Goal: Information Seeking & Learning: Learn about a topic

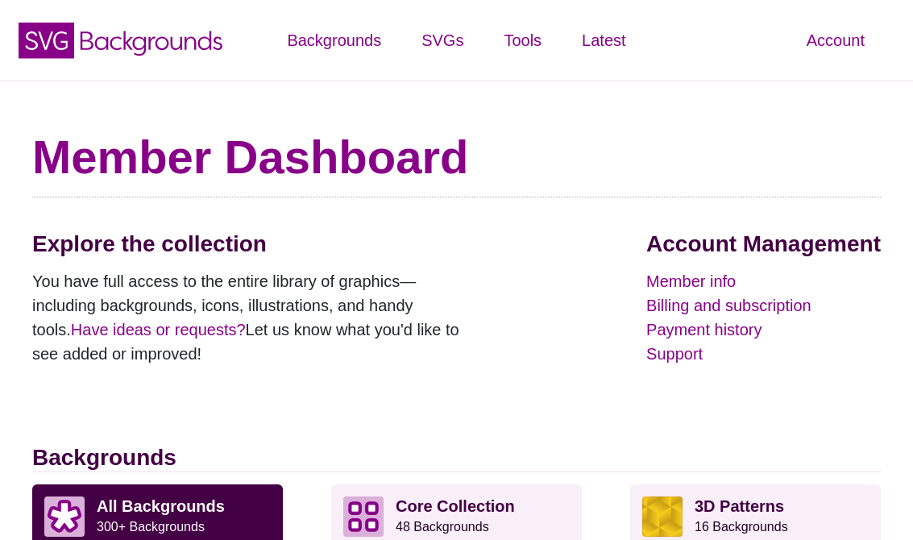
click at [853, 278] on link "Member info" at bounding box center [763, 281] width 234 height 24
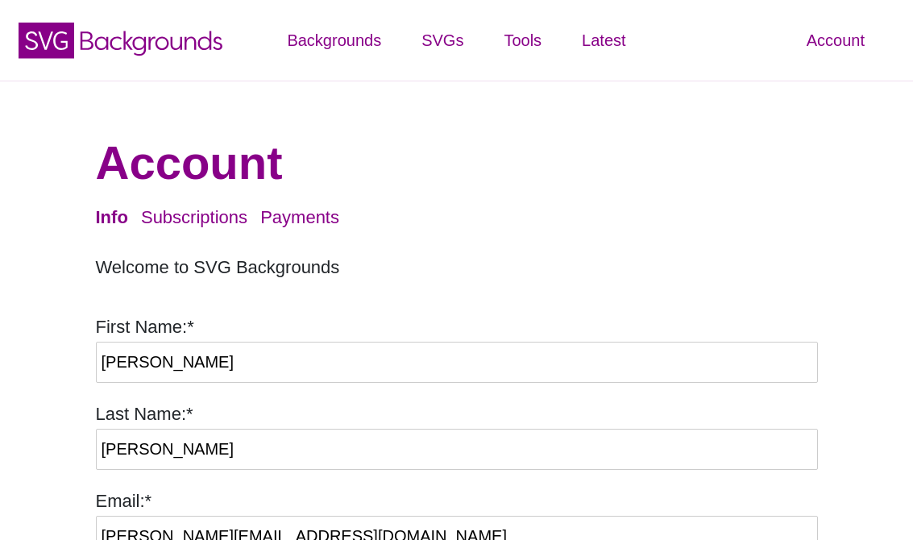
click at [136, 33] on icon "SVG Backgrounds Logo" at bounding box center [120, 40] width 209 height 40
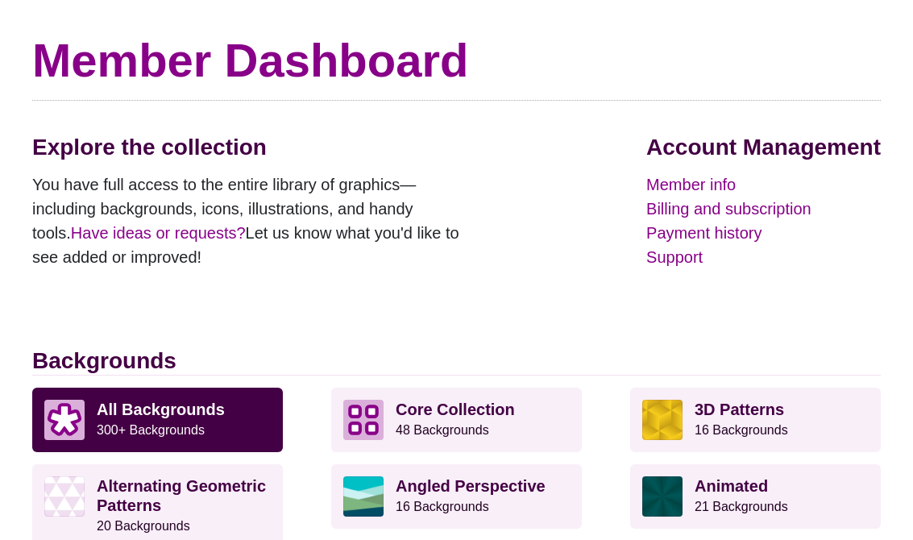
scroll to position [316, 0]
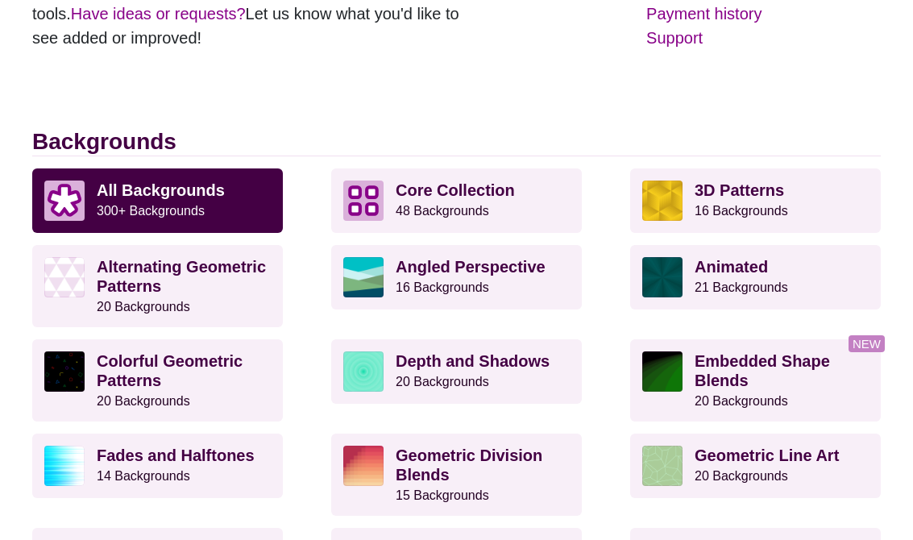
click at [536, 251] on link "Angled Perspective 16 Backgrounds" at bounding box center [456, 277] width 251 height 64
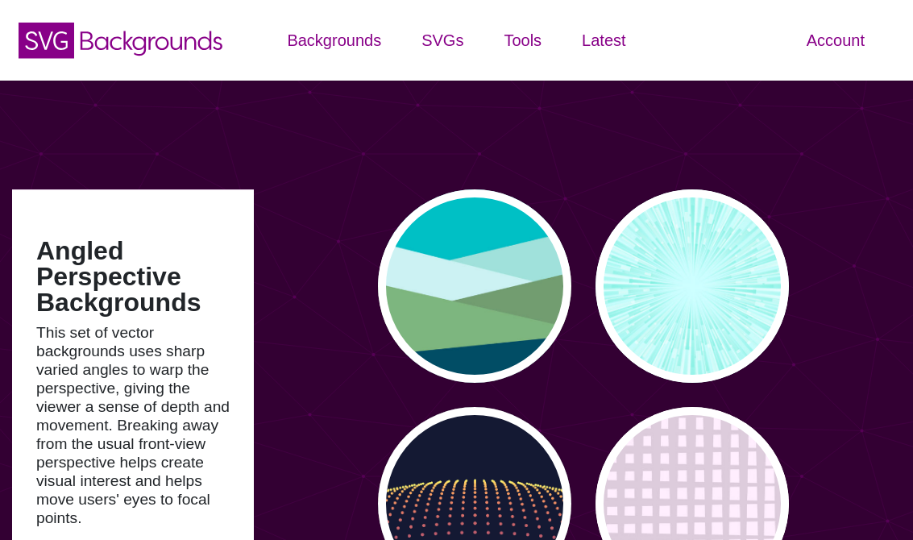
click at [504, 308] on div "PREVIEW" at bounding box center [474, 285] width 193 height 193
type input "#00BFC5"
type input "#A0E2DB"
type input "#CBF2F3"
type input "#719D71"
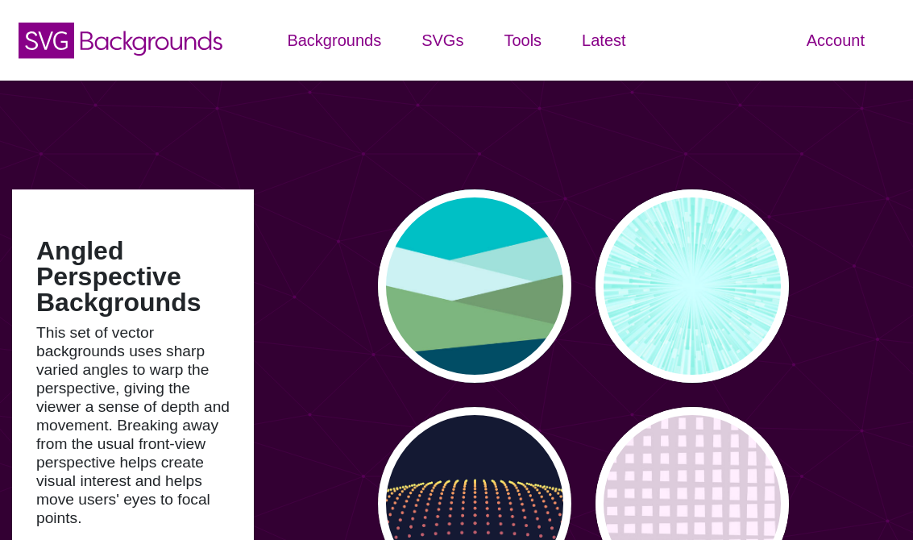
type input "#7EB67E"
type input "#004D66"
type input "0"
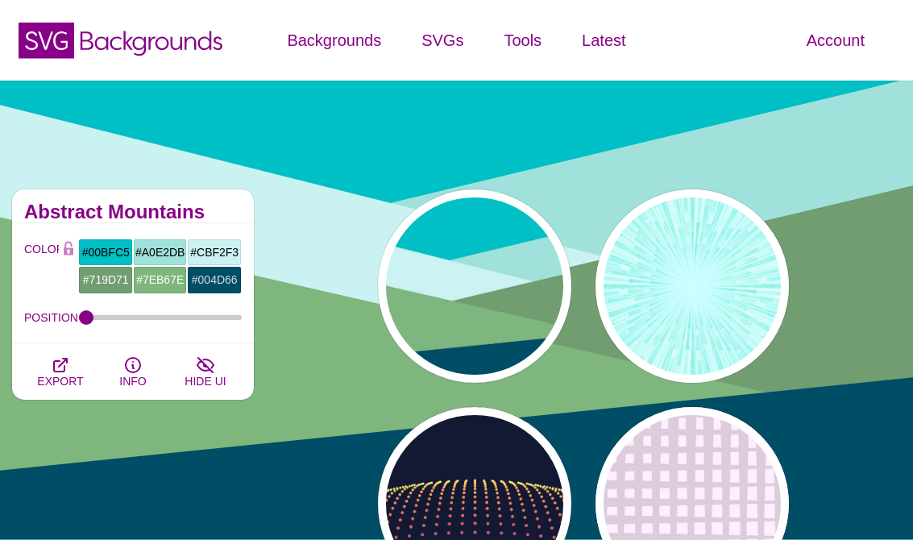
click at [683, 328] on div "PREVIEW" at bounding box center [691, 285] width 193 height 193
type input "#CCFFFF"
type input "#77EEDD"
type input "#FFFFFF"
type input "0"
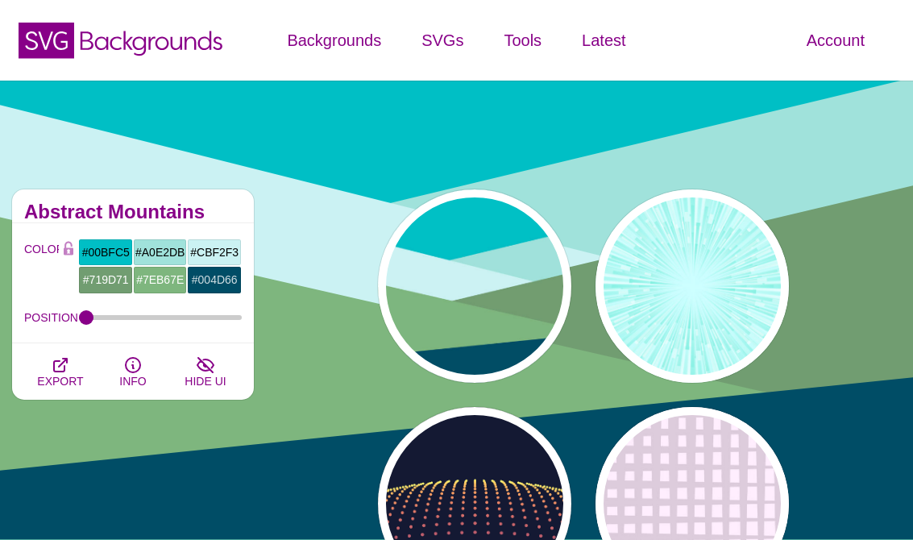
type input "0"
type input "0.5"
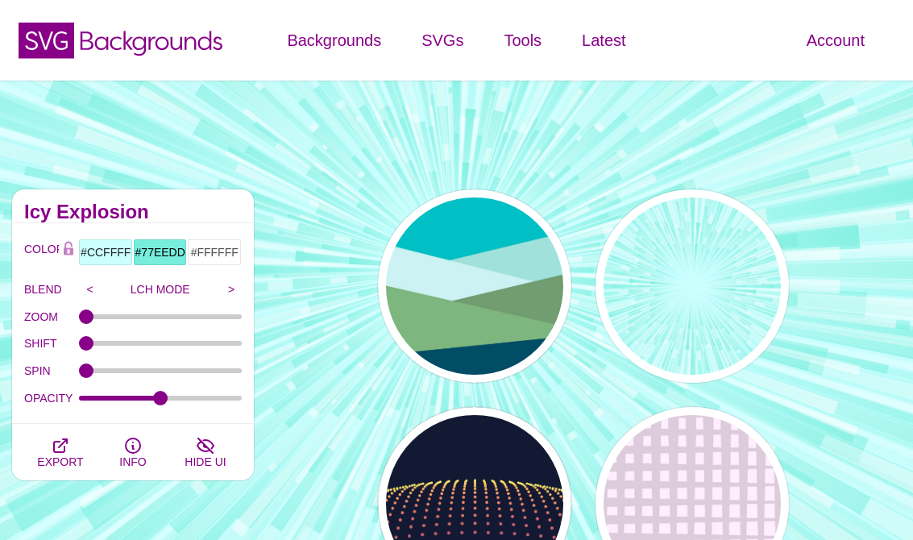
click at [513, 478] on div "PREVIEW" at bounding box center [474, 503] width 193 height 193
type input "#141933"
type input "#FFFF77"
type input "5"
type input "0"
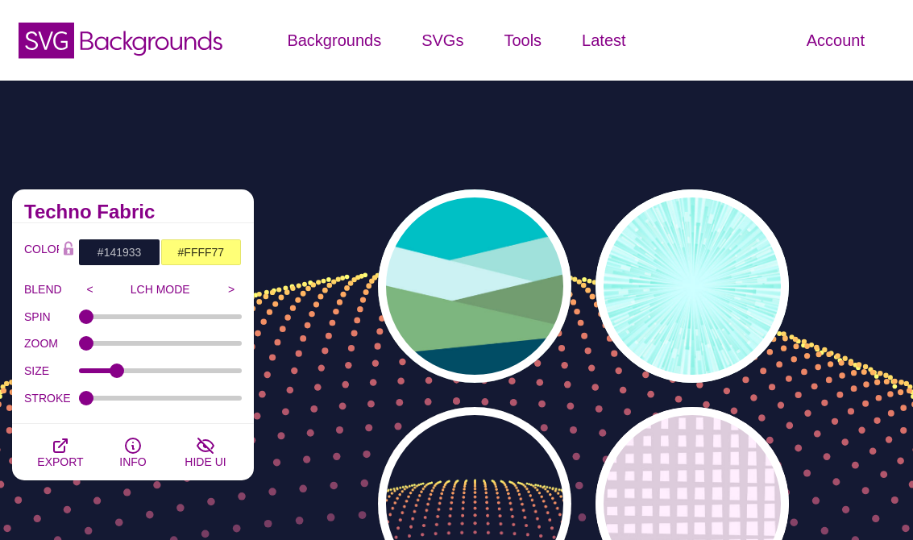
click at [667, 480] on div "PREVIEW" at bounding box center [691, 503] width 193 height 193
type input "#FFEEFF"
type input "#DDCCDD"
type input "0"
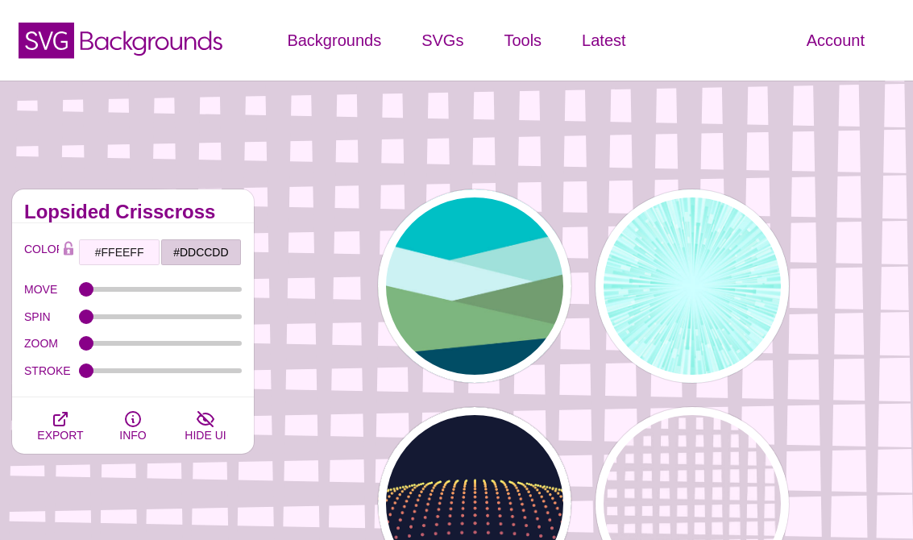
click at [178, 34] on icon "SVG Backgrounds Logo" at bounding box center [120, 40] width 209 height 40
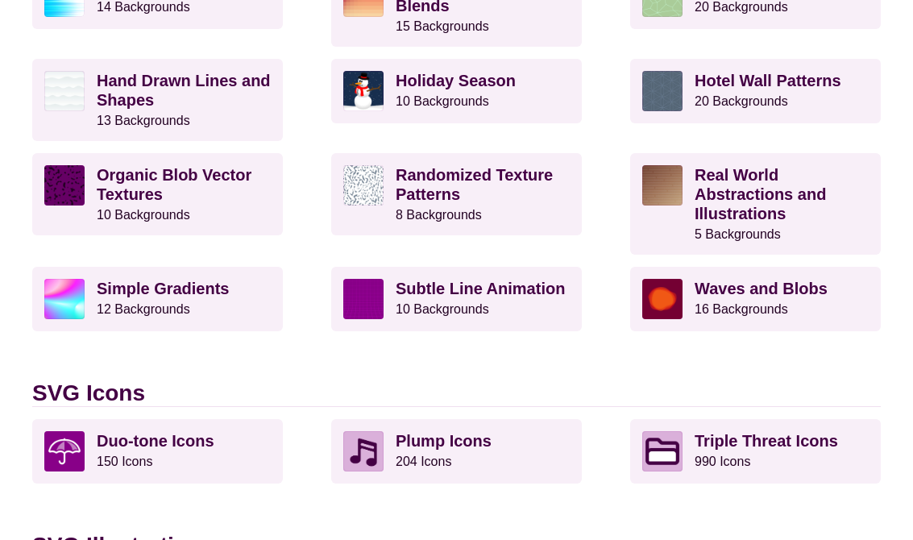
scroll to position [1000, 0]
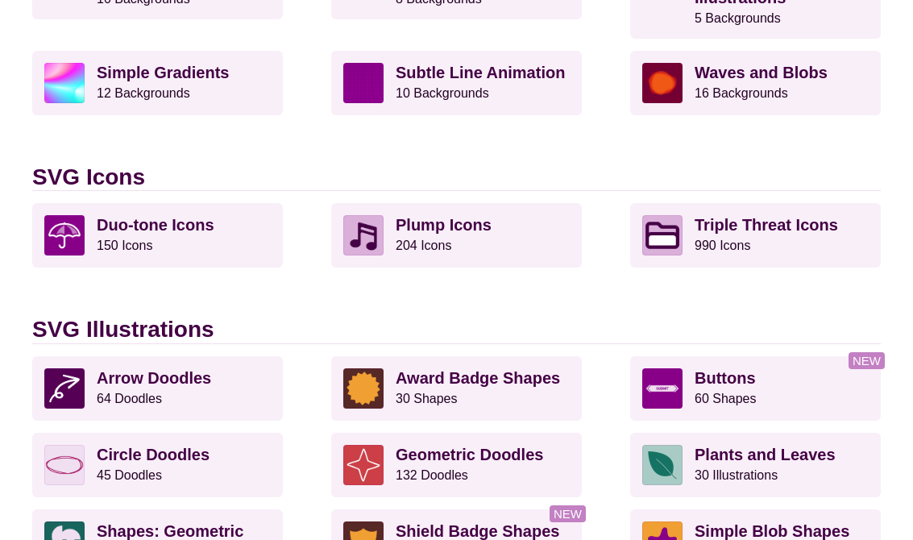
click at [738, 391] on small "60 Shapes" at bounding box center [725, 398] width 62 height 14
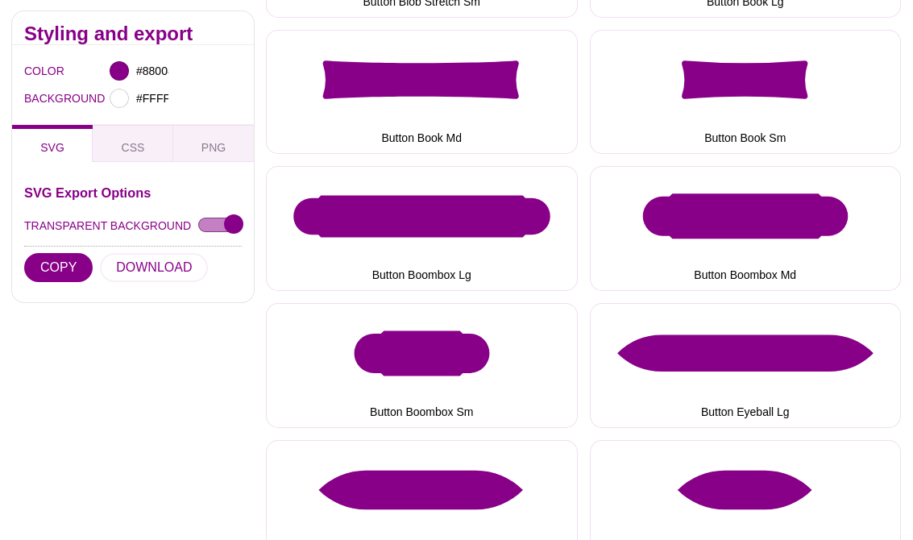
scroll to position [1460, 0]
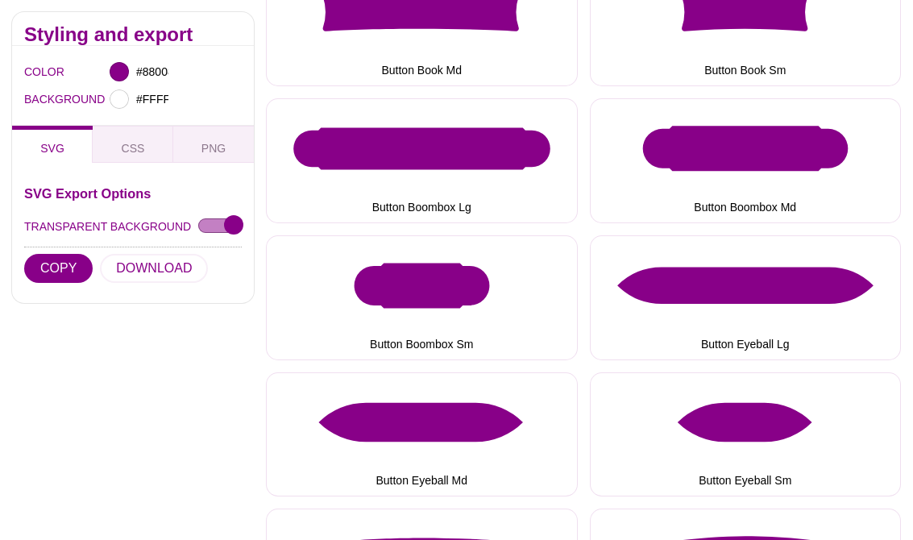
click at [875, 290] on button "Button Eyeball Lg" at bounding box center [746, 297] width 312 height 125
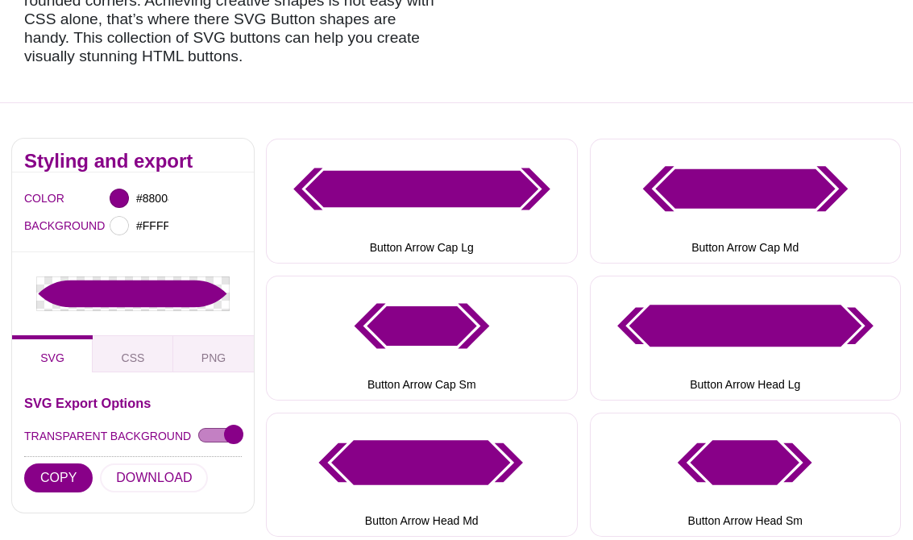
scroll to position [0, 0]
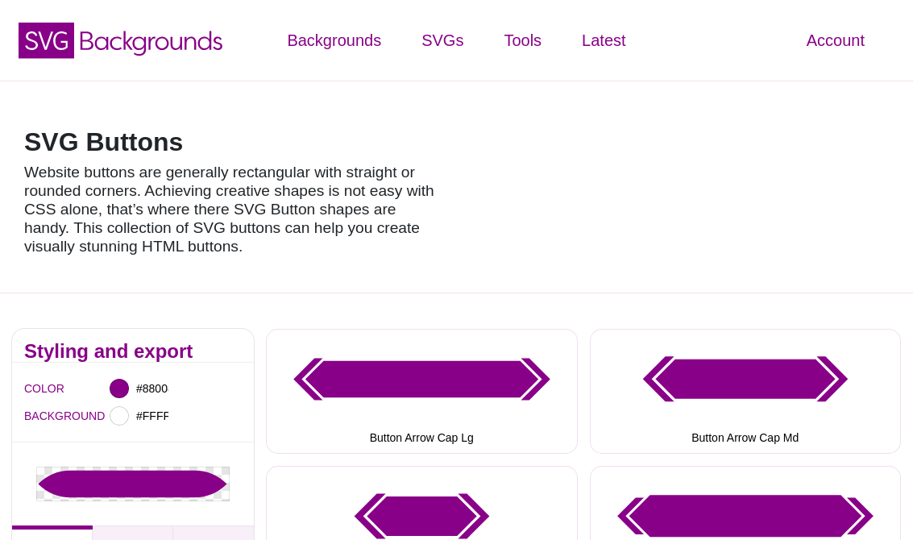
click at [171, 51] on icon "SVG Backgrounds Logo" at bounding box center [120, 40] width 209 height 40
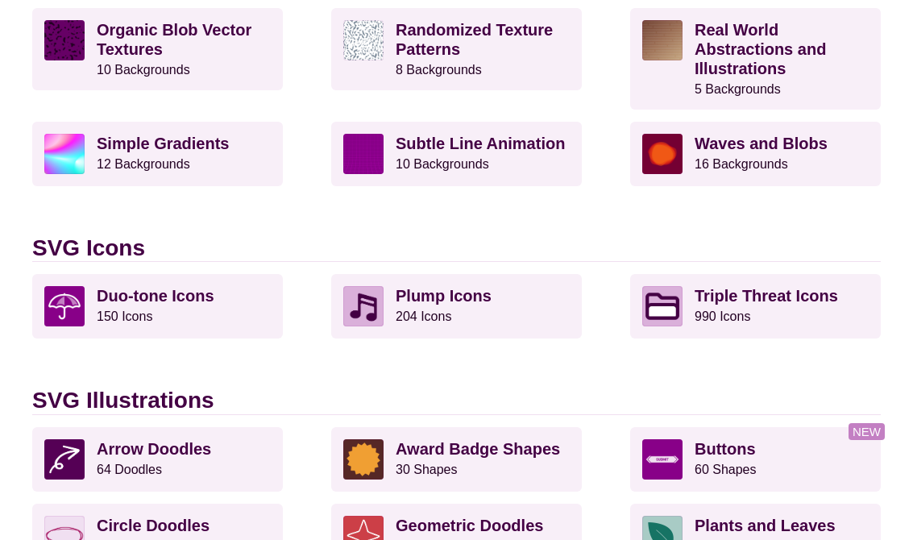
scroll to position [959, 0]
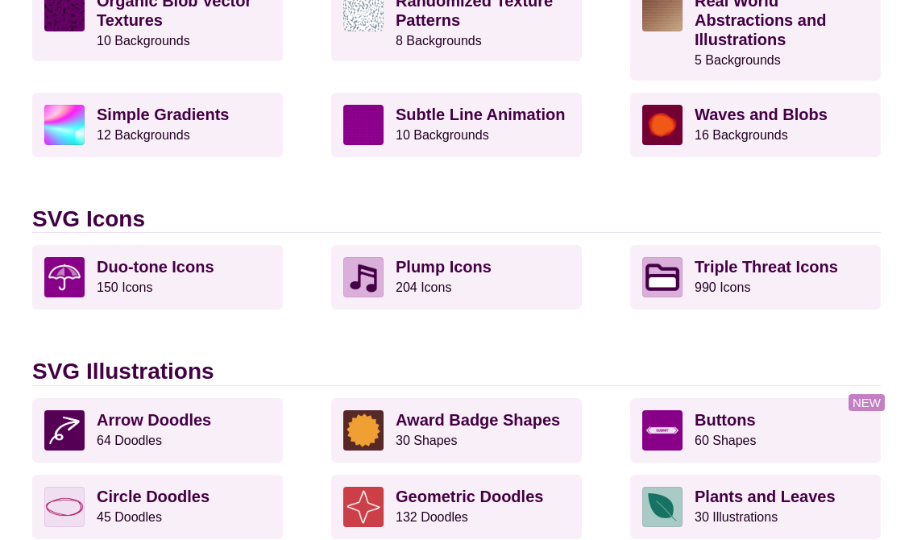
click at [776, 274] on strong "Triple Threat Icons" at bounding box center [765, 267] width 143 height 18
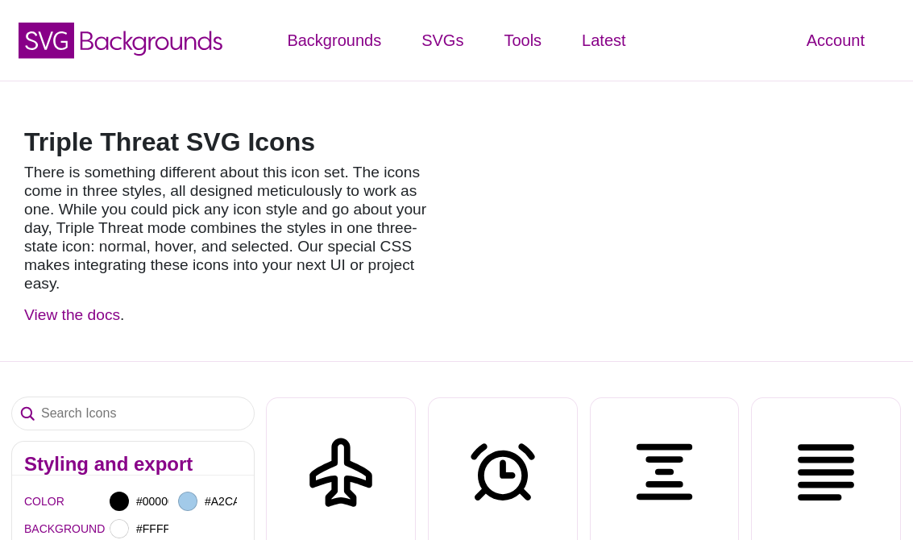
select select "triple threat"
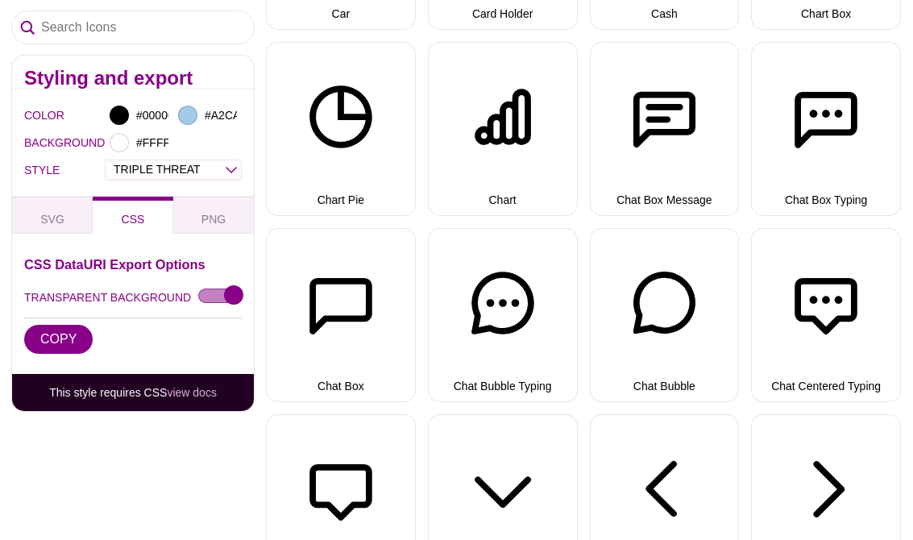
scroll to position [2507, 0]
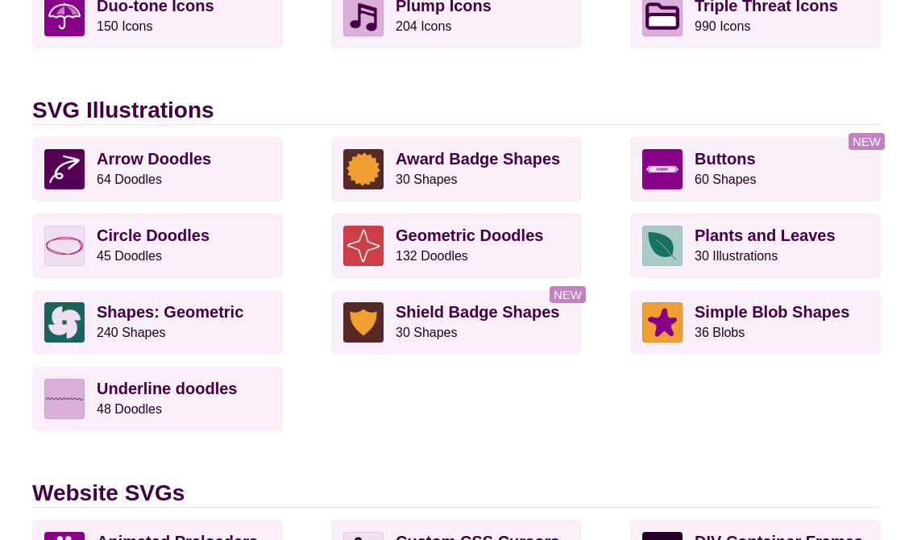
scroll to position [1237, 0]
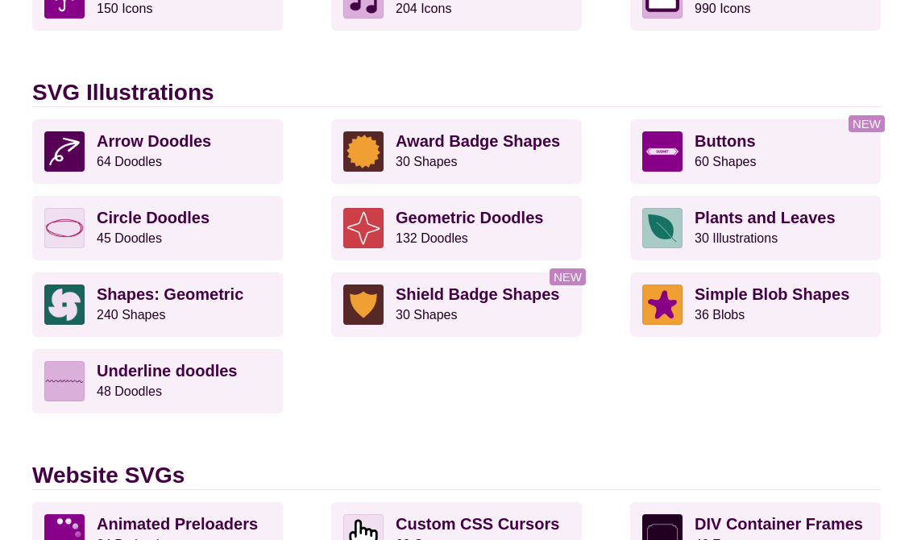
click at [223, 179] on link "Arrow Doodles 64 Doodles" at bounding box center [157, 151] width 251 height 64
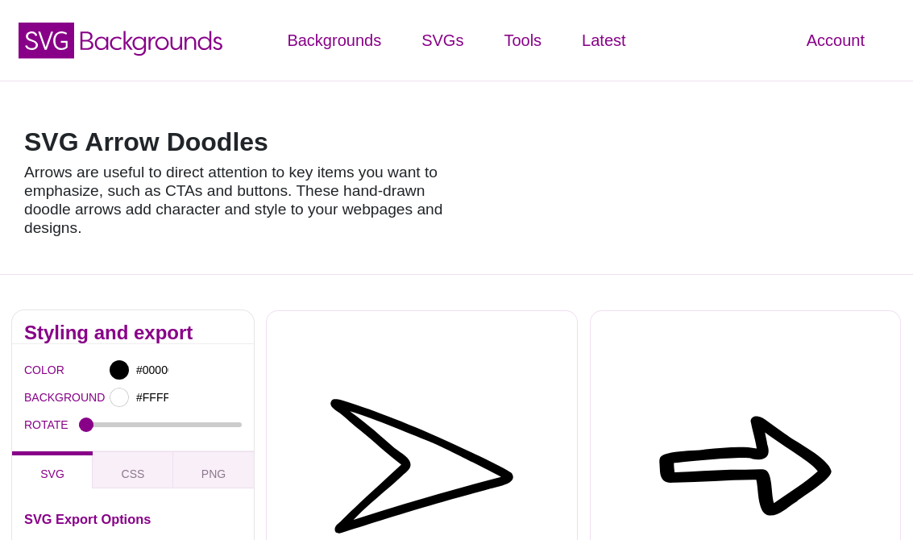
click at [648, 444] on button "Outline Closed Home" at bounding box center [746, 478] width 312 height 336
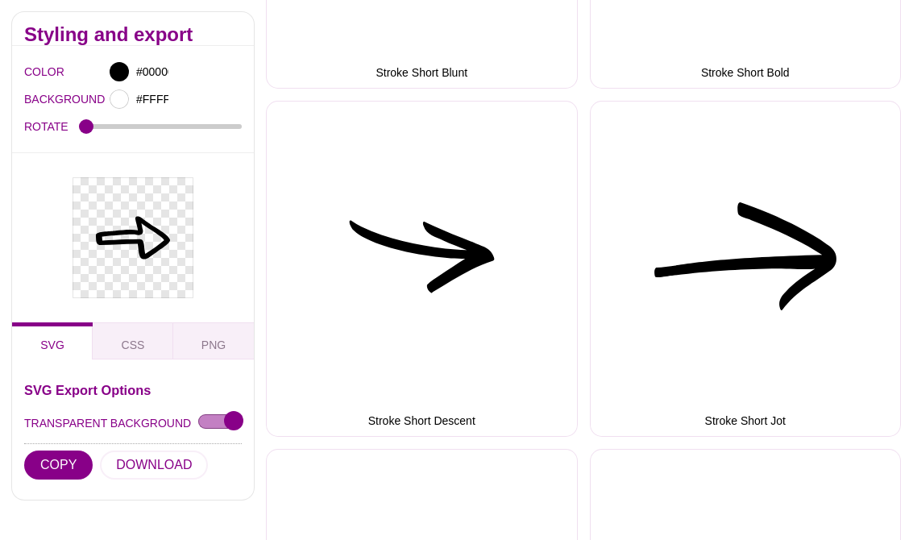
scroll to position [9924, 0]
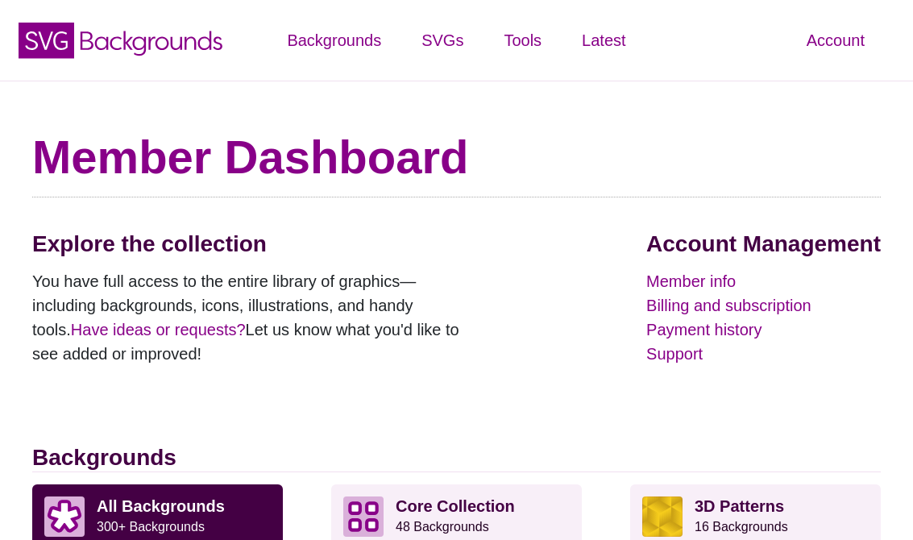
scroll to position [1262, 0]
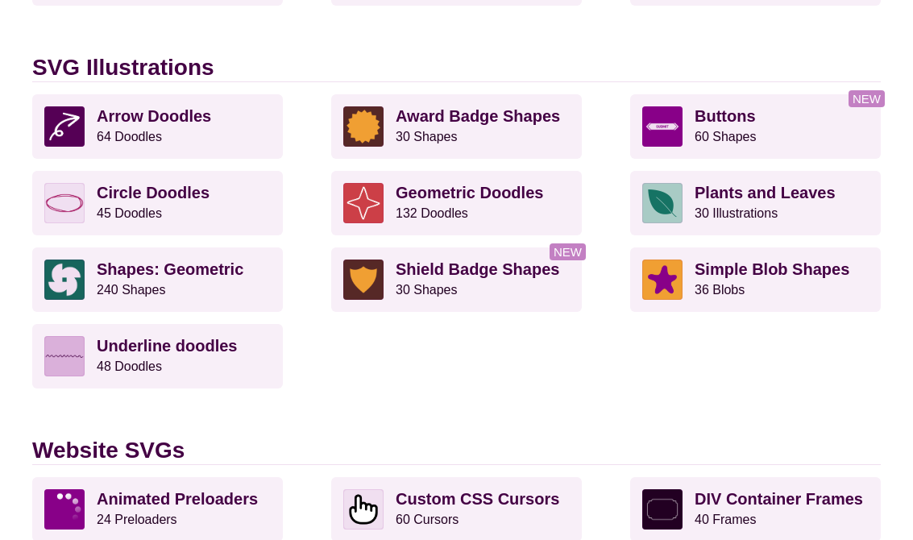
click at [225, 193] on p "Circle Doodles 45 Doodles" at bounding box center [184, 203] width 174 height 40
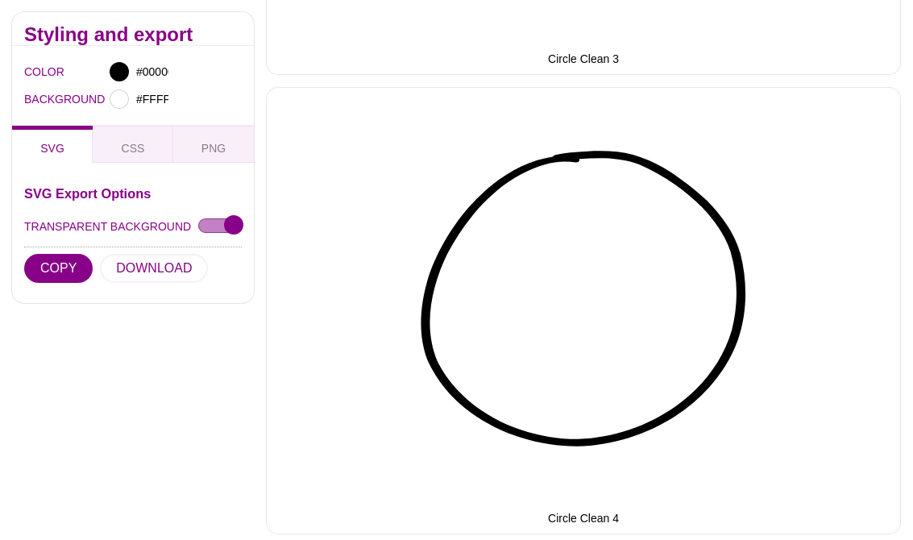
scroll to position [2928, 0]
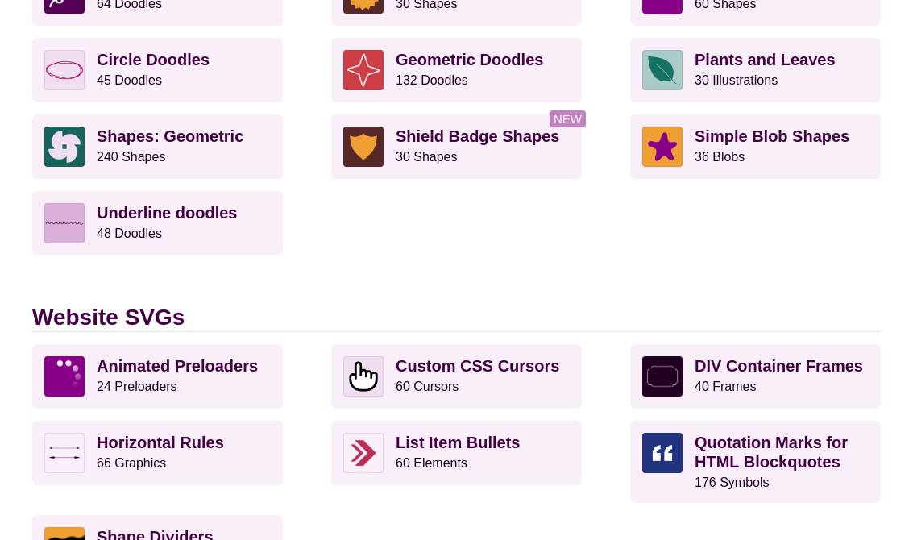
scroll to position [1658, 0]
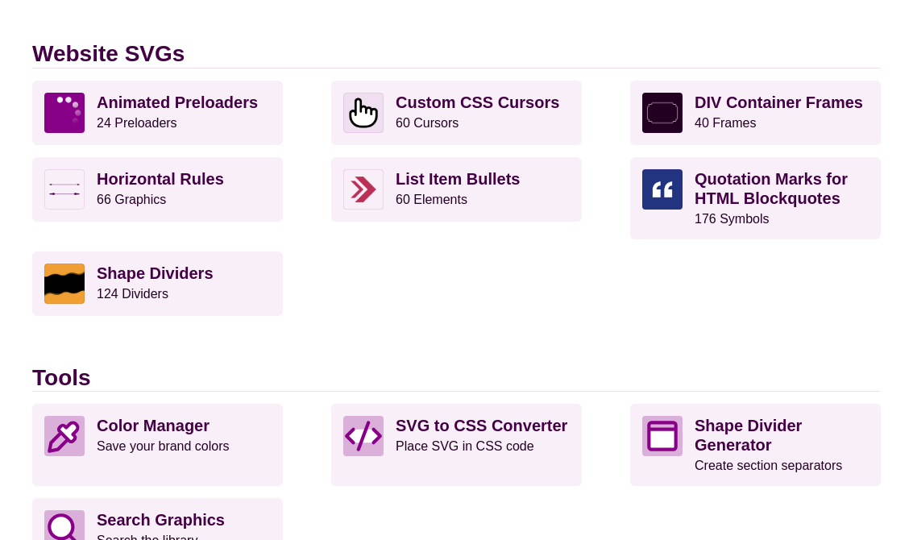
click at [528, 203] on p "List Item Bullets 60 Elements" at bounding box center [482, 189] width 174 height 40
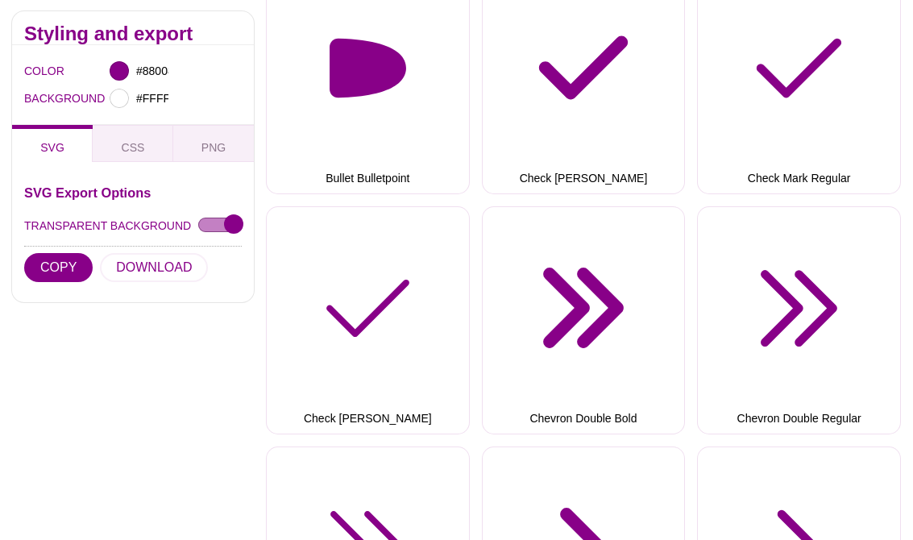
scroll to position [1088, 0]
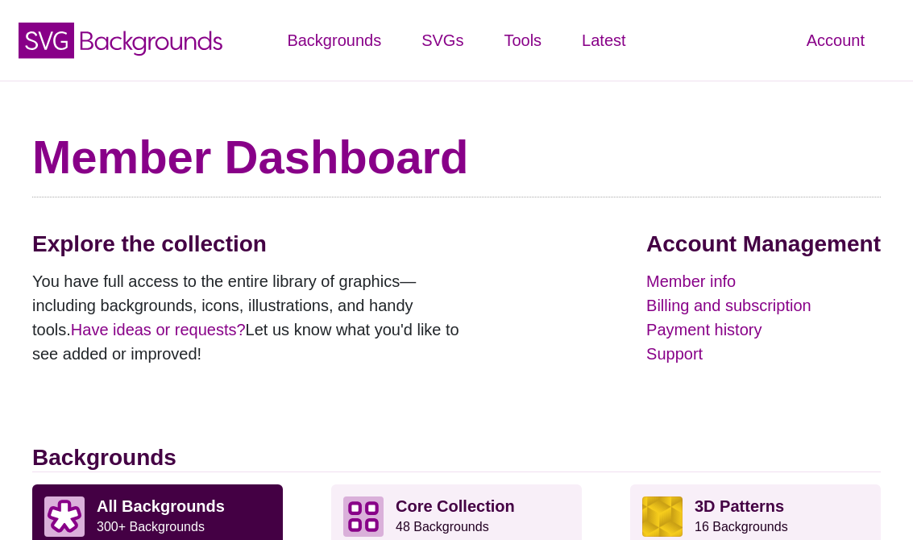
scroll to position [1658, 0]
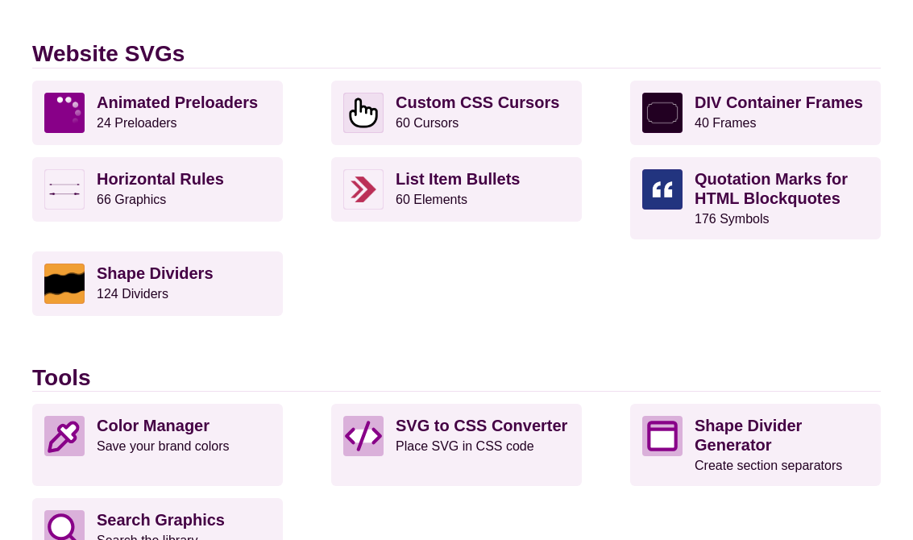
click at [839, 190] on p "Quotation Marks for HTML Blockquotes 176 Symbols" at bounding box center [781, 198] width 174 height 58
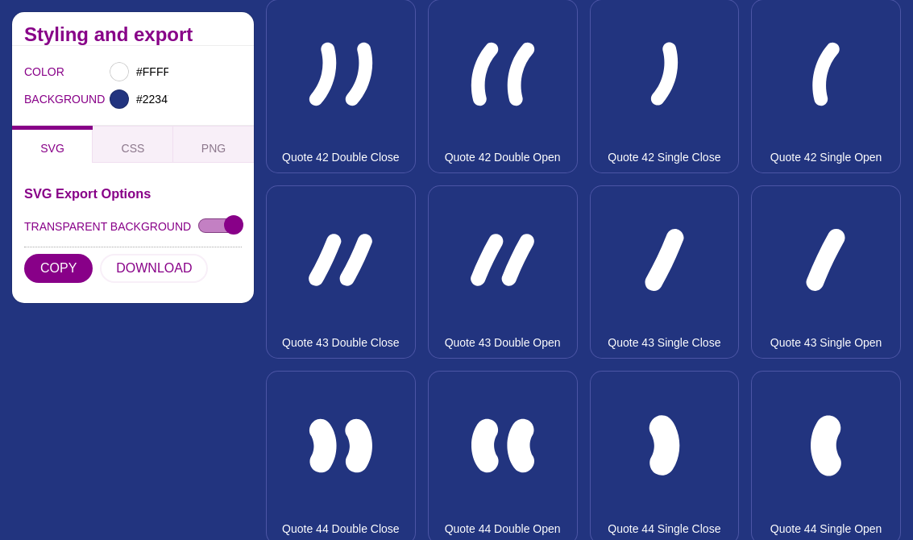
scroll to position [7605, 0]
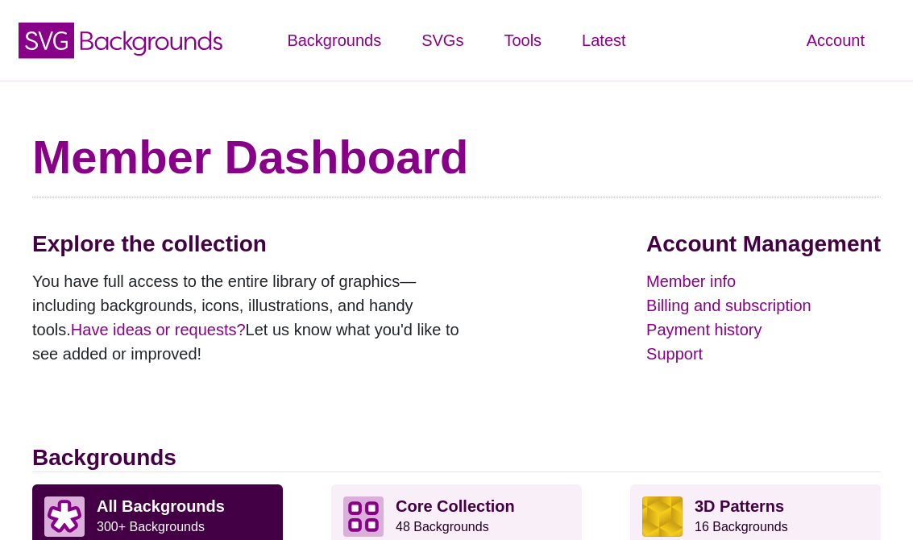
scroll to position [1658, 0]
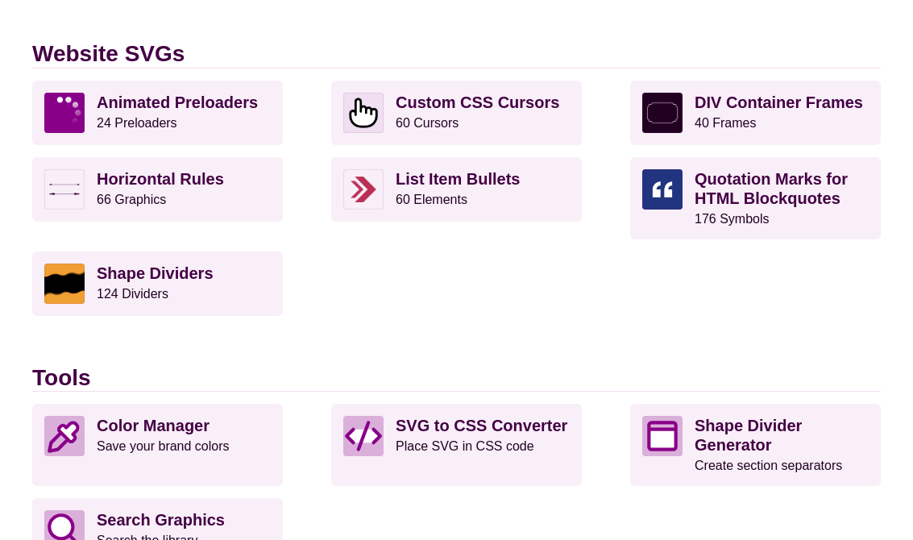
click at [195, 432] on p "Color Manager Save your brand colors" at bounding box center [184, 445] width 174 height 58
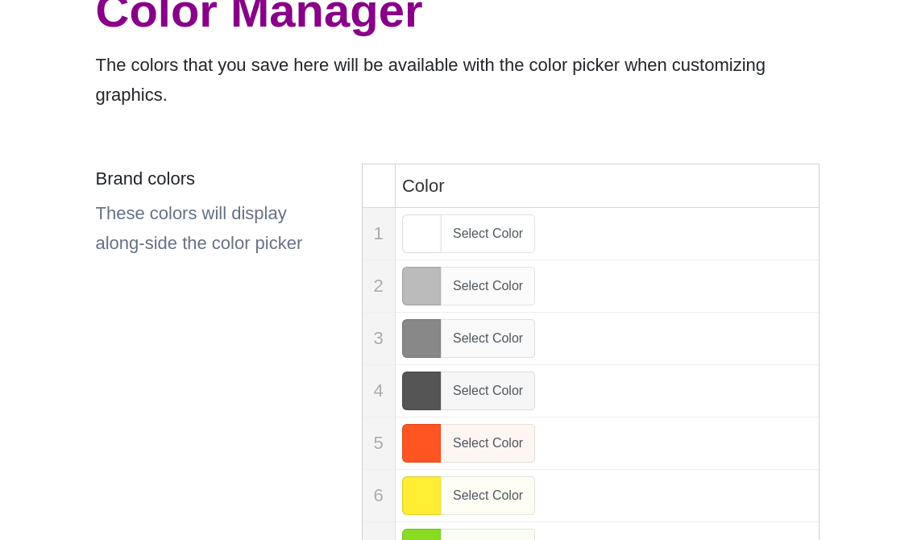
scroll to position [151, 0]
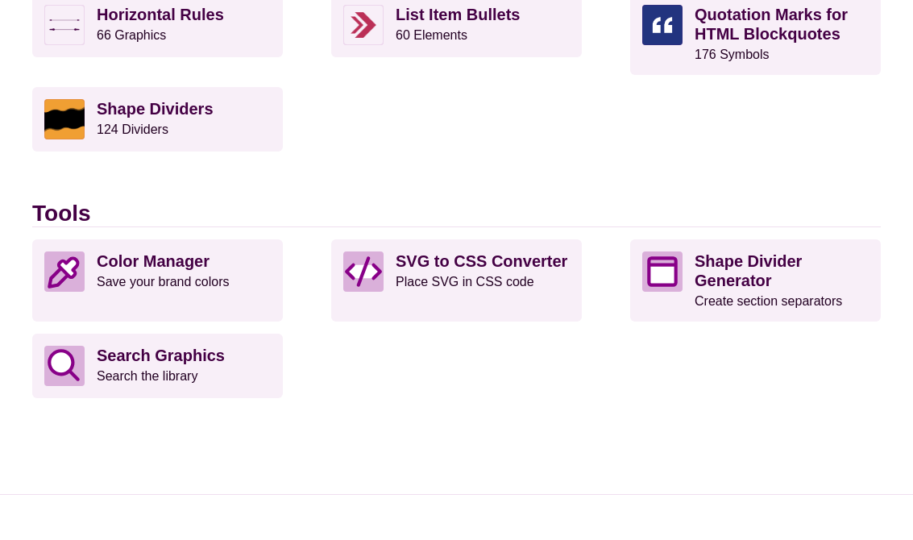
scroll to position [1941, 0]
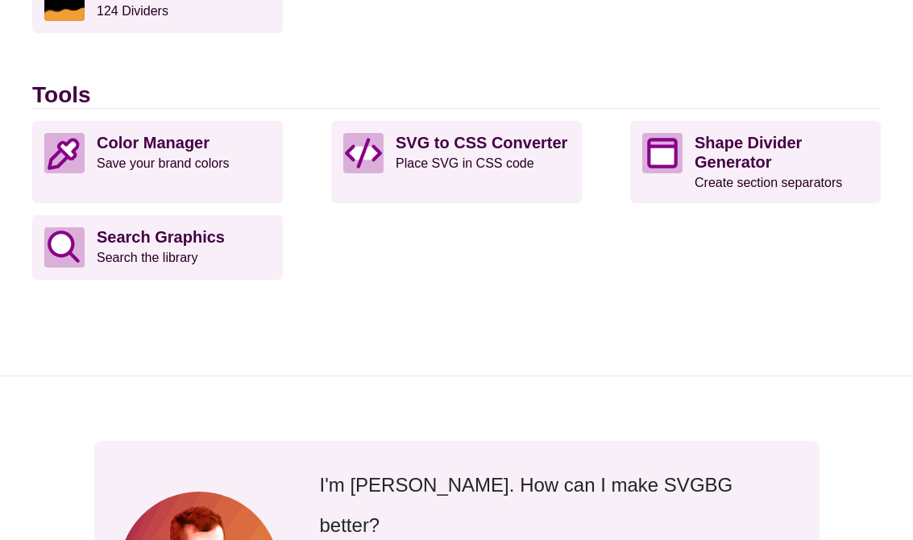
click at [242, 162] on p "Color Manager Save your brand colors" at bounding box center [184, 162] width 174 height 58
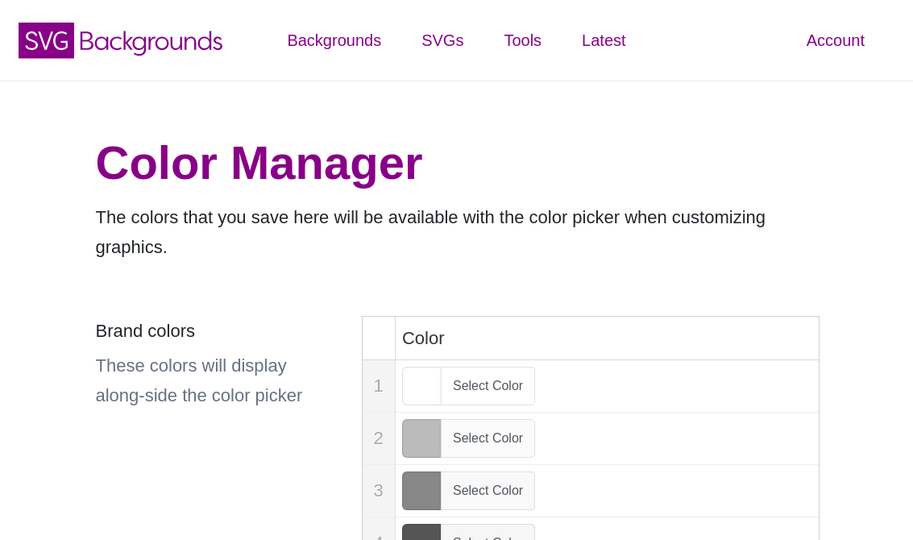
click at [198, 41] on icon "SVG Backgrounds Logo" at bounding box center [120, 40] width 209 height 40
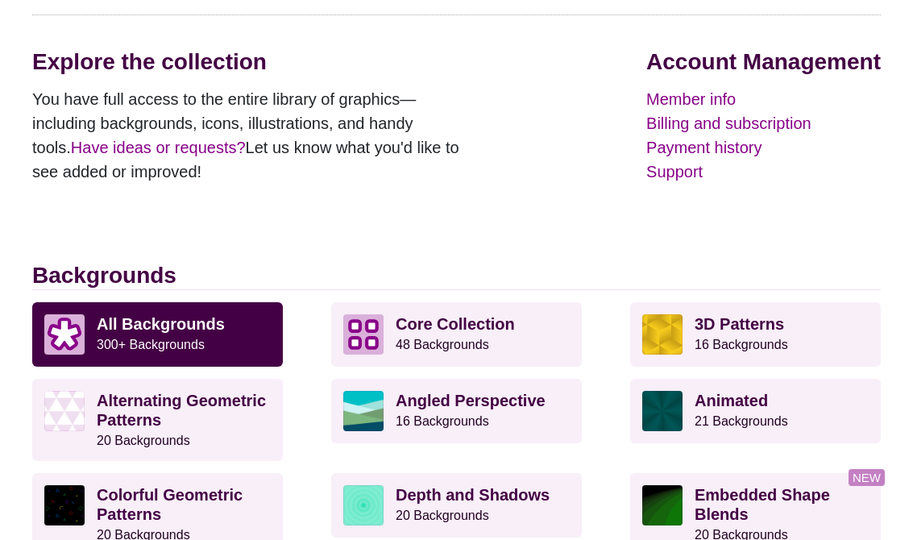
scroll to position [250, 0]
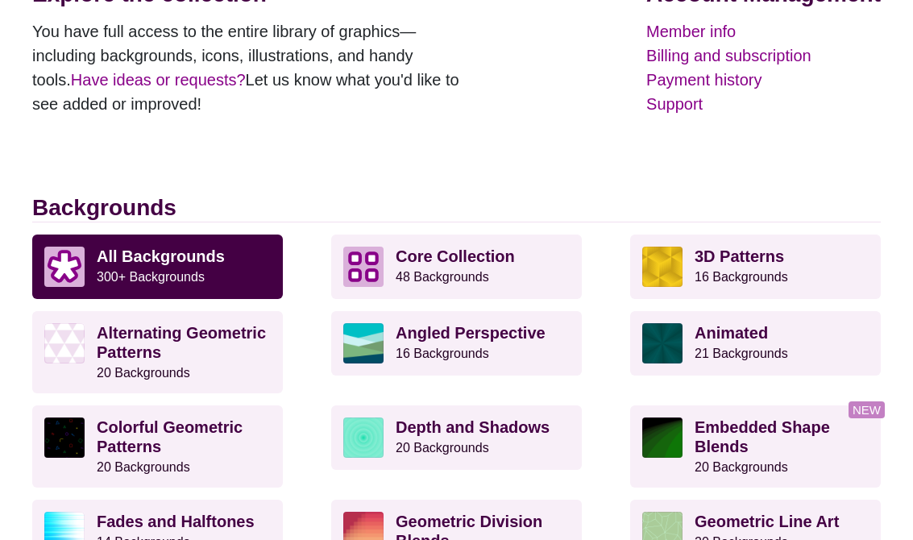
click at [553, 270] on p "Core Collection 48 Backgrounds" at bounding box center [482, 266] width 174 height 40
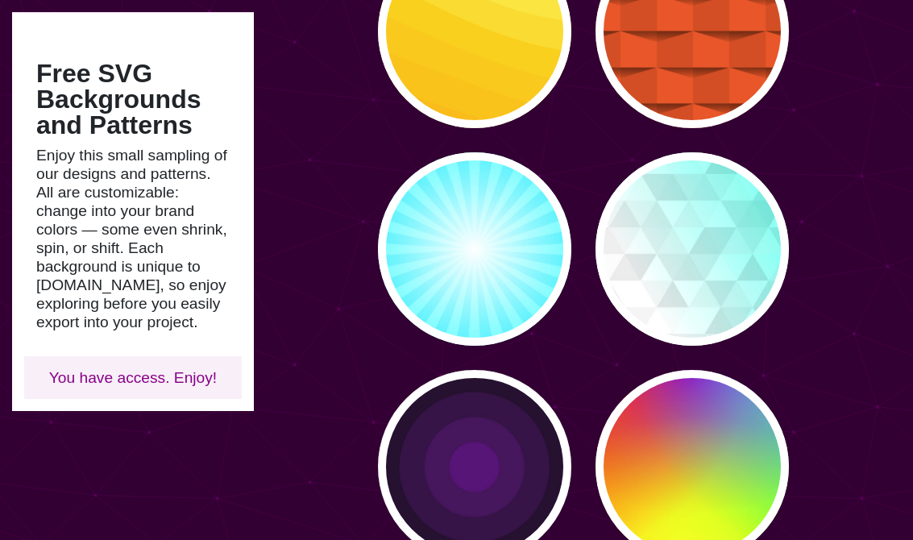
scroll to position [569, 0]
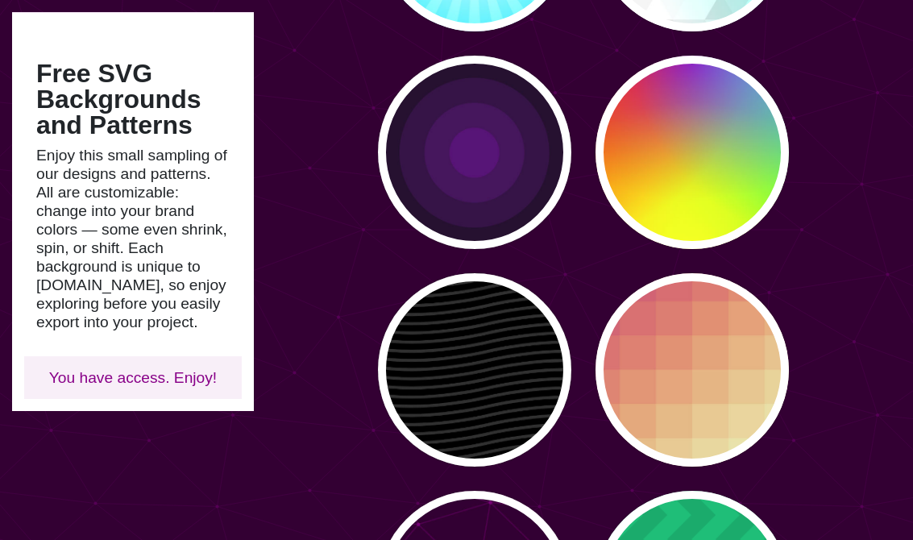
click at [537, 402] on div "PREVIEW" at bounding box center [474, 369] width 193 height 193
type input "#000000"
type input "#222222"
type input "250"
type input "10"
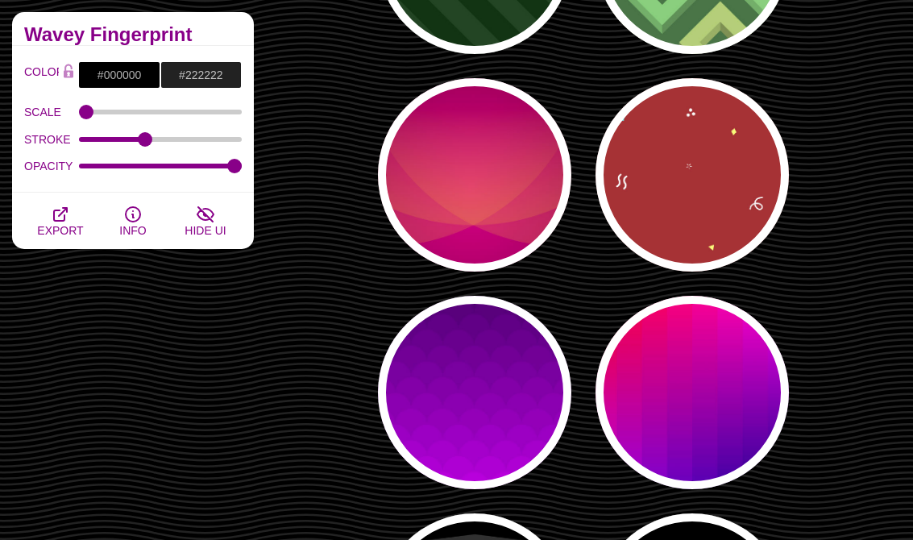
scroll to position [2137, 0]
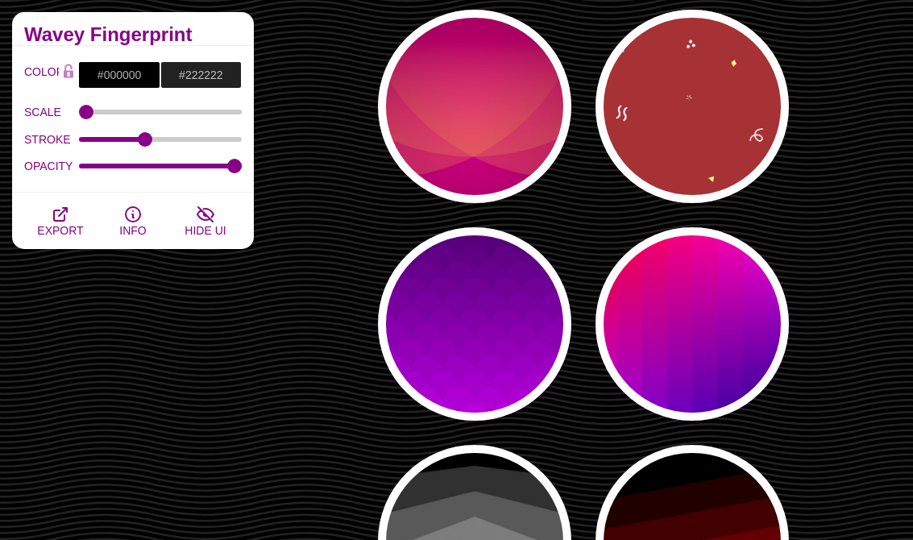
click at [536, 342] on div "PREVIEW" at bounding box center [474, 323] width 193 height 193
type input "#330055"
type input "#DD00FF"
type input "1"
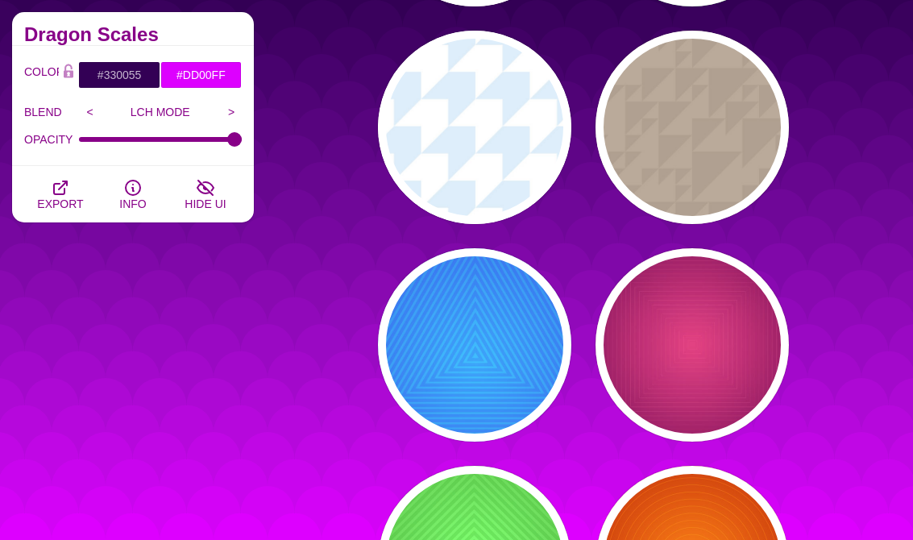
scroll to position [2819, 0]
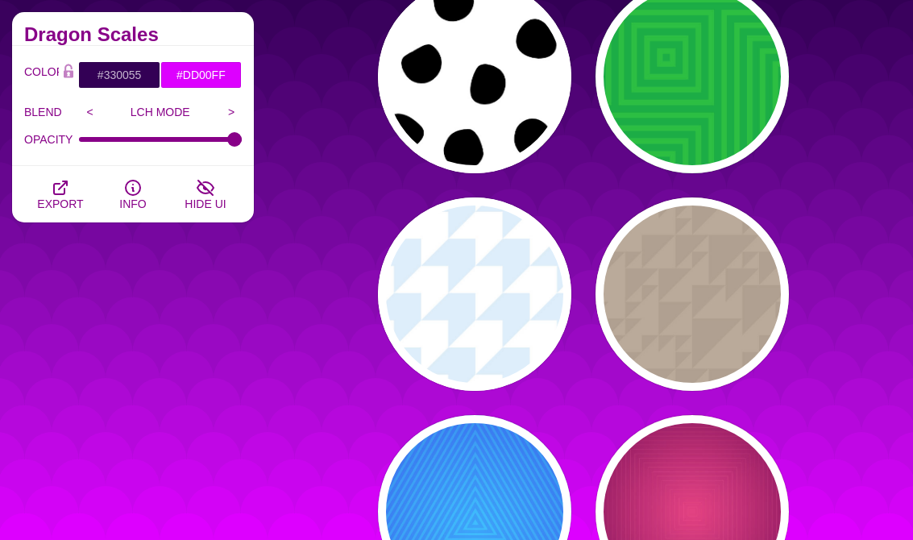
click at [526, 293] on div "PREVIEW" at bounding box center [474, 293] width 193 height 193
type input "#FFFFFF"
type input "#DCEFFA"
type input "160"
type input "1"
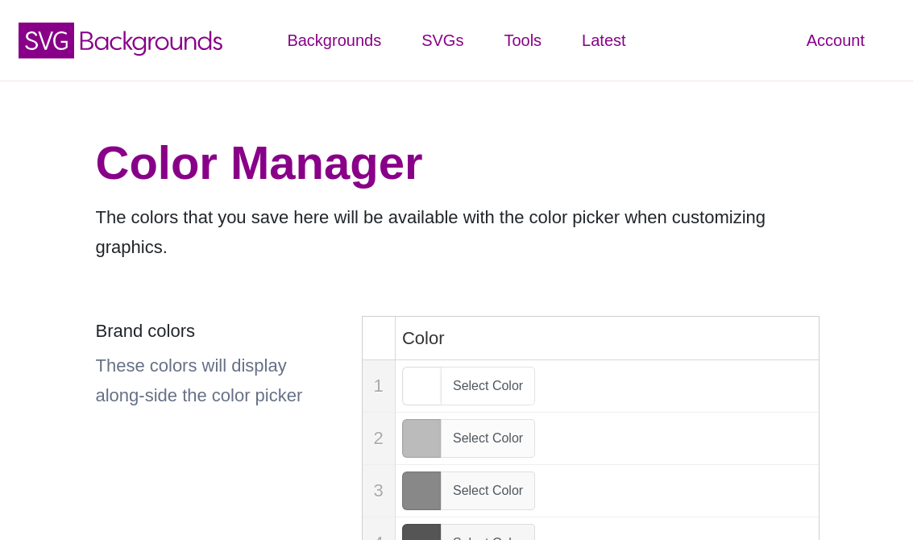
click at [93, 31] on icon "SVG Backgrounds Logo" at bounding box center [120, 40] width 209 height 40
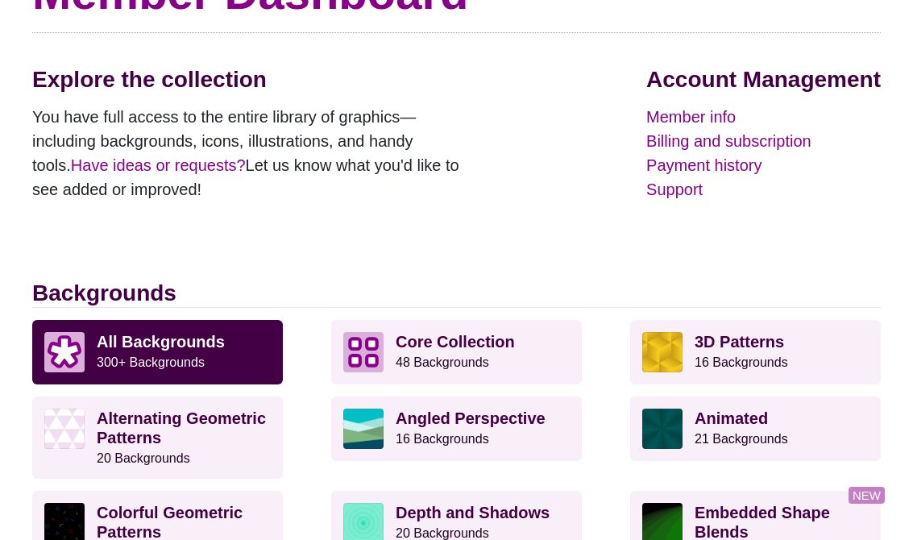
scroll to position [259, 0]
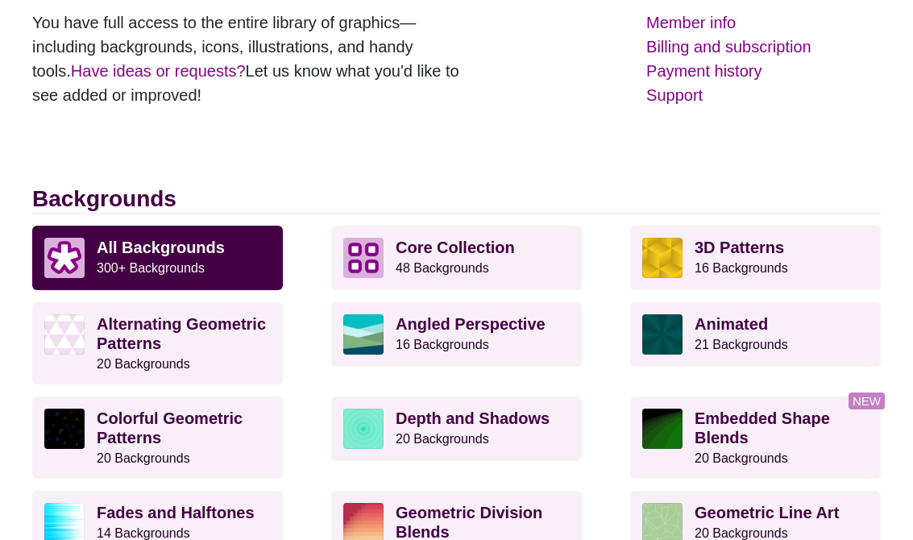
click at [195, 270] on small "300+ Backgrounds" at bounding box center [151, 268] width 108 height 14
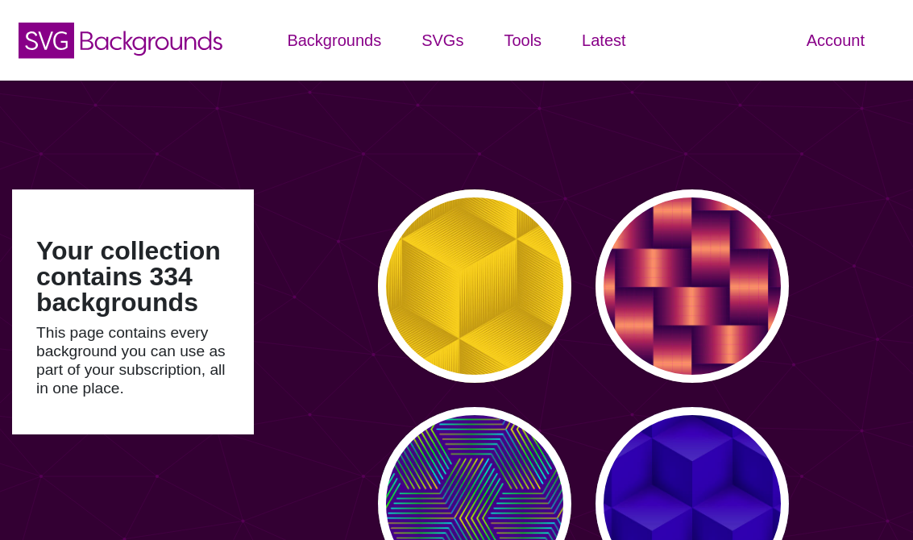
click at [561, 290] on div "PREVIEW" at bounding box center [474, 285] width 193 height 193
type input "#FFCC00"
type input "#CC9900"
type input "0"
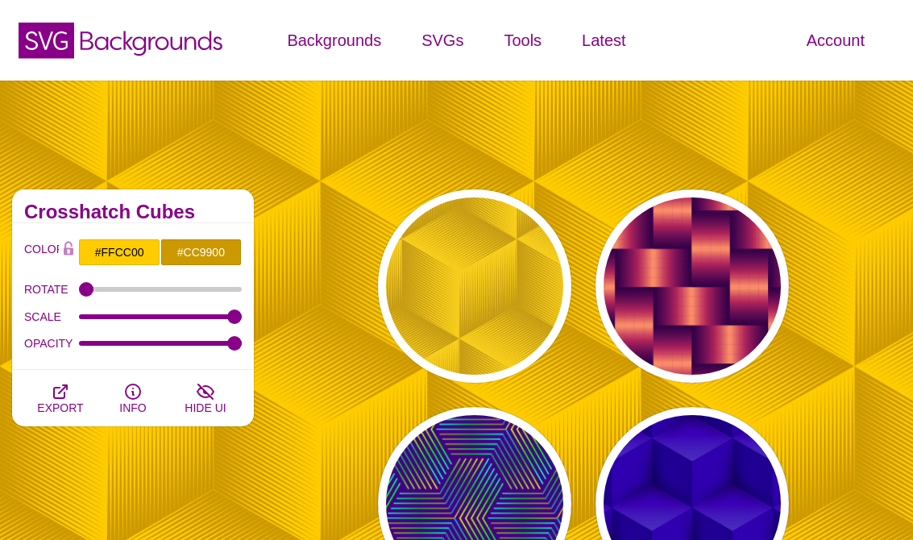
scroll to position [313, 0]
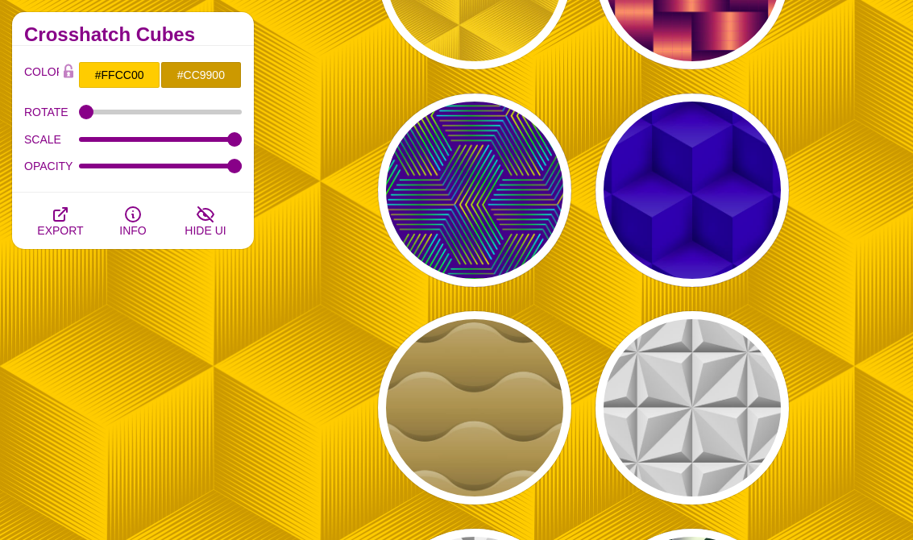
click at [743, 403] on div "PREVIEW" at bounding box center [691, 407] width 193 height 193
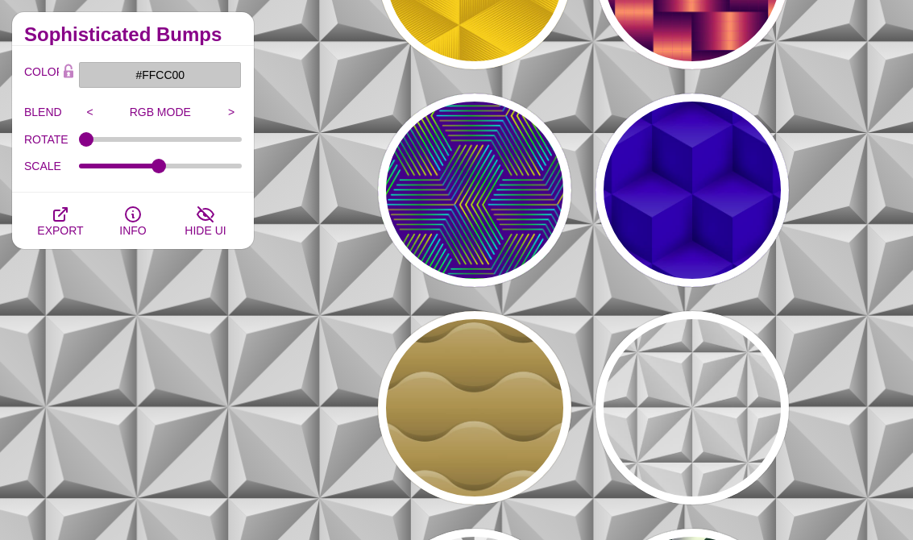
type input "#C7C7C7"
type input "0.5"
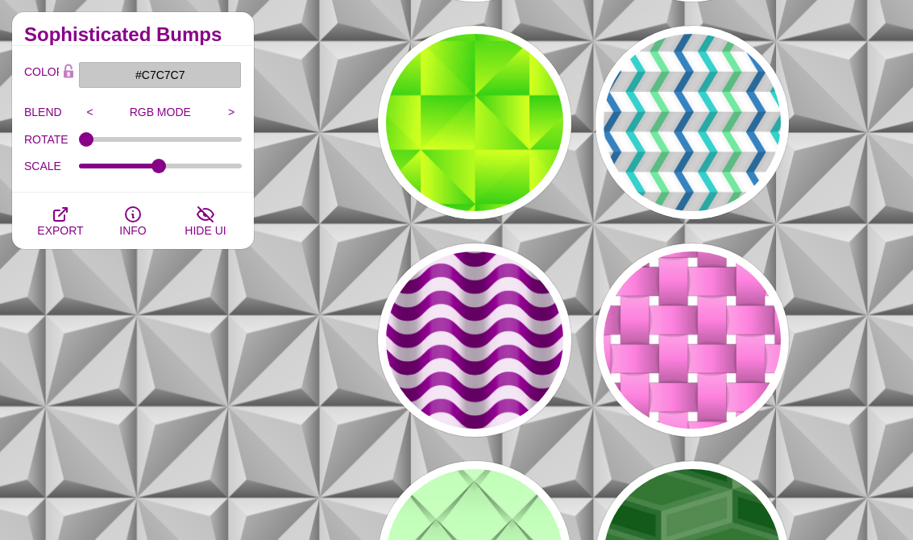
scroll to position [1051, 0]
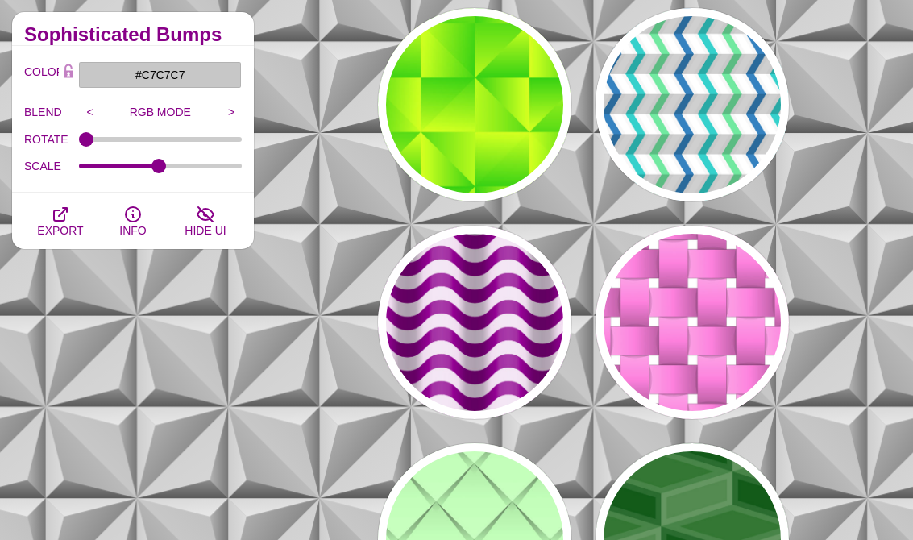
click at [765, 378] on div "PREVIEW" at bounding box center [691, 322] width 193 height 193
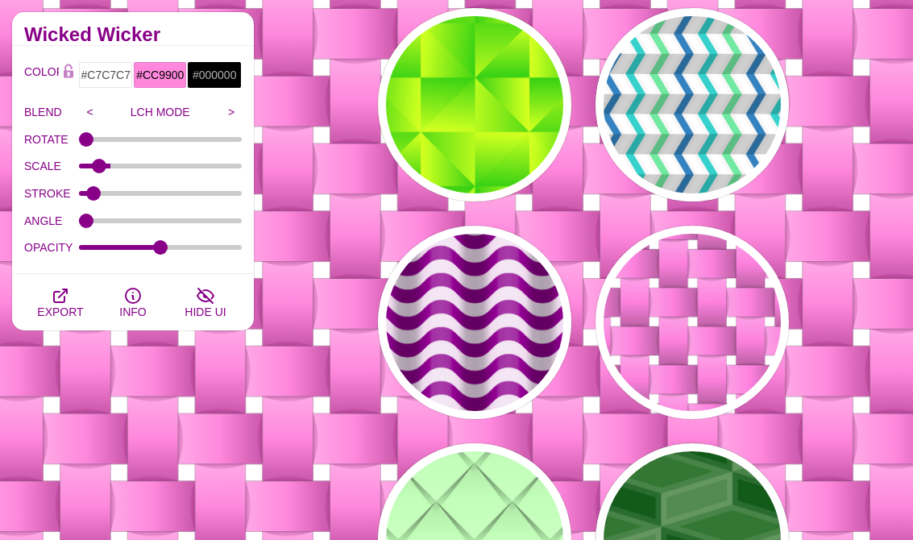
type input "#FFFFFF"
type input "#FF88DD"
type input "1"
type input "0.5"
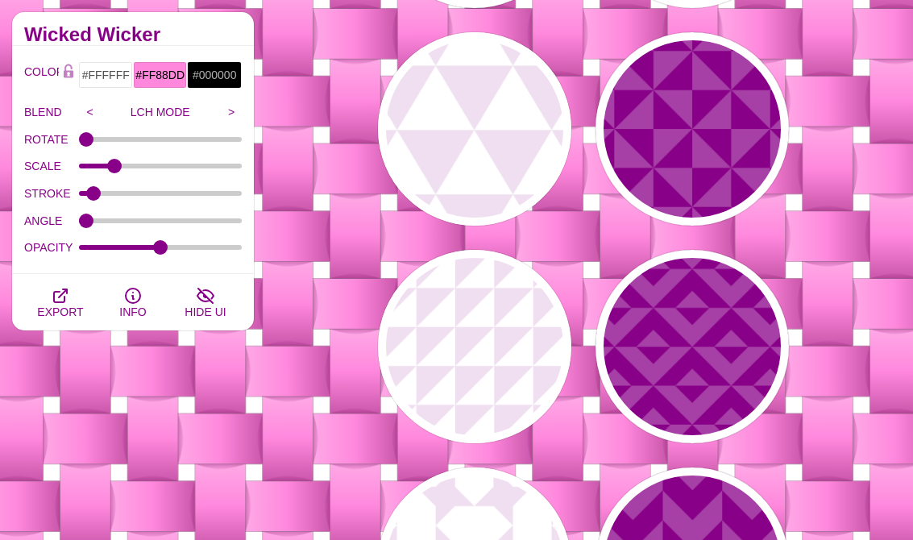
scroll to position [2031, 0]
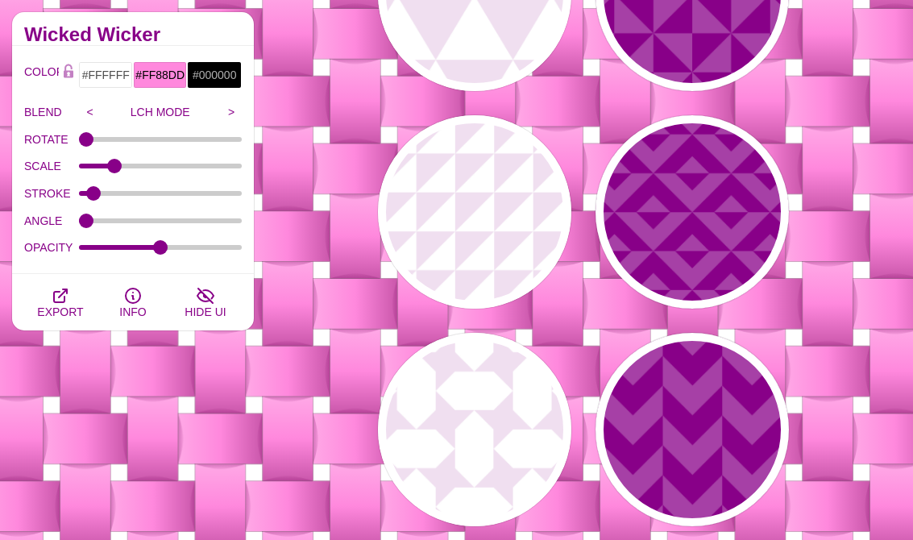
click at [540, 451] on div "PREVIEW" at bounding box center [474, 429] width 193 height 193
type input "#F0DFF0"
type input "#FFFFFF"
type input "0.2"
type input "1"
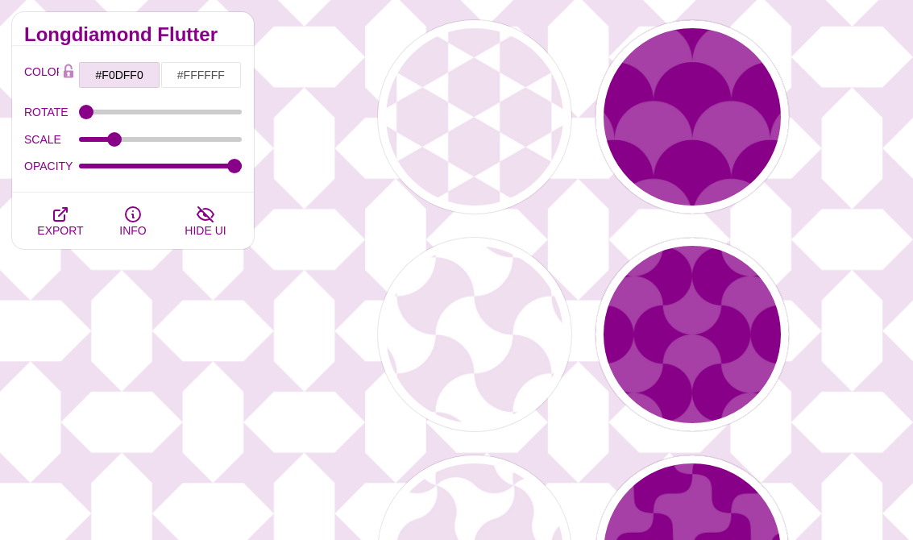
scroll to position [3164, 0]
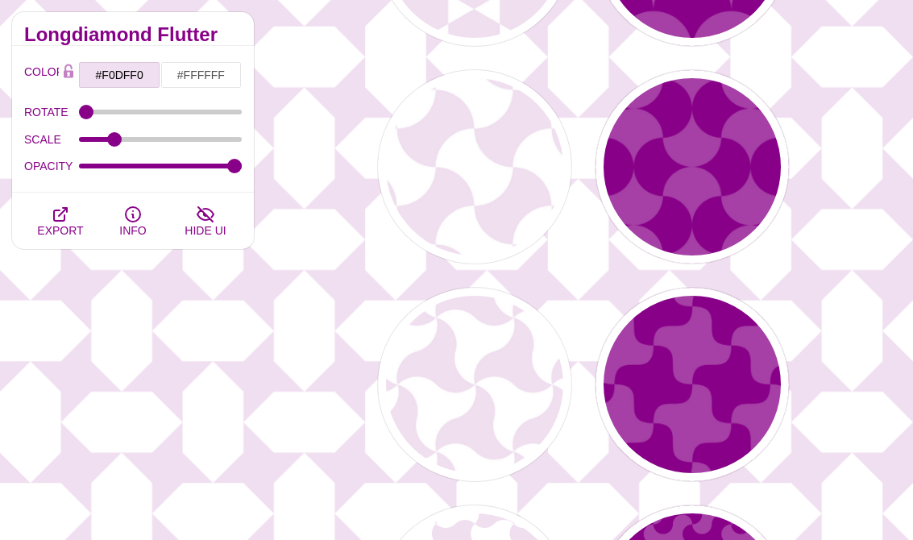
click at [716, 204] on div "PREVIEW" at bounding box center [691, 166] width 193 height 193
type input "#A640A6"
type input "#880088"
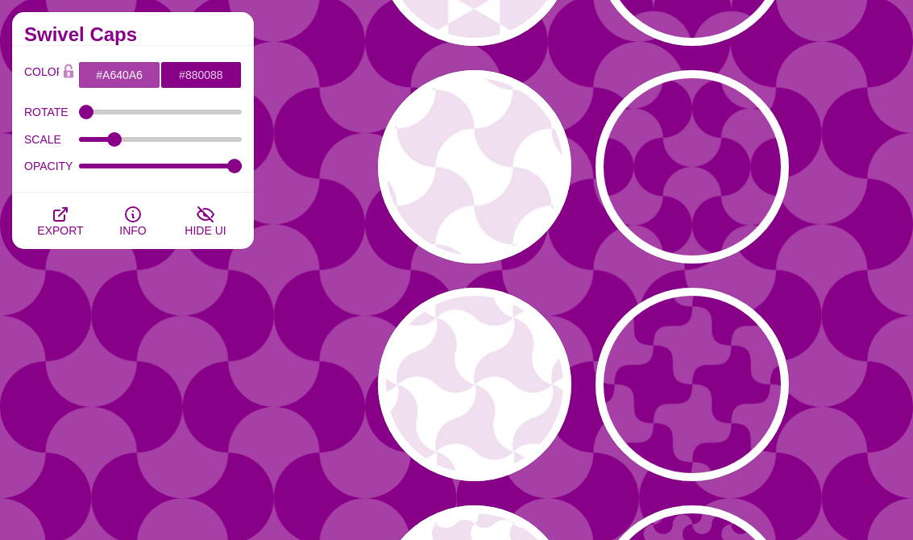
click at [737, 420] on div "PREVIEW" at bounding box center [691, 384] width 193 height 193
type input "#FFFFFF"
type input "0"
type input "0.2"
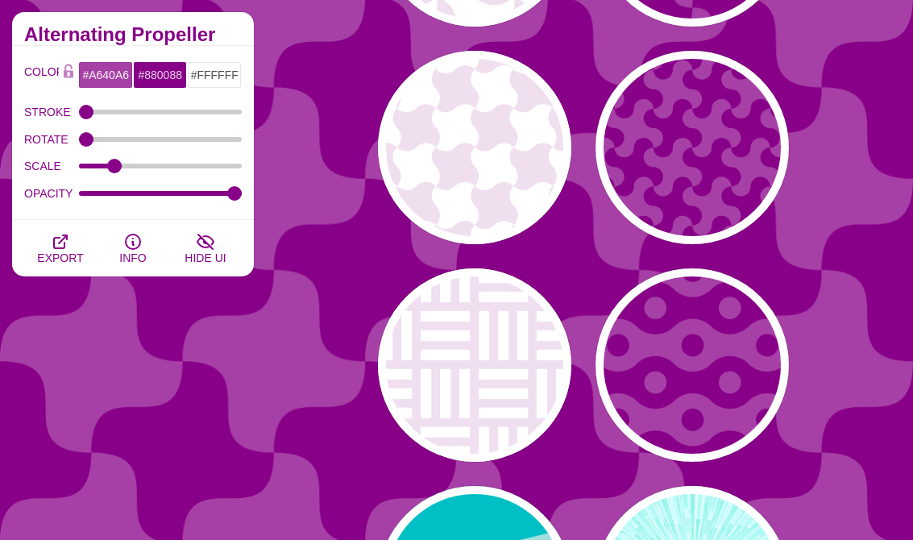
scroll to position [3704, 0]
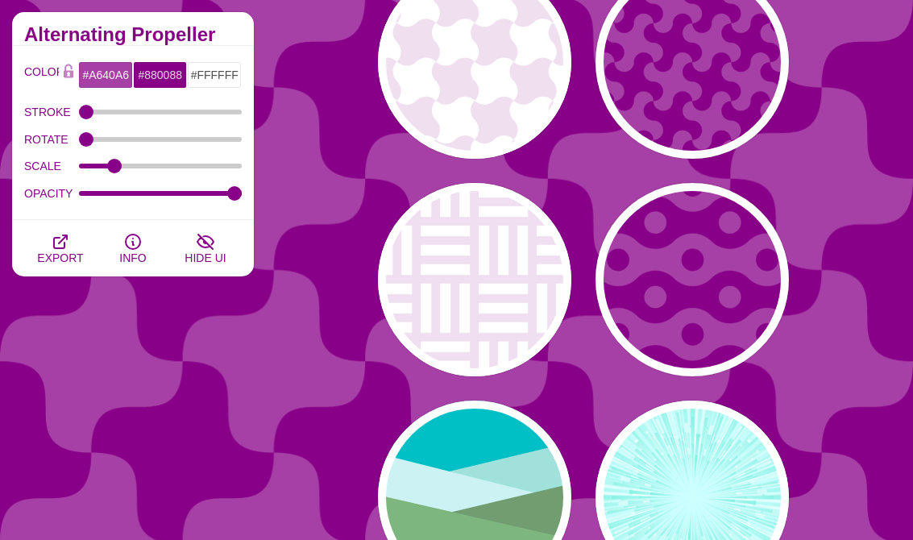
click at [757, 493] on div "PREVIEW" at bounding box center [691, 496] width 193 height 193
type input "#CCFFFF"
type input "#77EEDD"
type input "0"
type input "0.5"
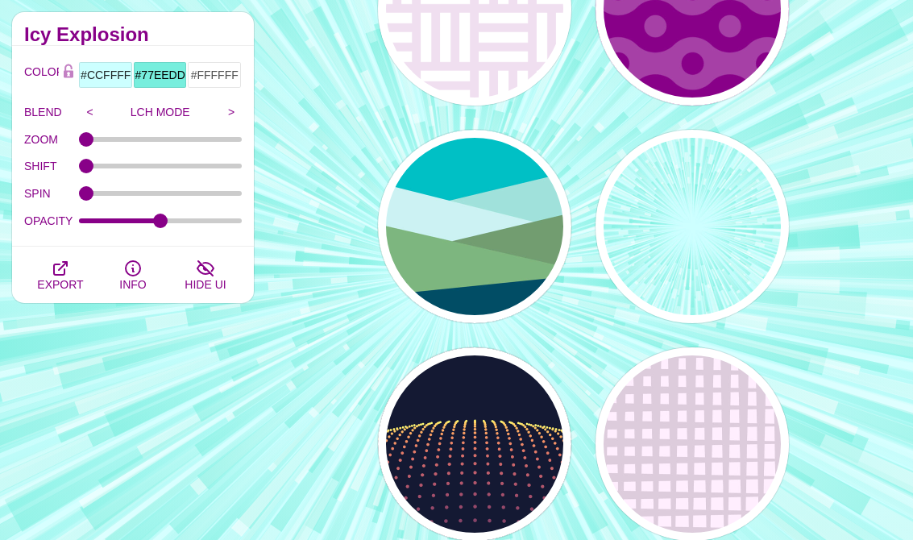
scroll to position [4343, 0]
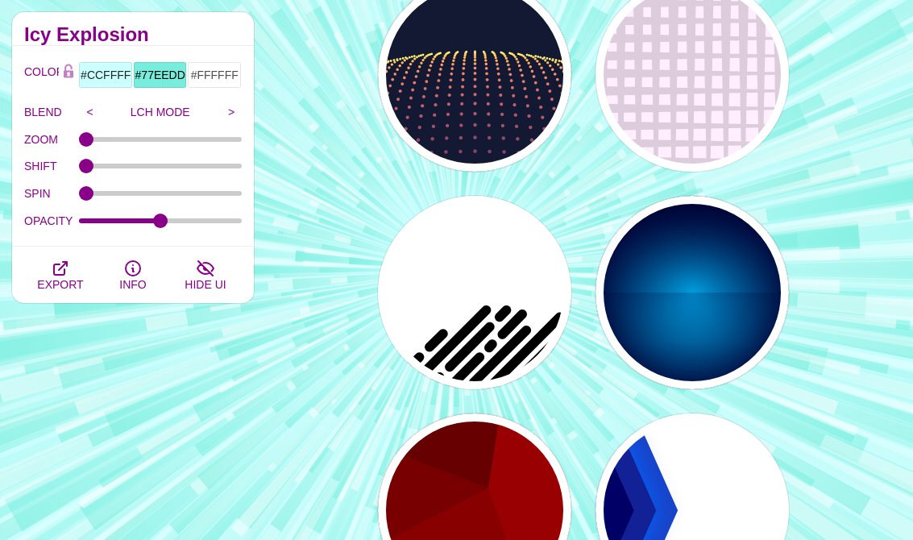
click at [531, 329] on div "PREVIEW" at bounding box center [474, 292] width 193 height 193
type input "#FFFFFF"
type input "#000000"
type input "500"
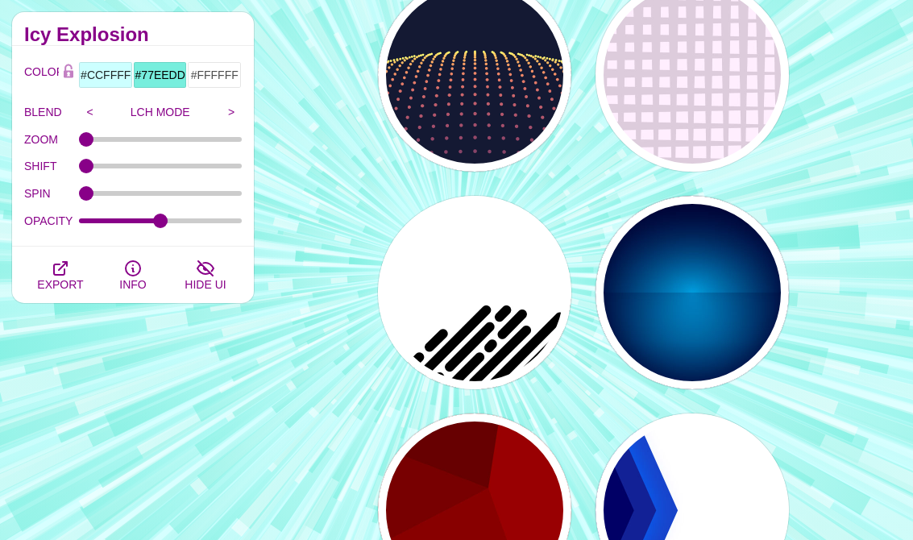
type input "25"
type input "1"
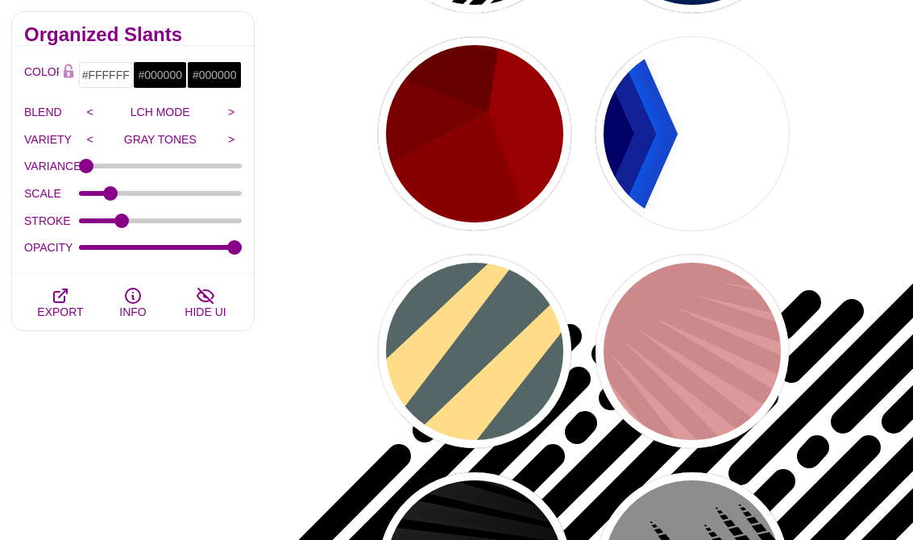
scroll to position [4762, 0]
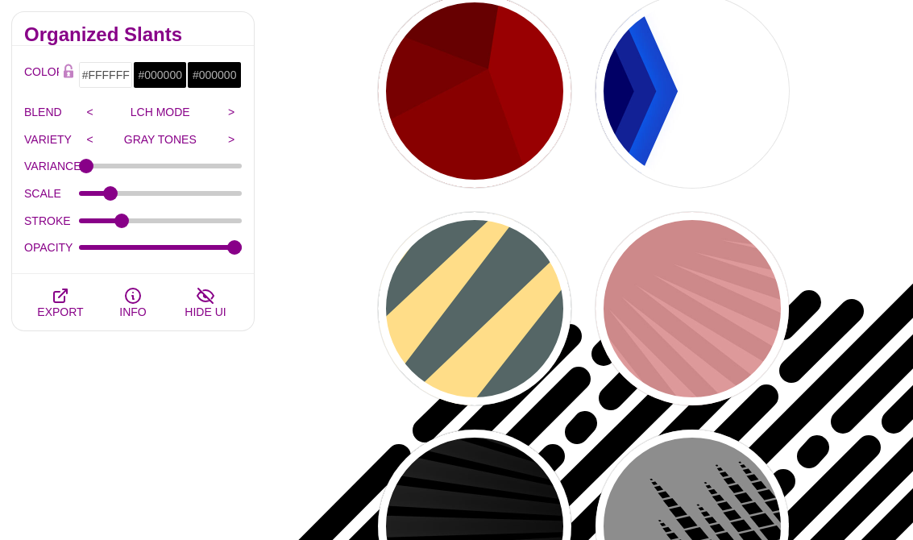
click at [706, 121] on div "PREVIEW" at bounding box center [691, 90] width 193 height 193
type input "#000066"
type input "#0066FF"
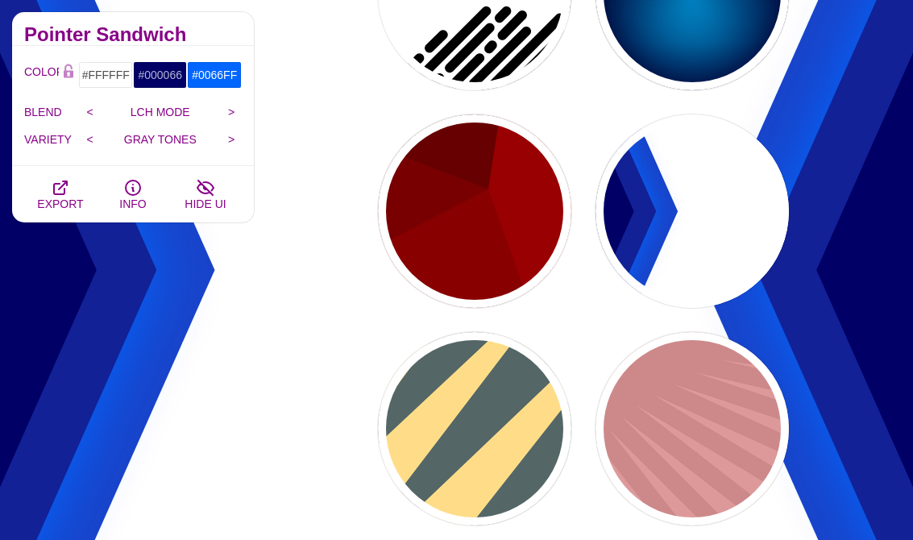
scroll to position [4520, 0]
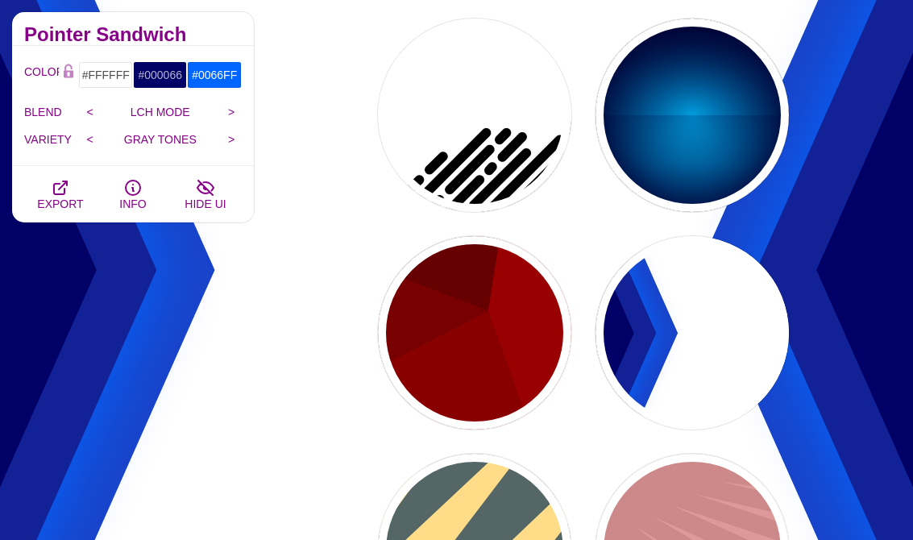
click at [644, 343] on div "PREVIEW" at bounding box center [691, 332] width 193 height 193
click at [181, 135] on input "GRAY TONES" at bounding box center [161, 139] width 120 height 24
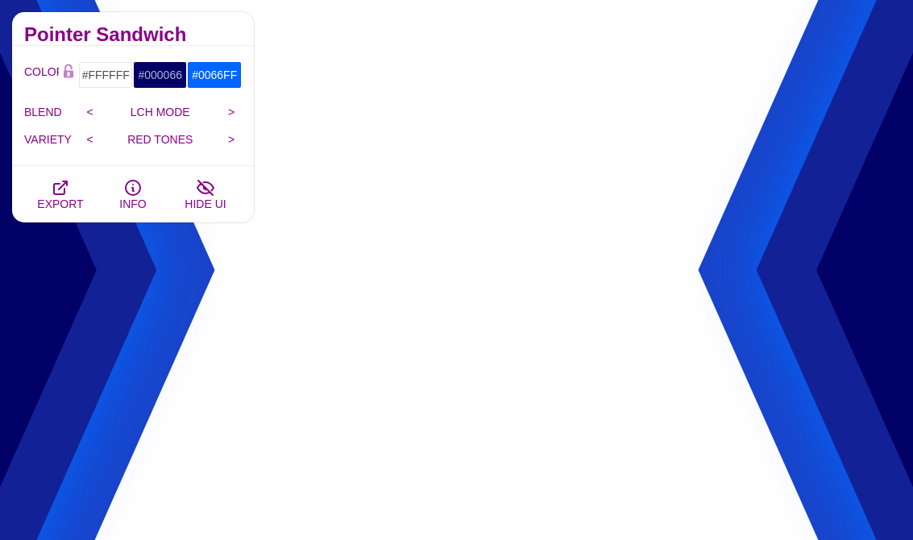
click at [182, 138] on input "RED TONES" at bounding box center [161, 139] width 120 height 24
click at [90, 130] on input "<" at bounding box center [90, 139] width 22 height 24
type input "GRAY TONES"
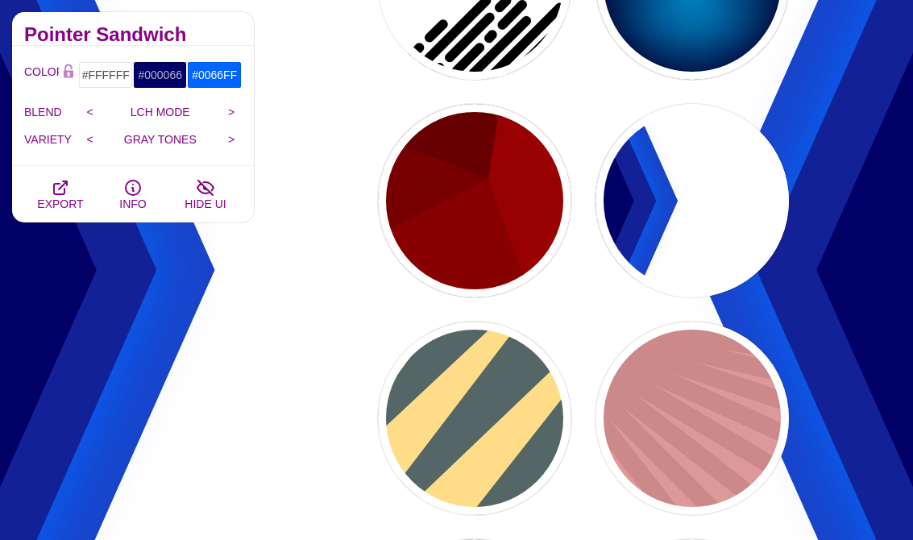
scroll to position [4561, 0]
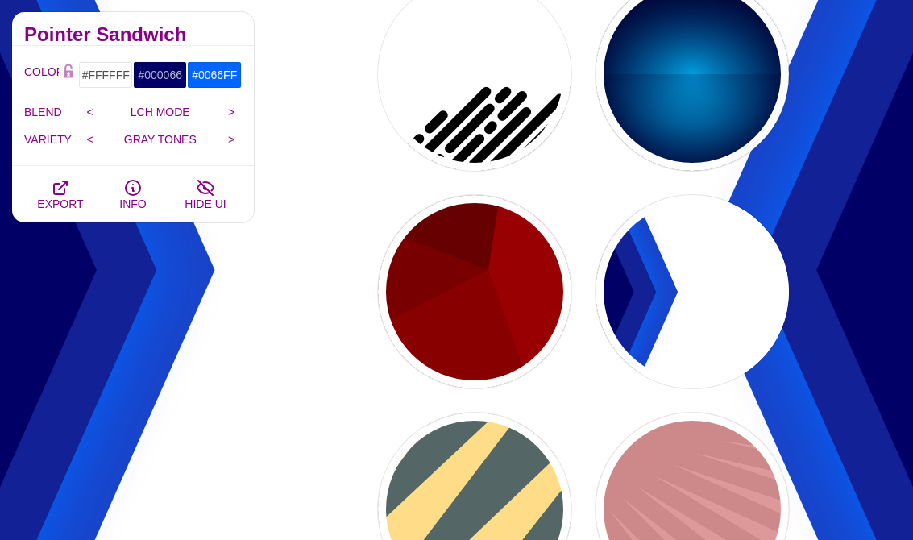
click at [699, 122] on div "PREVIEW" at bounding box center [691, 73] width 193 height 193
type input "#000033"
type input "#00BBFF"
type input "#000033"
type input "2000"
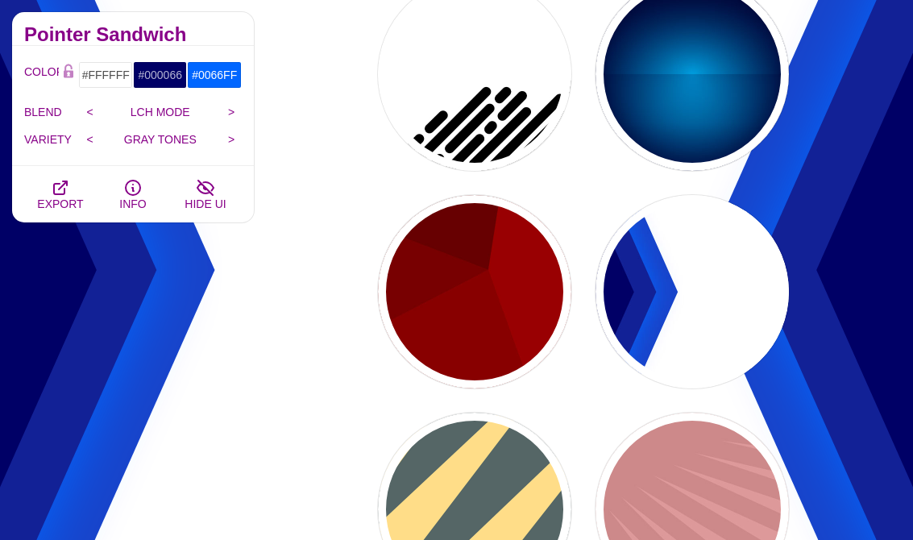
type input "0.5"
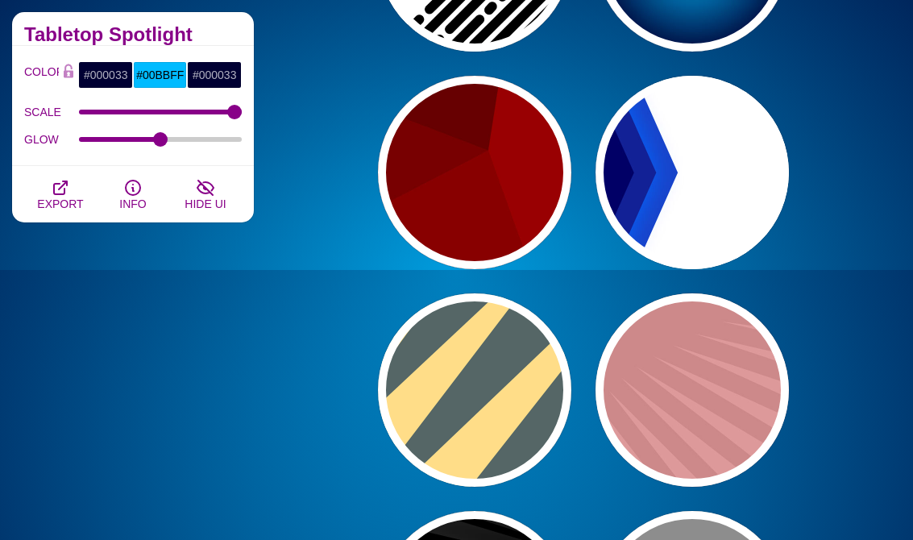
scroll to position [4854, 0]
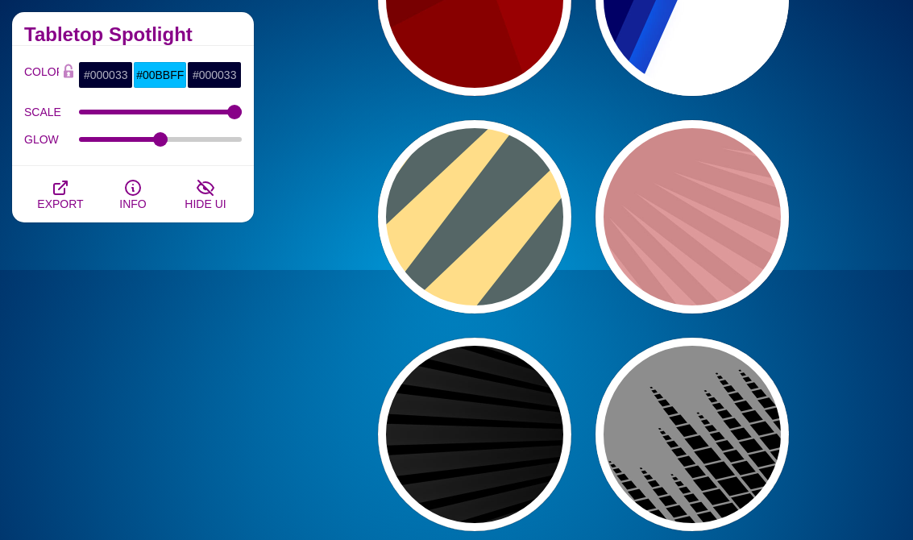
click at [533, 452] on div "PREVIEW" at bounding box center [474, 433] width 193 height 193
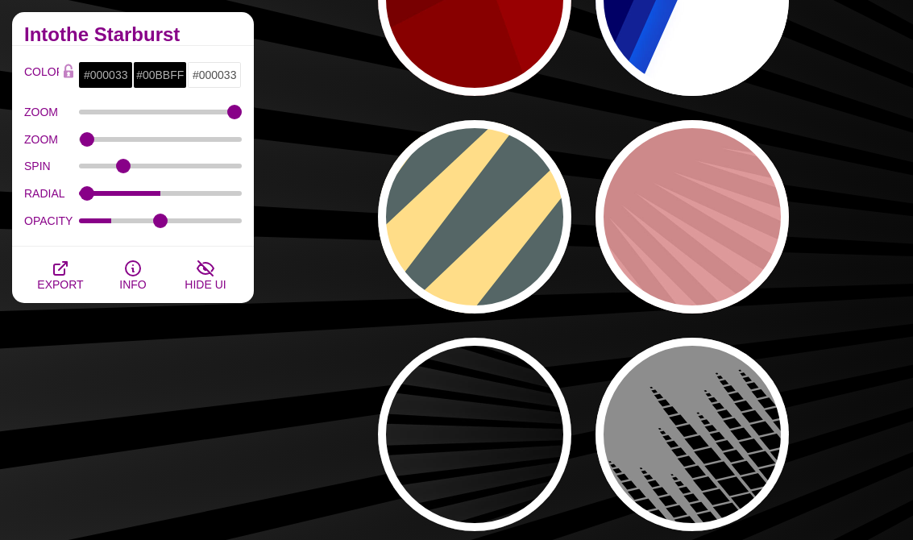
type input "#000000"
type input "#FFFFFF"
type input "0"
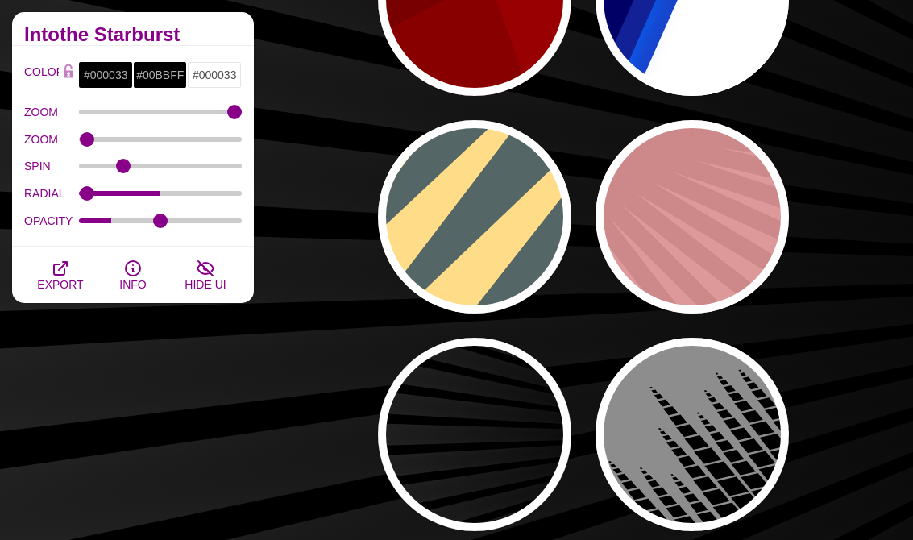
type input "0"
type input "50"
type input "0.2"
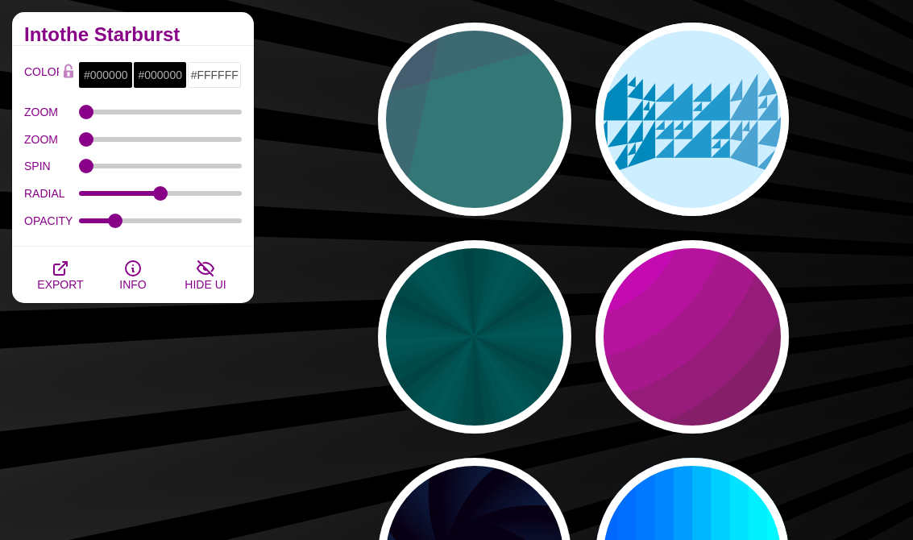
scroll to position [5431, 0]
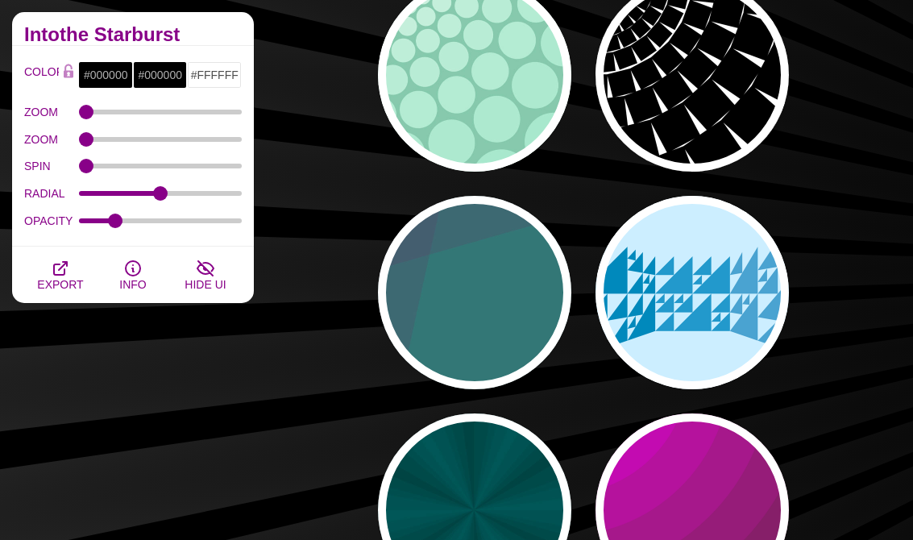
click at [507, 124] on div "PREVIEW" at bounding box center [474, 74] width 193 height 193
type input "#85C9AD"
type input "#96E3C3"
type input "100"
type input "1"
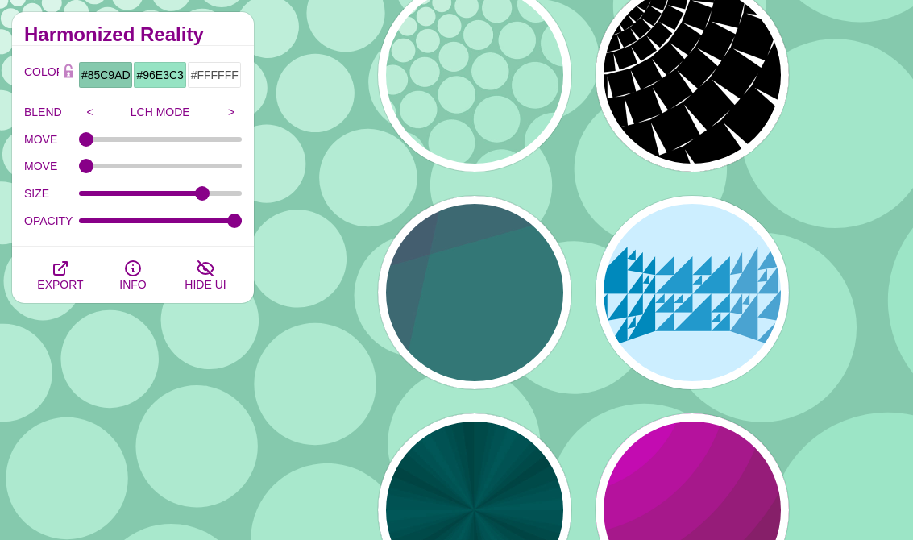
scroll to position [5817, 0]
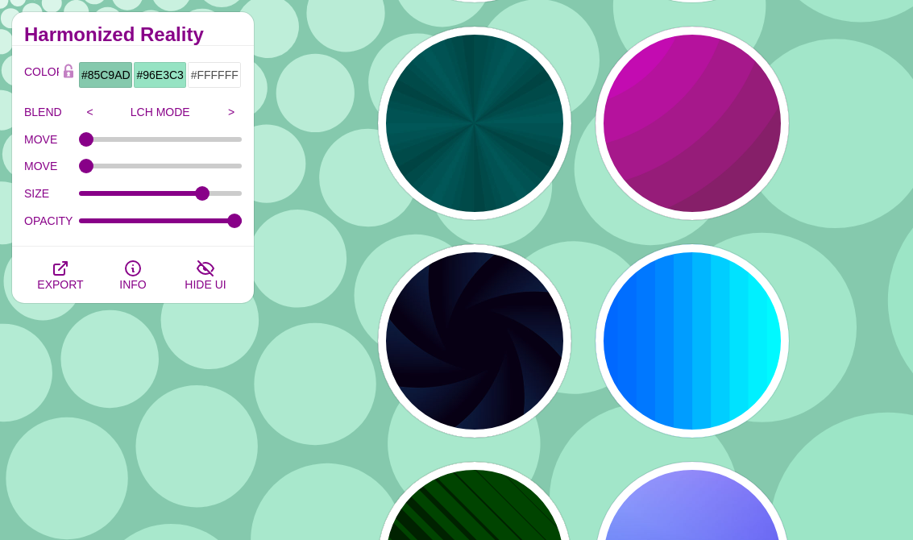
click at [519, 164] on div "PREVIEW" at bounding box center [474, 123] width 193 height 193
type input "#004444"
type input "#006666"
type input "5"
type input "1"
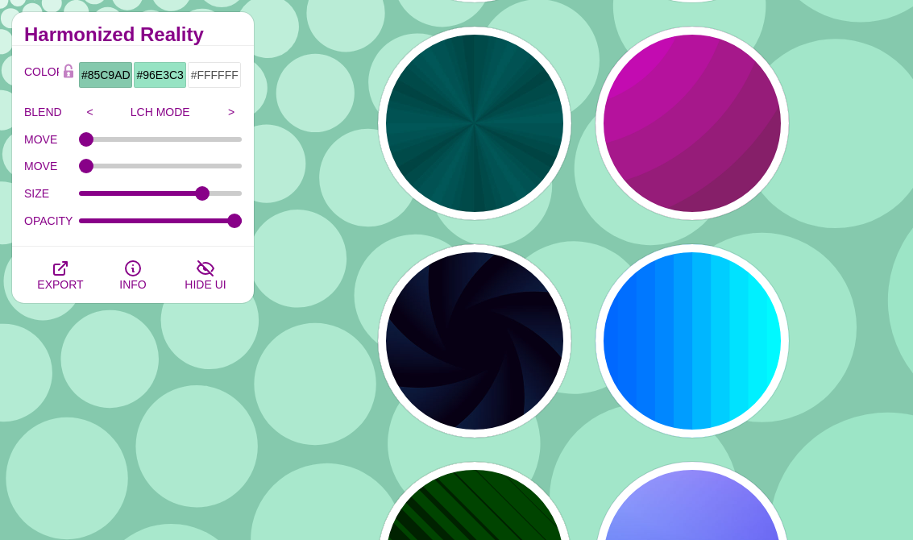
type input "0.2"
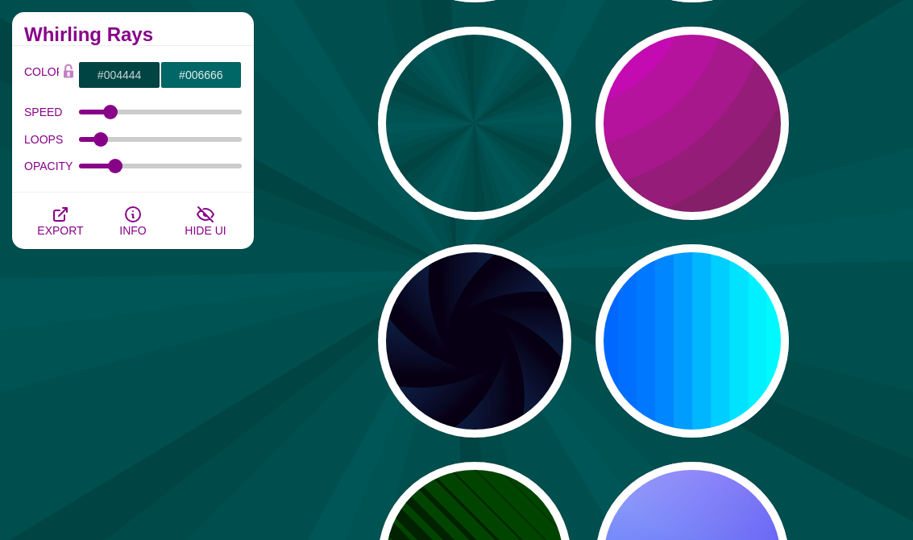
click at [725, 398] on div "PREVIEW" at bounding box center [691, 340] width 193 height 193
type input "#00FFFF"
type input "#0066FF"
type input "0.25"
type input "12"
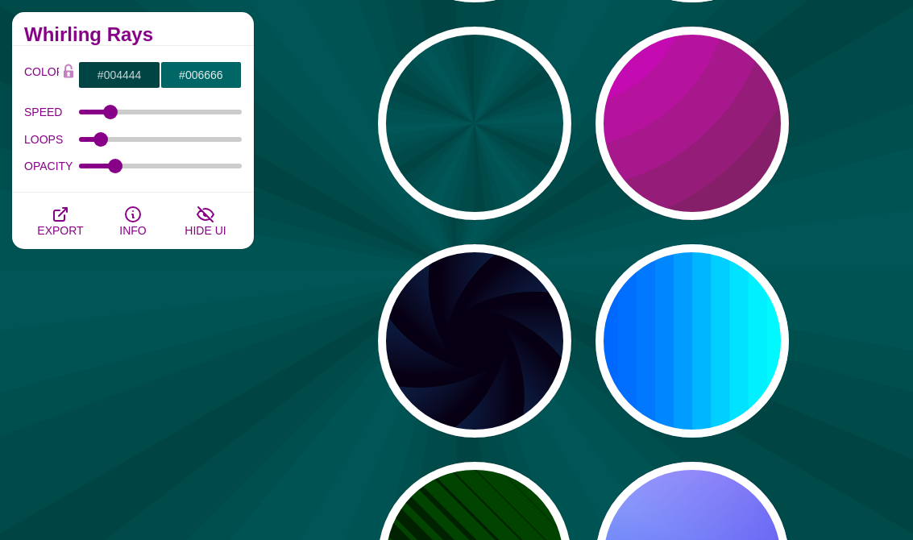
type input "999"
type input "0"
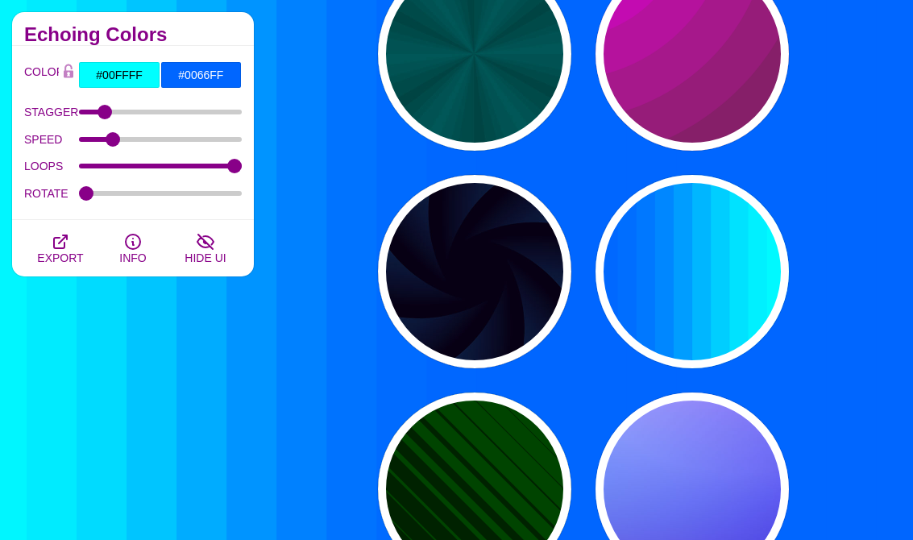
scroll to position [6042, 0]
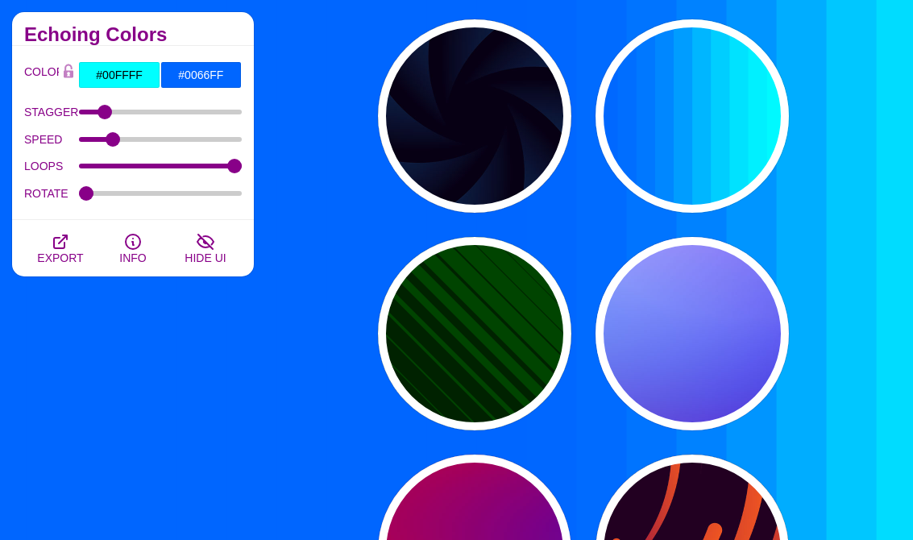
click at [504, 160] on div "PREVIEW" at bounding box center [474, 115] width 193 height 193
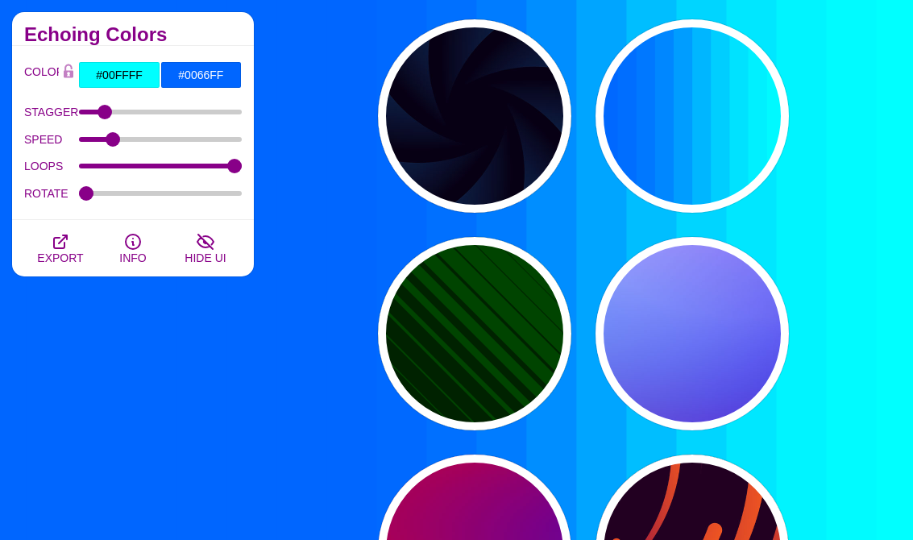
type input "#070014"
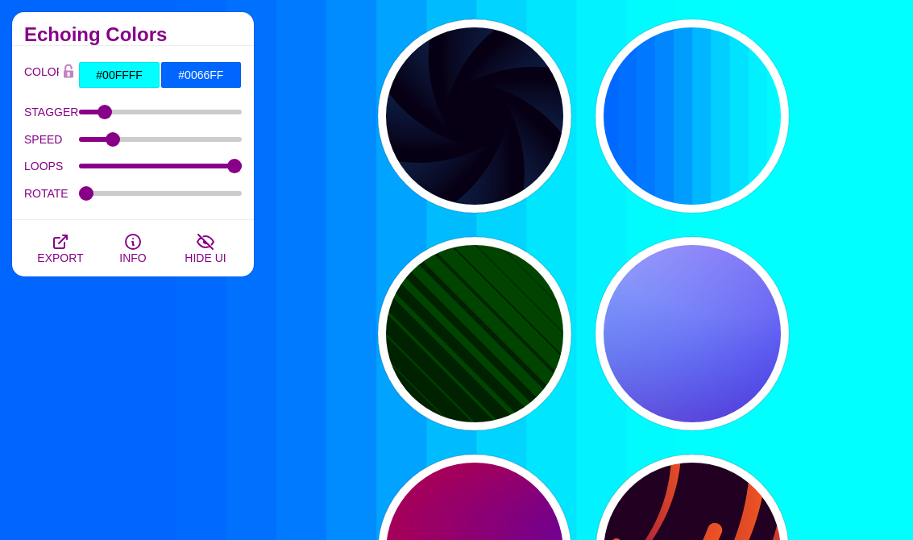
type input "#113366"
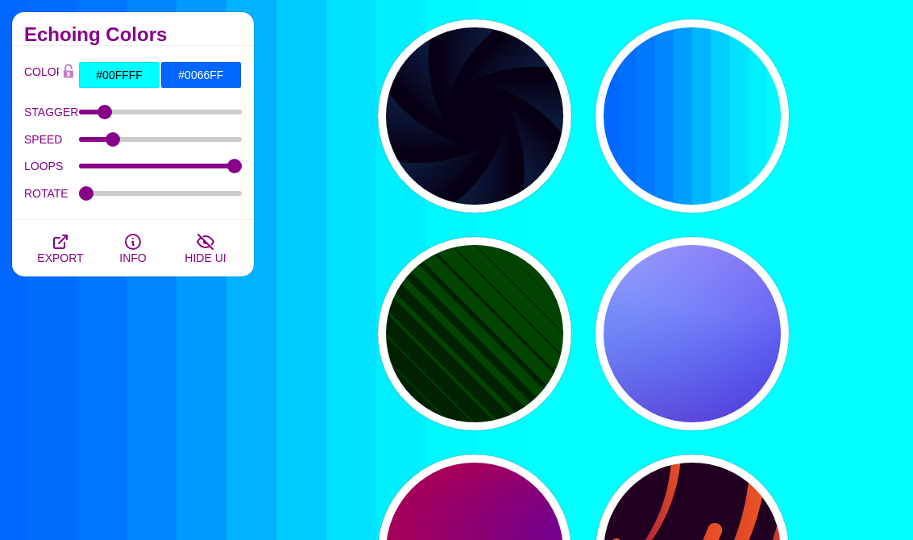
type input "#99FFFF"
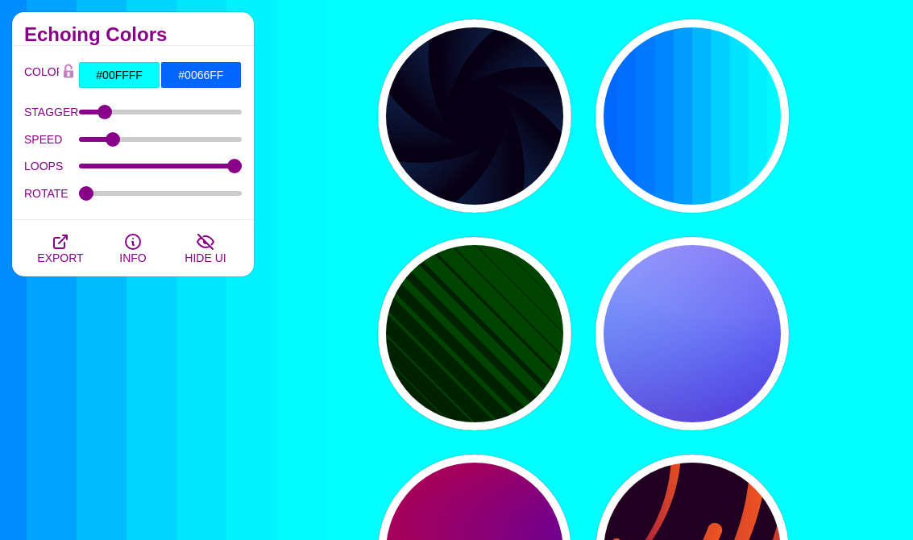
type input "1"
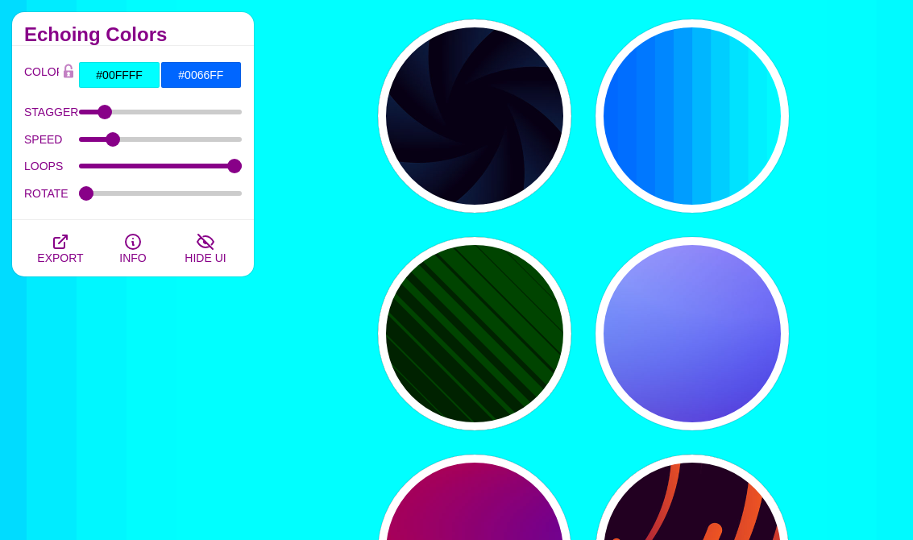
type input "1"
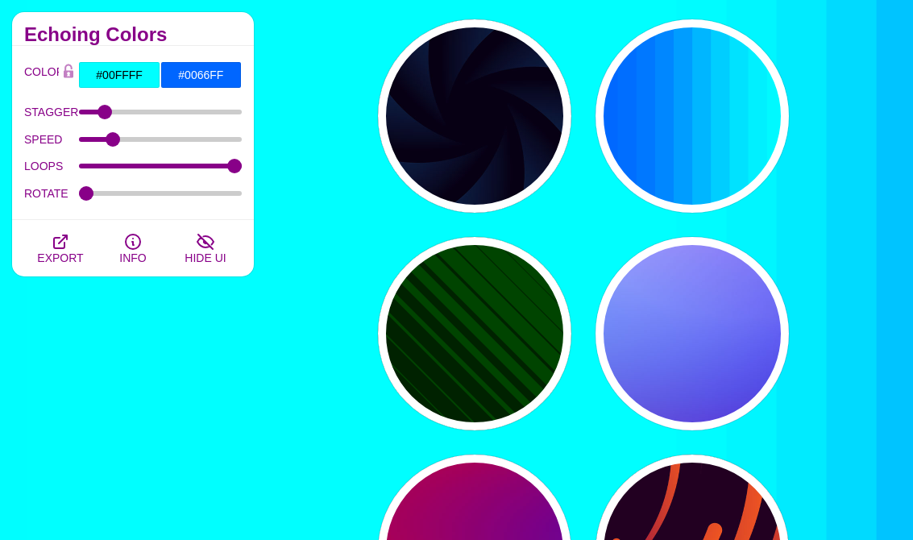
type input "12"
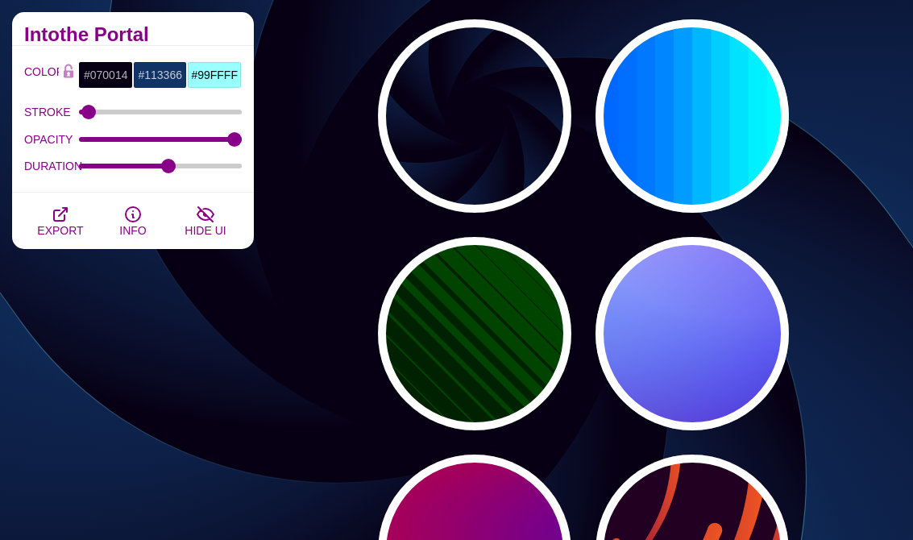
click at [747, 388] on div "PREVIEW" at bounding box center [691, 333] width 193 height 193
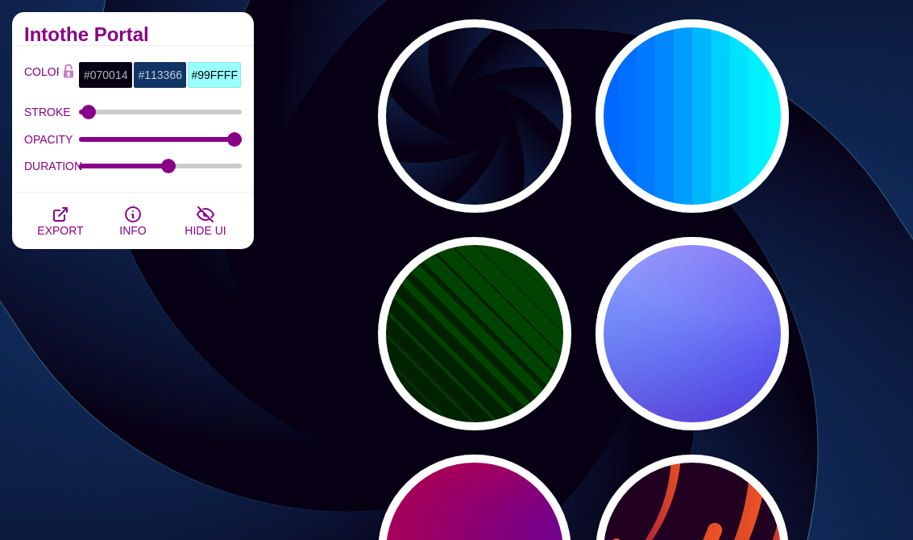
type input "#0000FF"
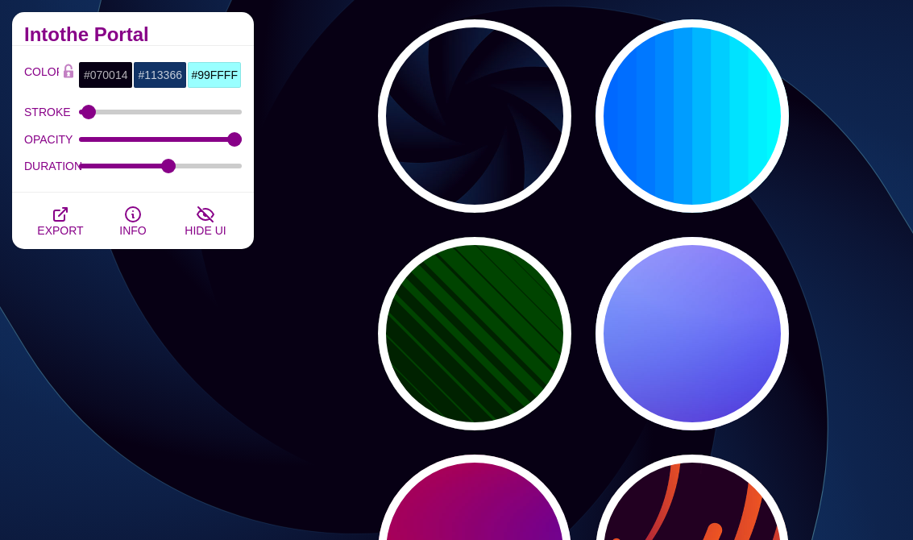
type input "#0099FF"
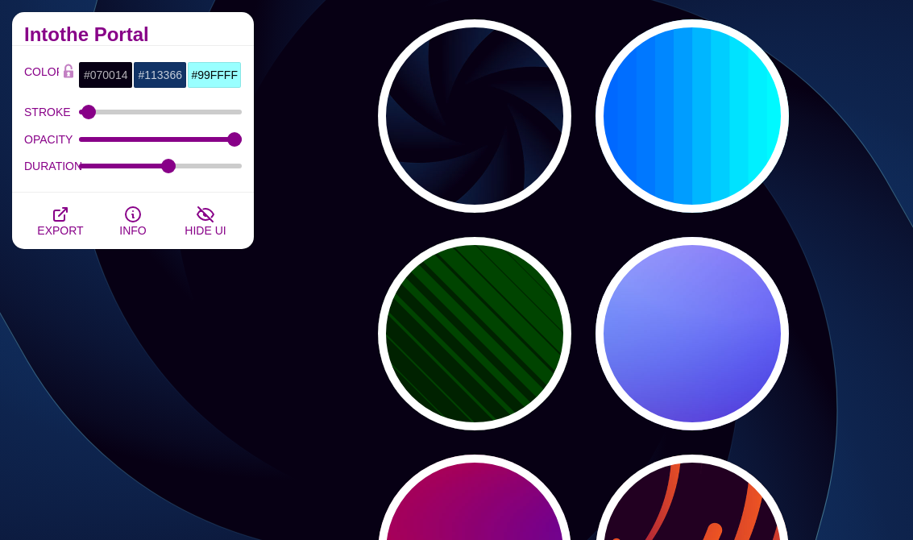
type input "#FFFFFF"
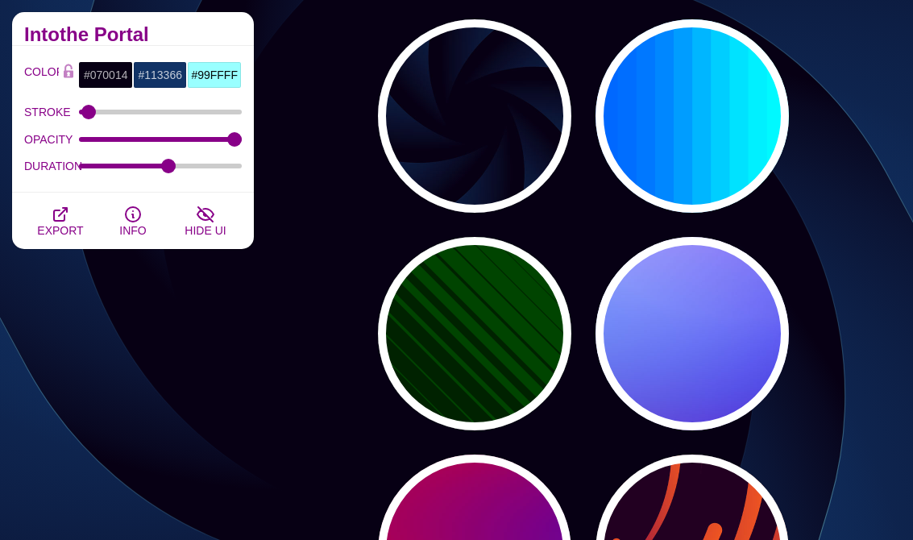
type input "#FF99FF"
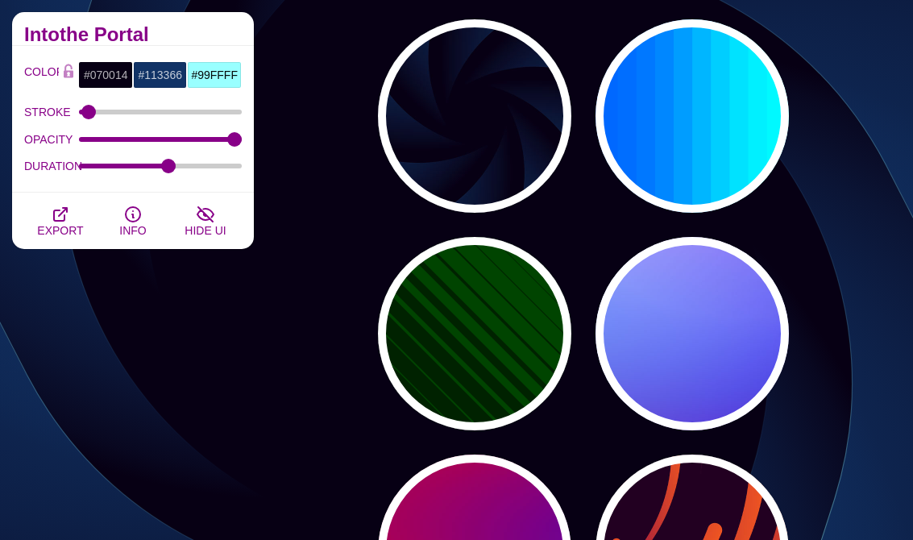
type input "#880088"
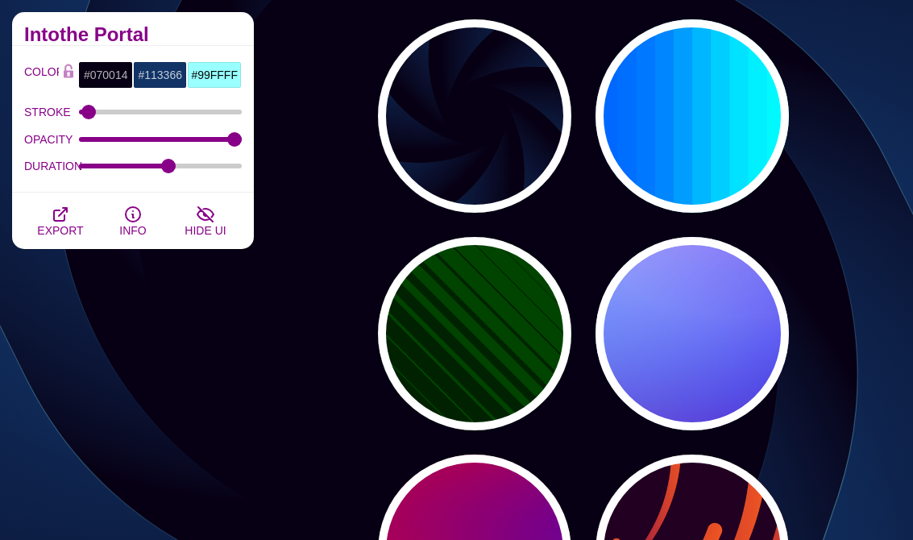
type input "12"
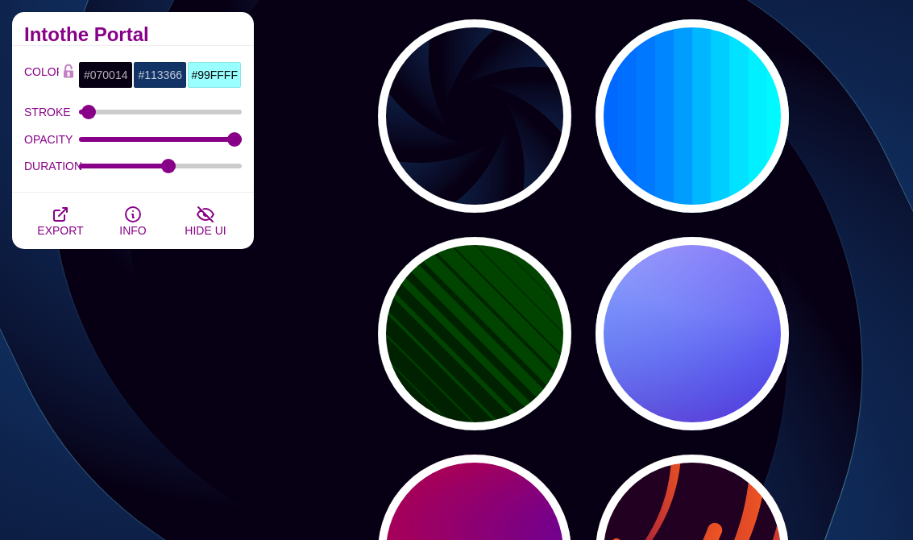
type input "0"
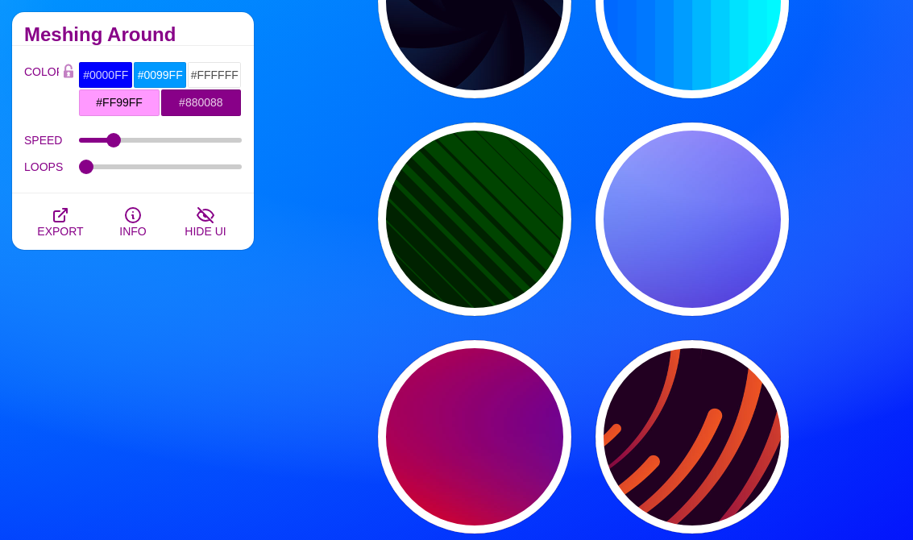
scroll to position [6314, 0]
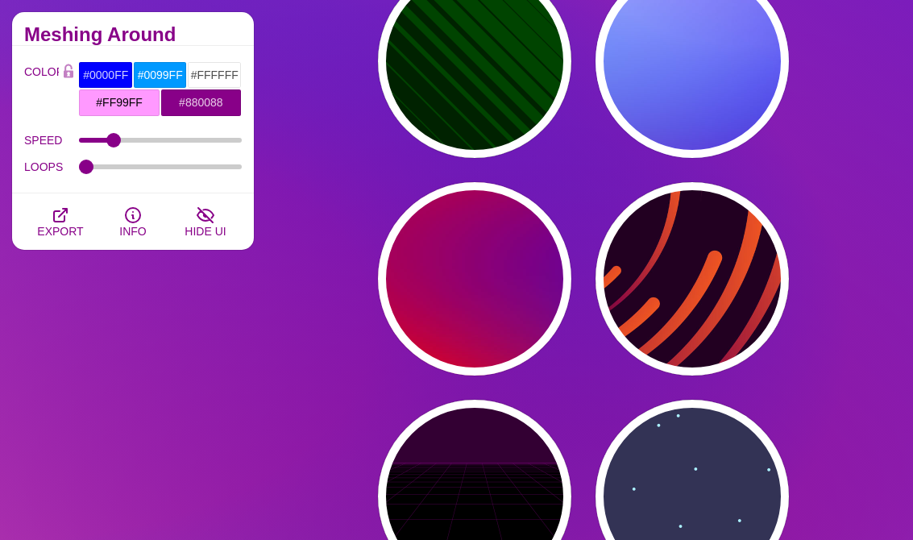
click at [749, 337] on div "PREVIEW" at bounding box center [691, 278] width 193 height 193
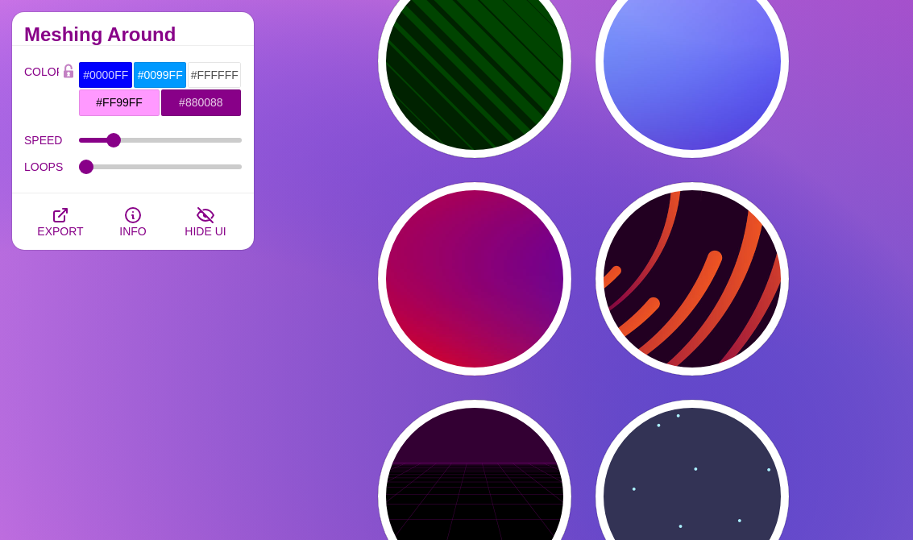
type input "#220022"
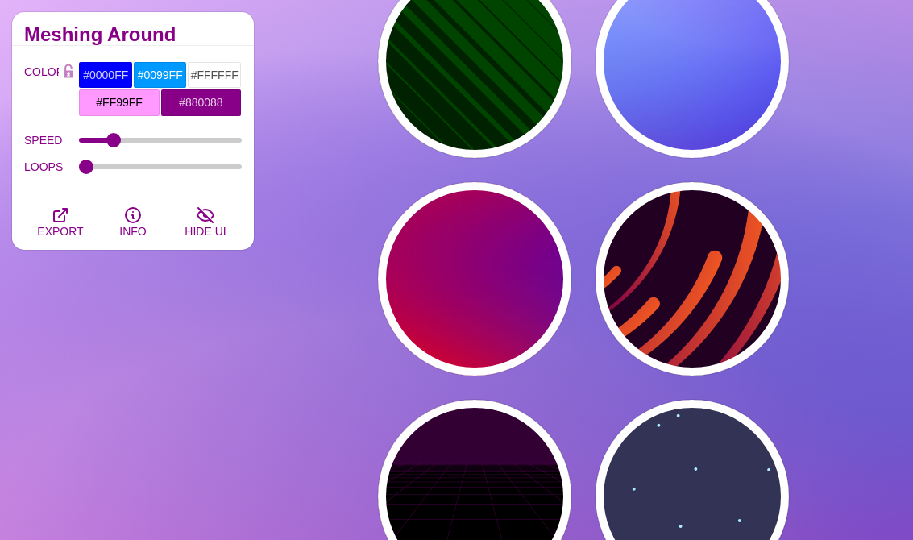
type input "#EE5522"
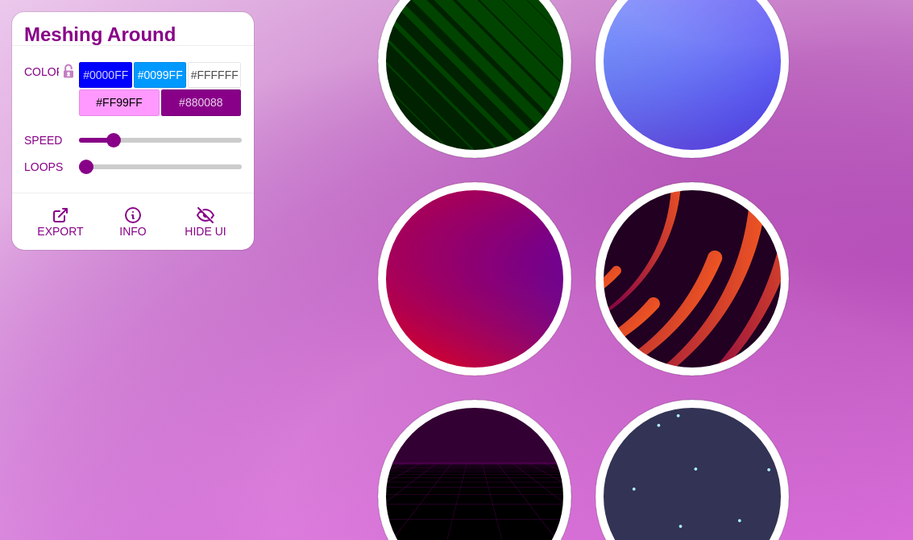
type input "#220022"
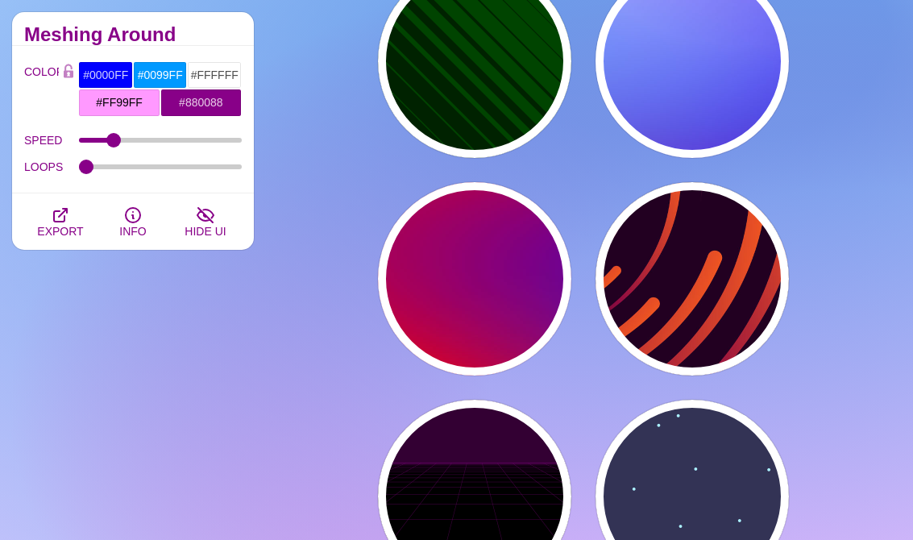
type input "50"
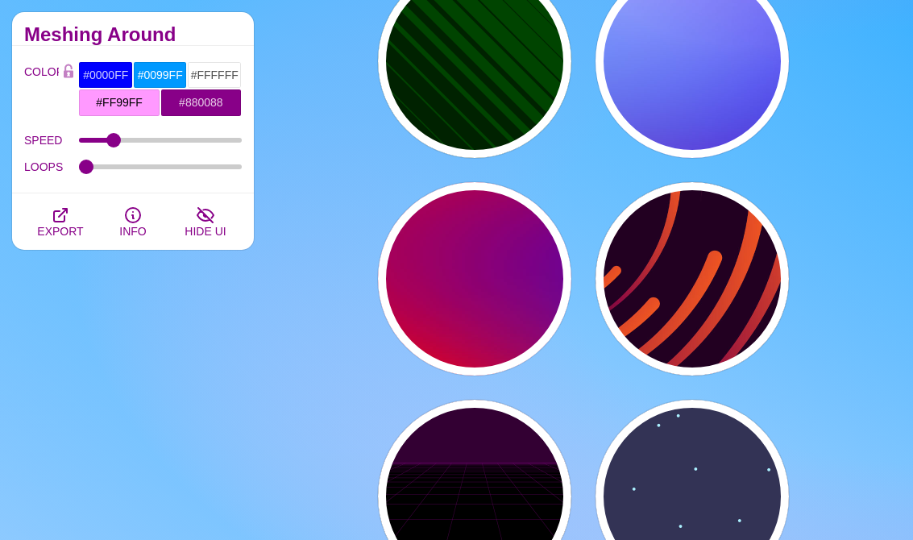
type input "99"
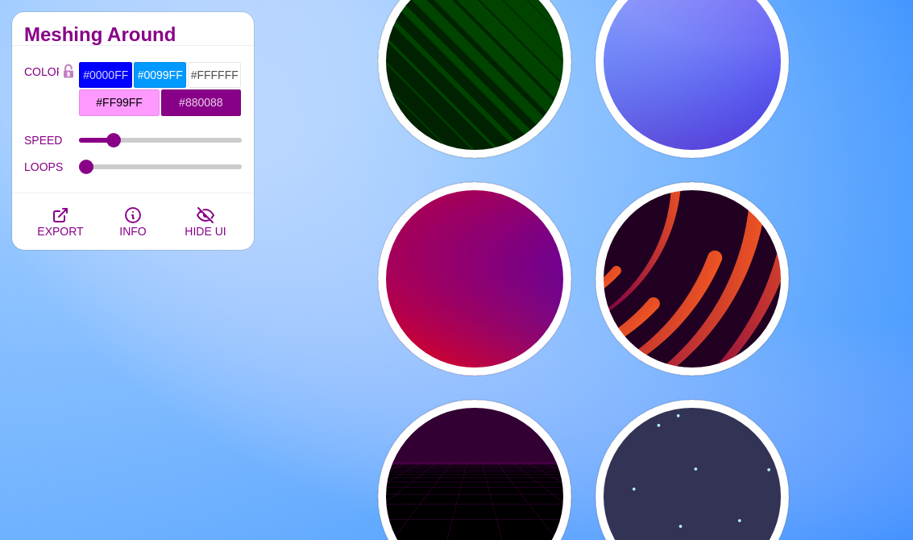
type input "0"
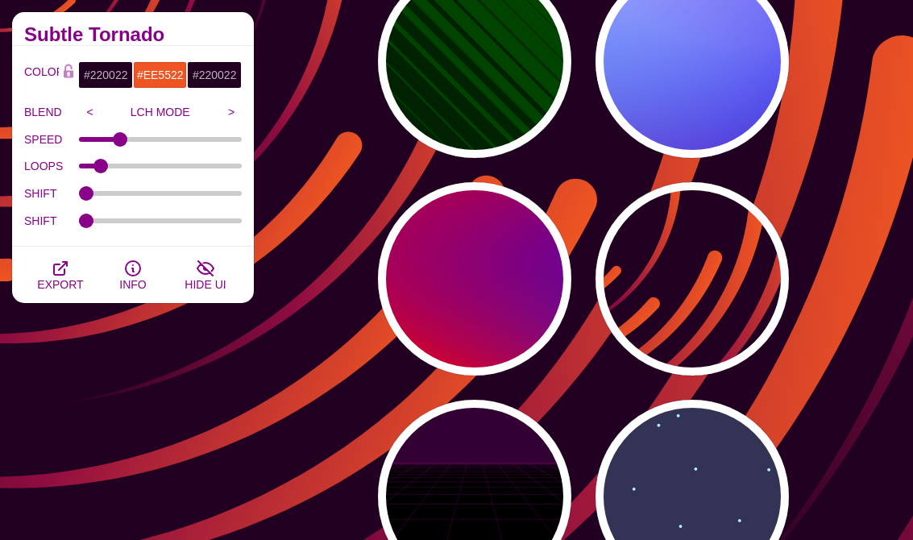
click at [528, 317] on div "PREVIEW" at bounding box center [474, 278] width 193 height 193
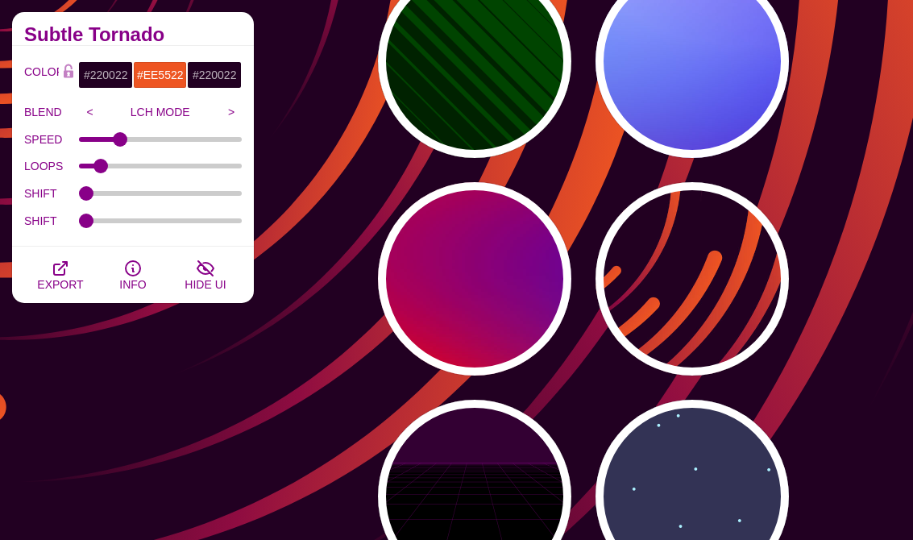
type input "#FF0000"
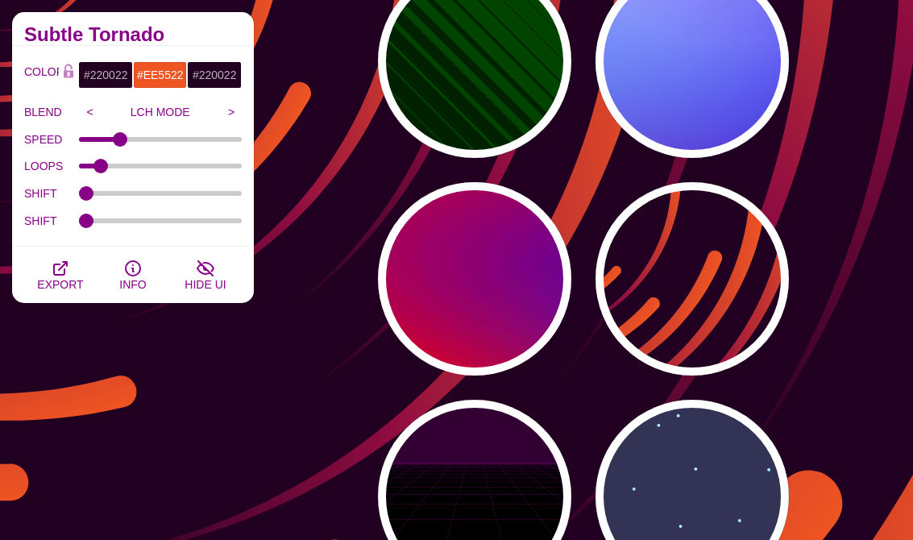
type input "#800080"
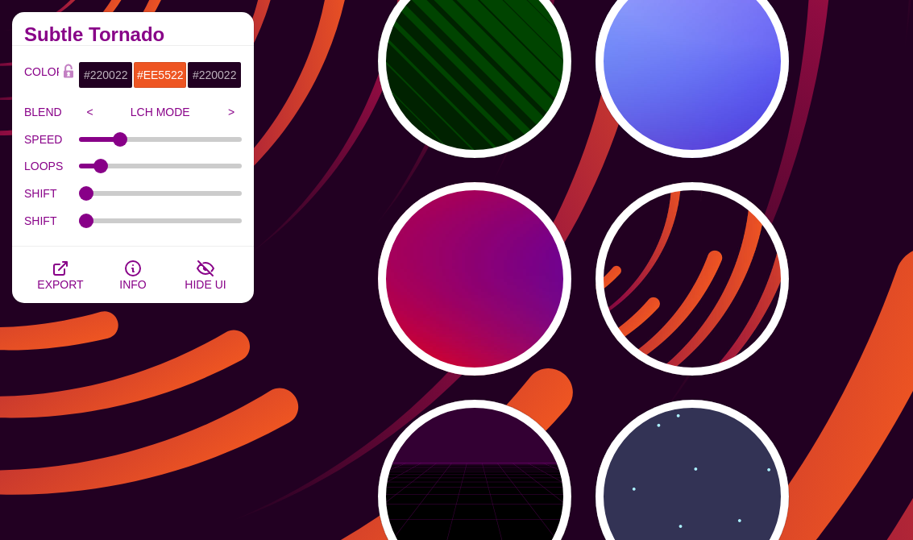
type input "#0000FF"
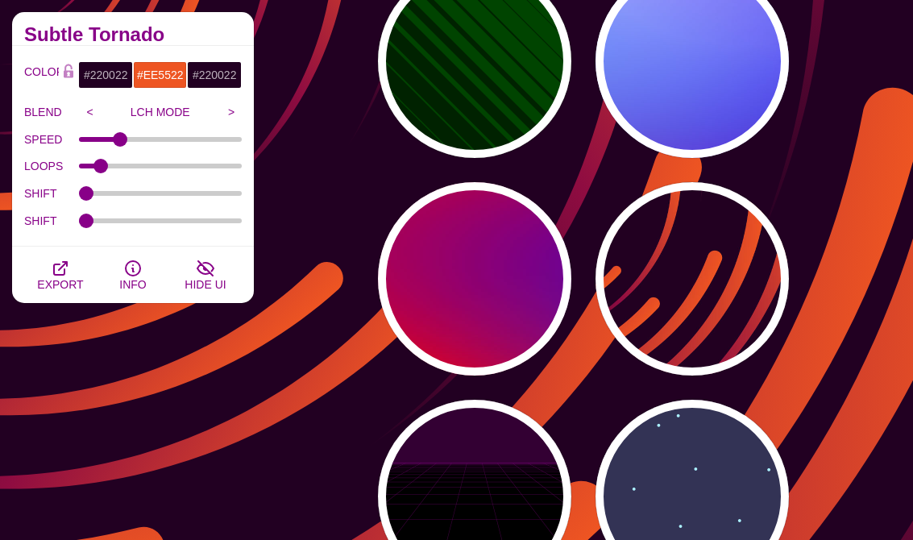
type input "#00EEBB"
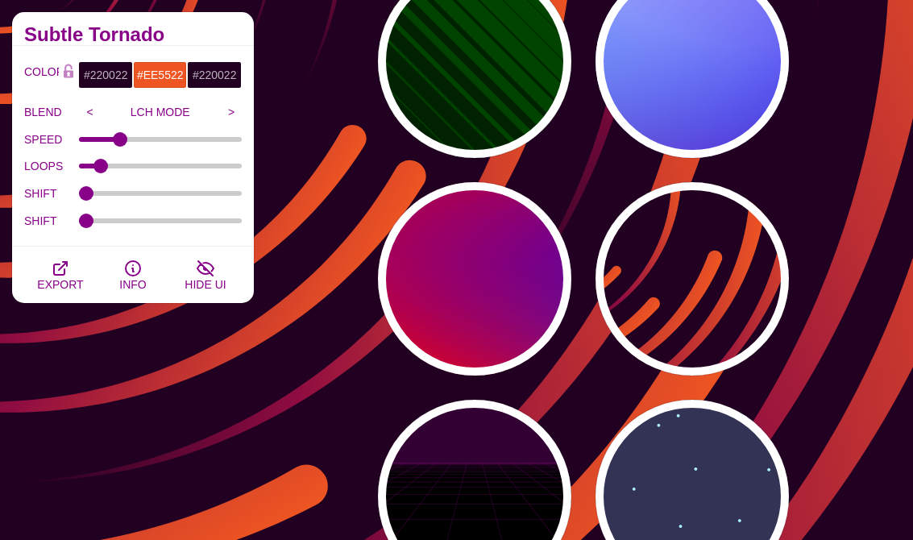
type input "#FFFF00"
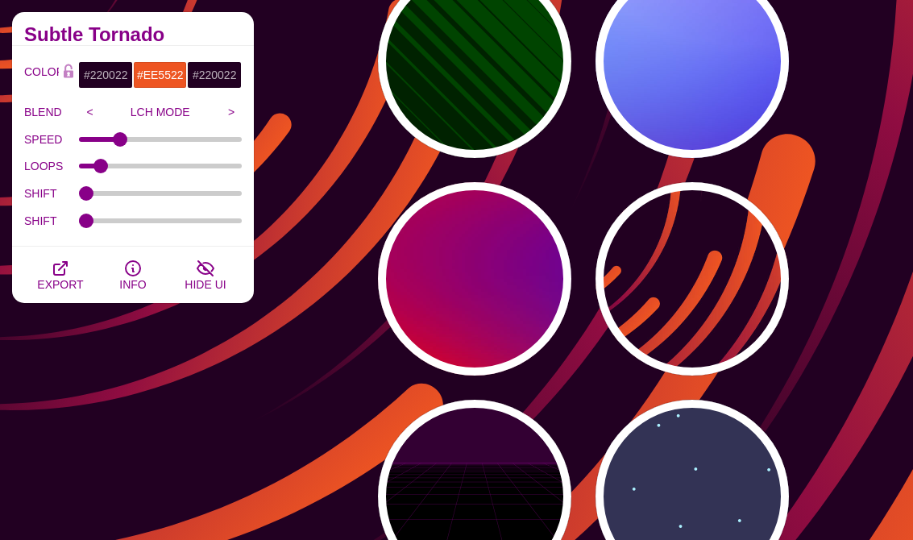
type input "#FFA500"
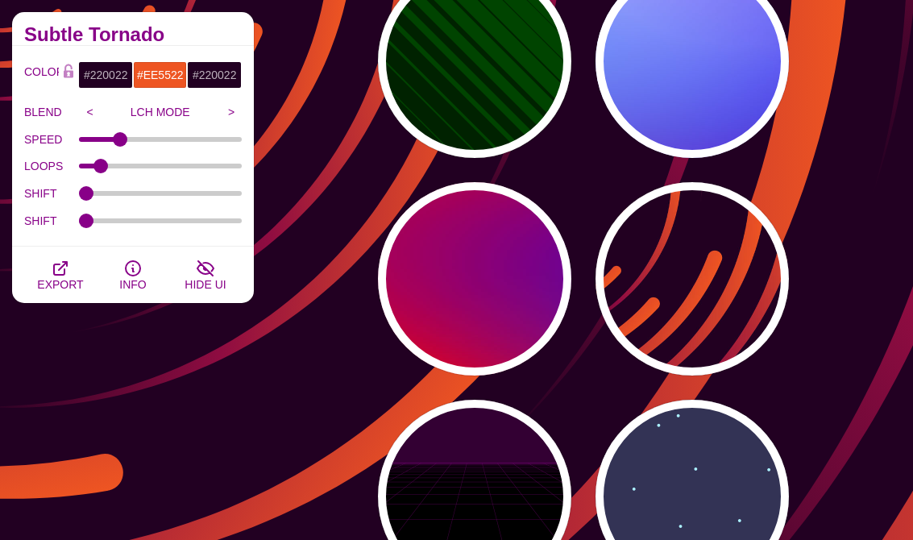
type input "1"
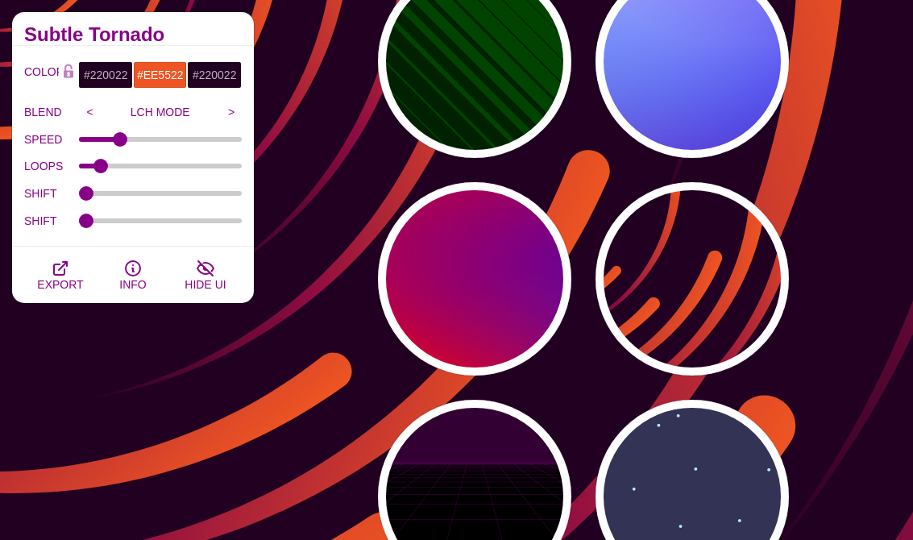
type input "20"
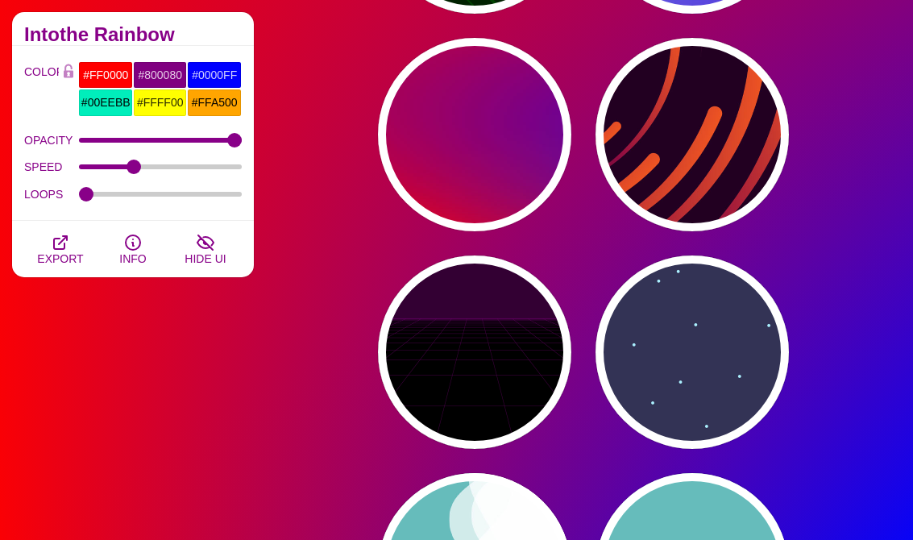
scroll to position [6686, 0]
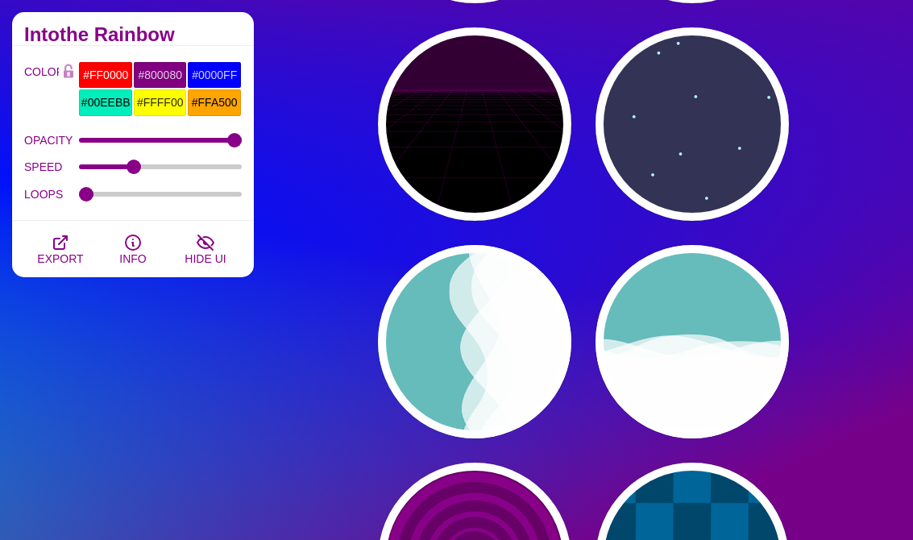
click at [523, 358] on div "PREVIEW" at bounding box center [474, 341] width 193 height 193
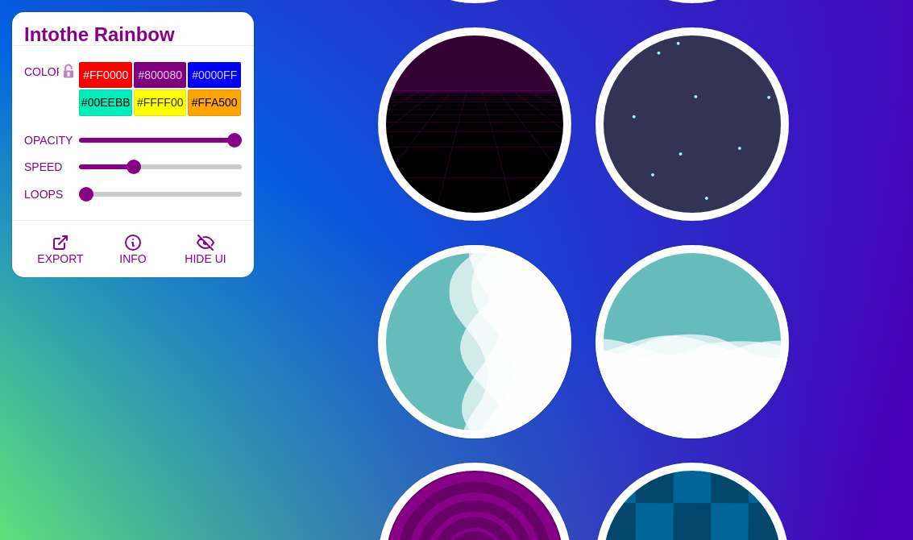
type input "#66BBBB"
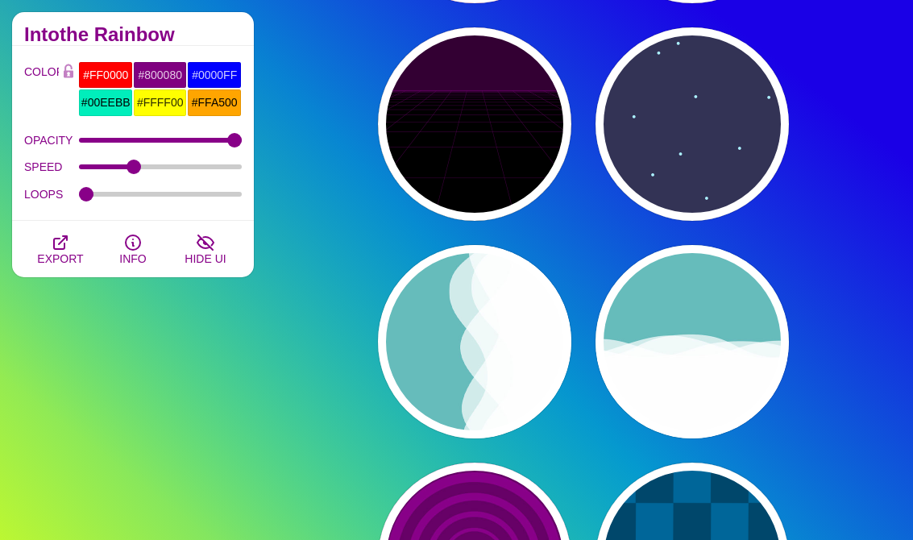
type input "#FFFFFF"
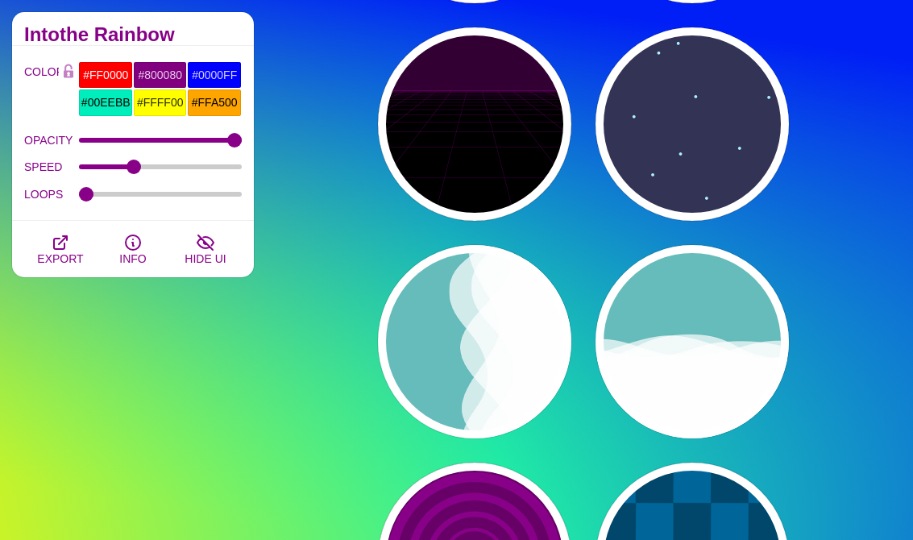
type input "#FFFFFF"
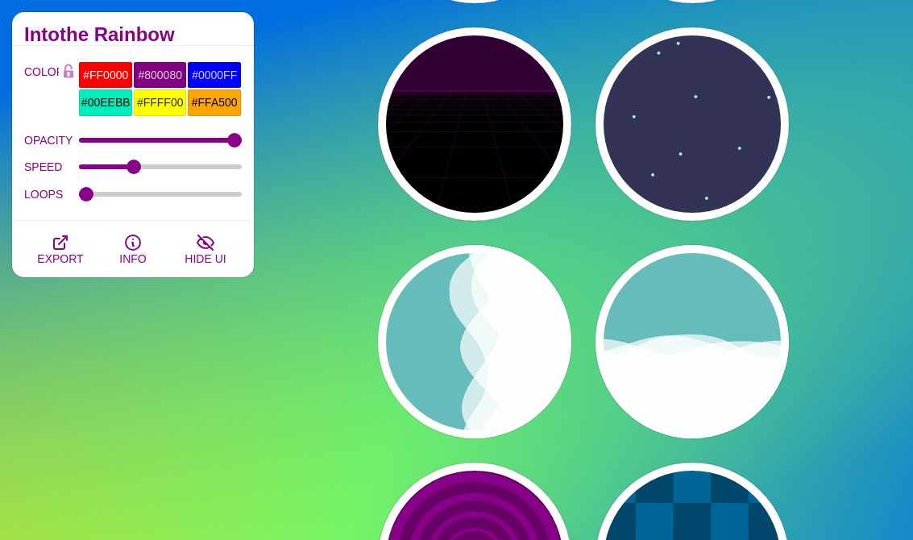
type input "0"
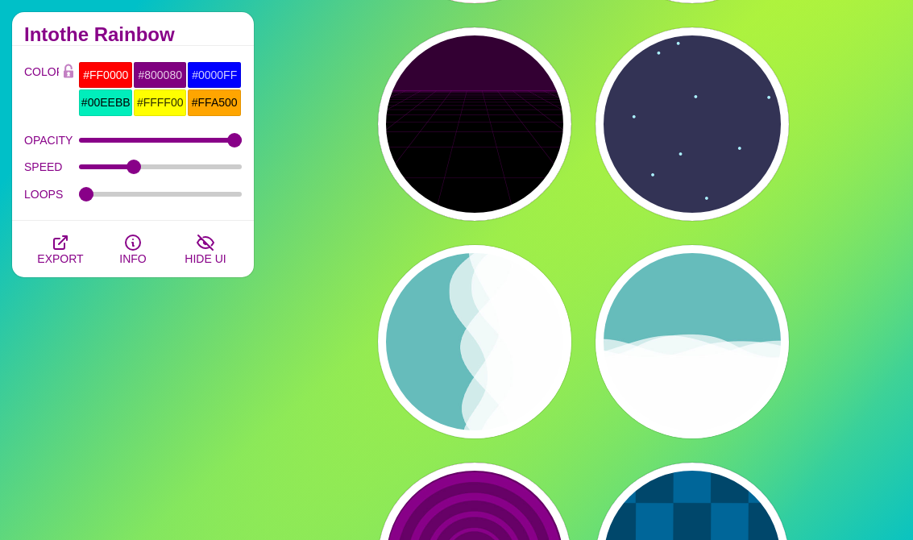
type input "1"
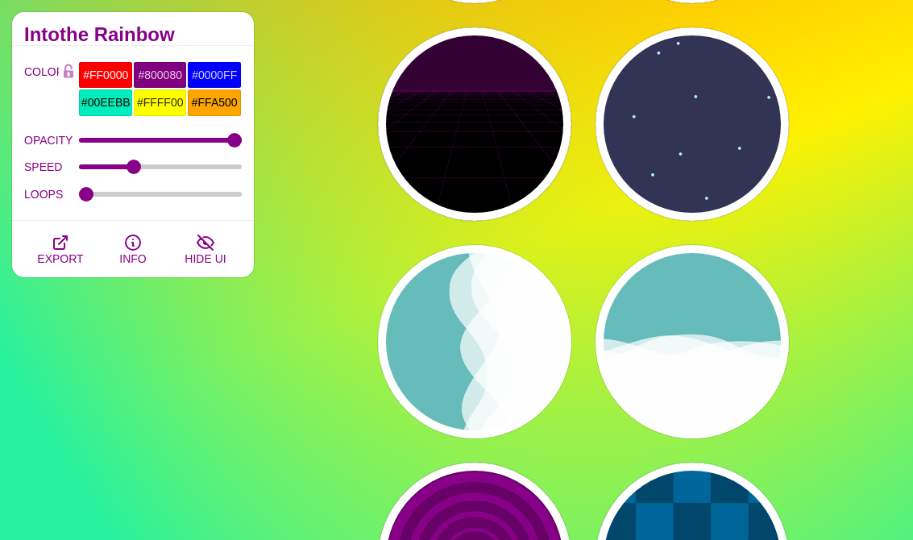
type input "0.7"
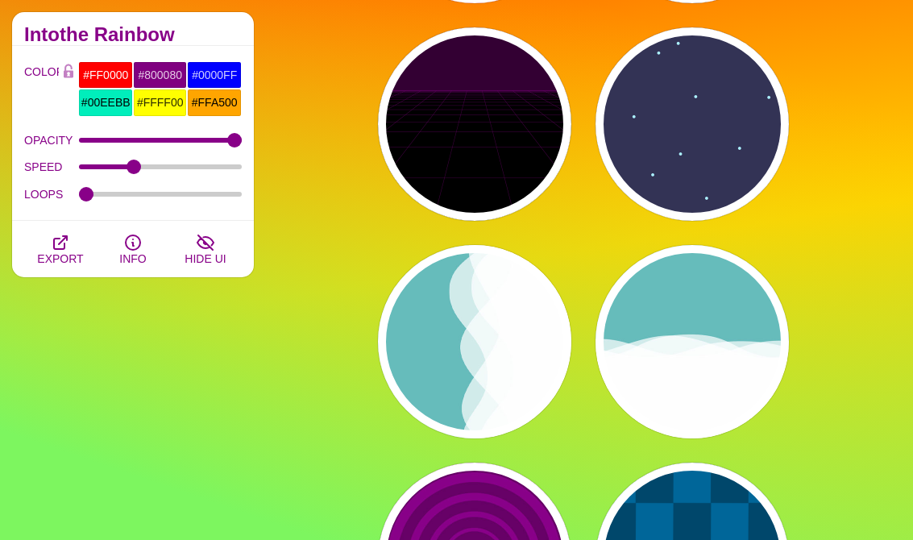
type input "56"
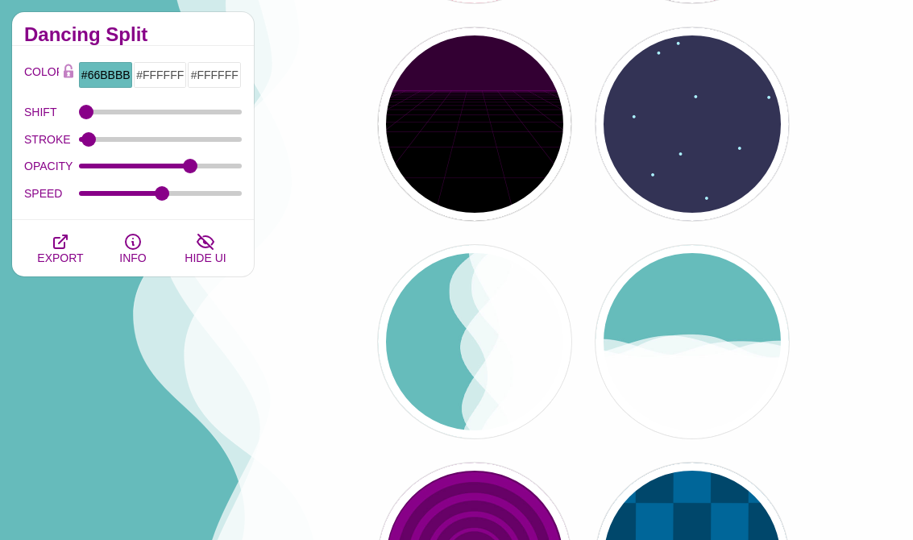
click at [702, 387] on div "PREVIEW" at bounding box center [691, 341] width 193 height 193
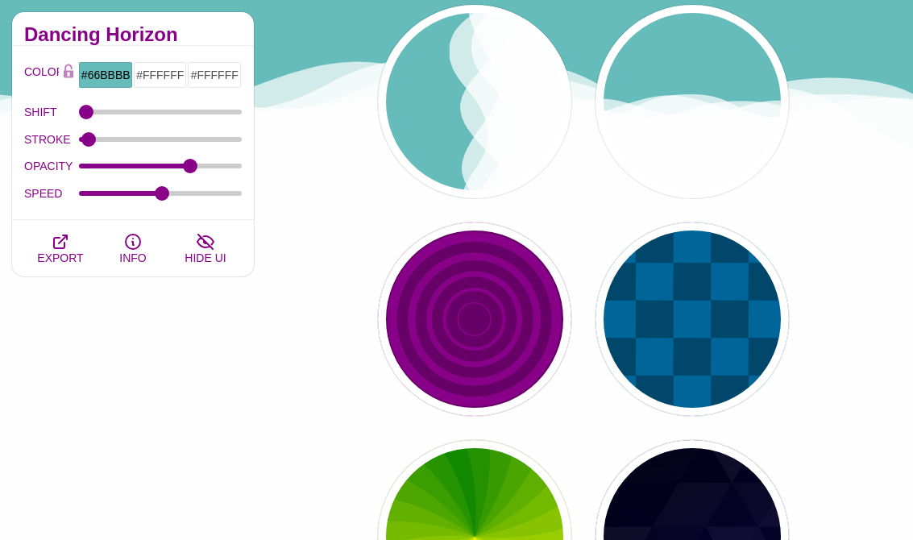
scroll to position [7055, 0]
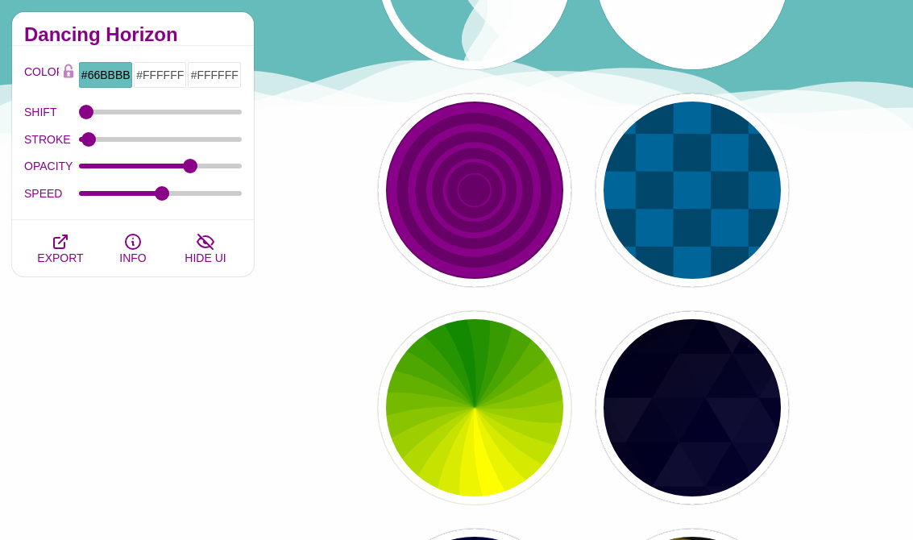
click at [728, 239] on div "PREVIEW" at bounding box center [691, 189] width 193 height 193
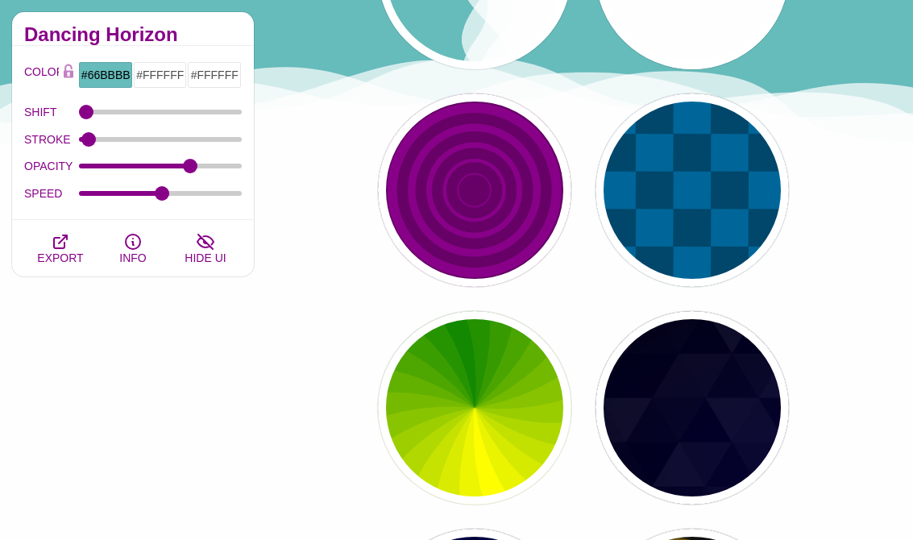
type input "#00476B"
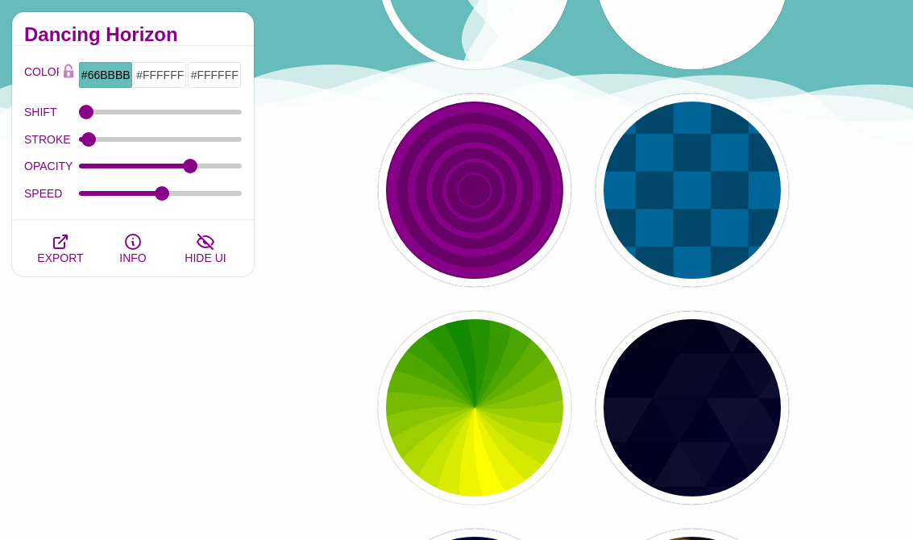
type input "#006699"
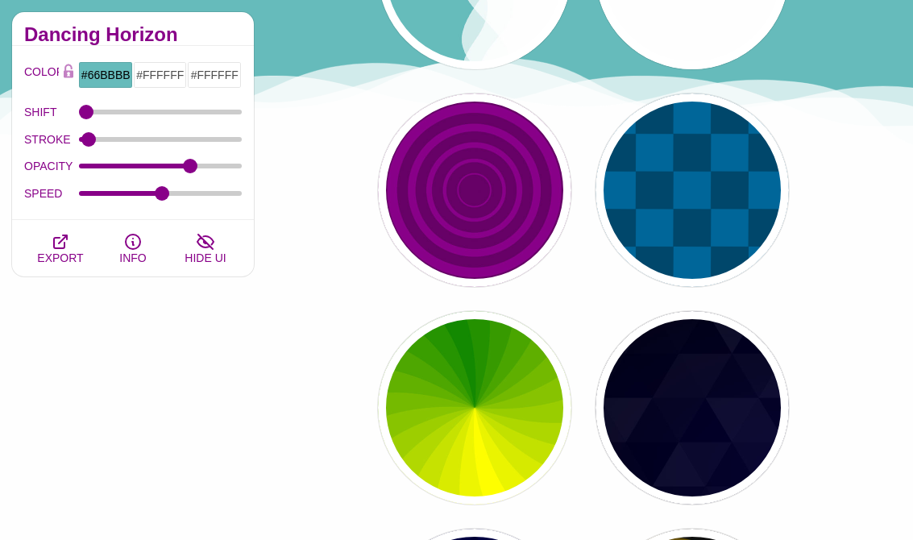
type input "5"
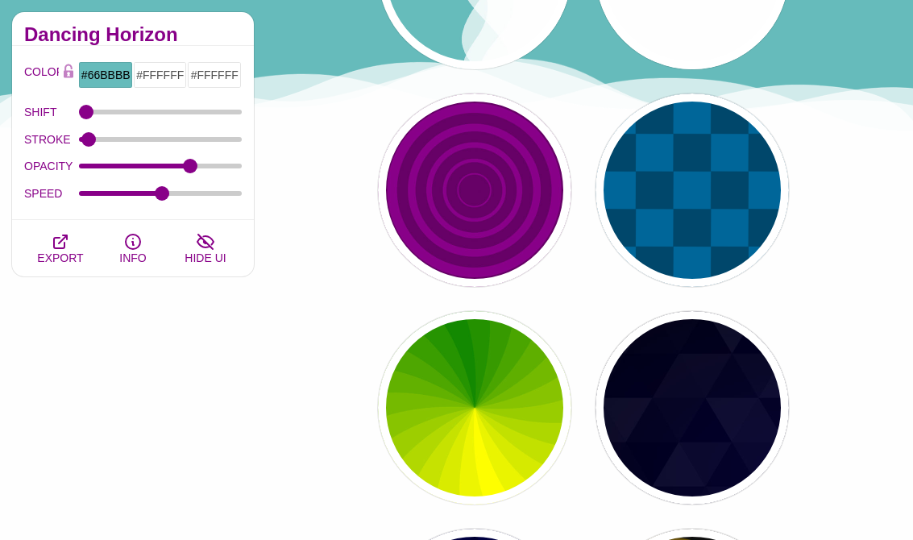
type input "15"
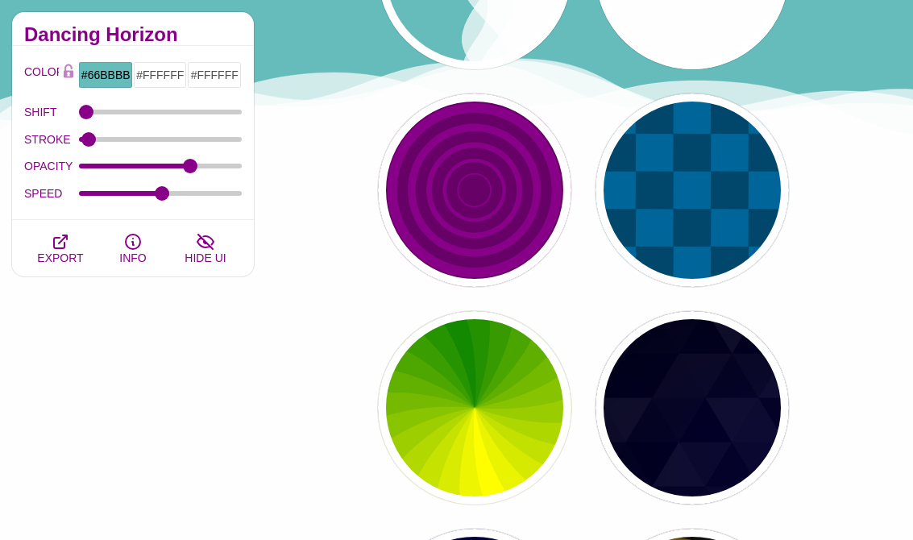
type input "1"
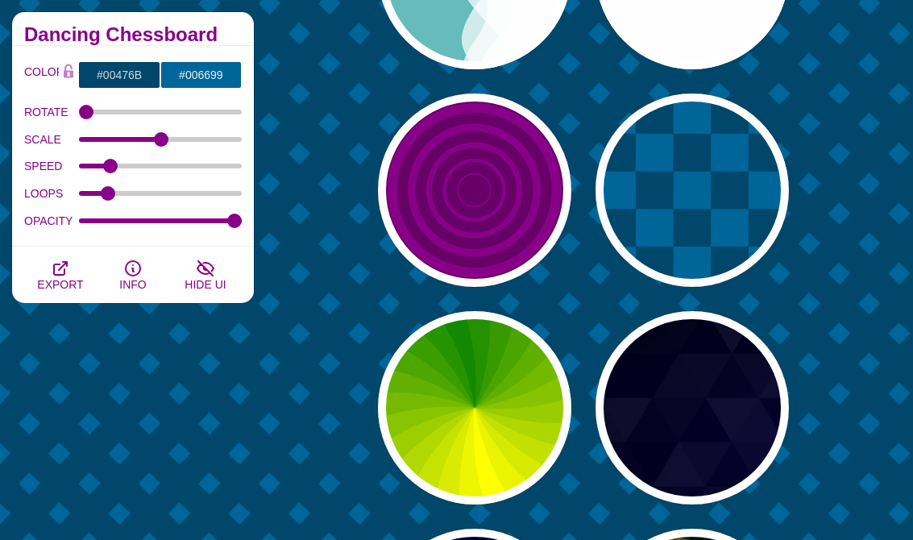
click at [751, 433] on div "PREVIEW" at bounding box center [691, 407] width 193 height 193
type input "#000000"
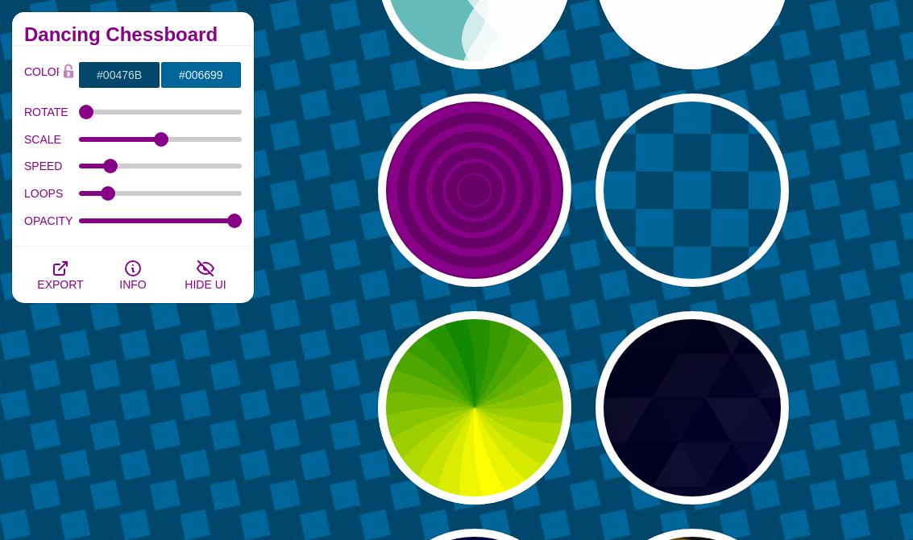
type input "#880088"
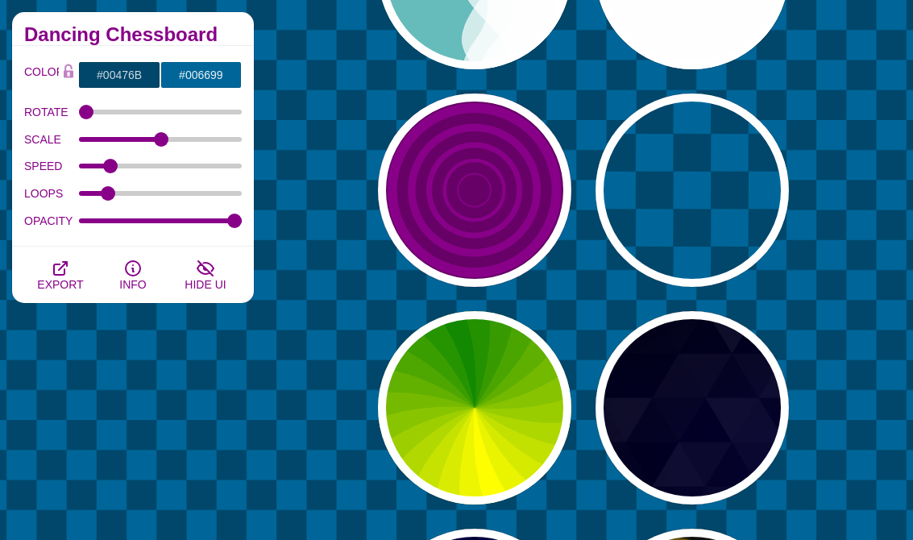
type input "#0000FF"
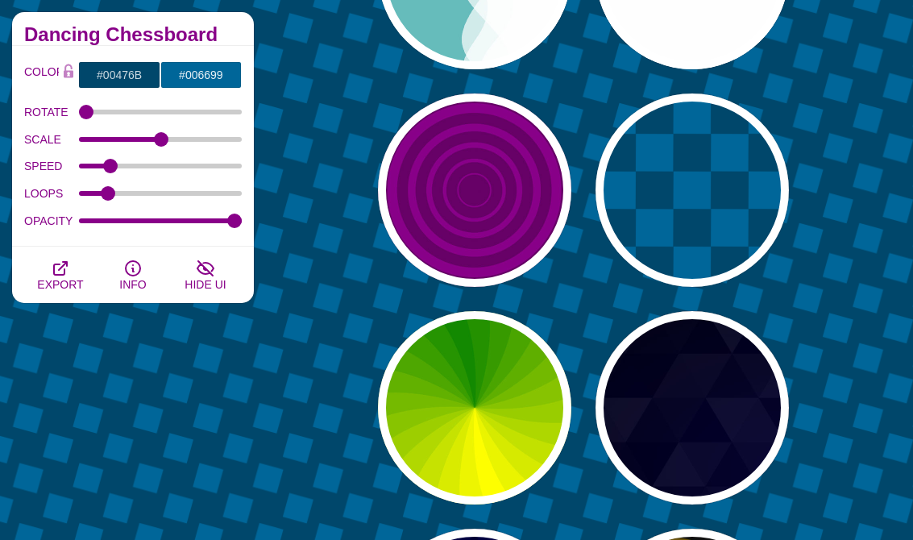
type input "#006600"
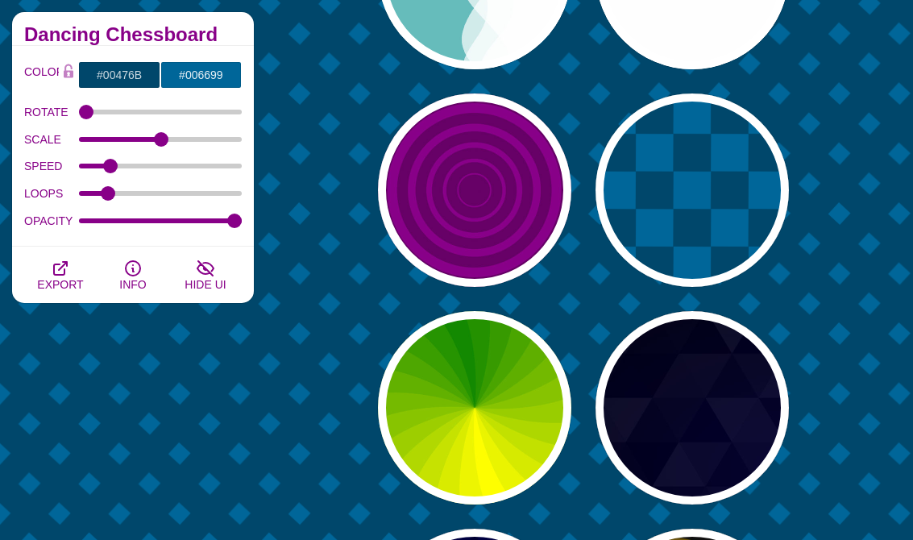
type input "0.4"
type input "0.2"
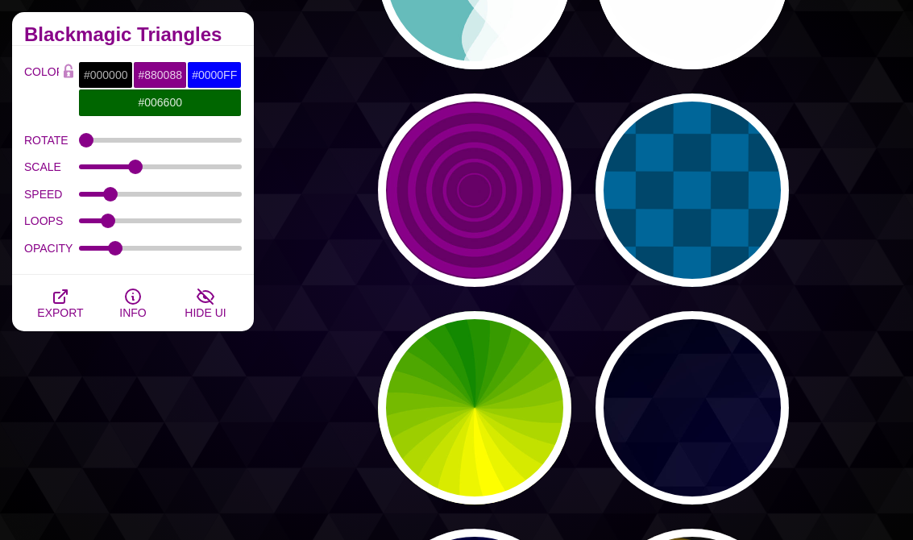
click at [518, 439] on div "PREVIEW" at bounding box center [474, 407] width 193 height 193
type input "#118800"
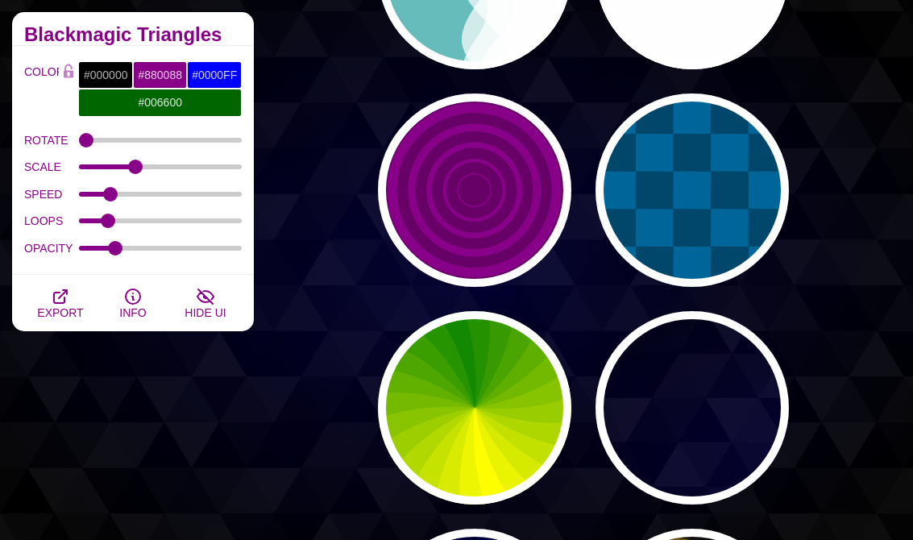
type input "#FFFF00"
type input "4.8"
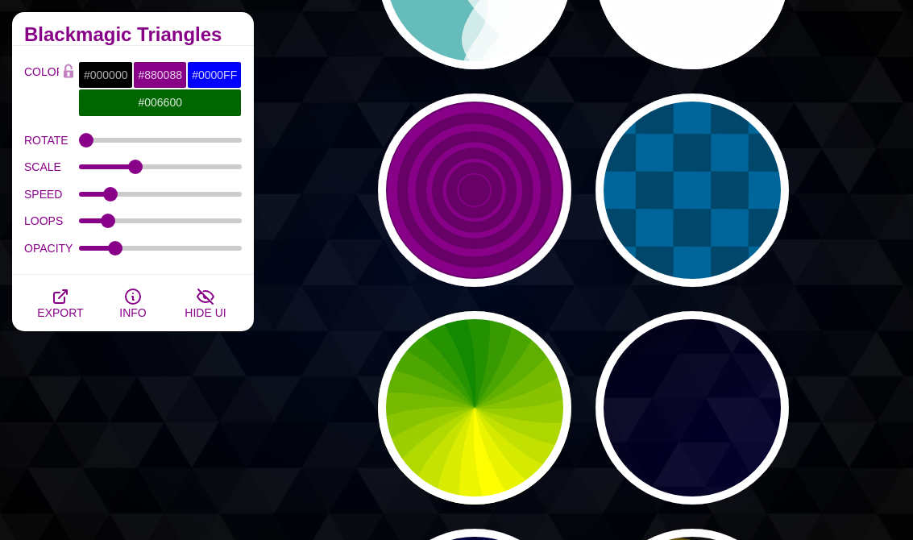
type input "0"
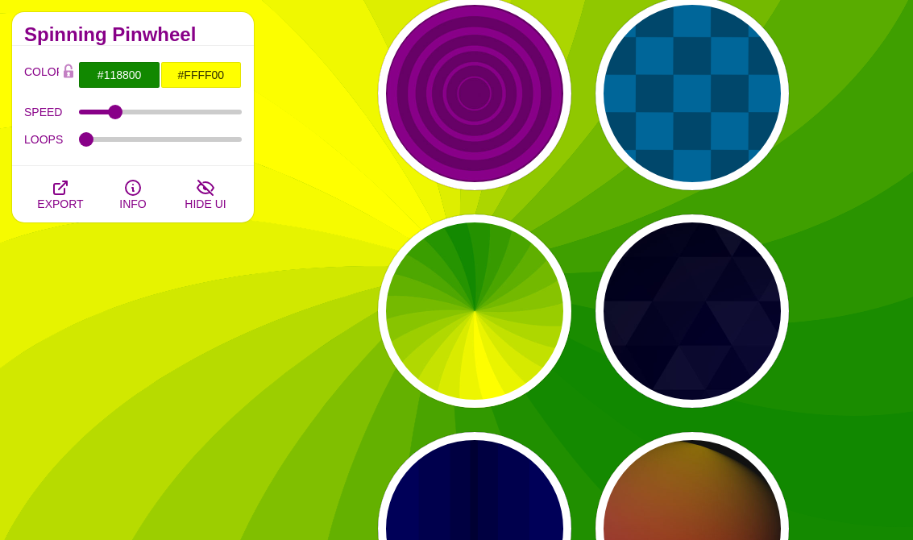
scroll to position [7303, 0]
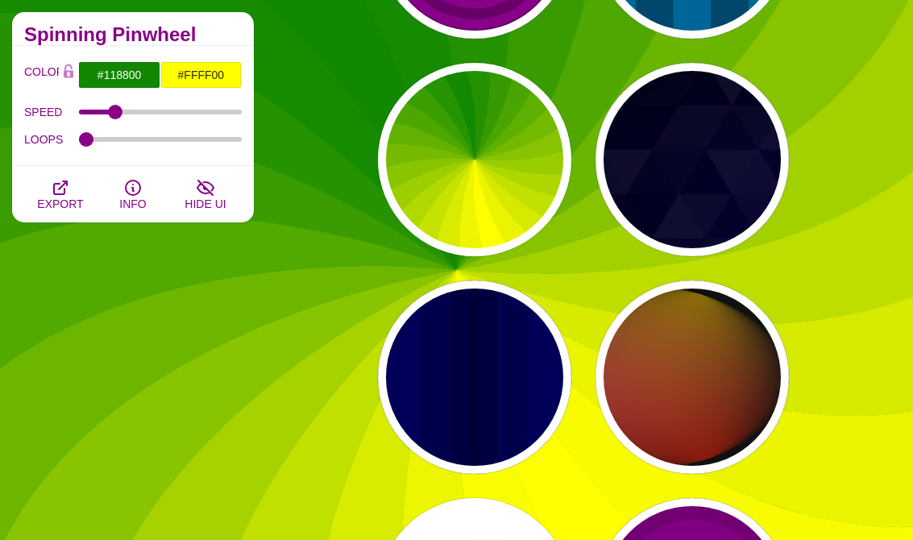
click at [749, 419] on div "PREVIEW" at bounding box center [691, 376] width 193 height 193
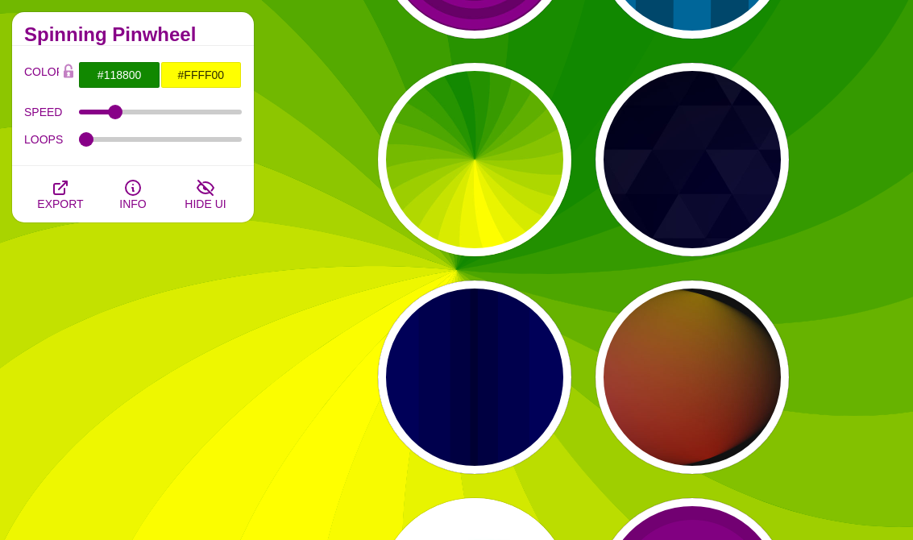
type input "#111111"
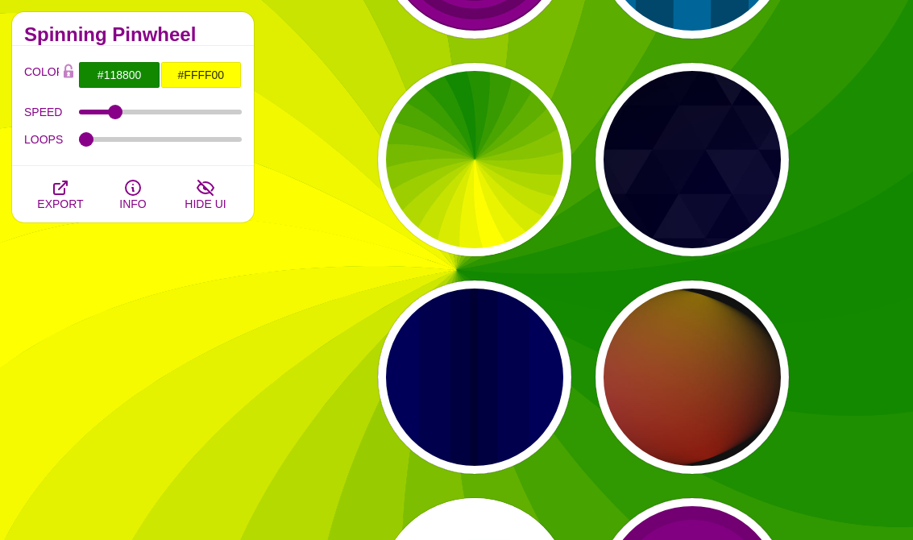
type input "#FF00FF"
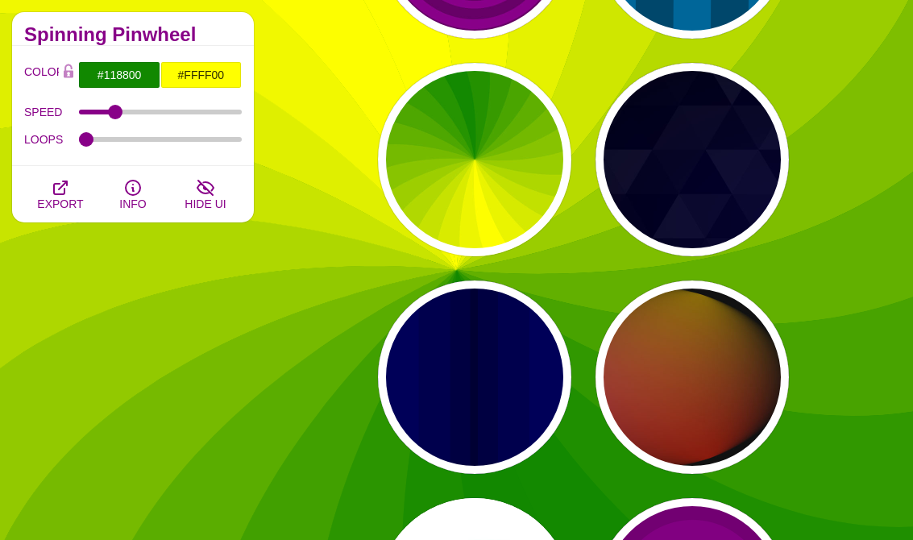
type input "#FFCC00"
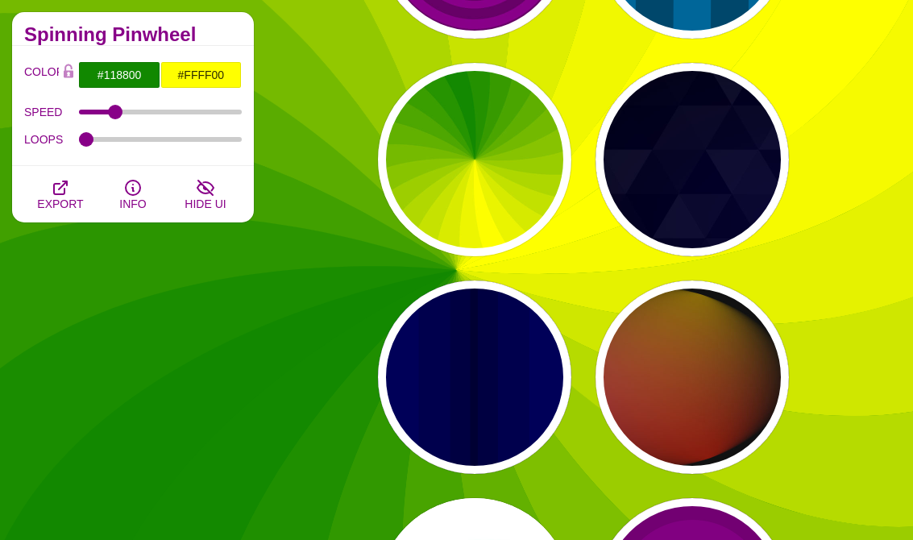
type input "#FF2200"
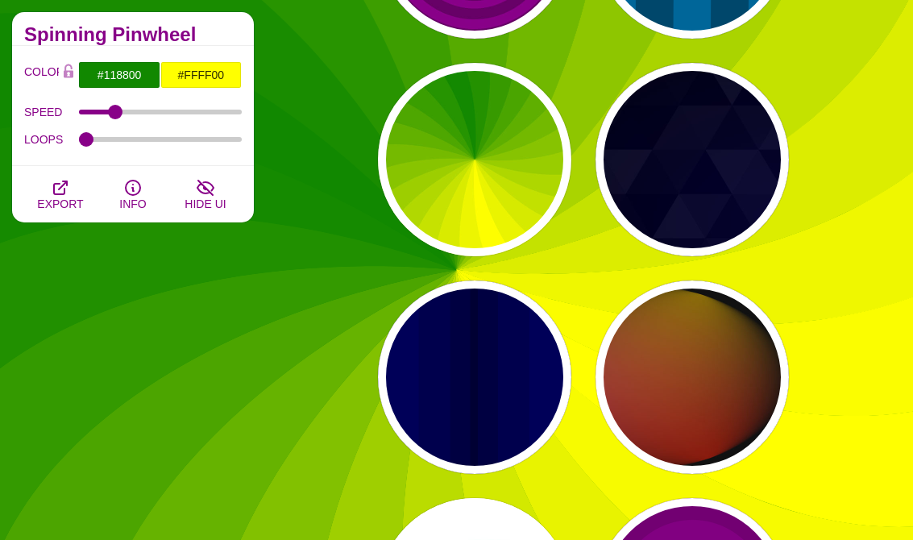
type input "4"
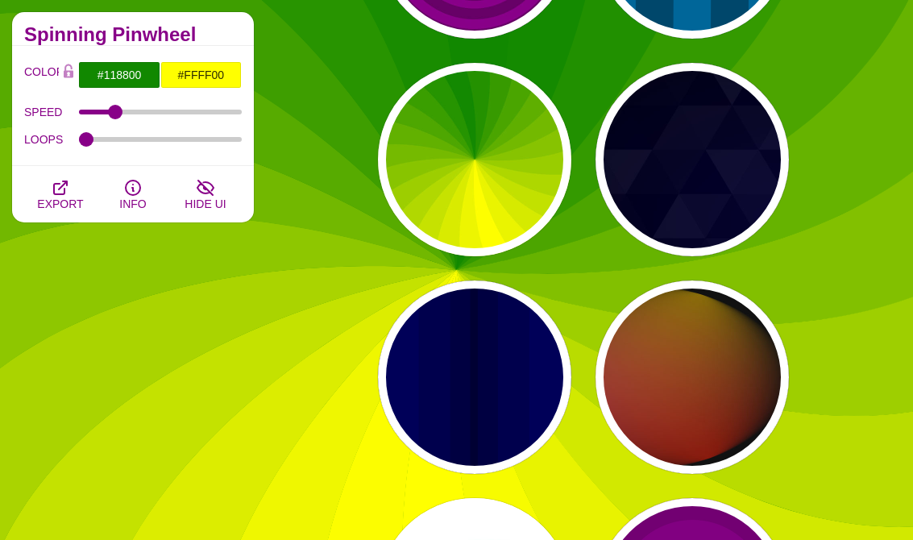
type input "12"
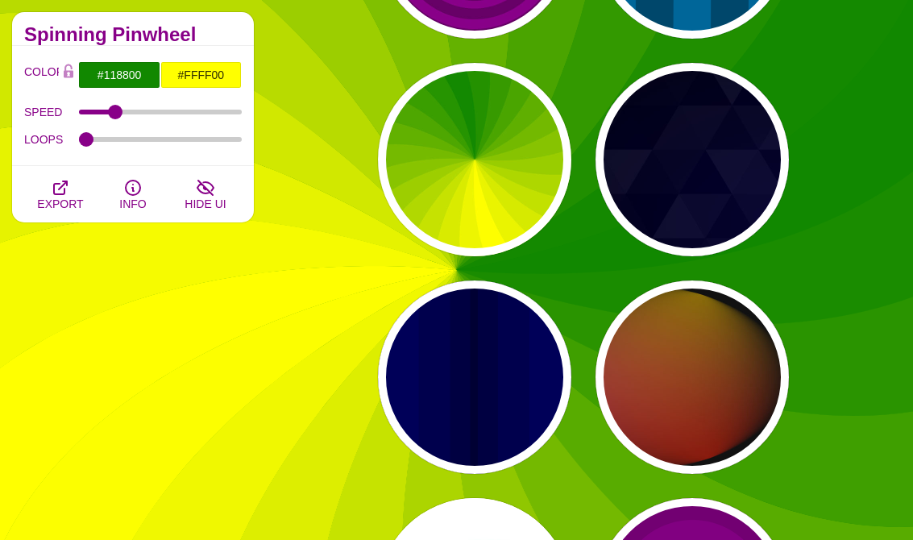
type input "999"
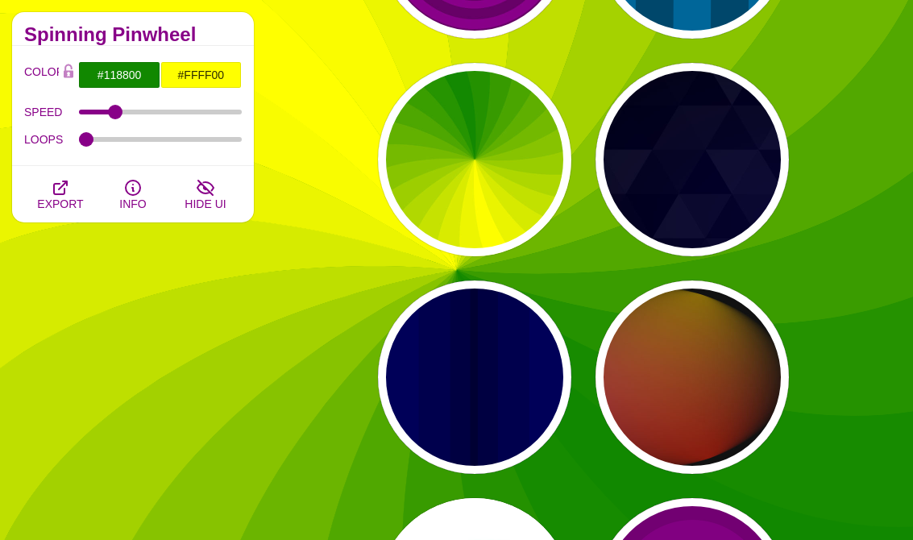
type input "1"
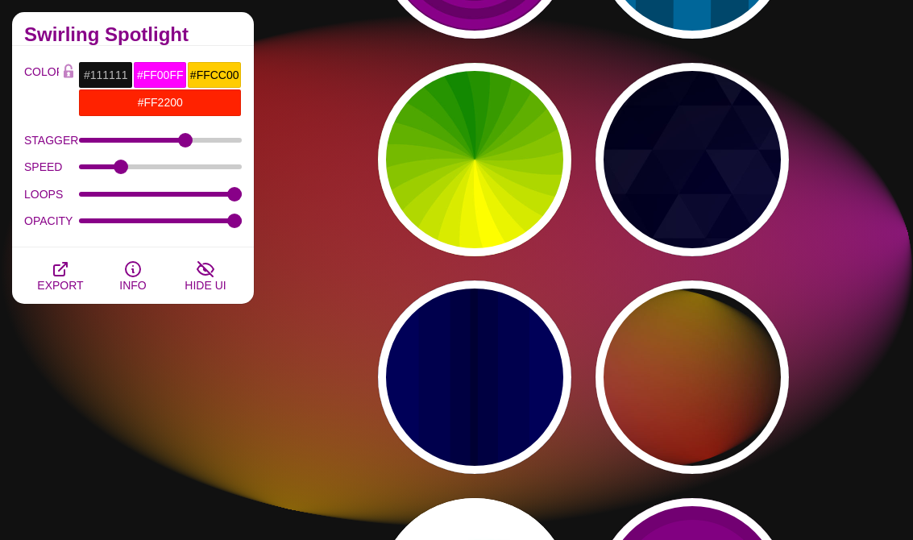
click at [511, 433] on div "PREVIEW" at bounding box center [474, 376] width 193 height 193
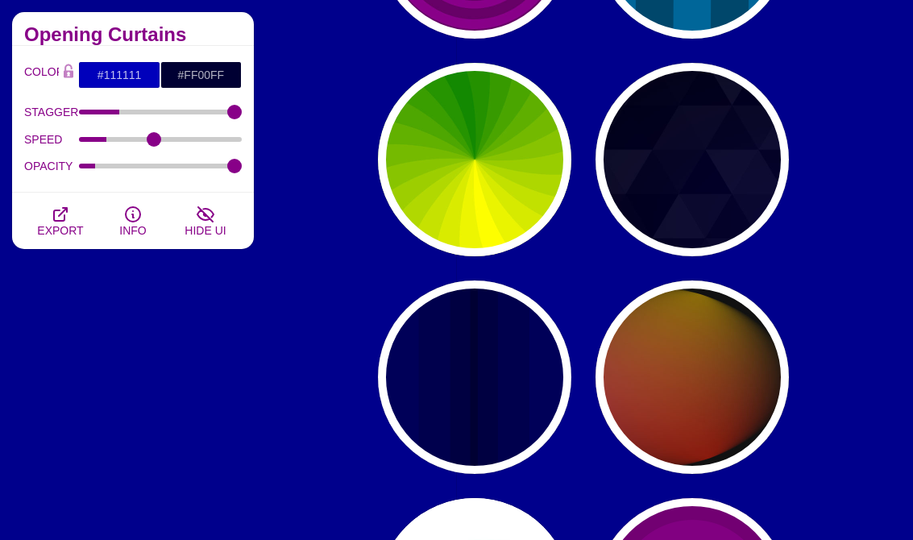
type input "#0000BB"
type input "#000033"
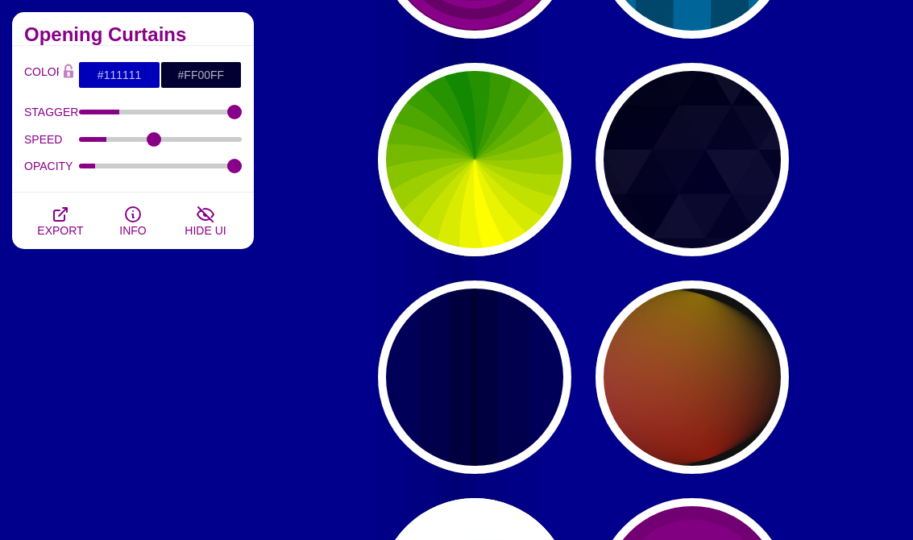
type input "0.5"
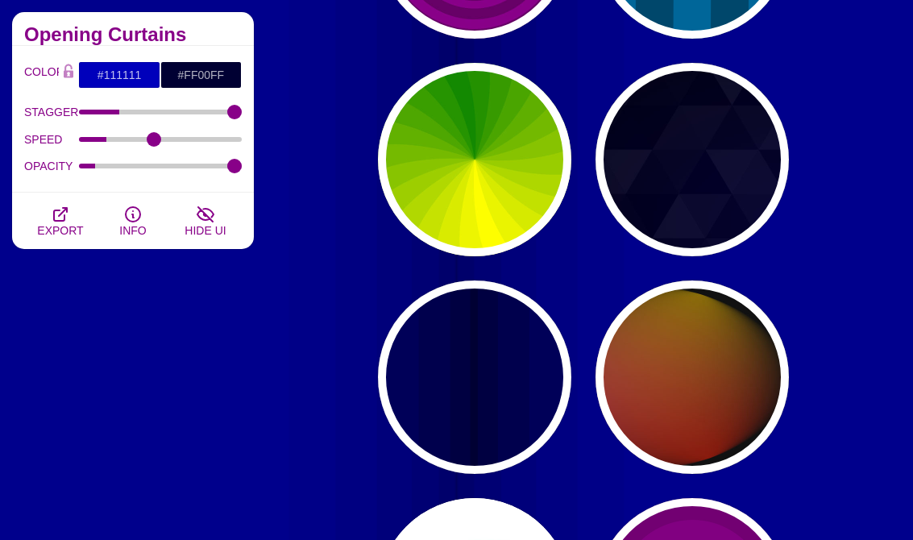
type input "5"
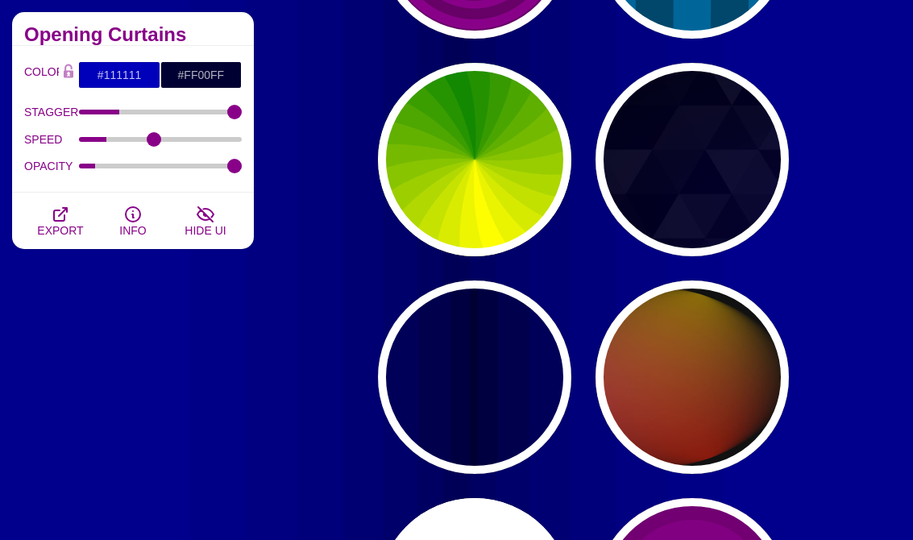
type input "0.1"
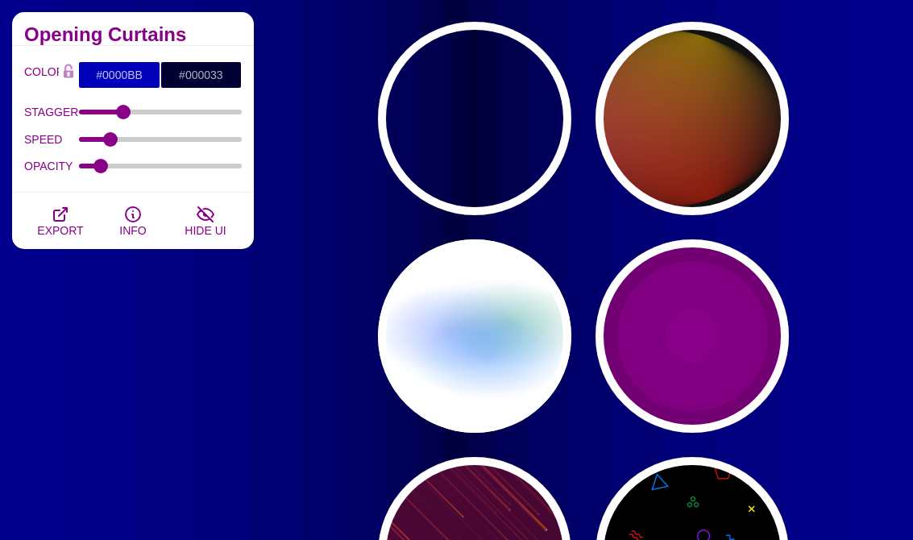
scroll to position [7621, 0]
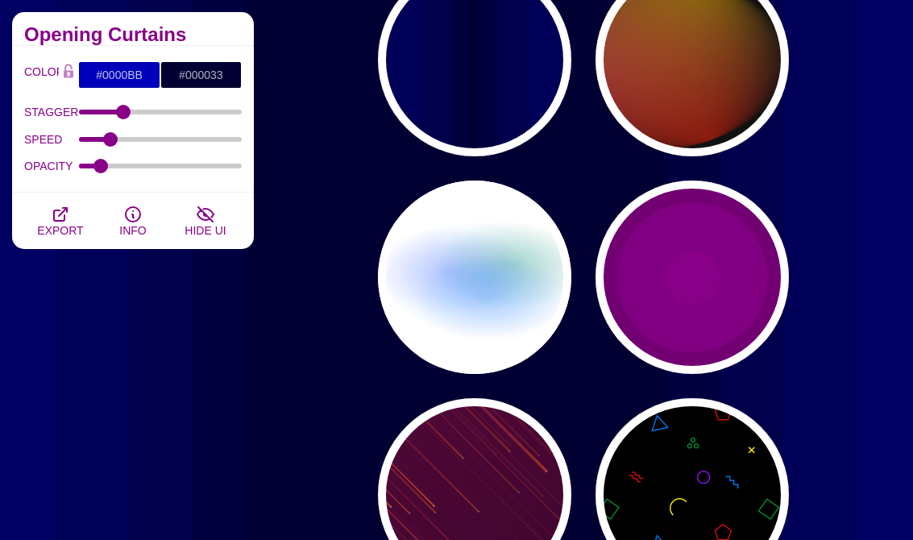
click at [516, 325] on div "PREVIEW" at bounding box center [474, 276] width 193 height 193
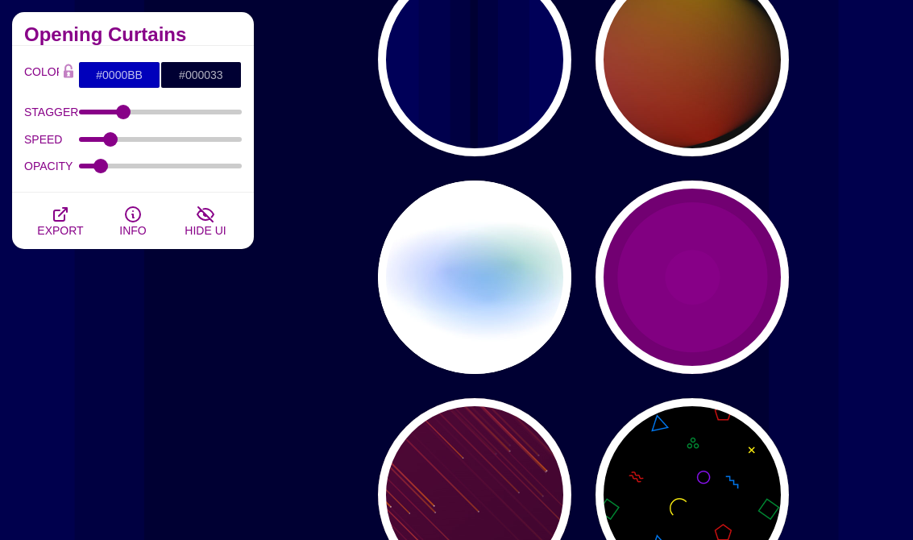
type input "#FFFFFF"
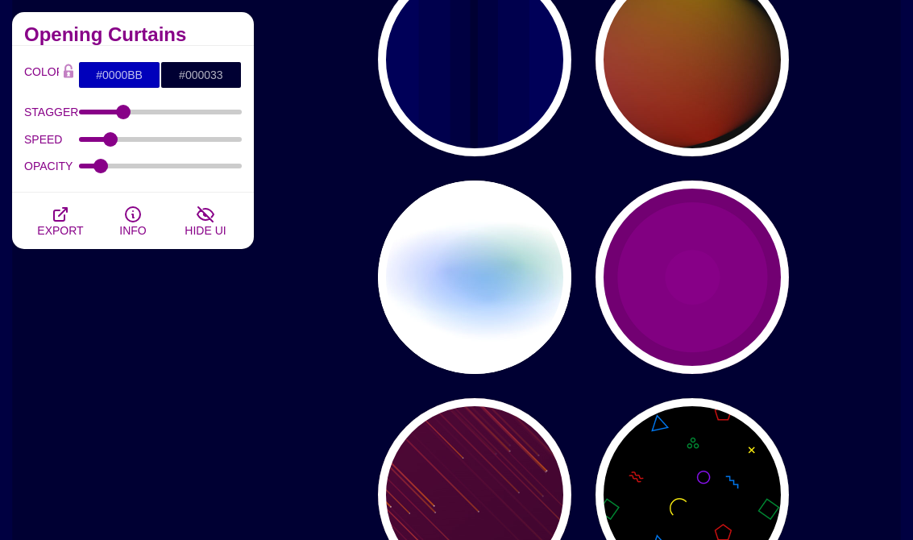
type input "#AA00FF"
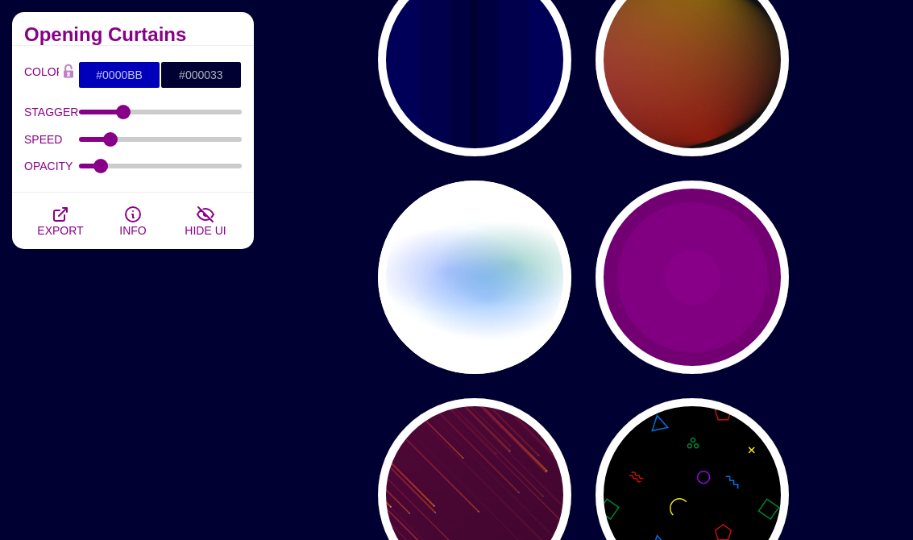
type input "#0088FF"
type input "#008800"
type input "8"
type input "24"
type input "999"
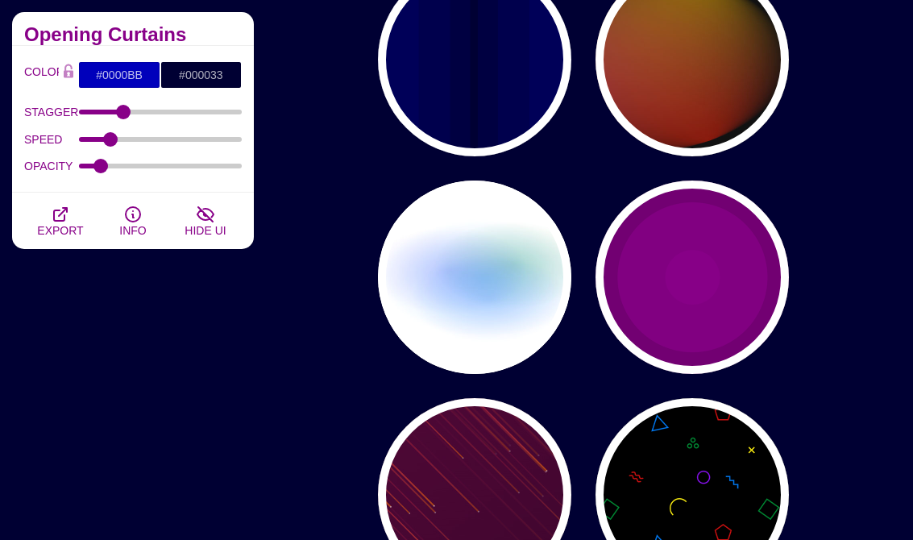
type input "0.5"
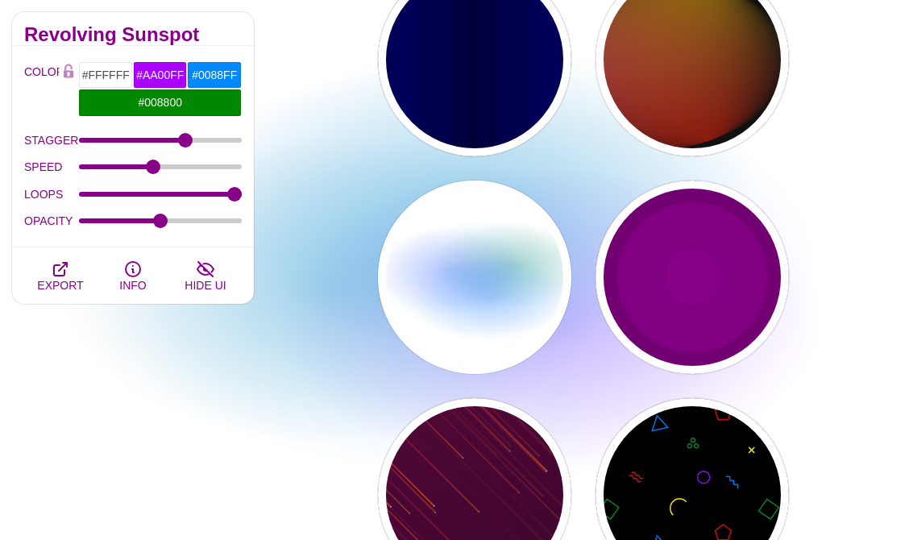
click at [716, 327] on div "PREVIEW" at bounding box center [691, 276] width 193 height 193
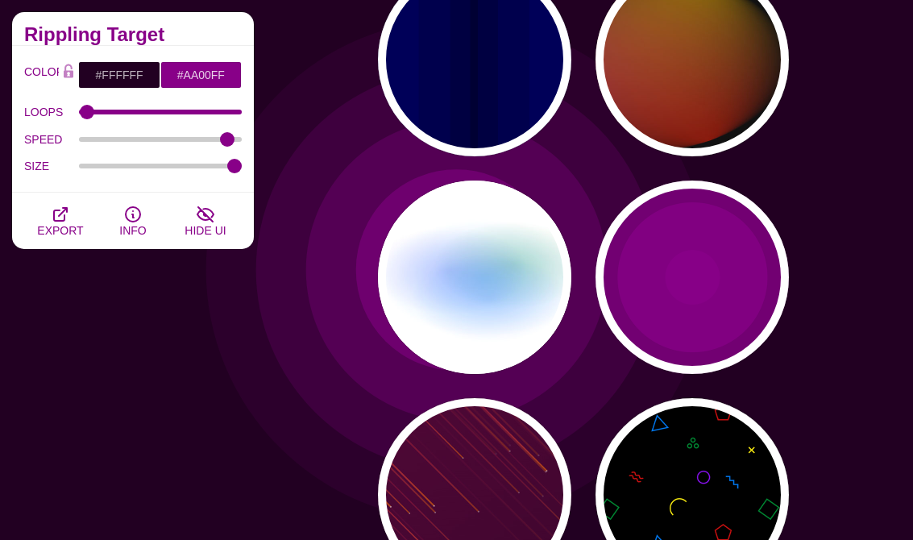
type input "#220022"
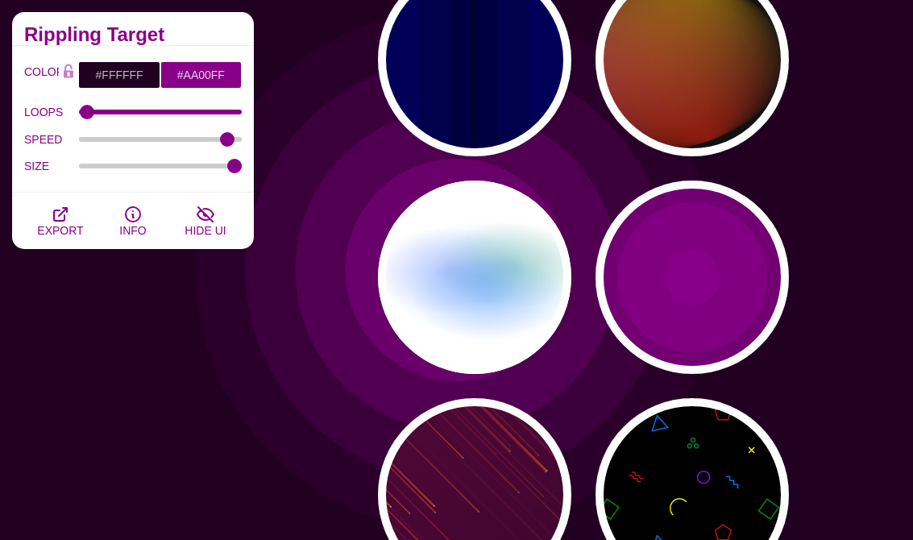
type input "#880088"
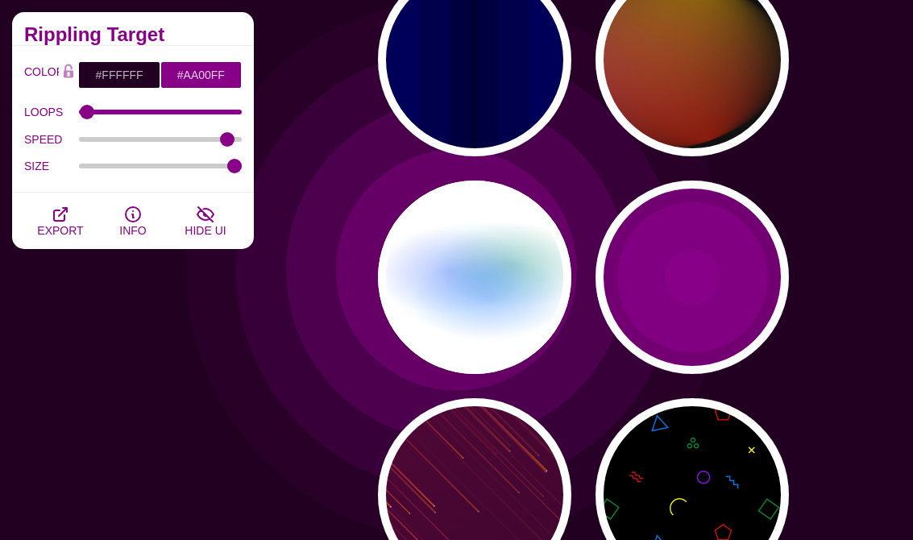
type input "999"
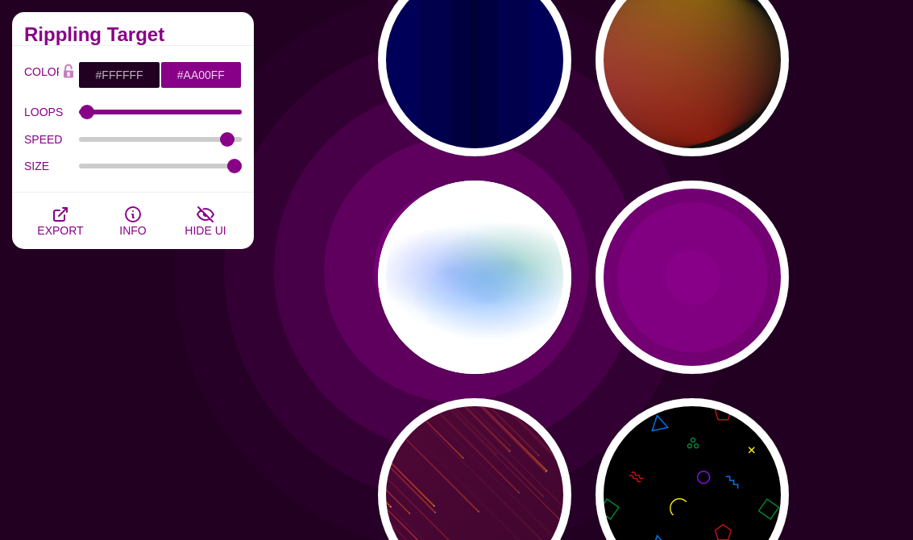
type input "5"
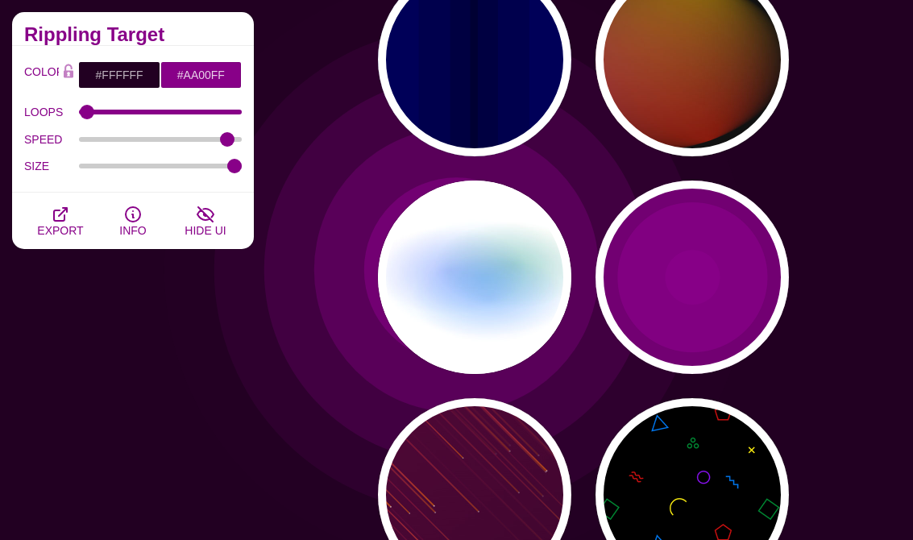
type input "0"
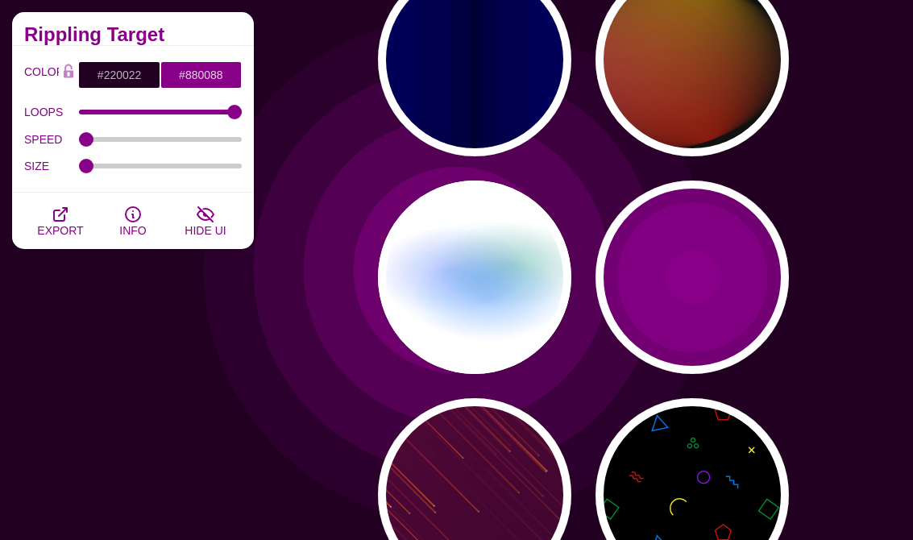
click at [528, 503] on div "PREVIEW" at bounding box center [474, 494] width 193 height 193
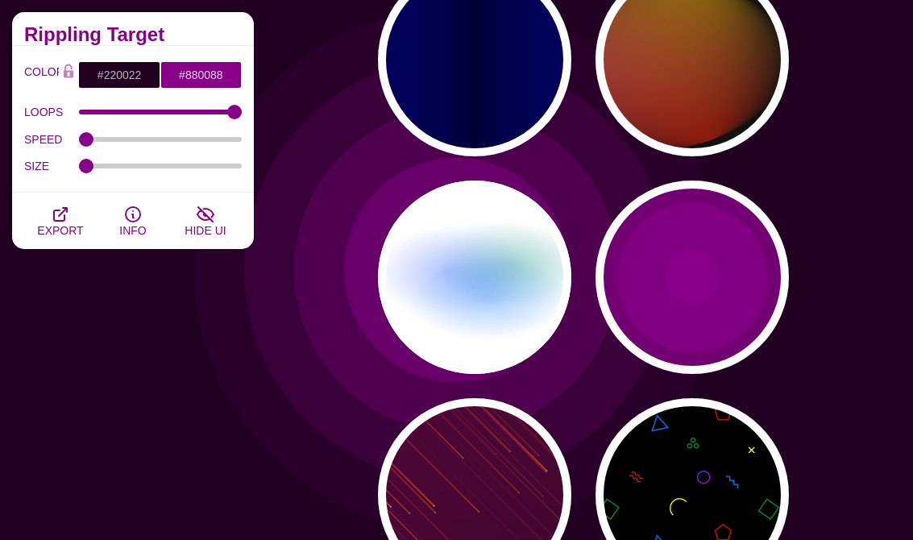
type input "#FF7700"
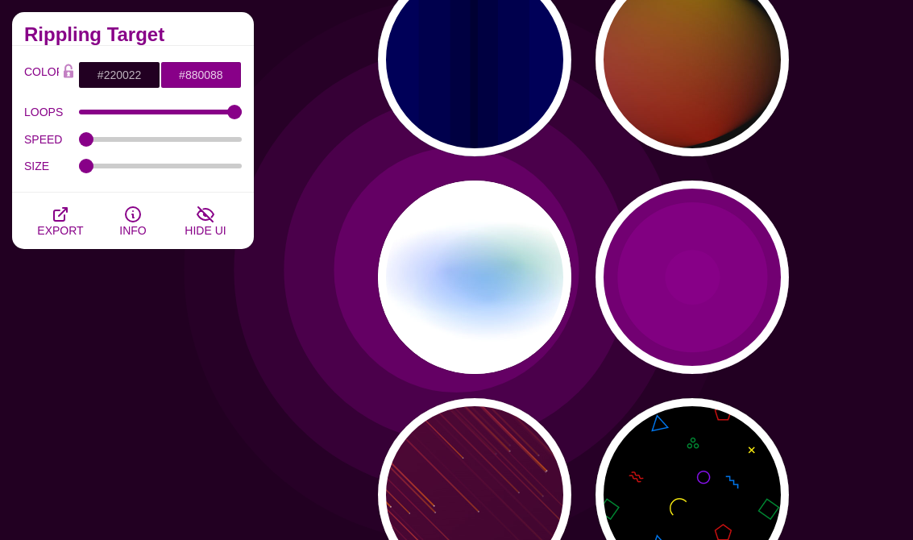
type input "#FFFFFF"
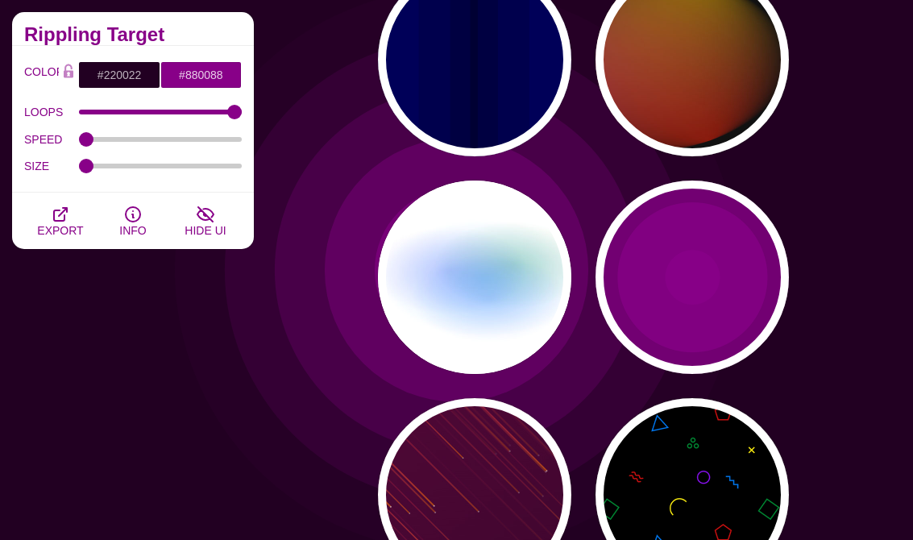
type input "10"
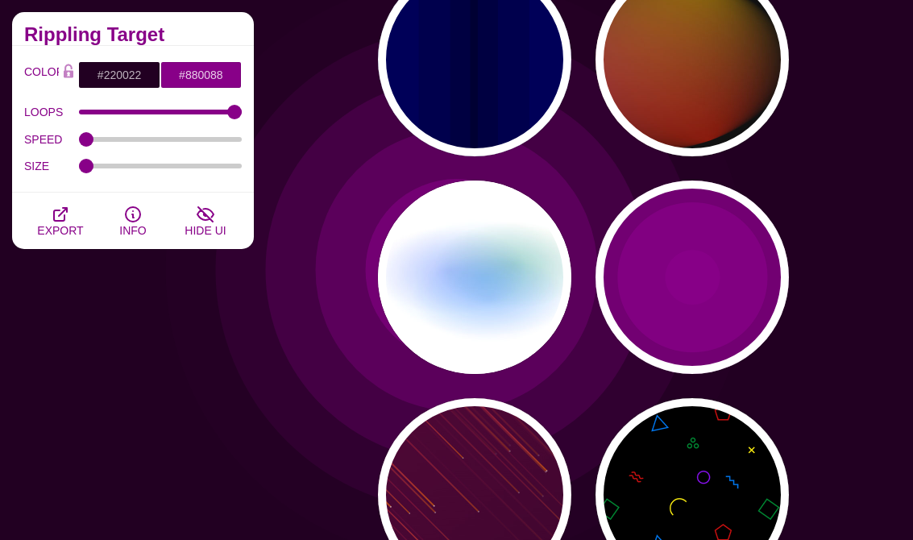
type input "999"
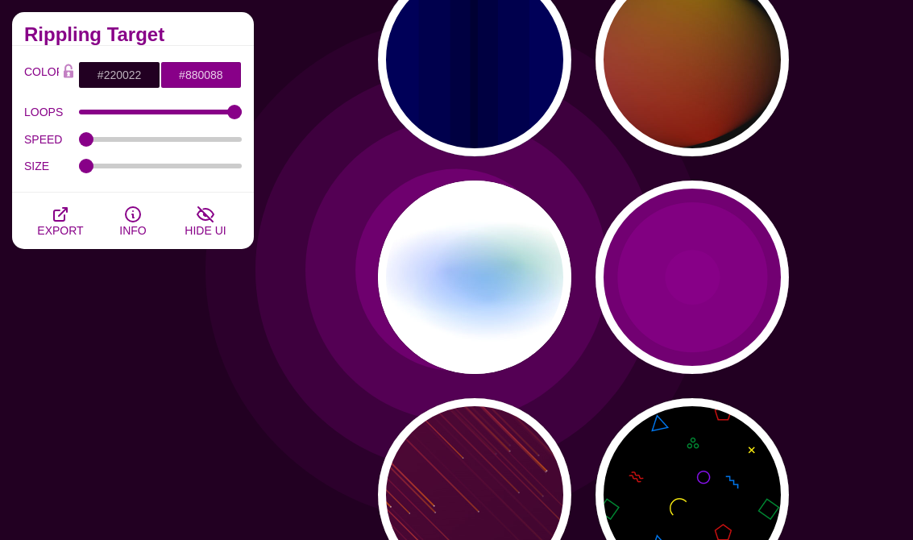
type input "3"
type input "1.5"
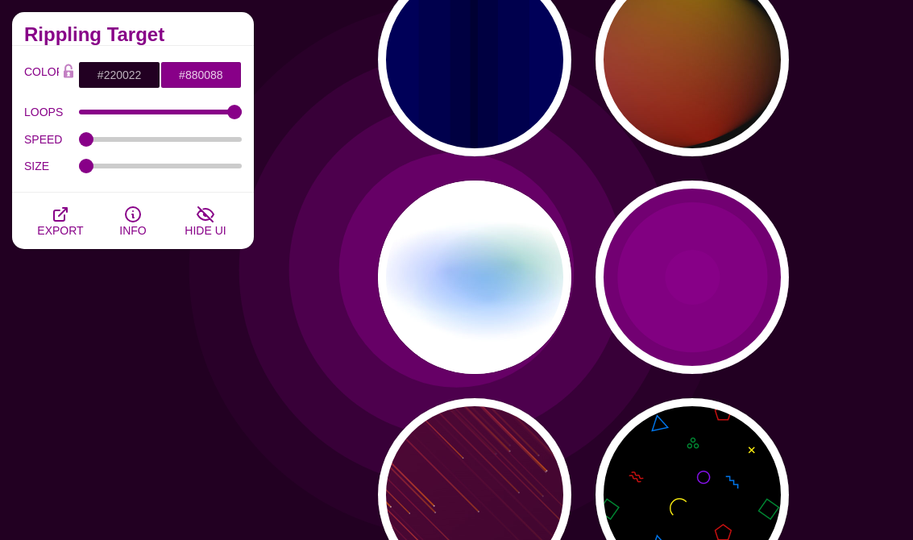
type input "1"
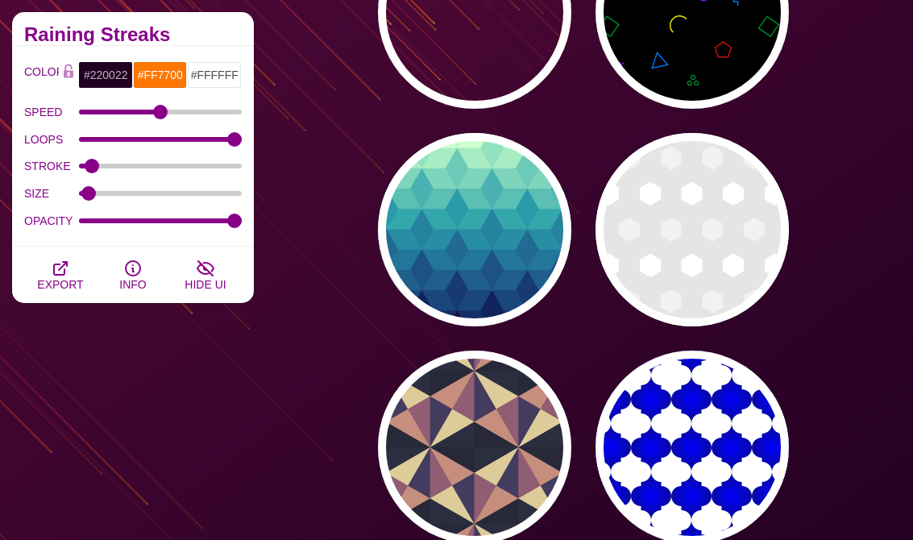
scroll to position [8103, 0]
click at [747, 284] on div "PREVIEW" at bounding box center [691, 229] width 193 height 193
type input "#FFFFFF"
type input "#EEEEEE"
type input "#DDDDDD"
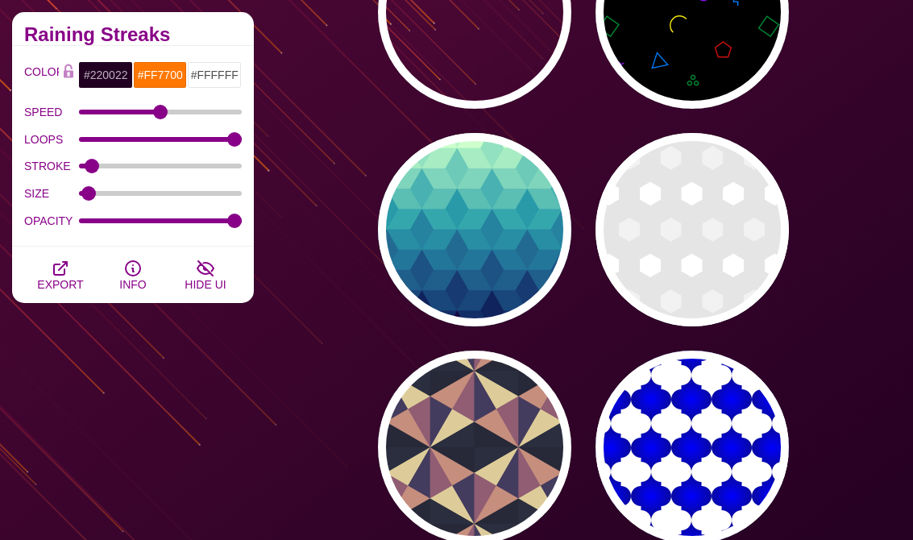
type input "100"
type input "1"
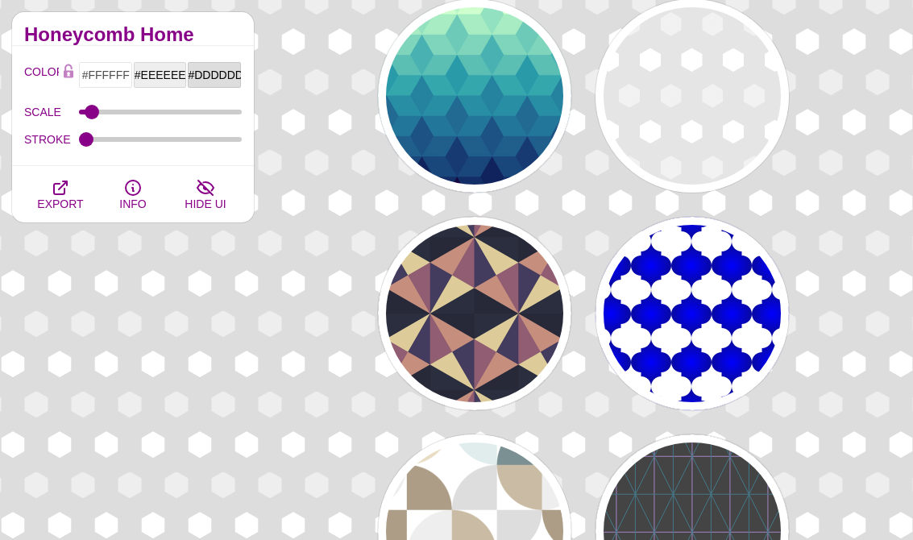
scroll to position [8423, 0]
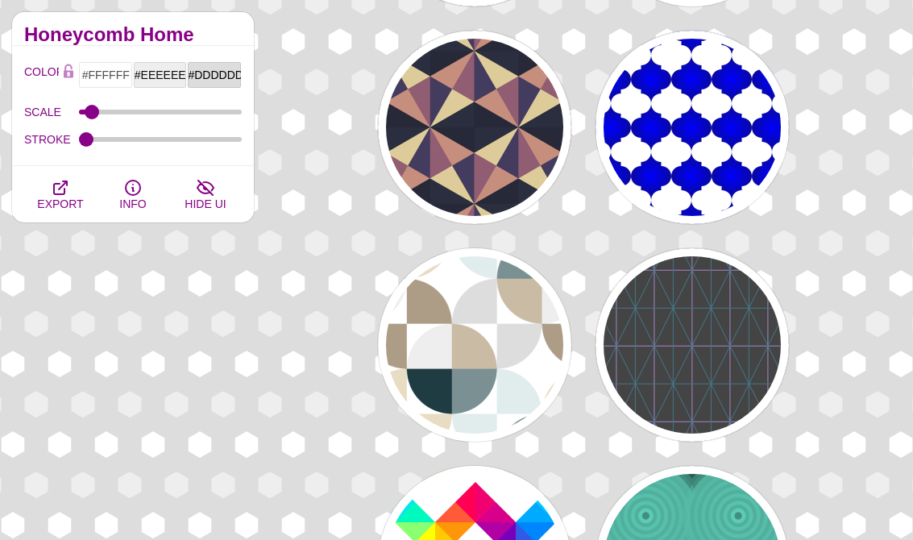
click at [742, 394] on div "PREVIEW" at bounding box center [691, 344] width 193 height 193
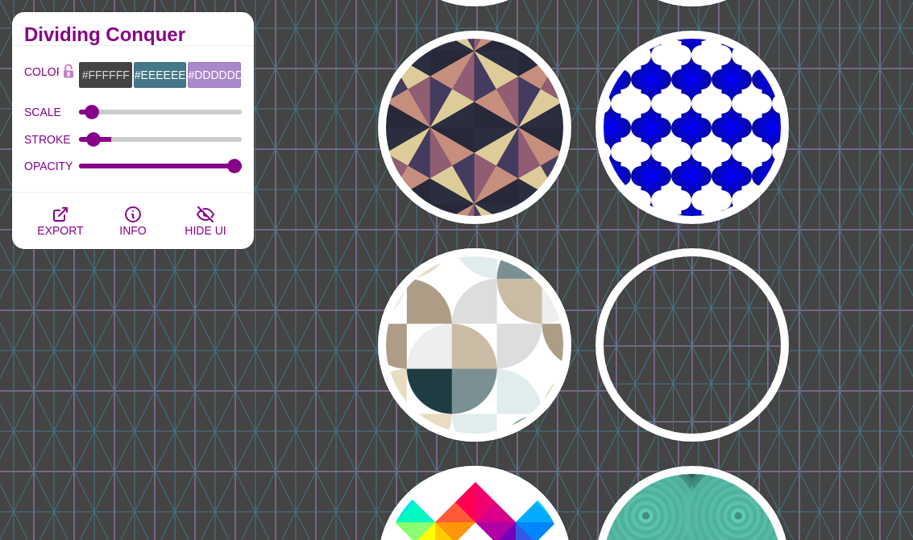
type input "#444444"
type input "#447788"
type input "#AA88CC"
type input "4.01"
type input "1"
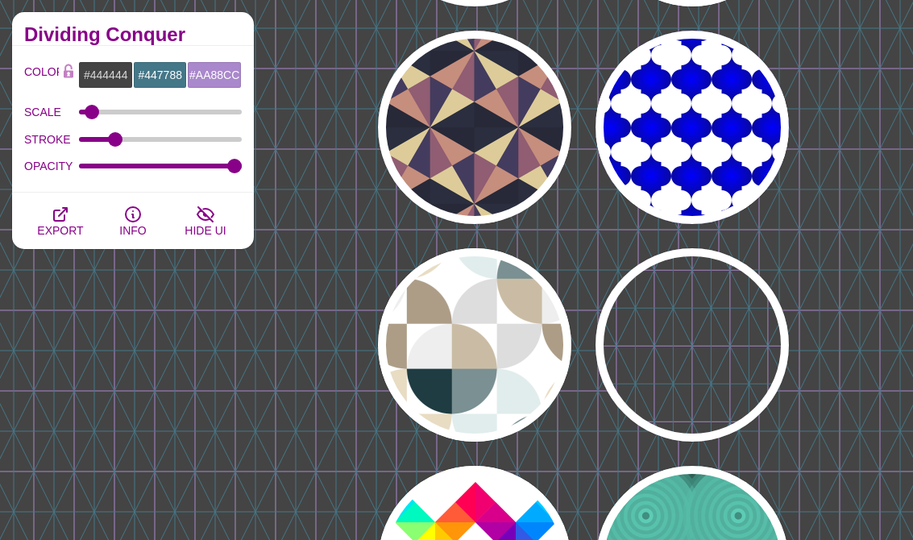
click at [520, 392] on div "PREVIEW" at bounding box center [474, 344] width 193 height 193
type input "#FFFFFF"
type input "#E8DCC3"
type input "#E1EDED"
type input "#DDDDDD"
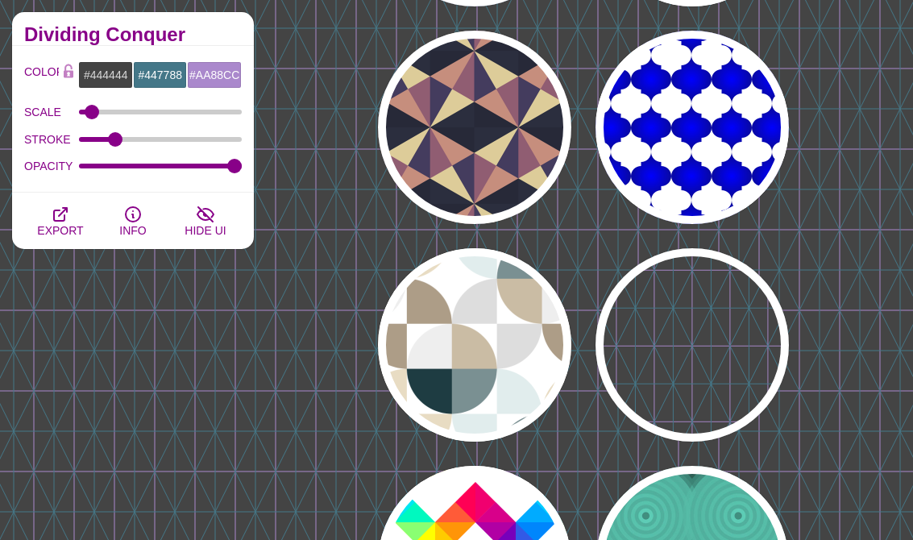
type input "#AD9D87"
type input "#1E3C42"
type input "0"
type input "1"
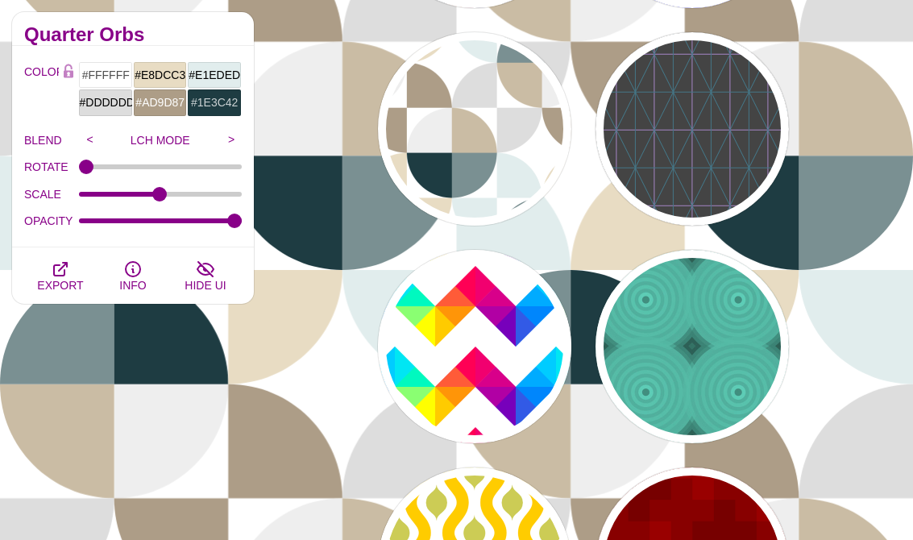
scroll to position [8794, 0]
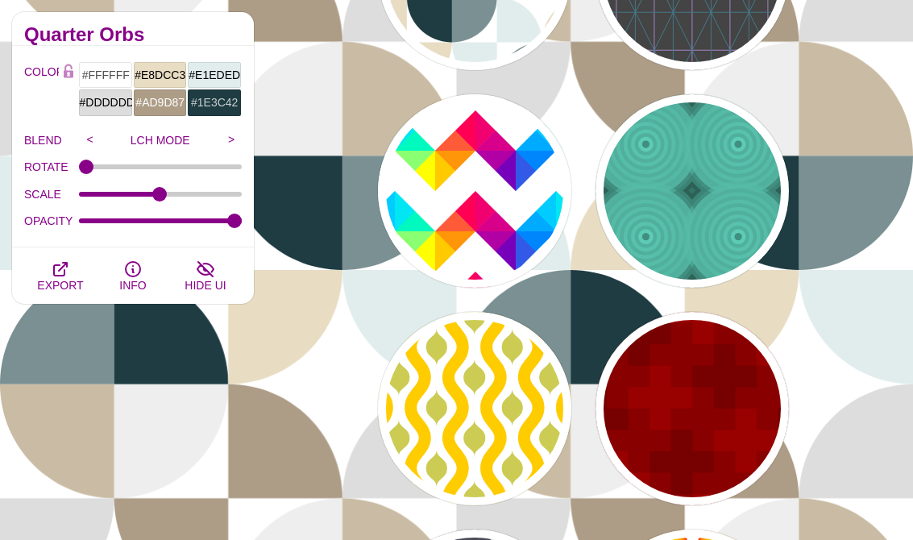
click at [742, 240] on div "PREVIEW" at bounding box center [691, 190] width 193 height 193
type input "#347367"
type input "#75FFE2"
type input "#2D6156"
type input "#56BCA7"
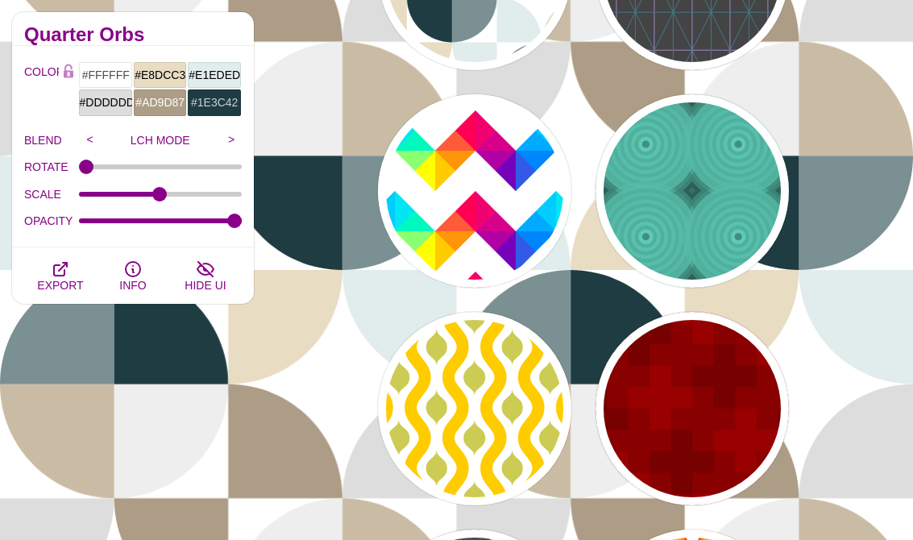
type input "80"
type input "0.5"
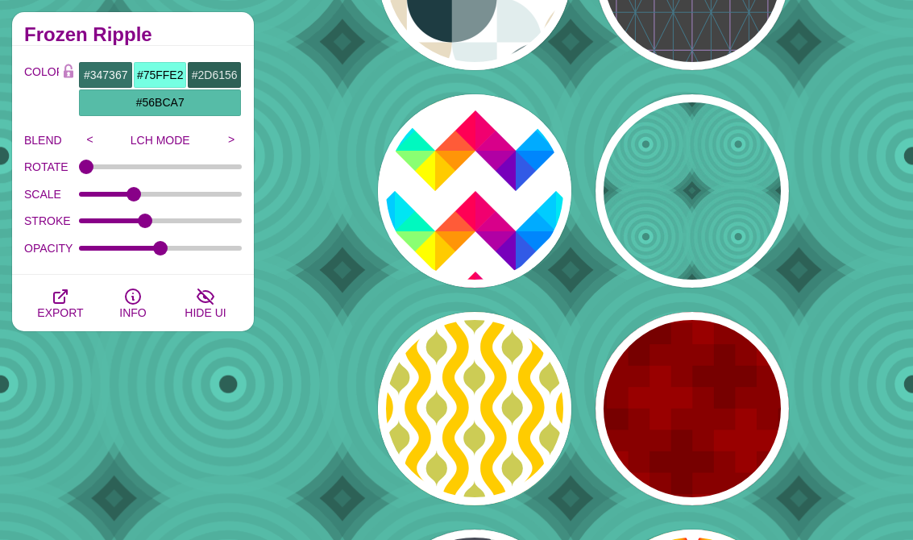
click at [530, 210] on div "PREVIEW" at bounding box center [474, 190] width 193 height 193
type input "#FFFFFF"
type input "#FF0055"
type input "#FFFF00"
type input "#00CCFF"
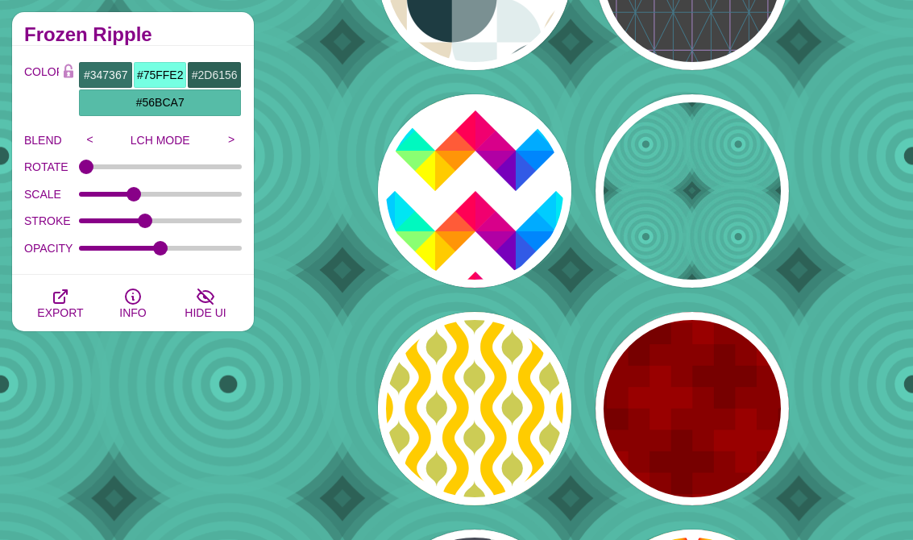
type input "#7700BB"
type input "400"
type input "0"
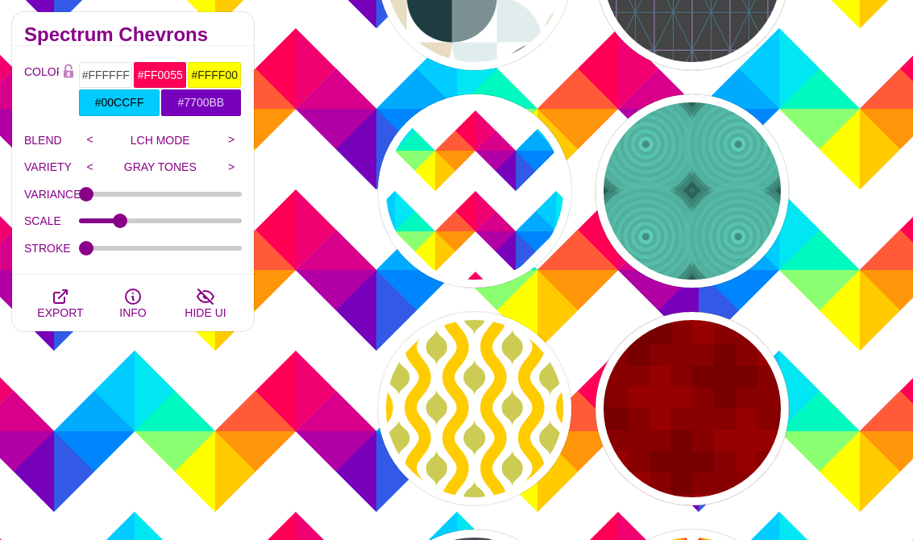
click at [722, 456] on div "PREVIEW" at bounding box center [691, 408] width 193 height 193
type input "#880000"
type input "#990000"
type input "#770000"
type input "1000"
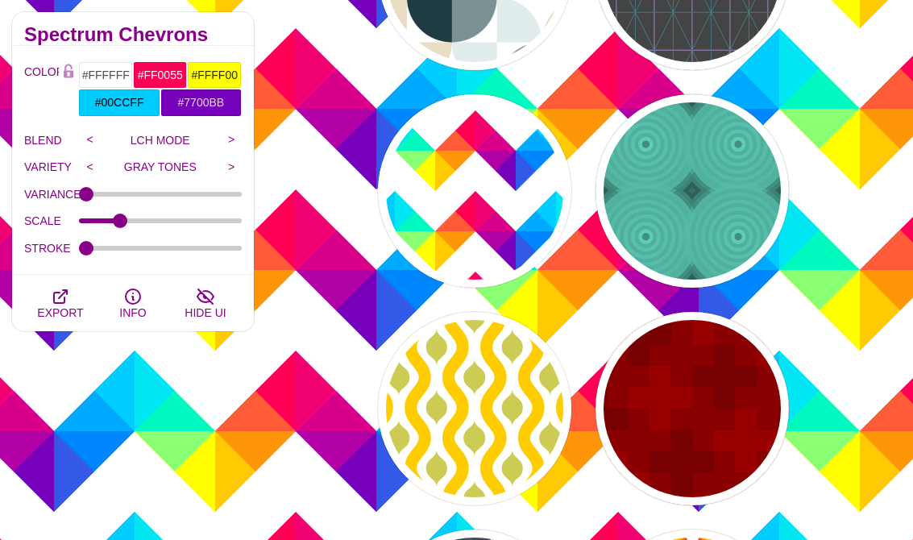
type input "1"
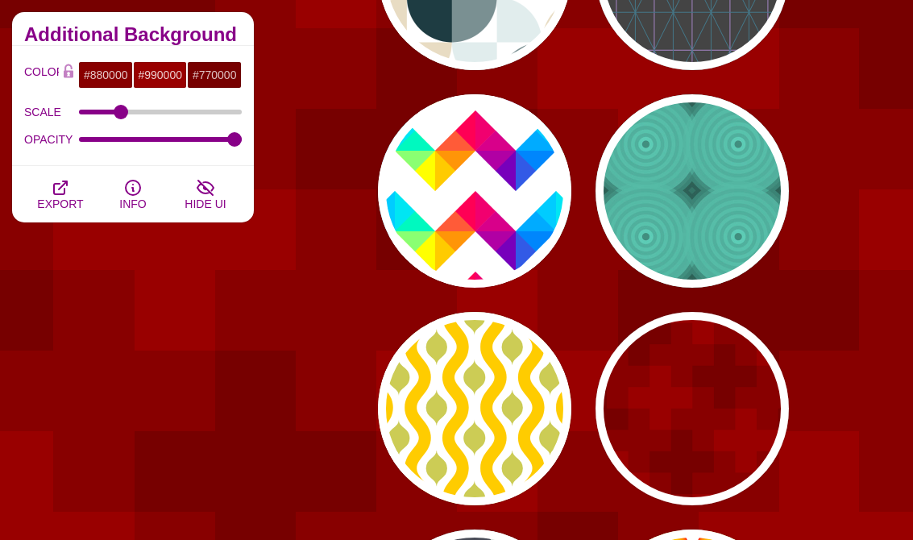
click at [537, 441] on div "PREVIEW" at bounding box center [474, 408] width 193 height 193
type input "#FFFFFF"
type input "#FFCC00"
type input "#CCCC55"
type input "80"
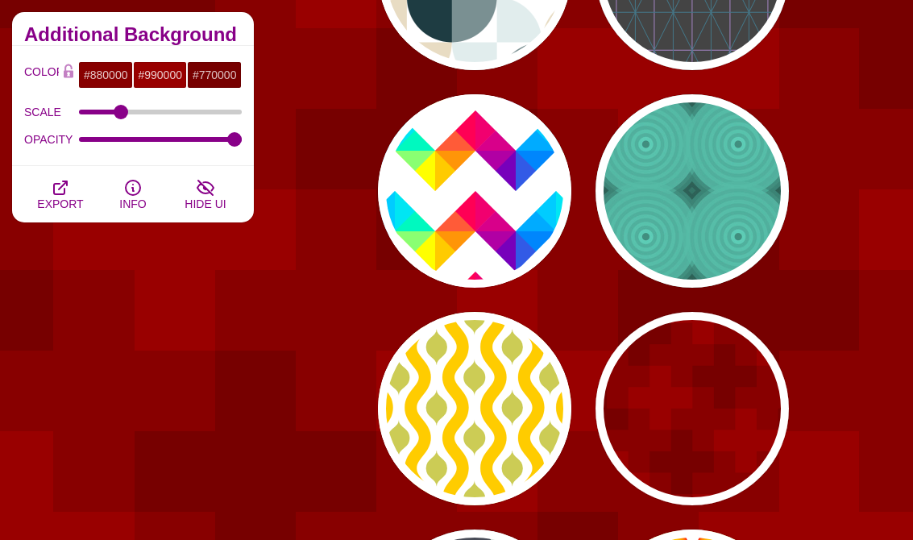
type input "40"
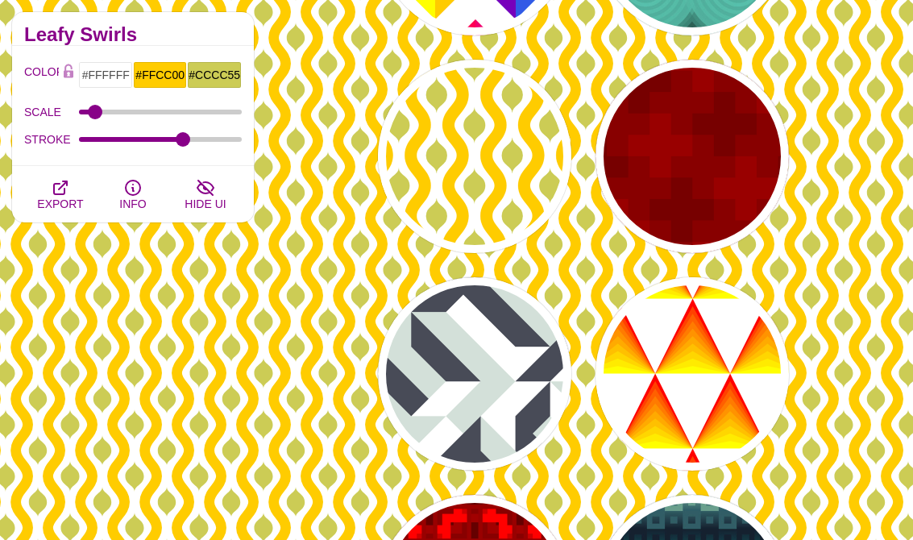
scroll to position [9247, 0]
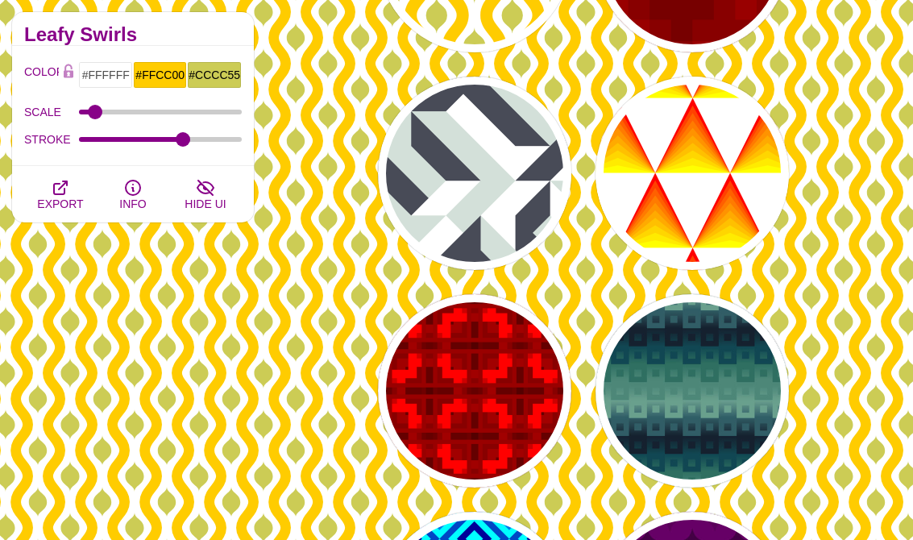
click at [718, 201] on div "PREVIEW" at bounding box center [691, 173] width 193 height 193
type input "#FF0000"
type input "#FFFF00"
type input "#000000"
type input "0"
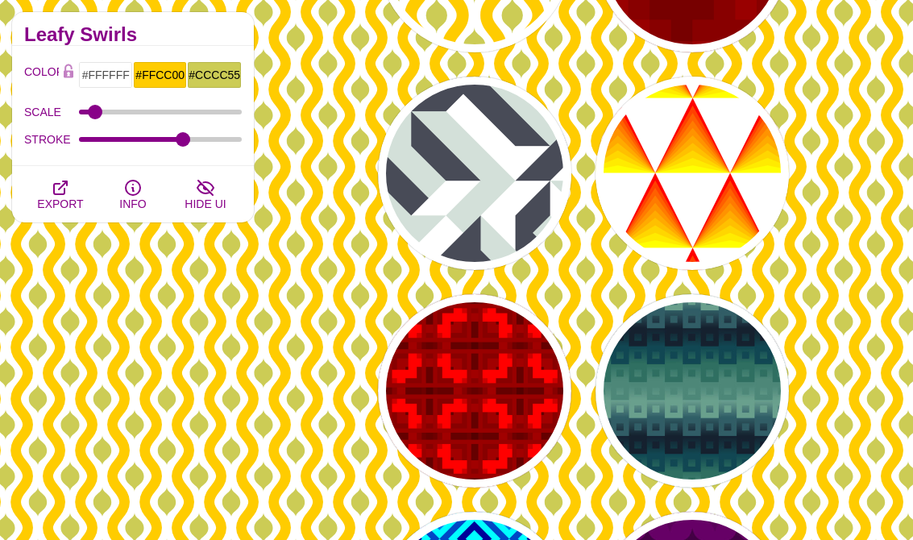
type input "0.5"
type input "1"
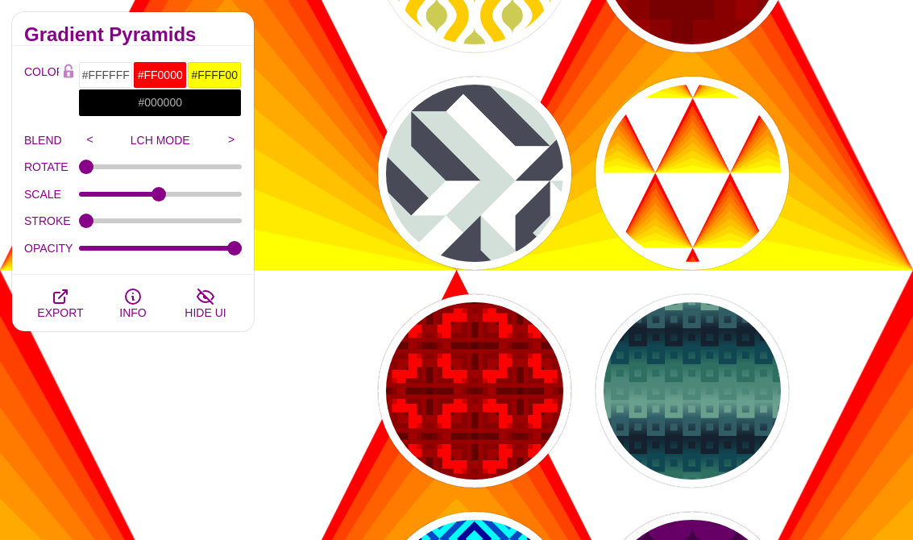
click at [511, 237] on div "PREVIEW" at bounding box center [474, 173] width 193 height 193
type input "#D3E0D9"
type input "#484B57"
type input "1"
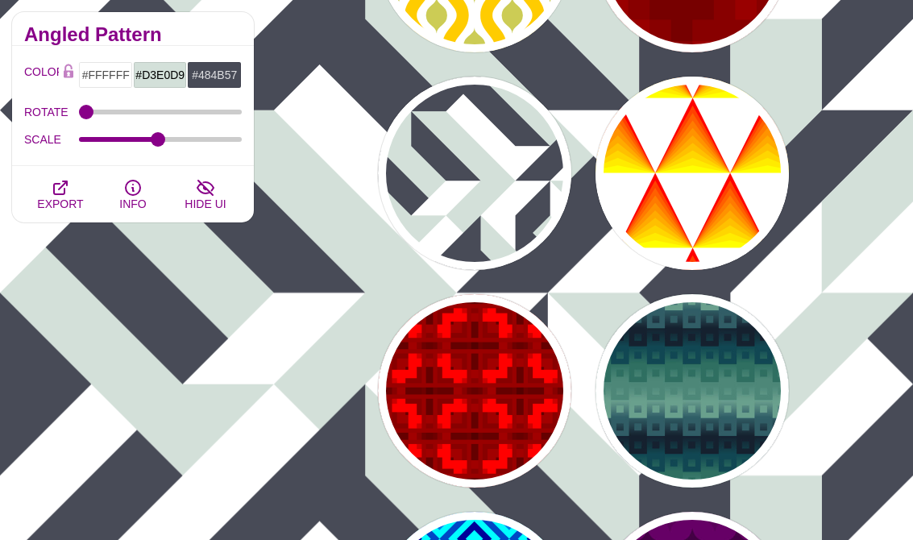
click at [665, 238] on div "PREVIEW" at bounding box center [691, 173] width 193 height 193
type input "#FF0000"
type input "#FFFF00"
type input "0.5"
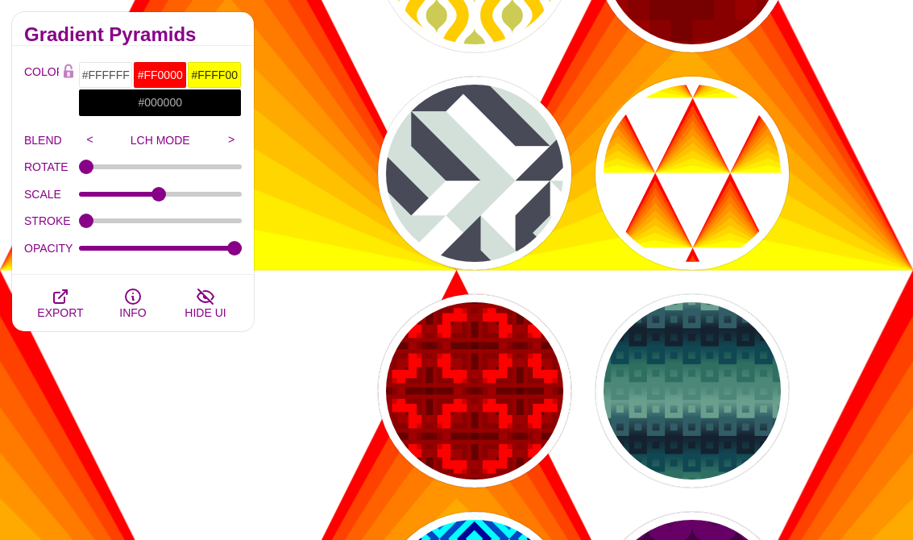
click at [520, 437] on div "PREVIEW" at bounding box center [474, 390] width 193 height 193
type input "#CC0000"
type input "#990000"
type input "#FF0000"
type input "#440000"
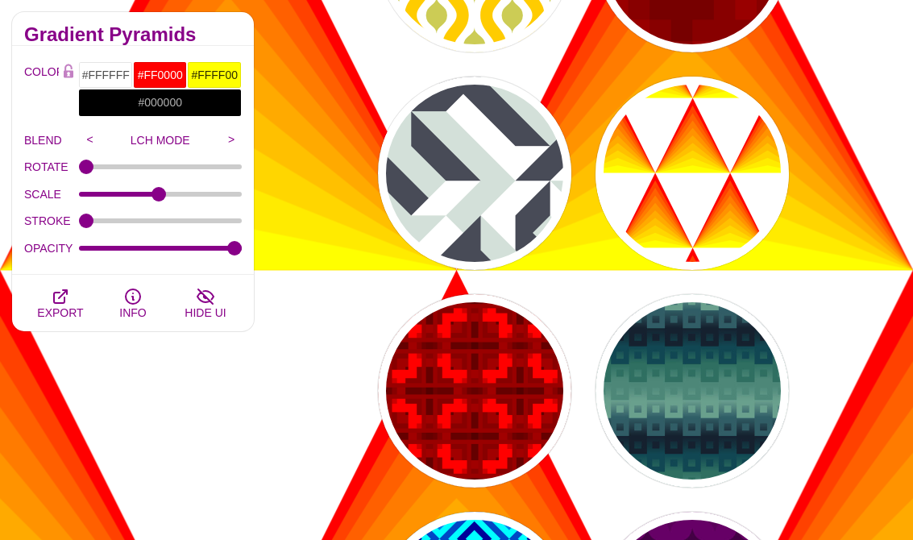
type input "1"
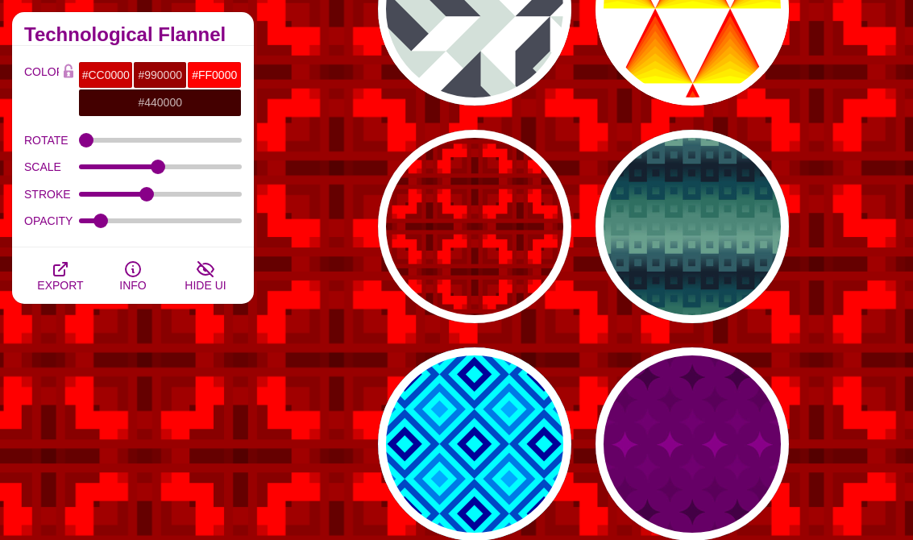
scroll to position [9510, 0]
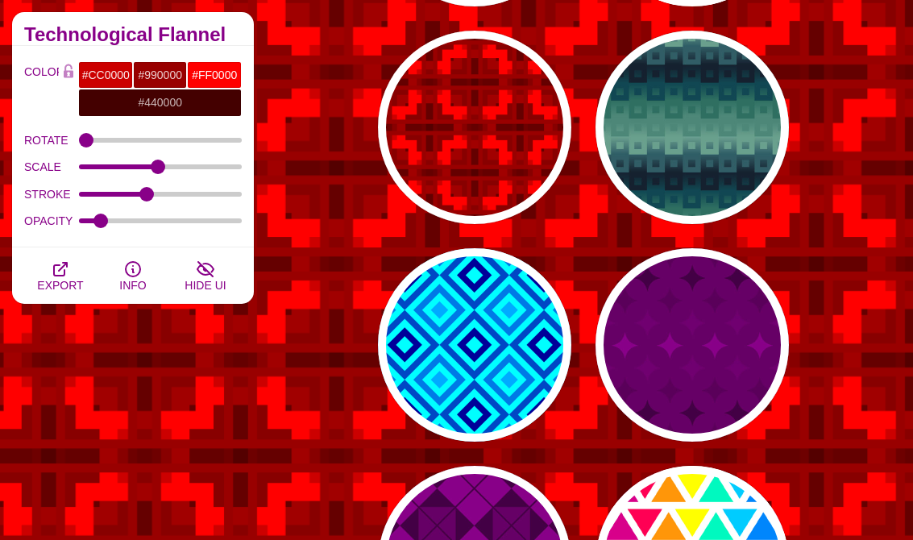
click at [690, 384] on div "PREVIEW" at bounding box center [691, 344] width 193 height 193
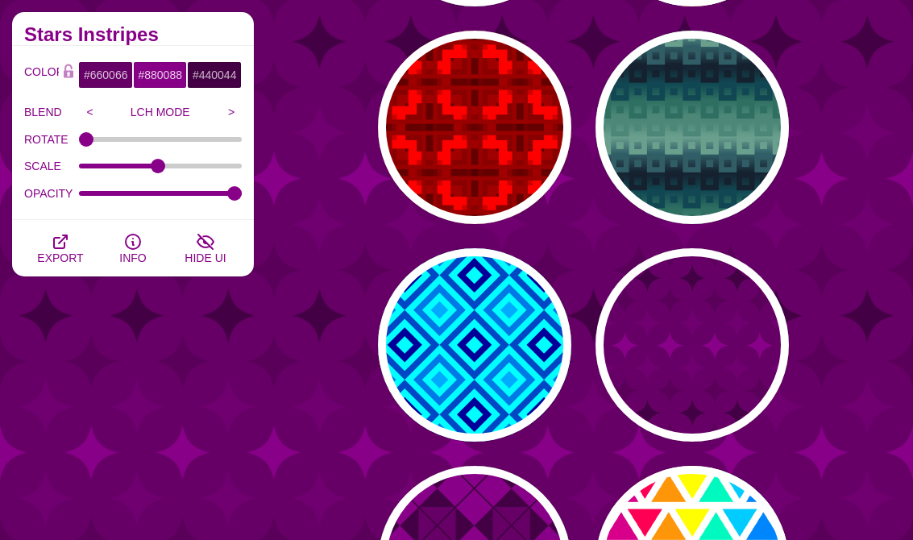
click at [698, 188] on div "PREVIEW" at bounding box center [691, 127] width 193 height 193
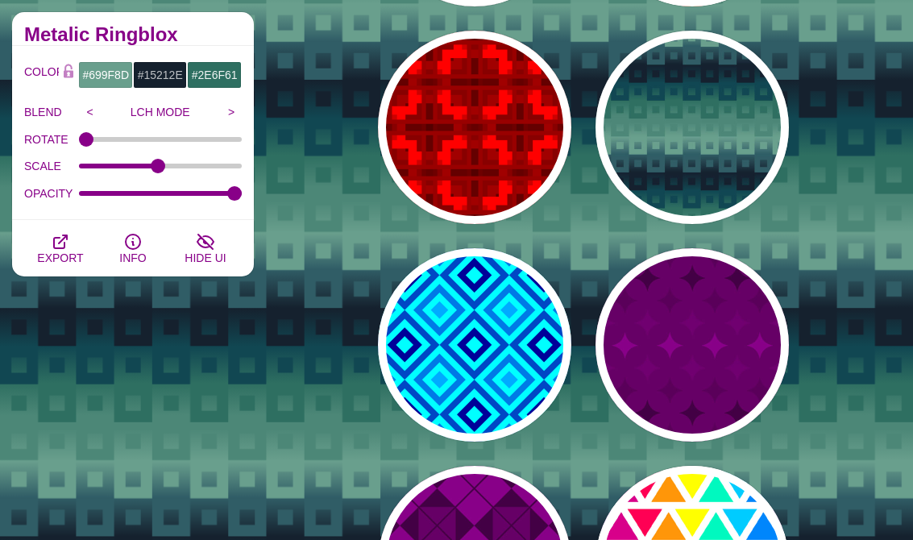
click at [527, 400] on div "PREVIEW" at bounding box center [474, 344] width 193 height 193
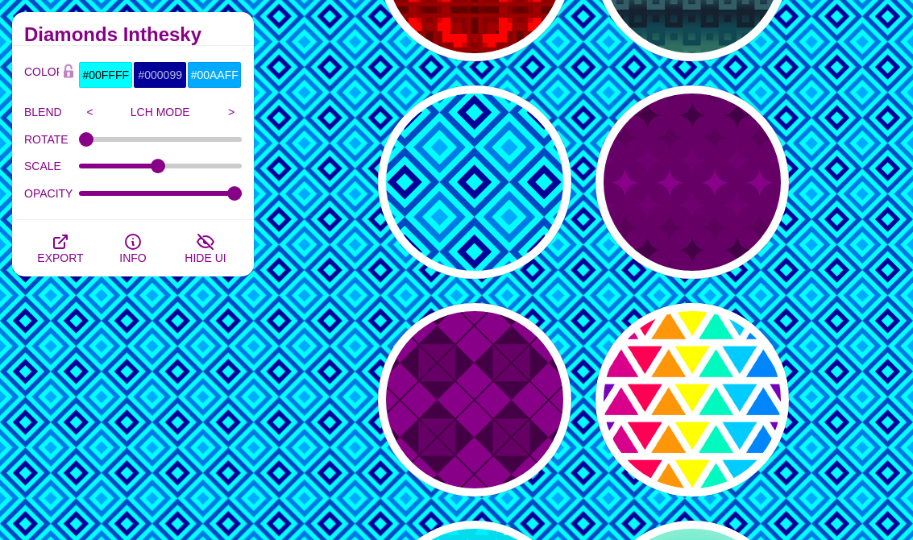
scroll to position [9709, 0]
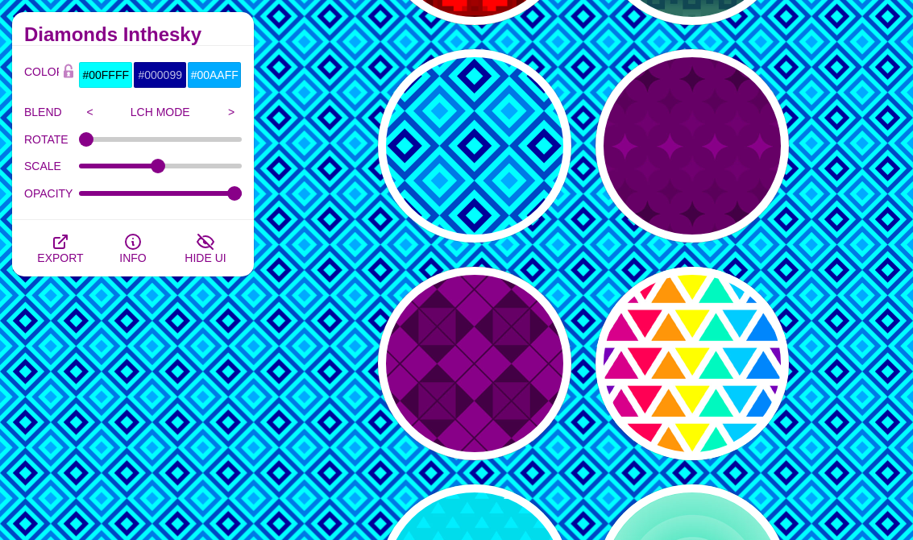
click at [524, 377] on div "PREVIEW" at bounding box center [474, 363] width 193 height 193
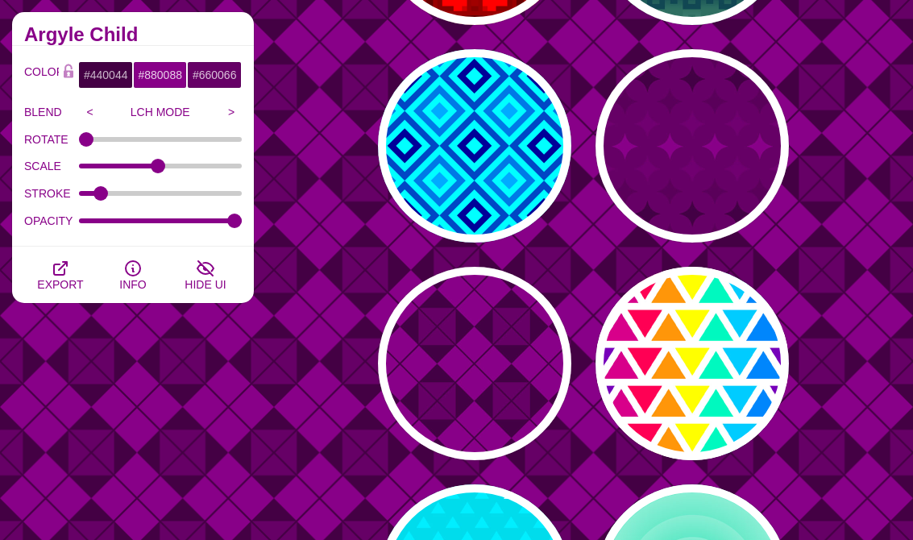
click at [714, 436] on div "PREVIEW" at bounding box center [691, 363] width 193 height 193
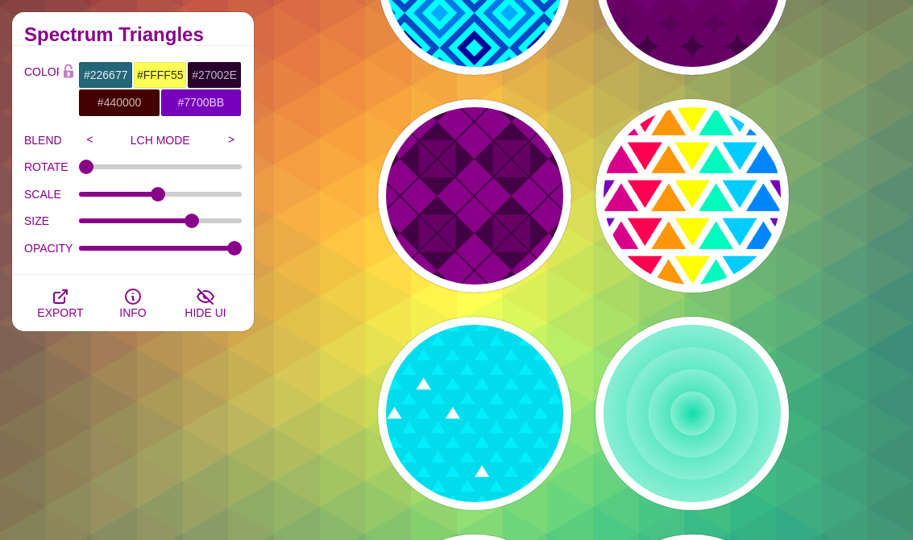
scroll to position [9907, 0]
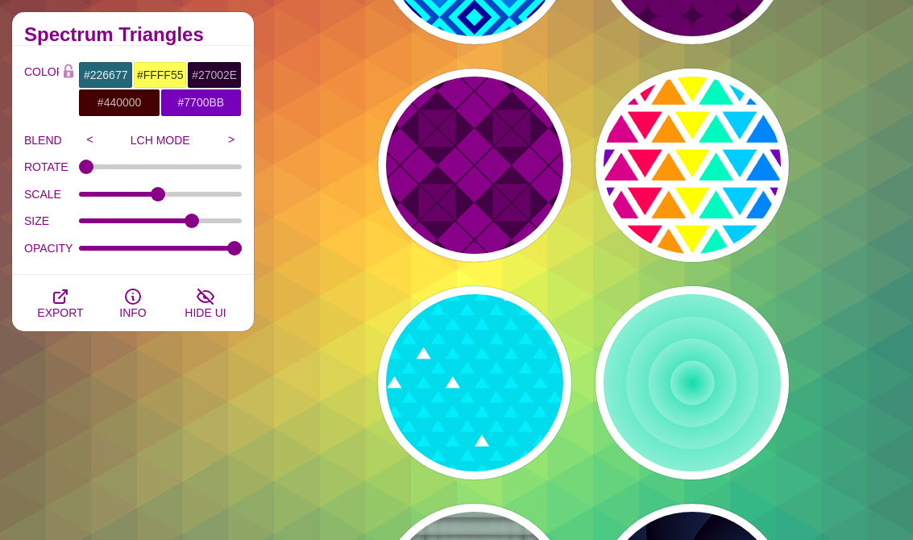
click at [728, 379] on div "PREVIEW" at bounding box center [691, 382] width 193 height 193
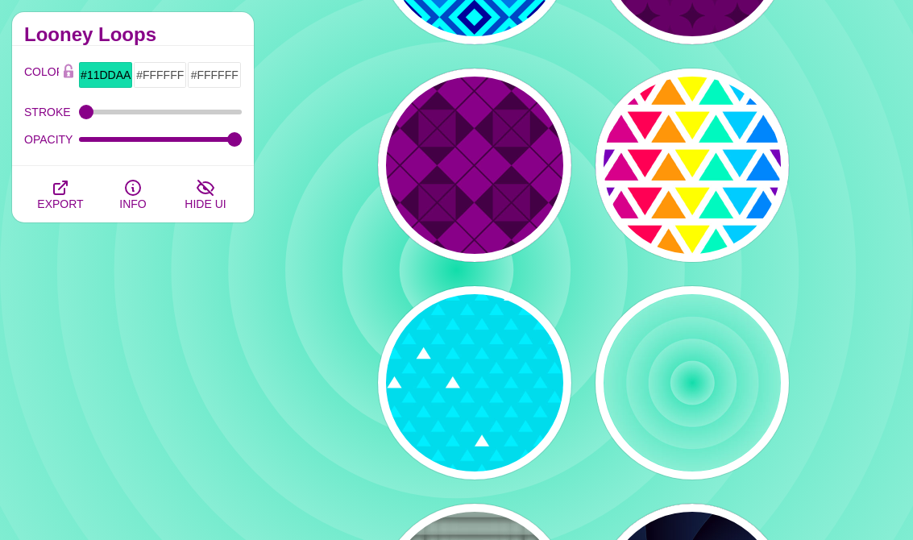
click at [545, 437] on div "PREVIEW" at bounding box center [474, 382] width 193 height 193
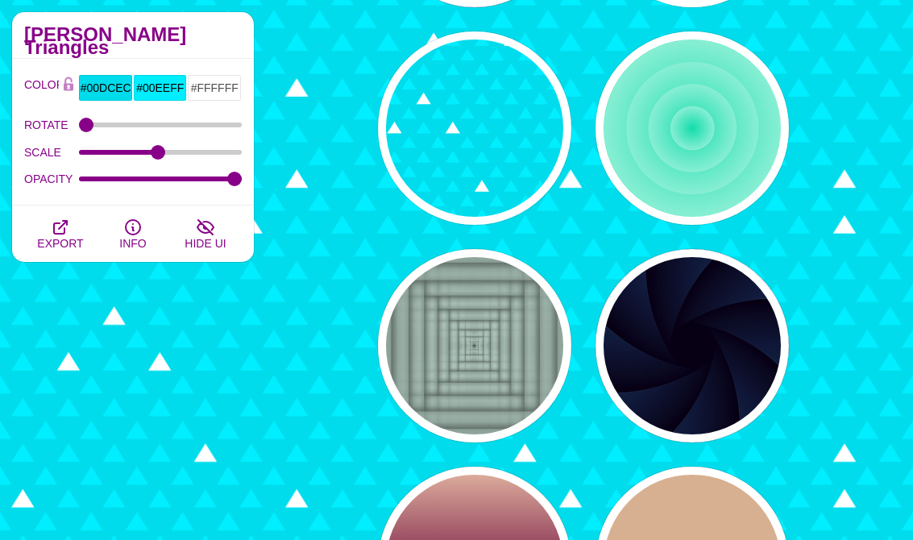
scroll to position [10251, 0]
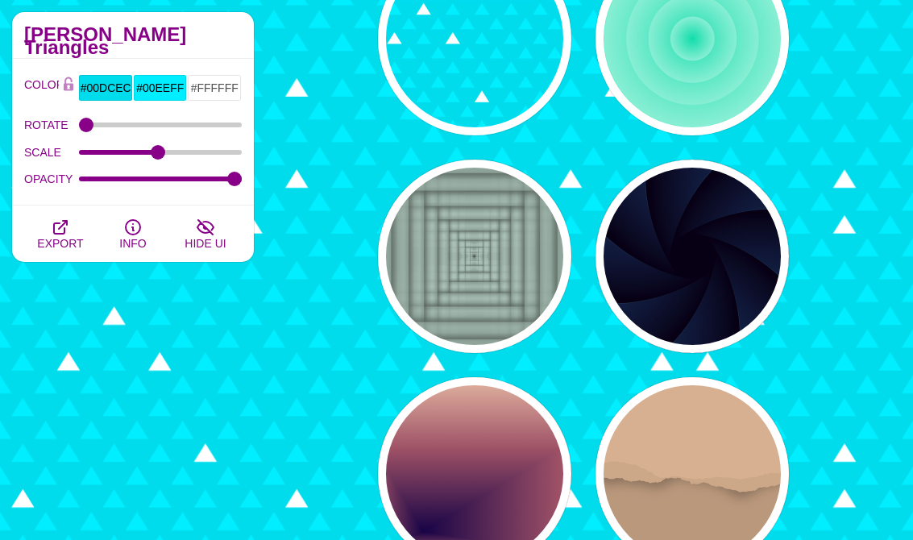
click at [735, 321] on div "PREVIEW" at bounding box center [691, 255] width 193 height 193
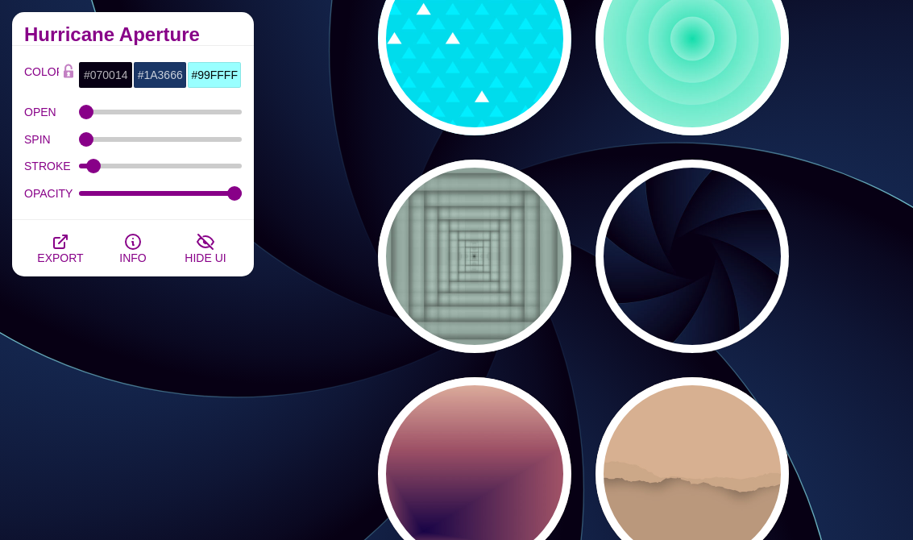
click at [715, 456] on div "PREVIEW" at bounding box center [691, 473] width 193 height 193
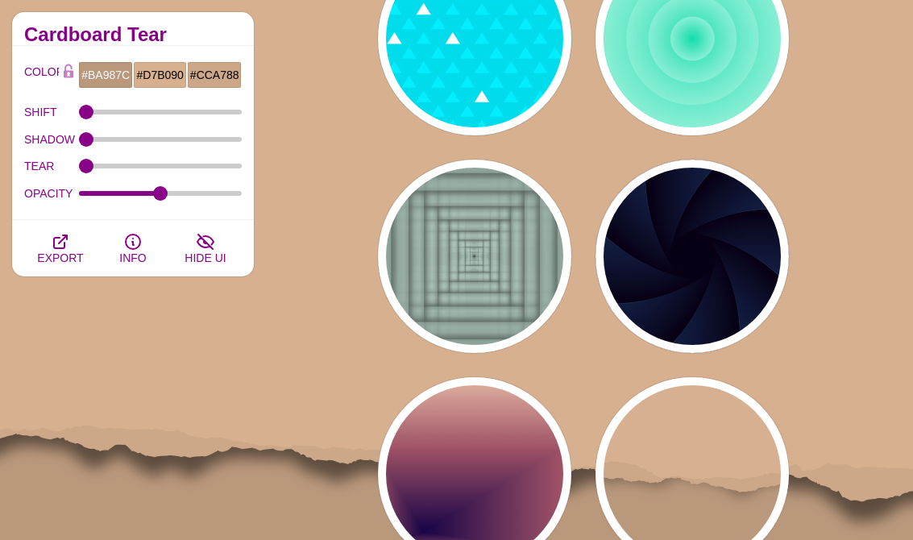
click at [519, 487] on div "PREVIEW" at bounding box center [474, 473] width 193 height 193
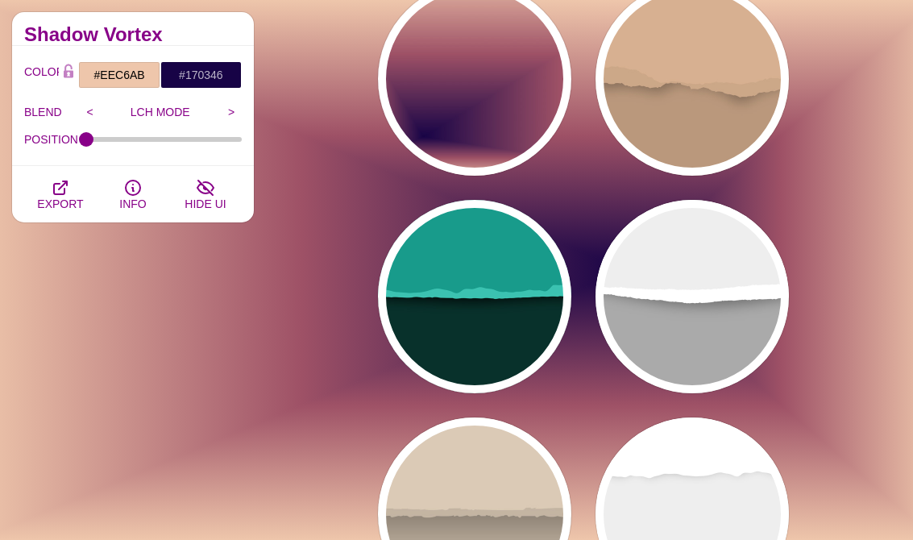
scroll to position [10779, 0]
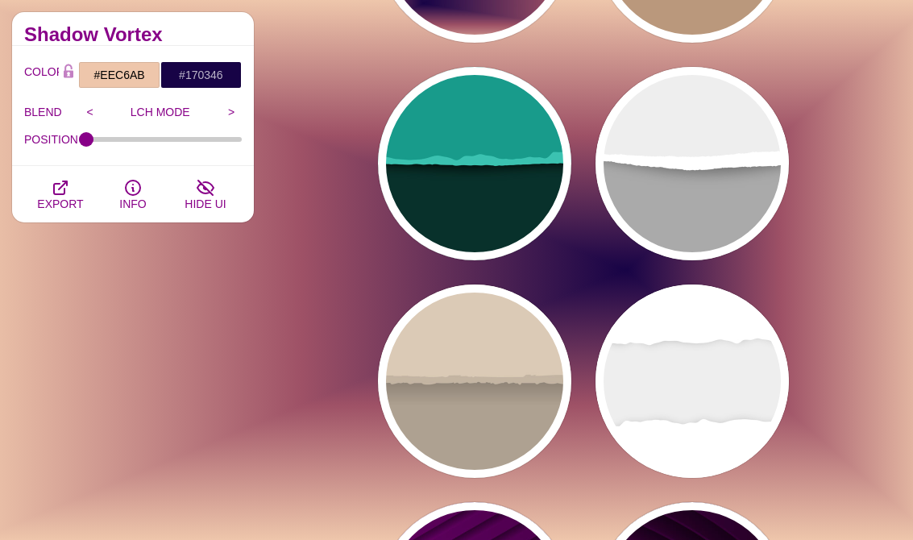
click at [705, 400] on div "PREVIEW" at bounding box center [691, 380] width 193 height 193
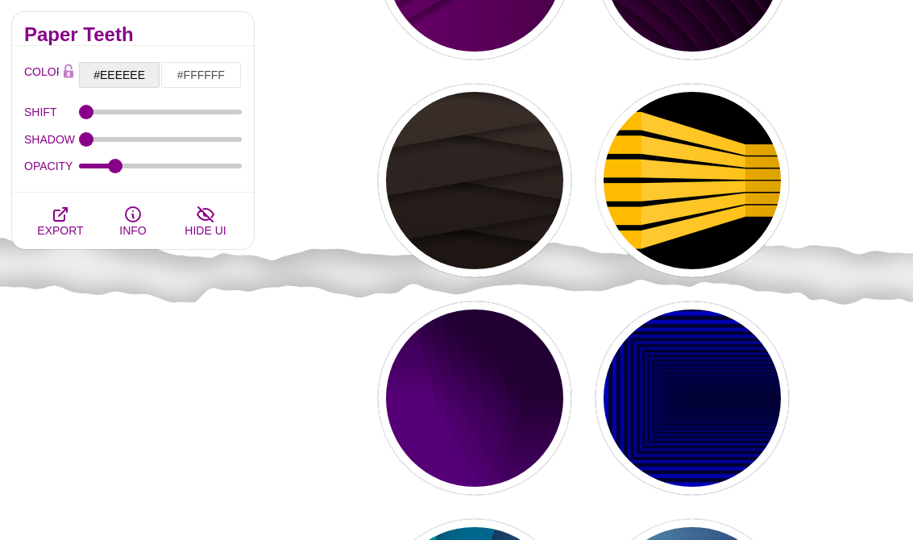
scroll to position [11609, 0]
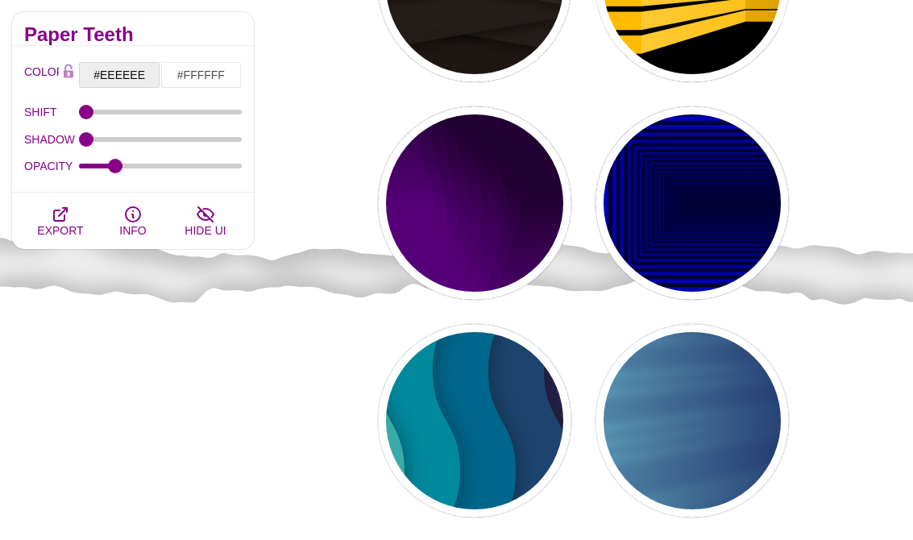
click at [737, 227] on div "PREVIEW" at bounding box center [691, 202] width 193 height 193
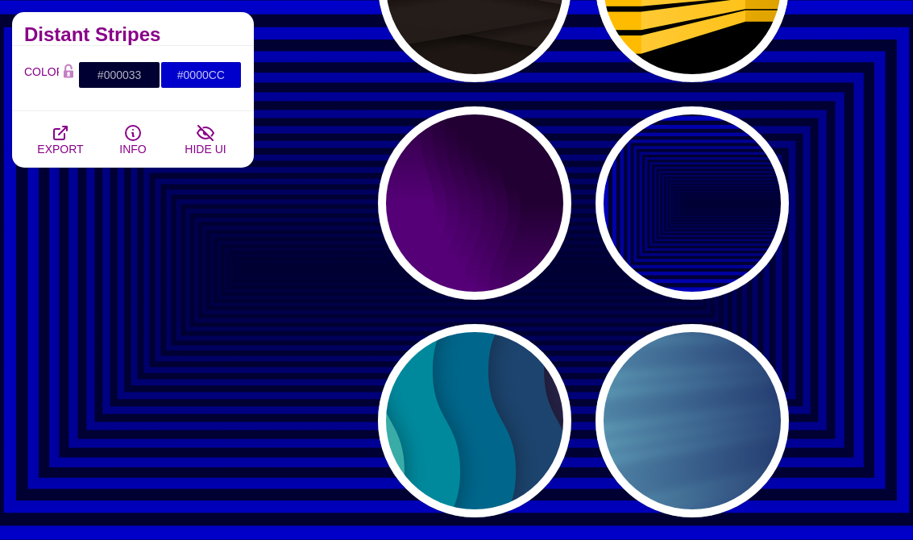
click at [717, 446] on div "PREVIEW" at bounding box center [691, 420] width 193 height 193
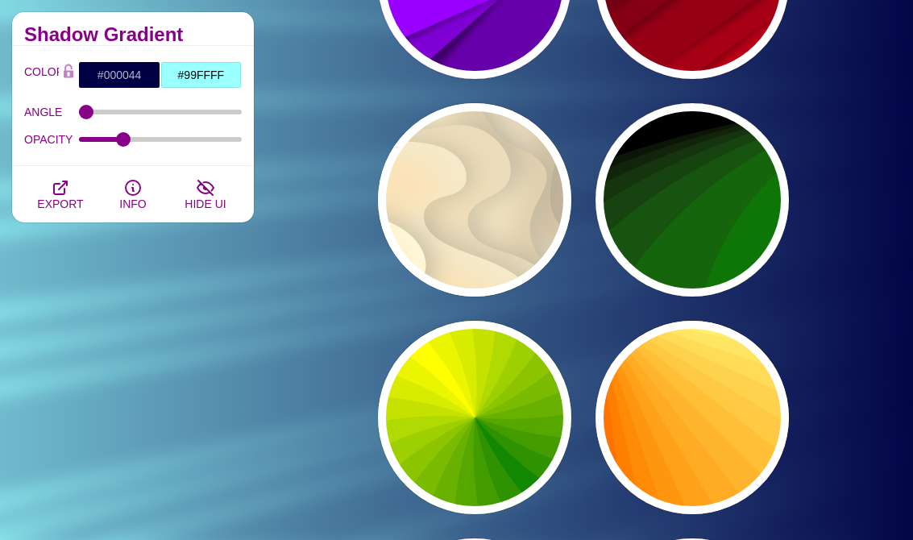
scroll to position [12439, 0]
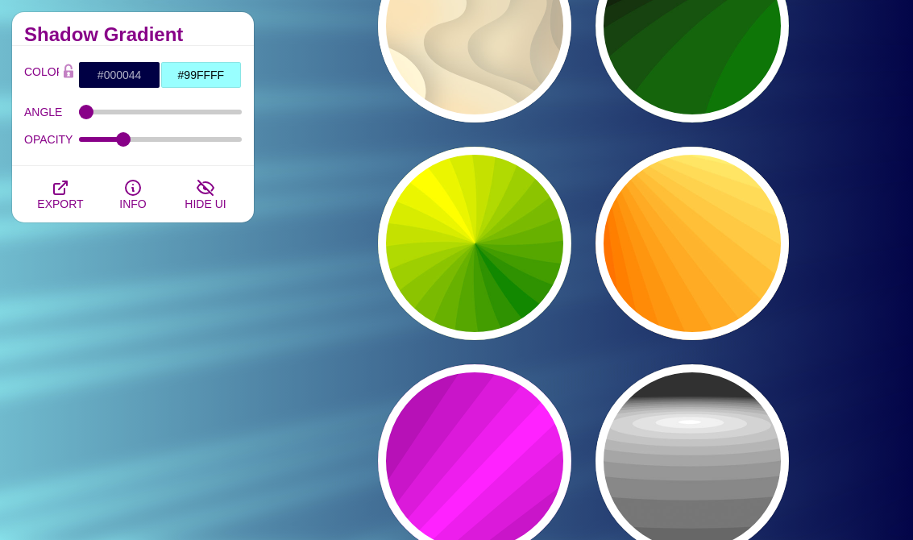
click at [683, 491] on div "PREVIEW" at bounding box center [691, 460] width 193 height 193
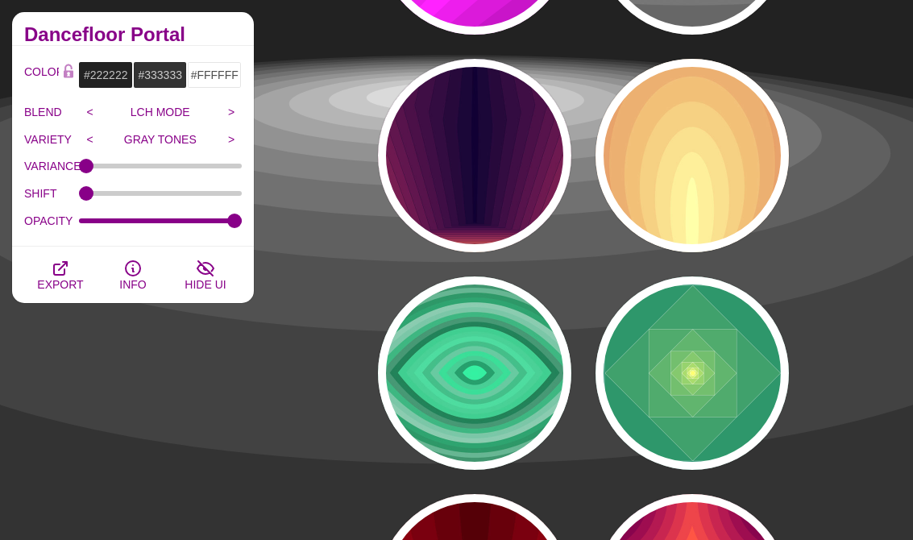
scroll to position [13158, 0]
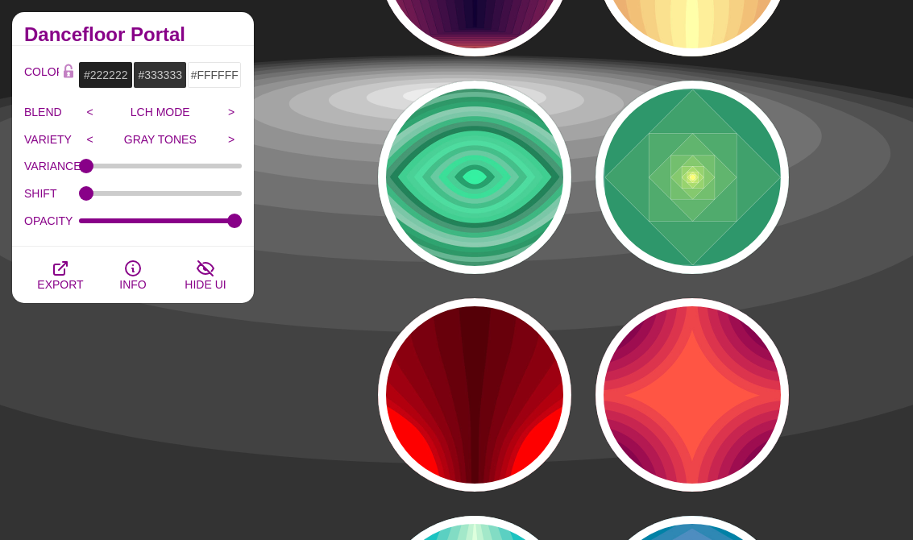
click at [734, 226] on div "PREVIEW" at bounding box center [691, 177] width 193 height 193
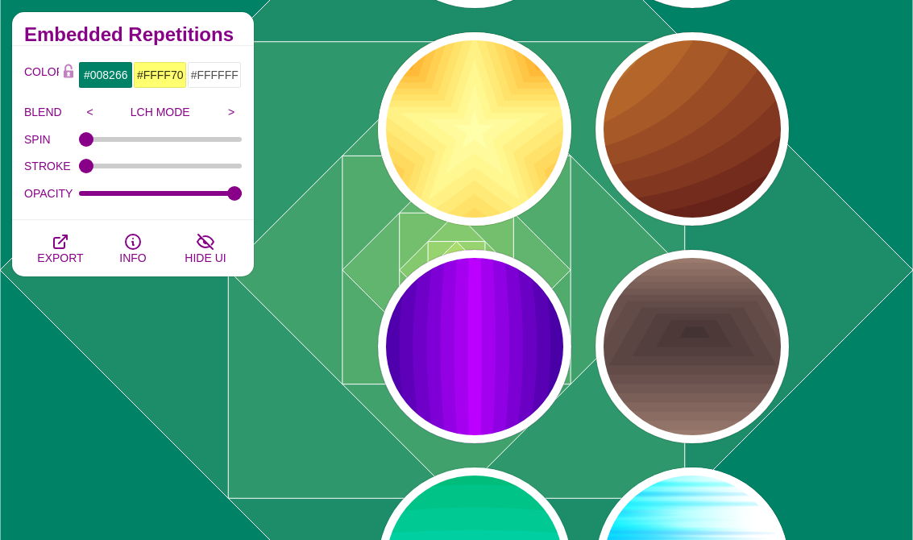
scroll to position [14305, 0]
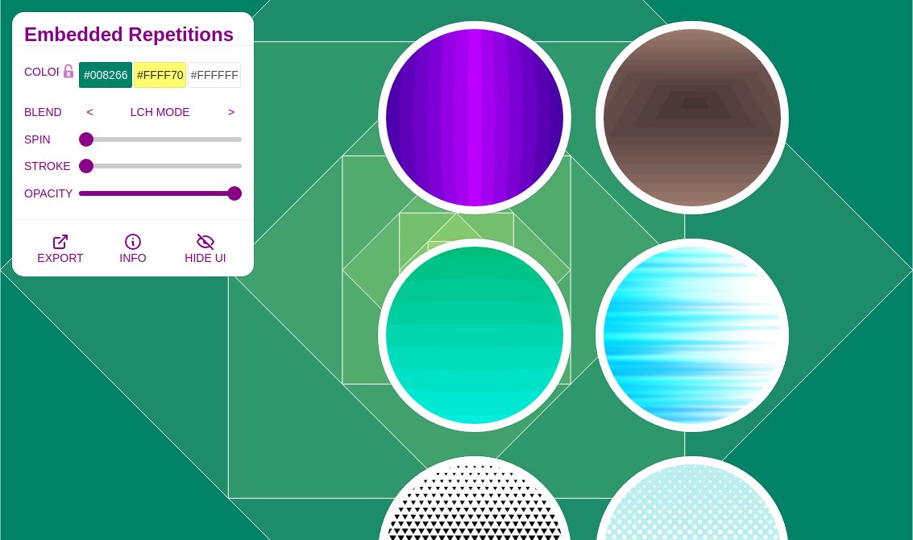
click at [752, 390] on div "PREVIEW" at bounding box center [691, 334] width 193 height 193
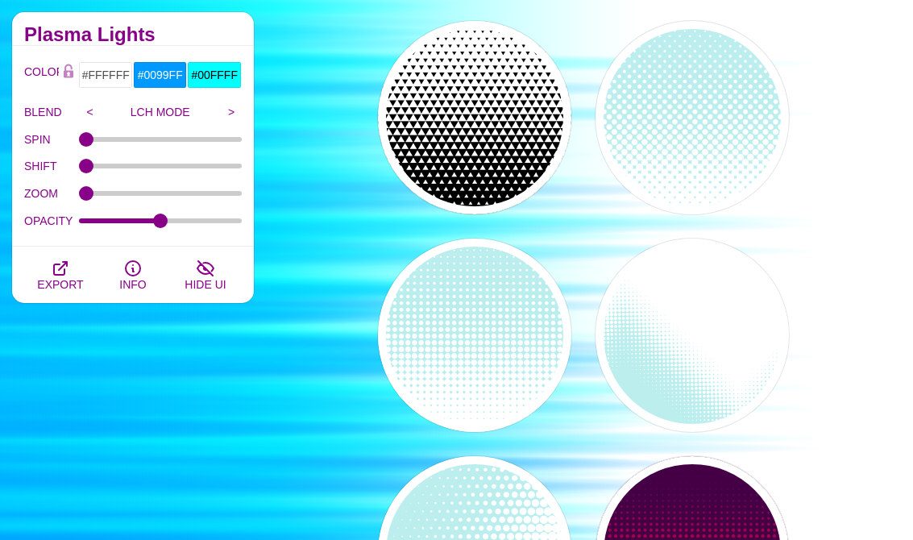
scroll to position [14795, 0]
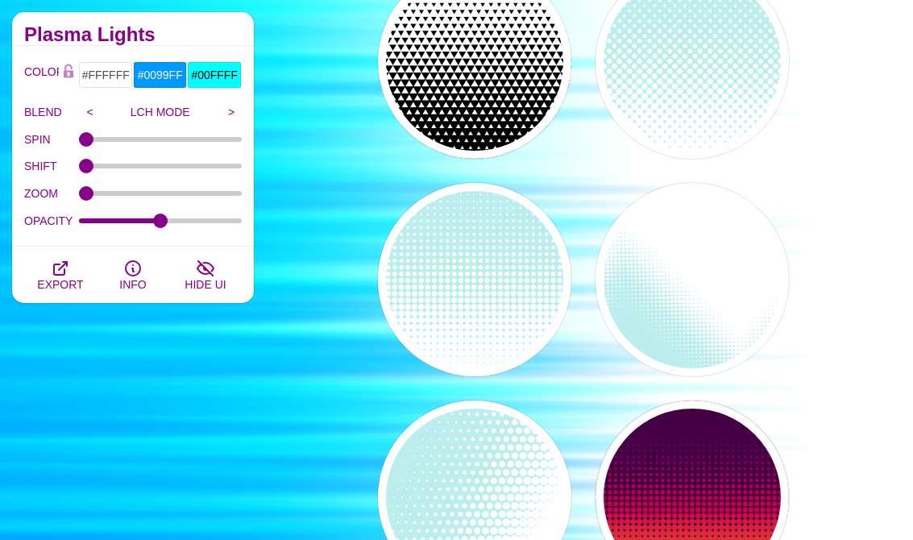
click at [755, 322] on div "PREVIEW" at bounding box center [691, 279] width 193 height 193
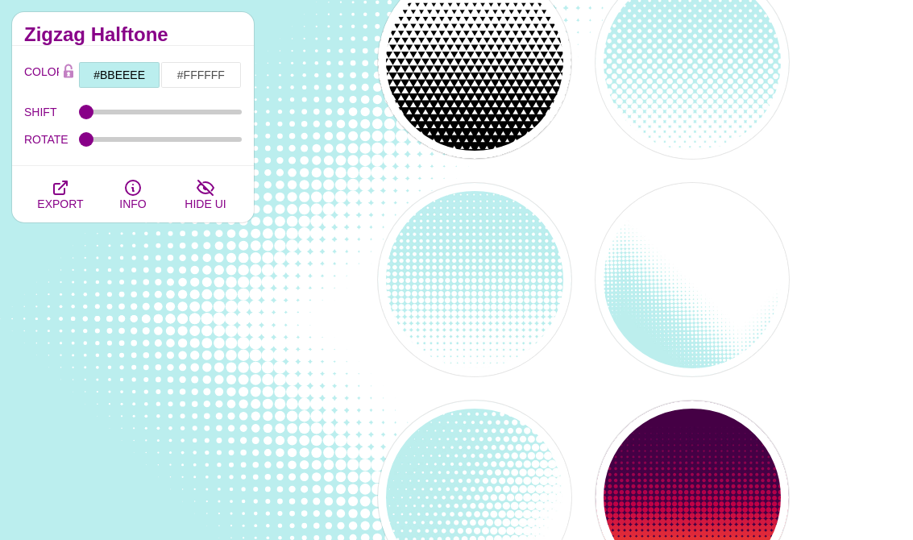
click at [673, 116] on div "PREVIEW" at bounding box center [691, 61] width 193 height 193
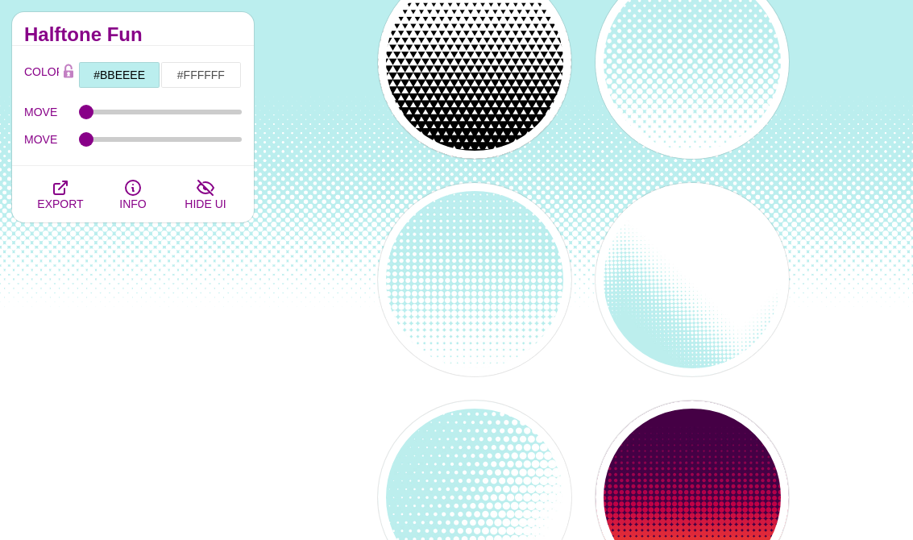
click at [710, 332] on div "PREVIEW" at bounding box center [691, 279] width 193 height 193
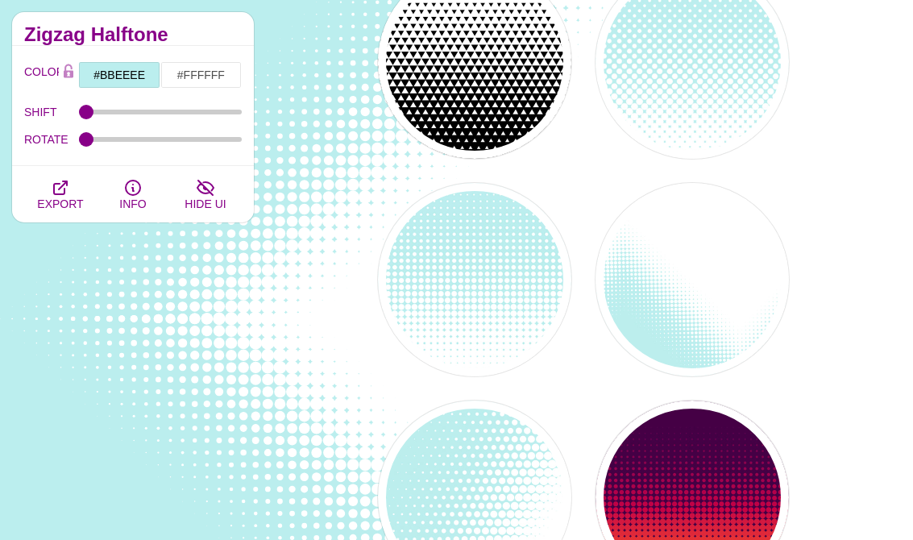
click at [532, 299] on div "PREVIEW" at bounding box center [474, 279] width 193 height 193
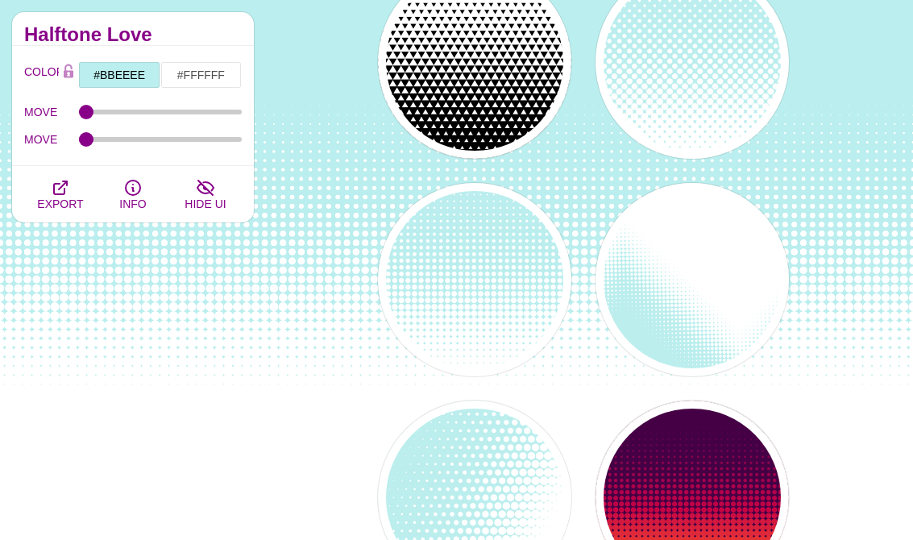
click at [500, 487] on p "PREVIEW" at bounding box center [475, 497] width 72 height 23
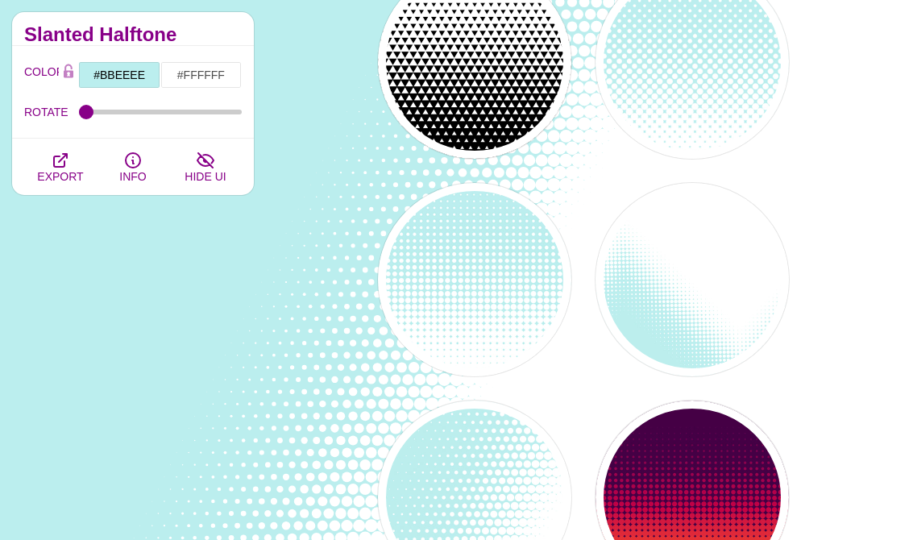
click at [520, 337] on div "PREVIEW" at bounding box center [474, 279] width 193 height 193
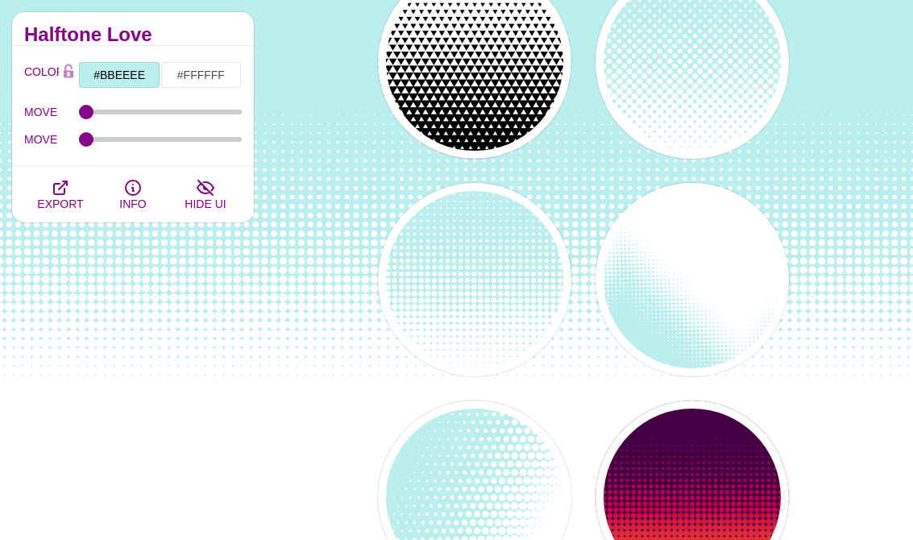
click at [682, 110] on div "PREVIEW" at bounding box center [691, 61] width 193 height 193
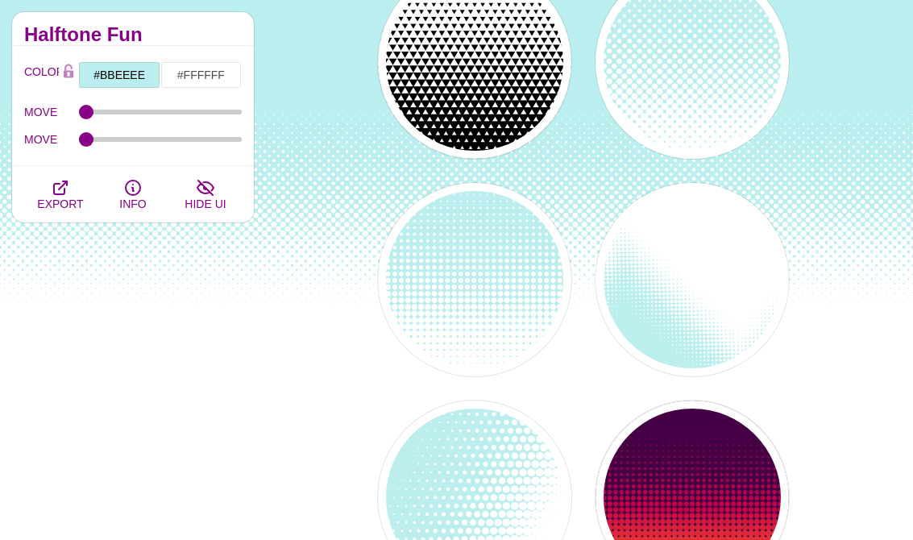
click at [733, 327] on div "PREVIEW" at bounding box center [691, 279] width 193 height 193
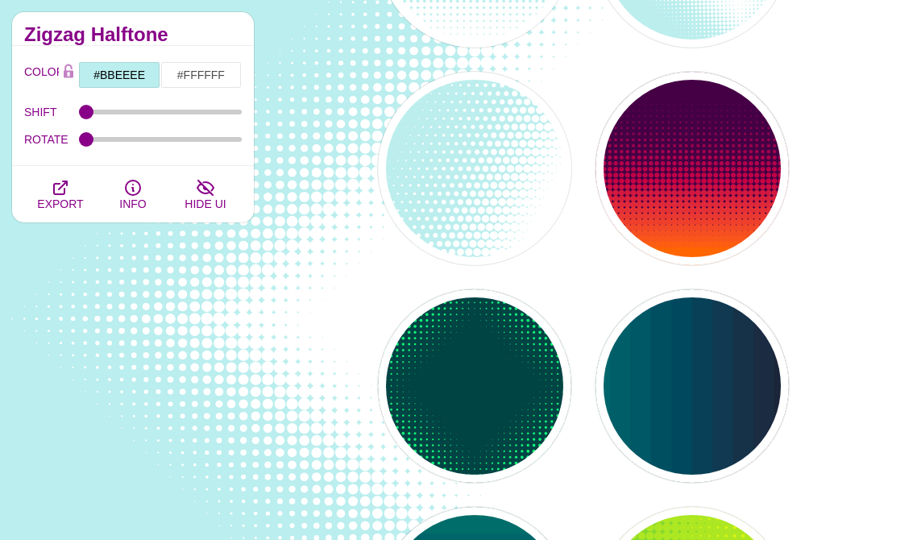
scroll to position [15253, 0]
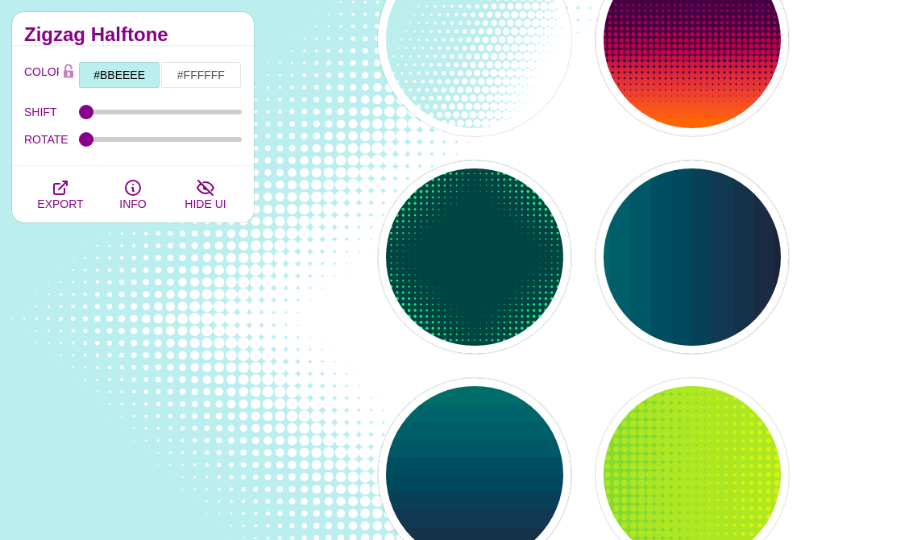
click at [509, 282] on div "PREVIEW" at bounding box center [474, 256] width 193 height 193
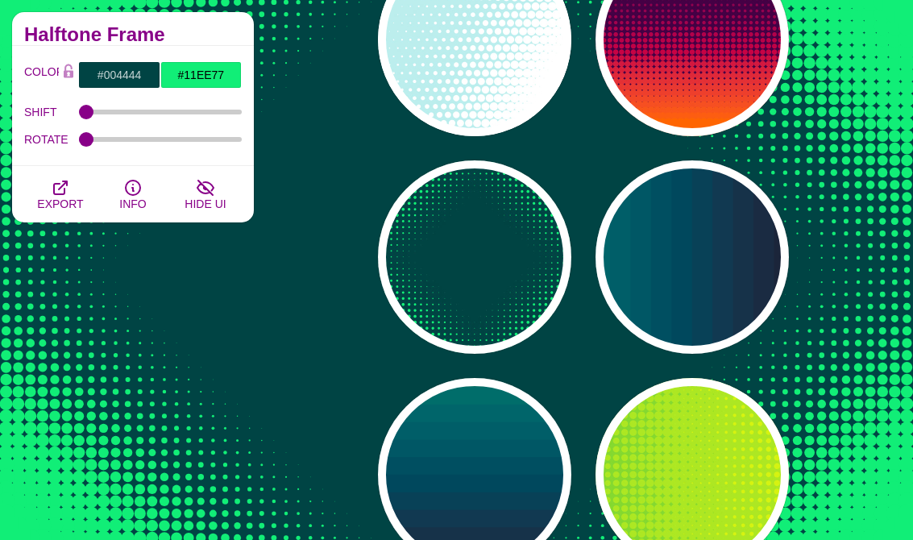
click at [740, 77] on div "PREVIEW" at bounding box center [691, 39] width 193 height 193
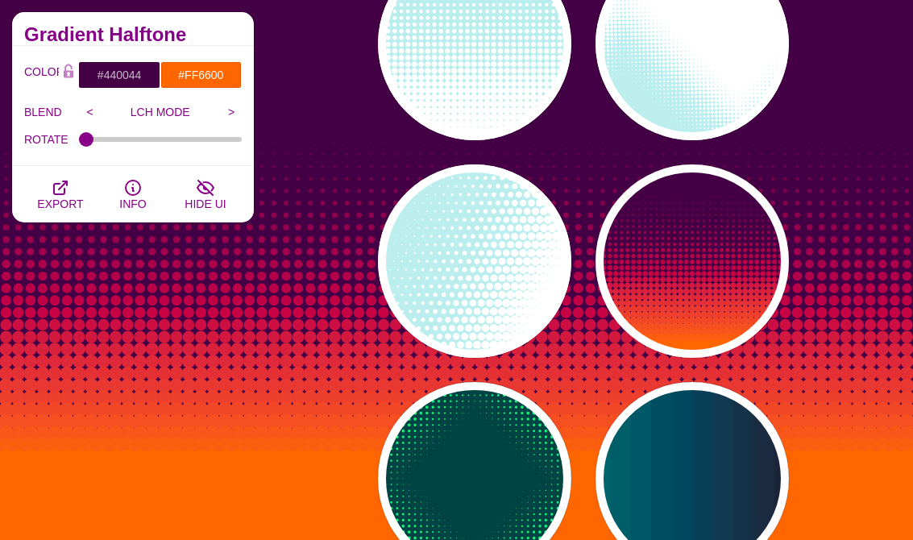
scroll to position [14956, 0]
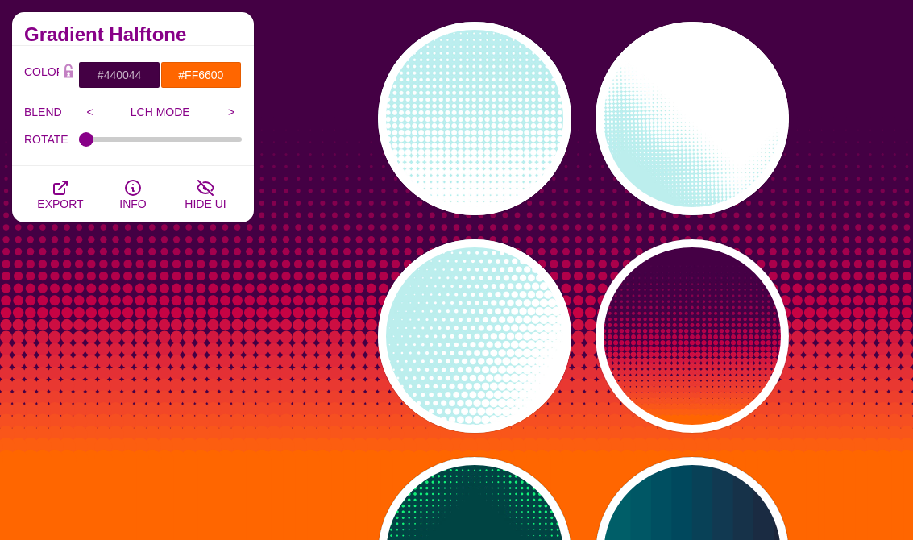
click at [739, 170] on div "PREVIEW" at bounding box center [691, 118] width 193 height 193
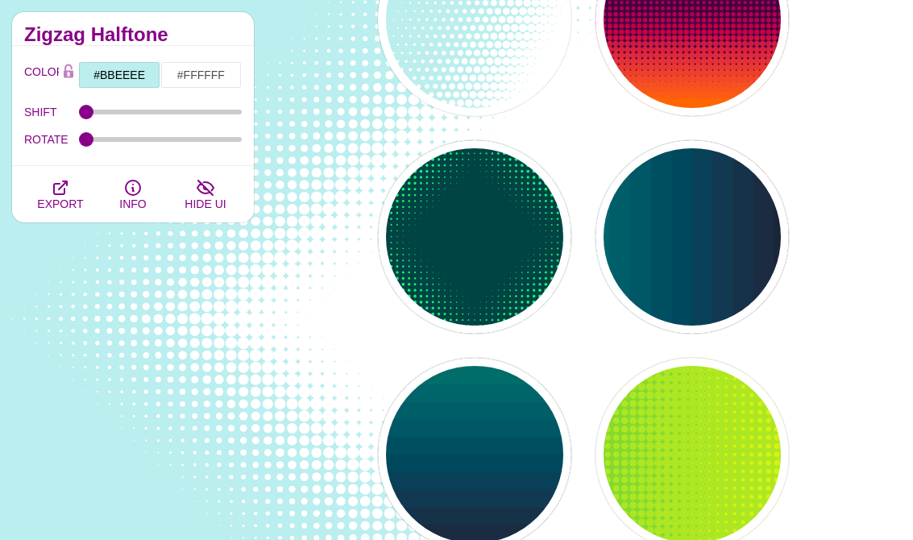
scroll to position [15605, 0]
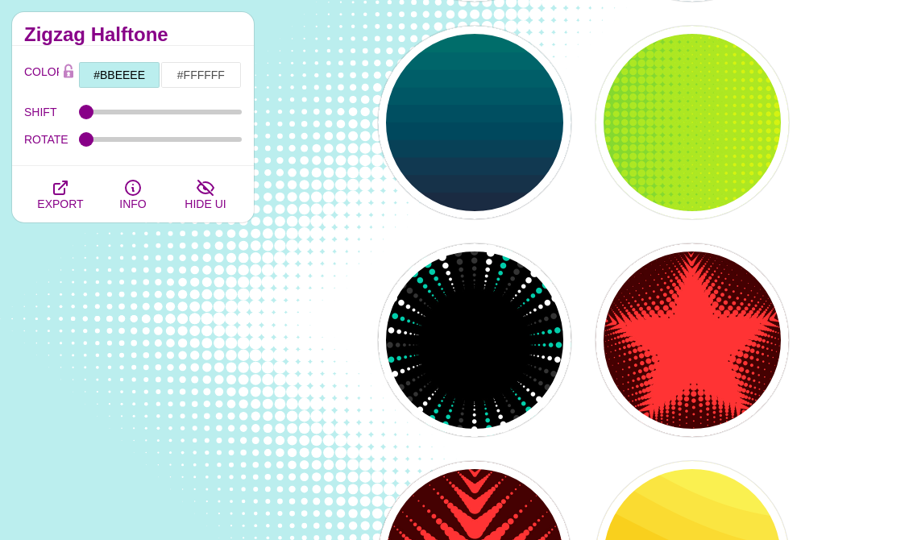
click at [525, 385] on div "PREVIEW" at bounding box center [474, 339] width 193 height 193
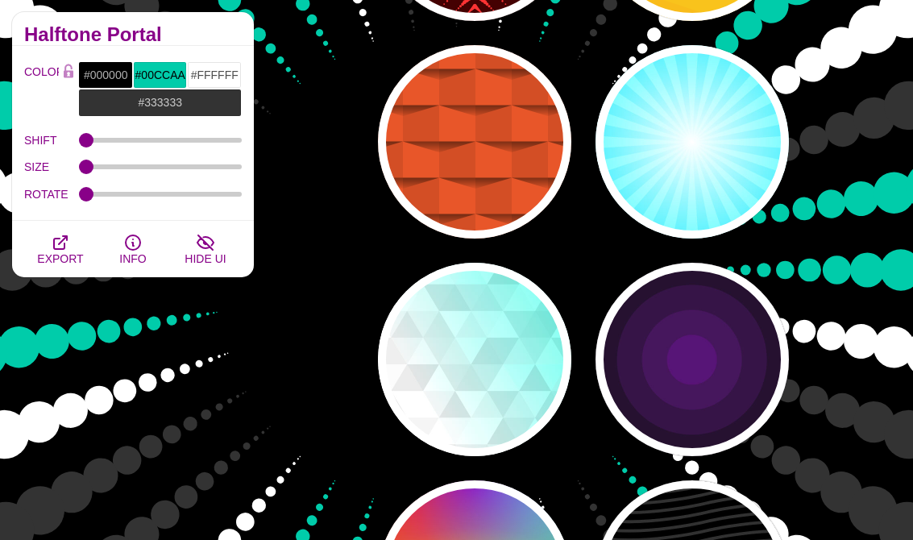
scroll to position [16451, 0]
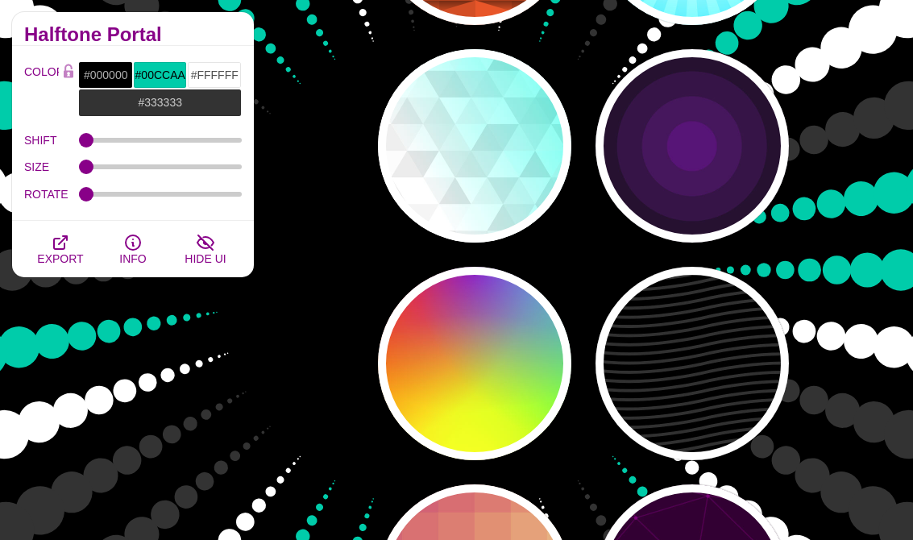
click at [718, 416] on div "PREVIEW" at bounding box center [691, 363] width 193 height 193
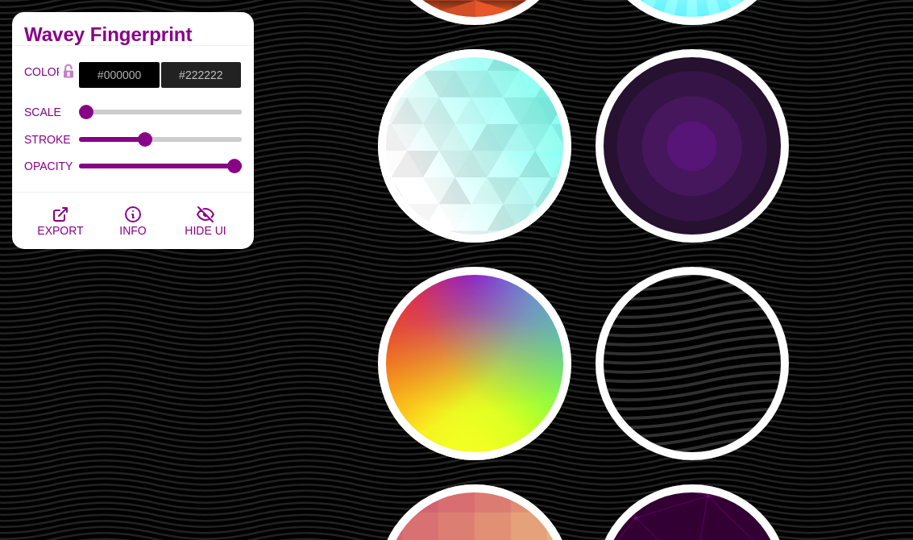
click at [726, 187] on div "PREVIEW" at bounding box center [691, 145] width 193 height 193
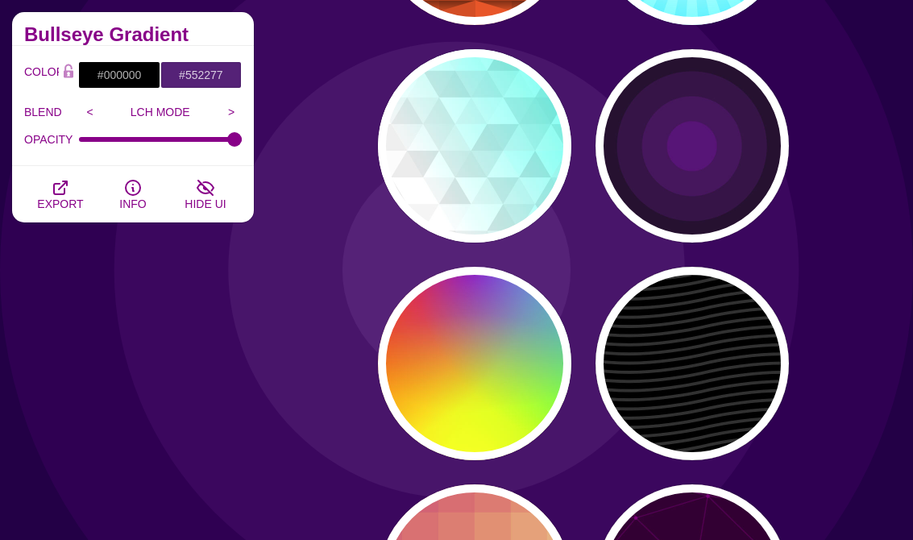
click at [528, 365] on div "PREVIEW" at bounding box center [474, 363] width 193 height 193
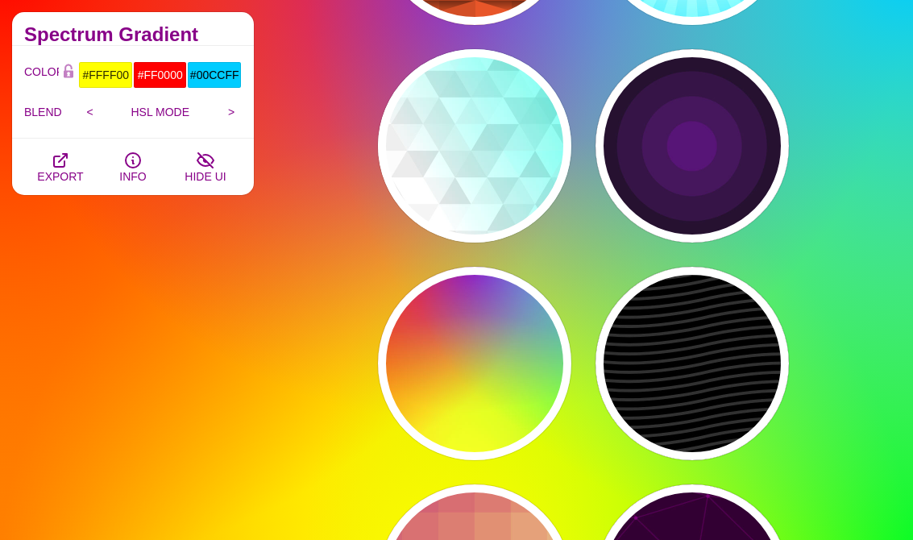
click at [740, 404] on div "PREVIEW" at bounding box center [691, 363] width 193 height 193
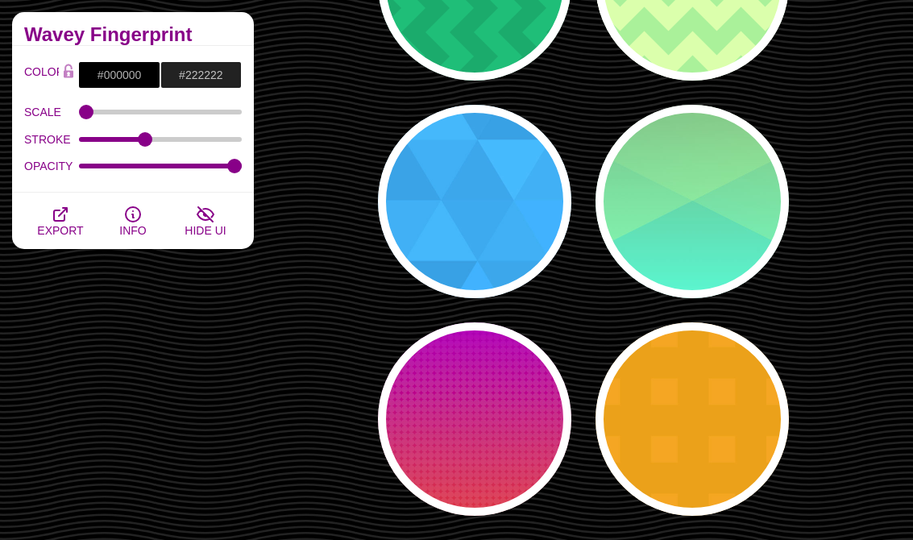
scroll to position [17284, 0]
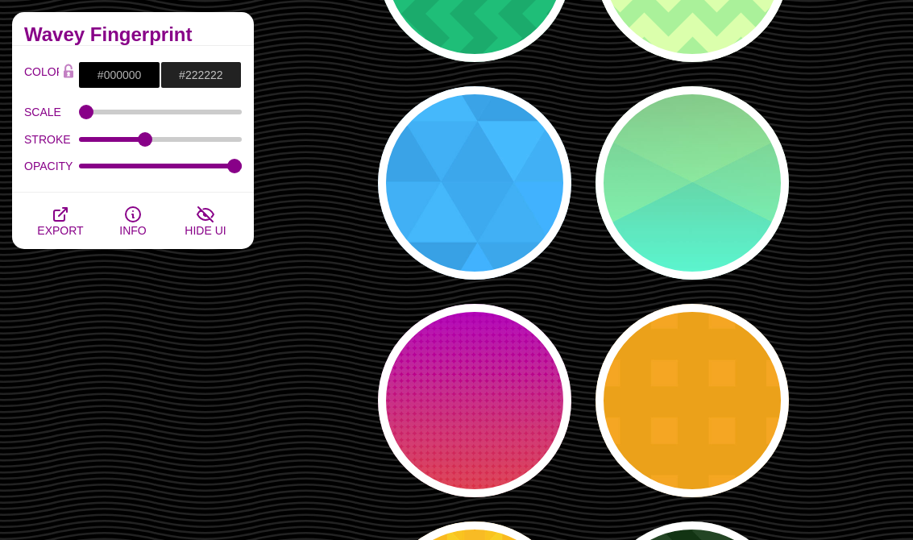
click at [540, 416] on div "PREVIEW" at bounding box center [474, 400] width 193 height 193
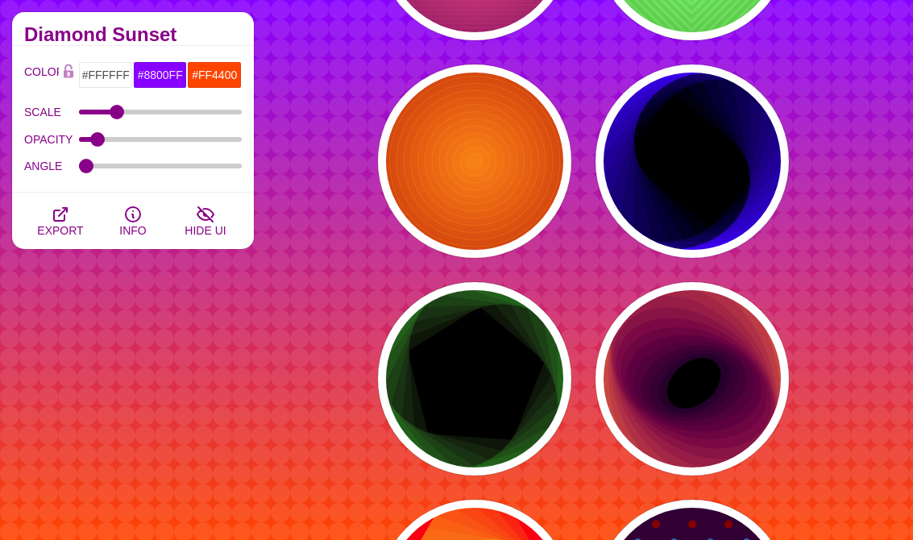
scroll to position [19599, 0]
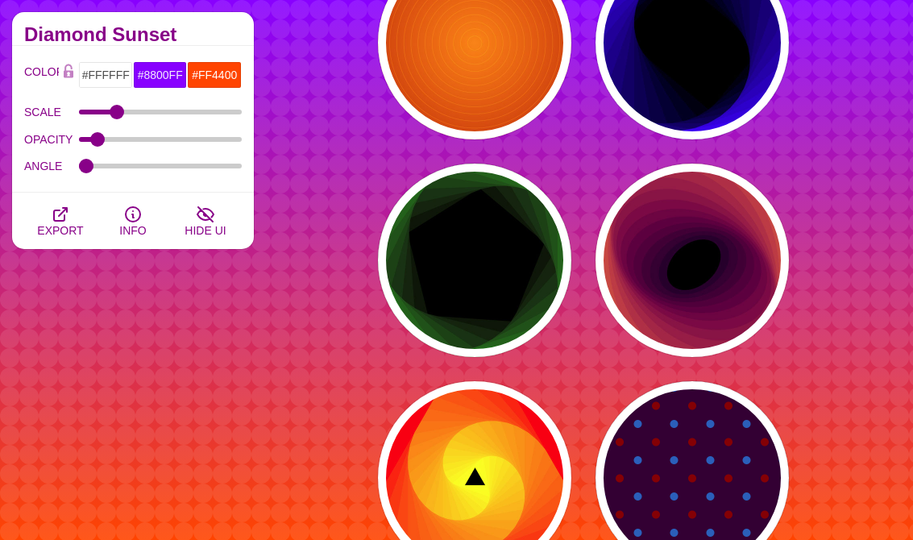
click at [557, 304] on div "PREVIEW" at bounding box center [474, 260] width 193 height 193
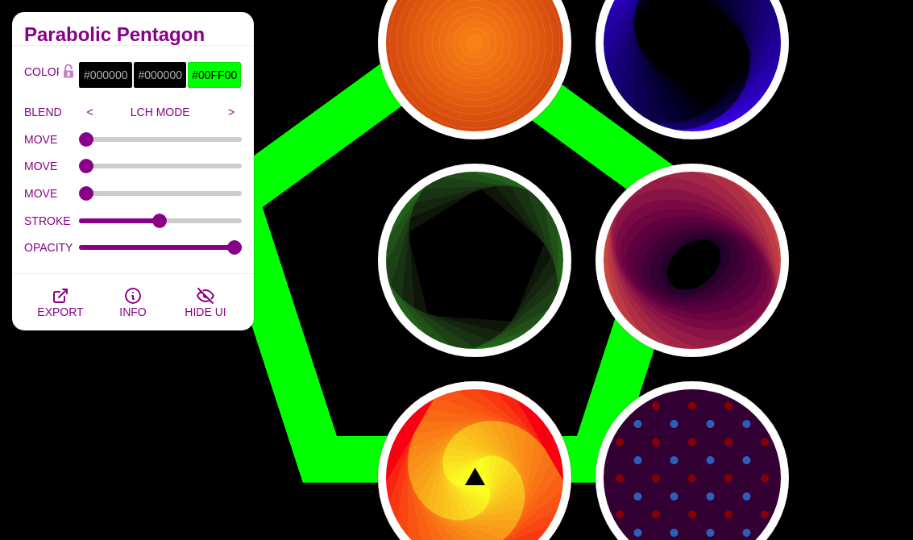
click at [532, 293] on div "PREVIEW" at bounding box center [474, 260] width 193 height 193
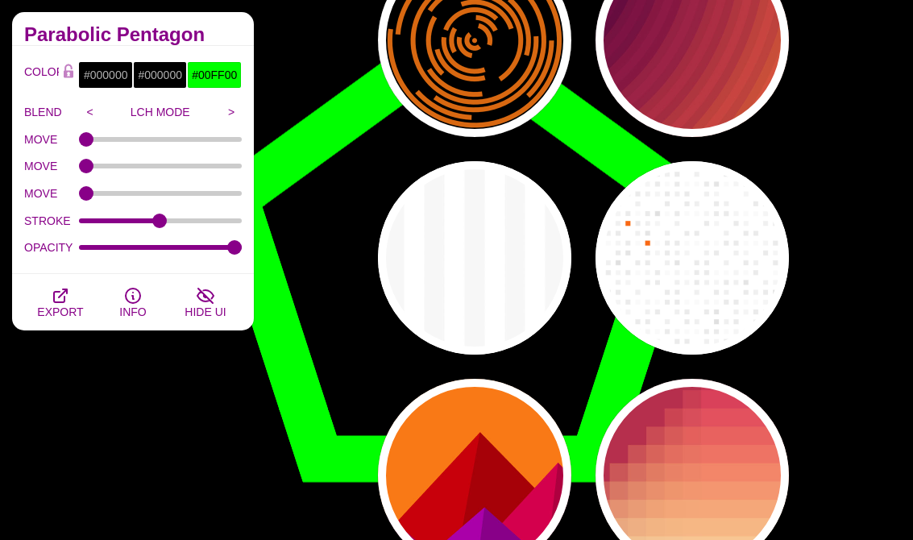
scroll to position [20906, 0]
click at [740, 319] on div "PREVIEW" at bounding box center [691, 257] width 193 height 193
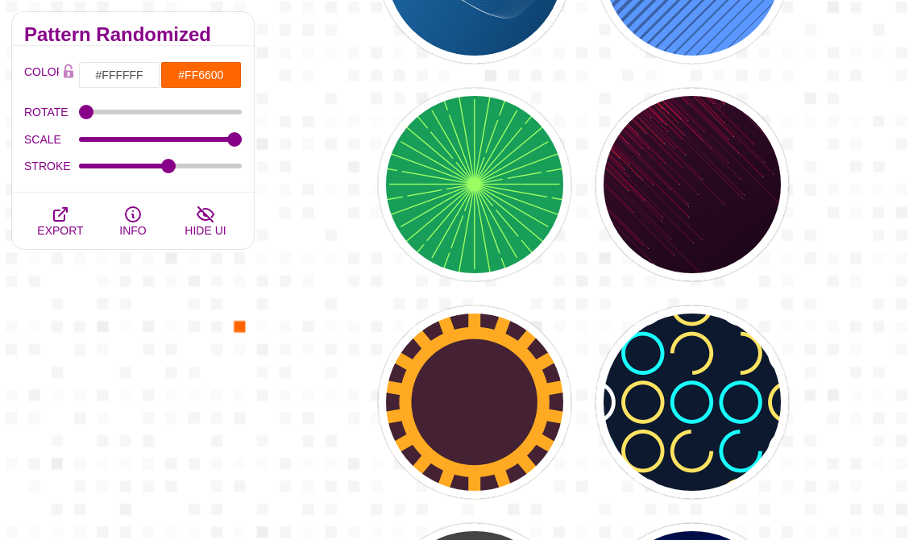
scroll to position [23472, 0]
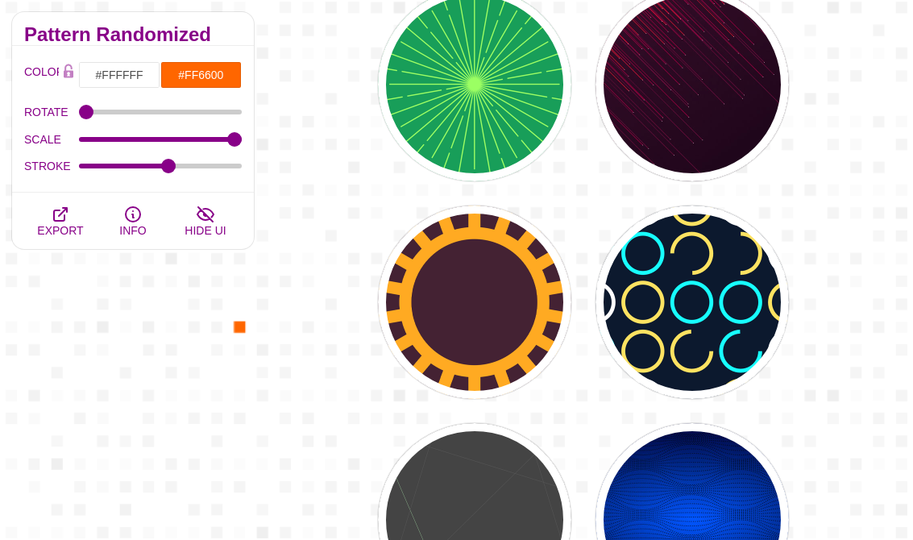
click at [540, 322] on div "PREVIEW" at bounding box center [474, 301] width 193 height 193
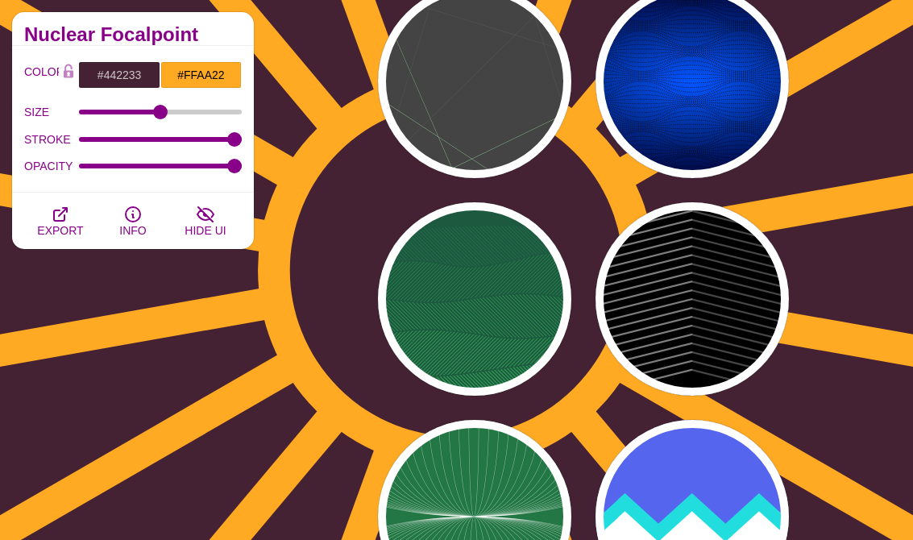
scroll to position [23911, 0]
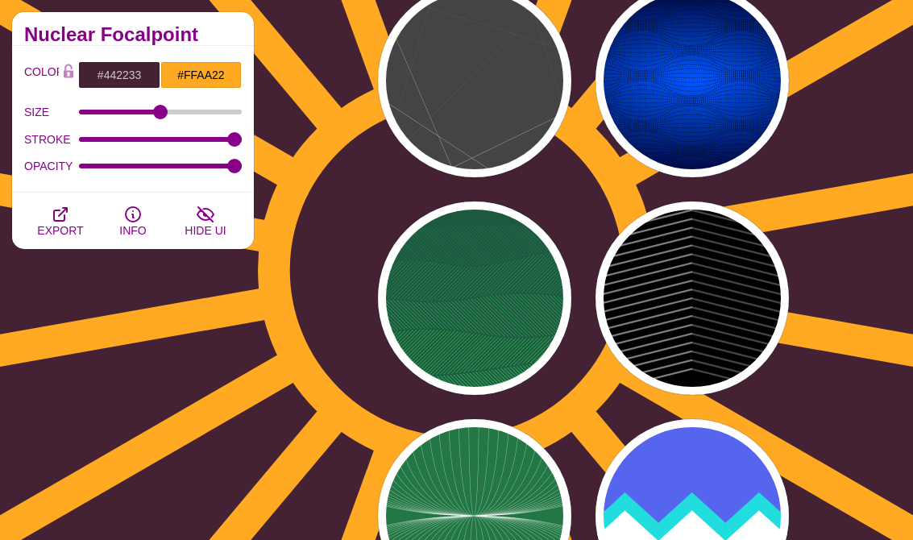
click at [706, 130] on div "PREVIEW" at bounding box center [691, 80] width 193 height 193
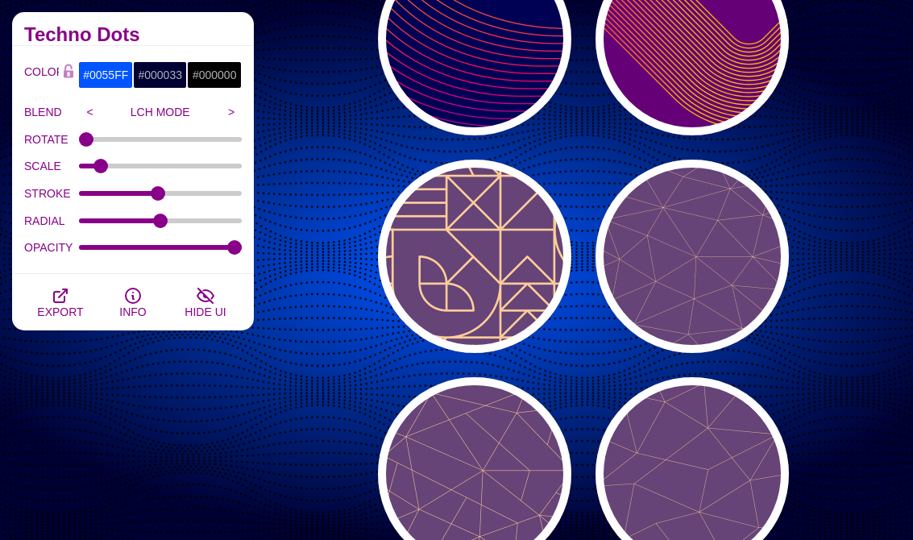
scroll to position [24500, 0]
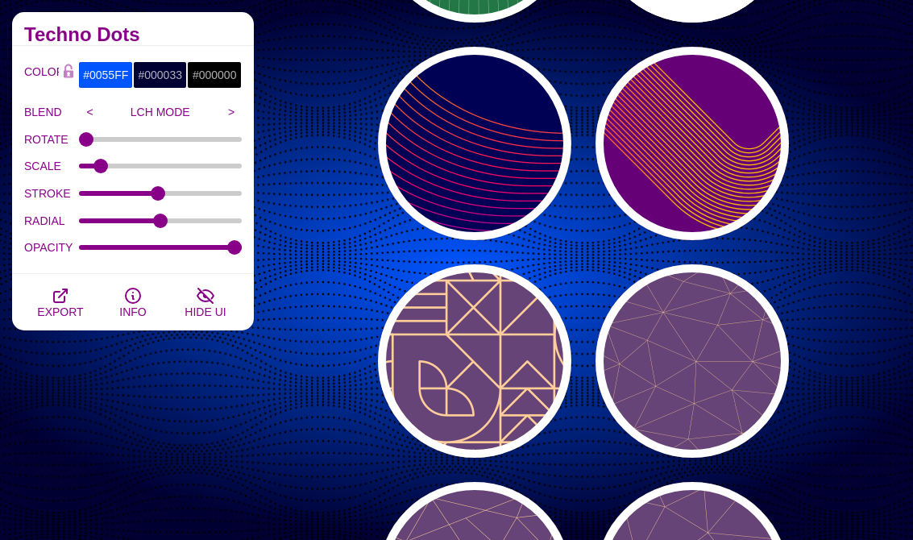
click at [710, 213] on div "PREVIEW" at bounding box center [691, 143] width 193 height 193
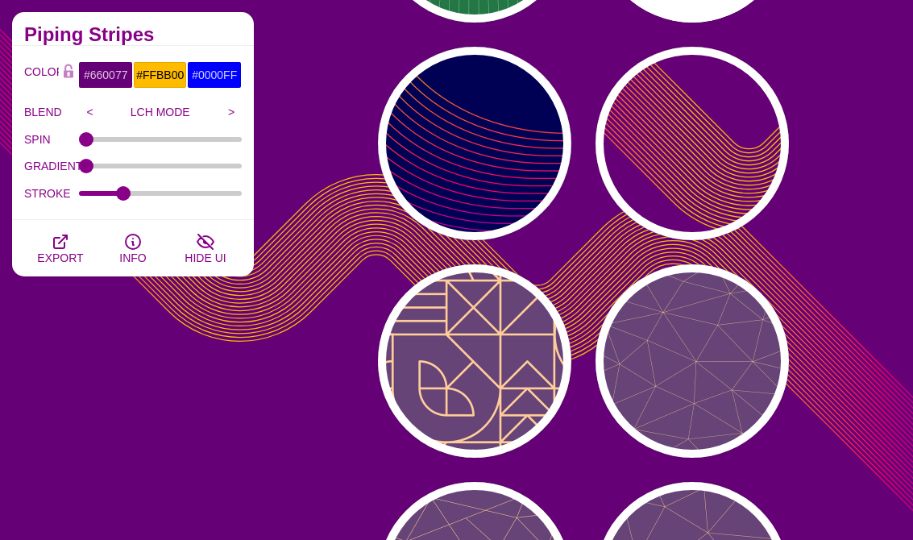
click at [508, 184] on div "PREVIEW" at bounding box center [474, 143] width 193 height 193
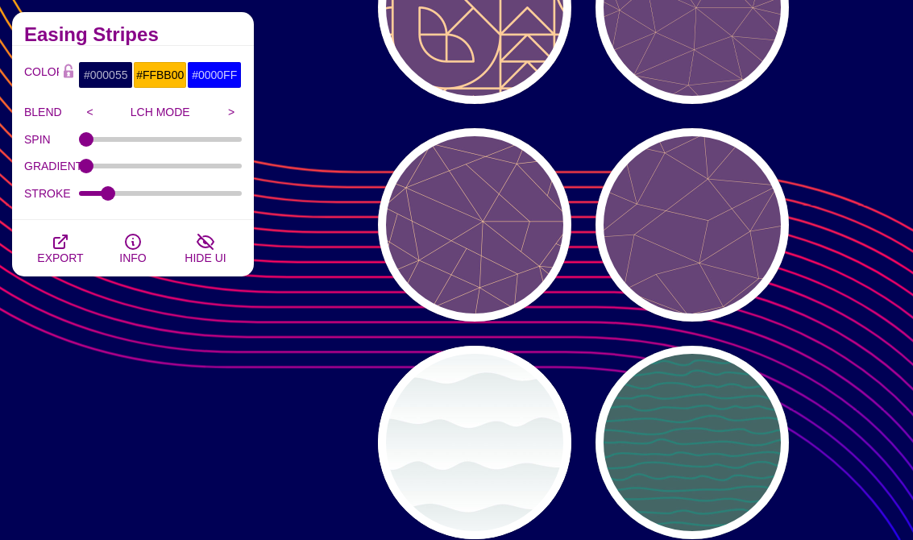
scroll to position [24861, 0]
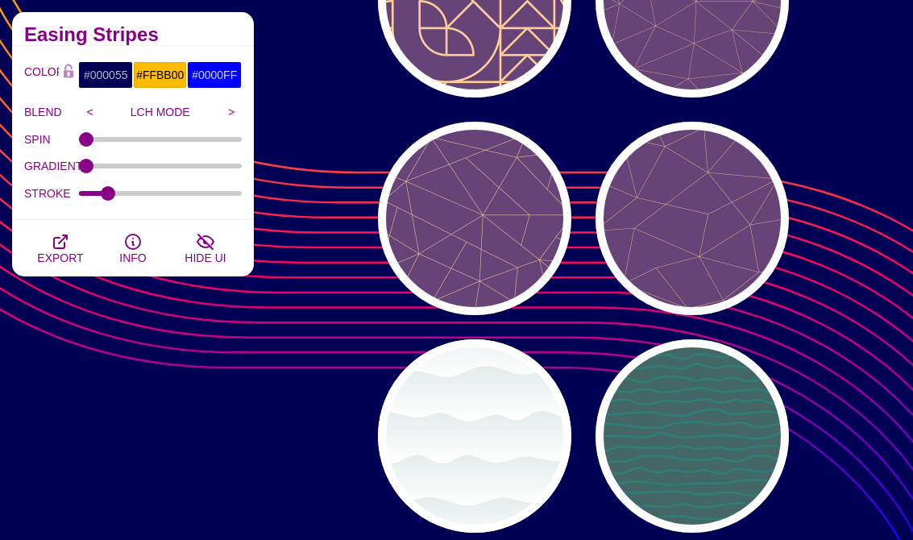
click at [758, 430] on div "PREVIEW" at bounding box center [691, 435] width 193 height 193
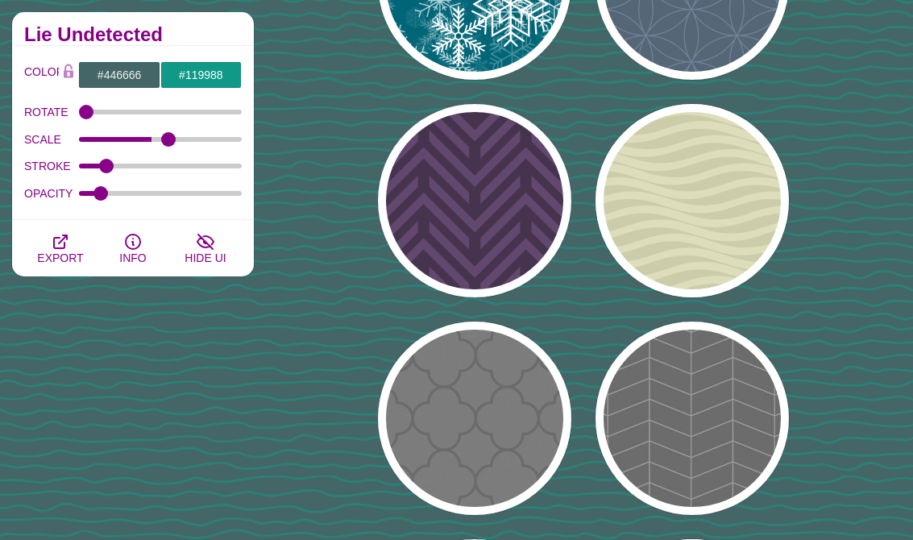
scroll to position [28001, 0]
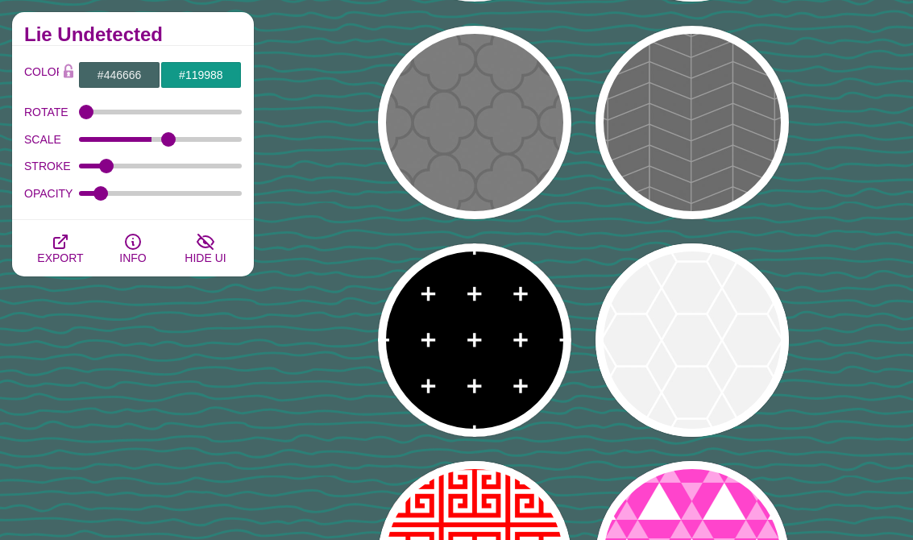
click at [516, 363] on div "PREVIEW" at bounding box center [474, 339] width 193 height 193
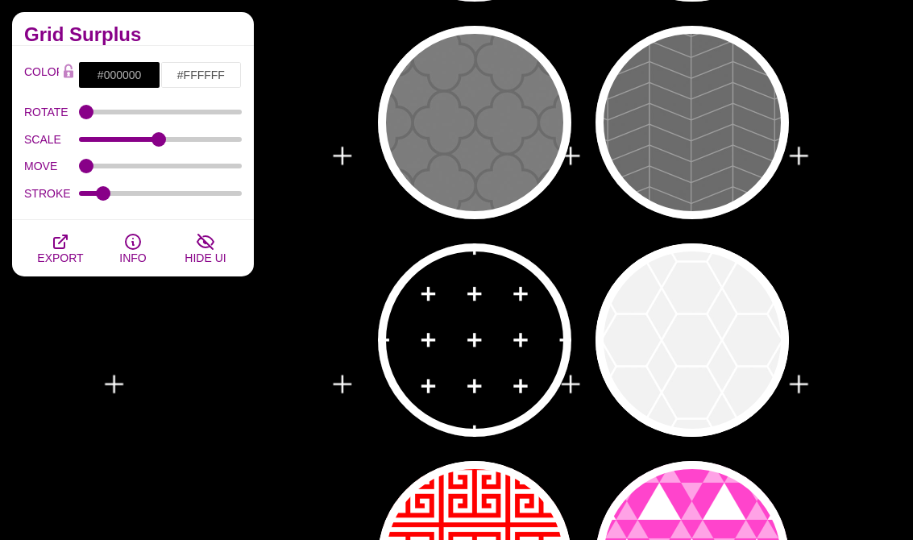
click at [764, 393] on div "PREVIEW" at bounding box center [691, 339] width 193 height 193
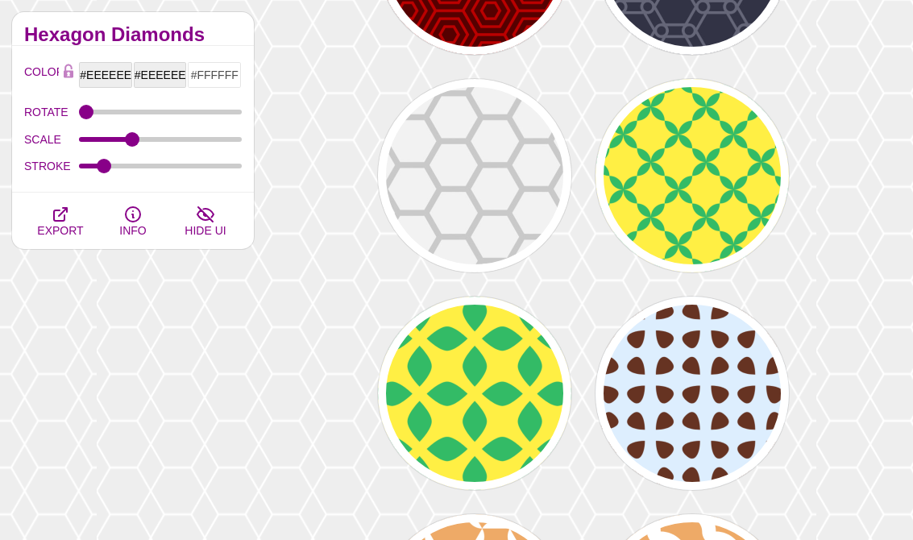
scroll to position [29159, 0]
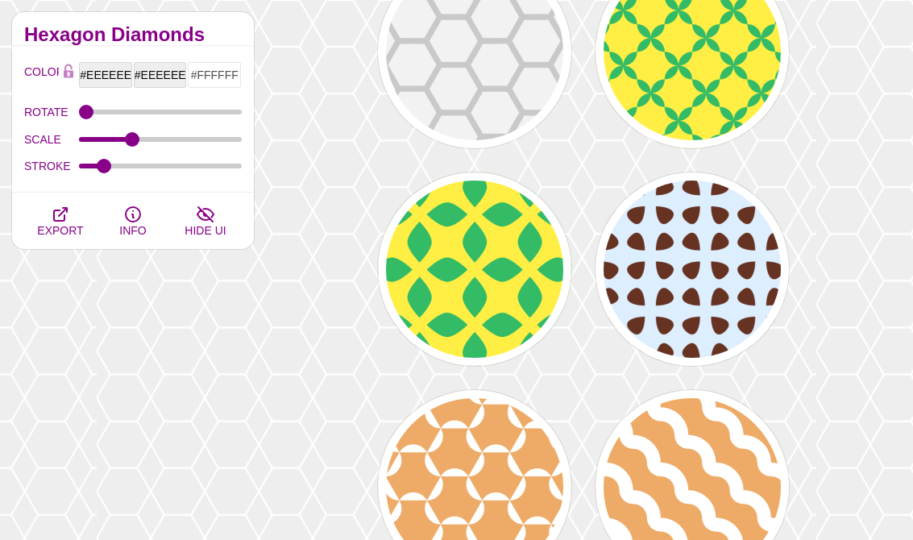
click at [522, 94] on div "PREVIEW" at bounding box center [474, 51] width 193 height 193
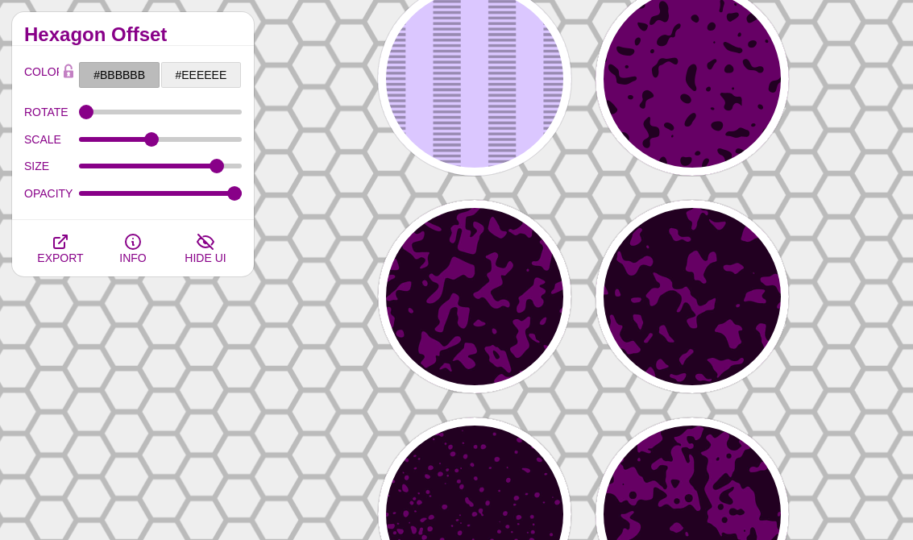
scroll to position [29784, 0]
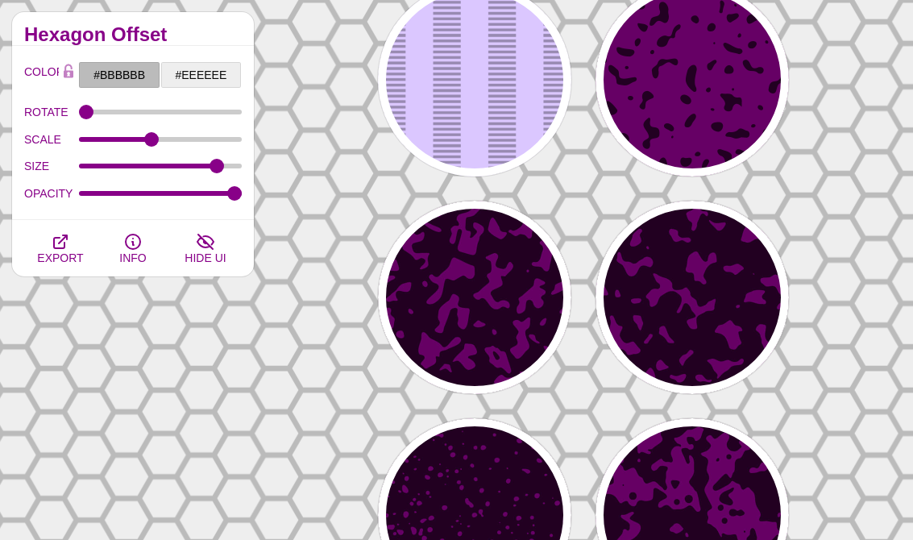
click at [528, 116] on div "PREVIEW" at bounding box center [474, 79] width 193 height 193
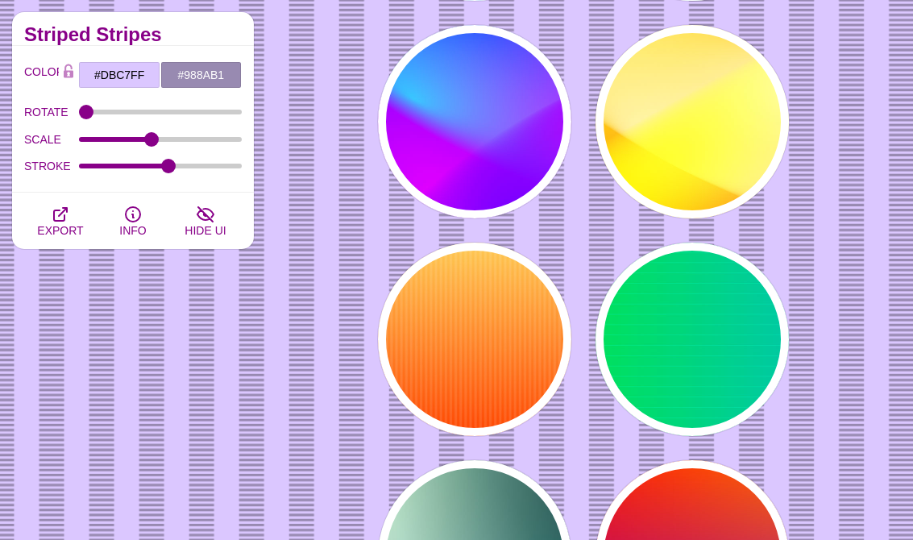
scroll to position [32723, 0]
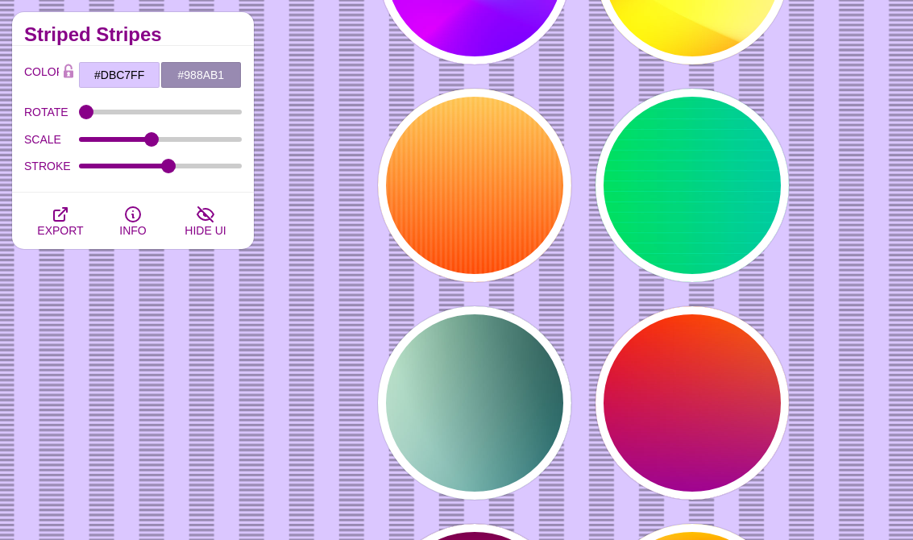
click at [537, 231] on div "PREVIEW" at bounding box center [474, 185] width 193 height 193
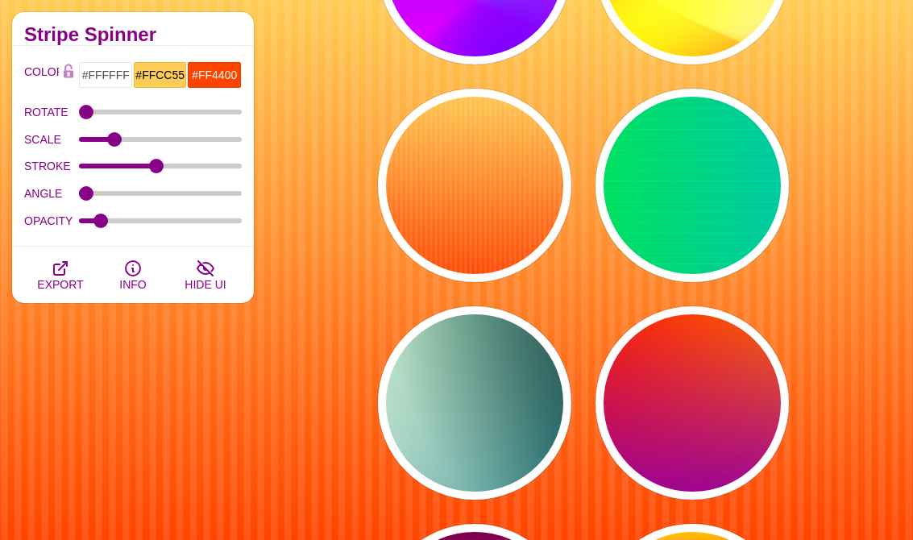
click at [738, 400] on div "PREVIEW" at bounding box center [691, 402] width 193 height 193
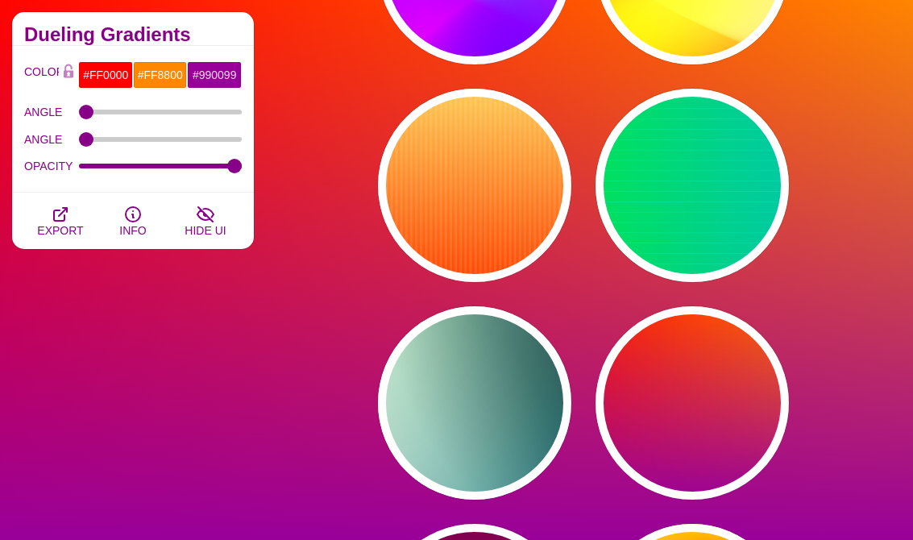
click at [514, 448] on div "PREVIEW" at bounding box center [474, 402] width 193 height 193
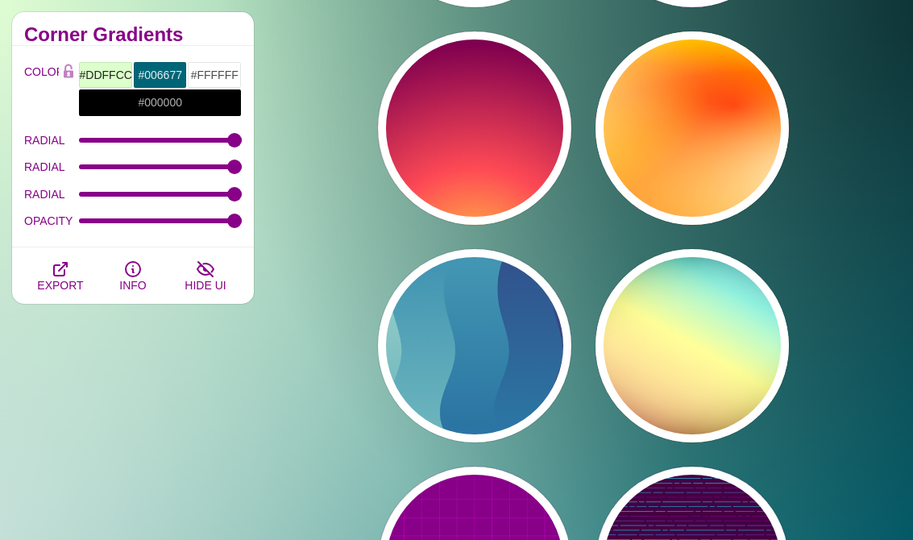
scroll to position [33209, 0]
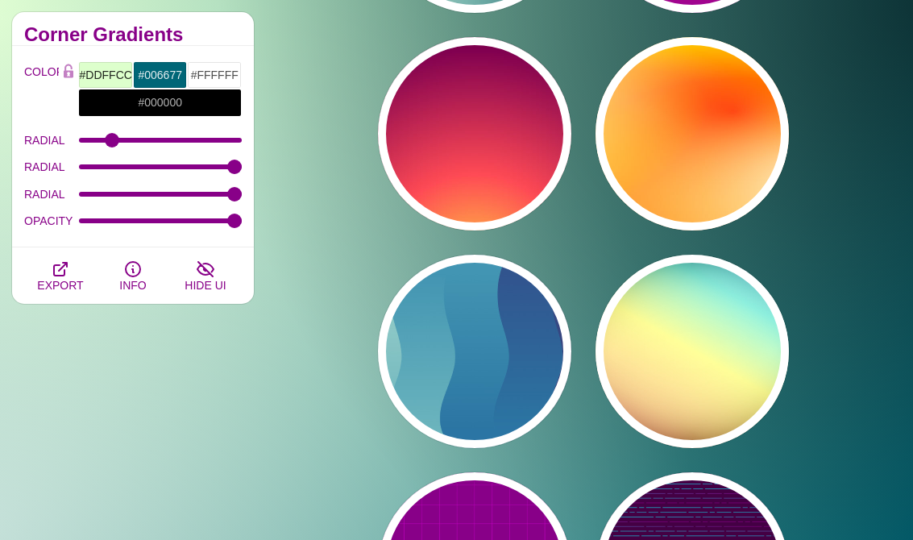
click at [112, 139] on input "RADIAL" at bounding box center [161, 140] width 164 height 6
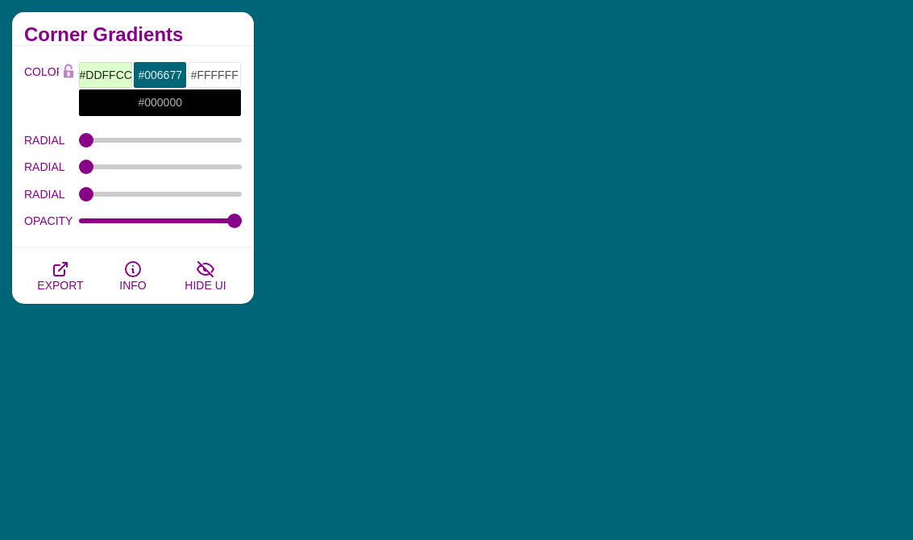
scroll to position [33199, 0]
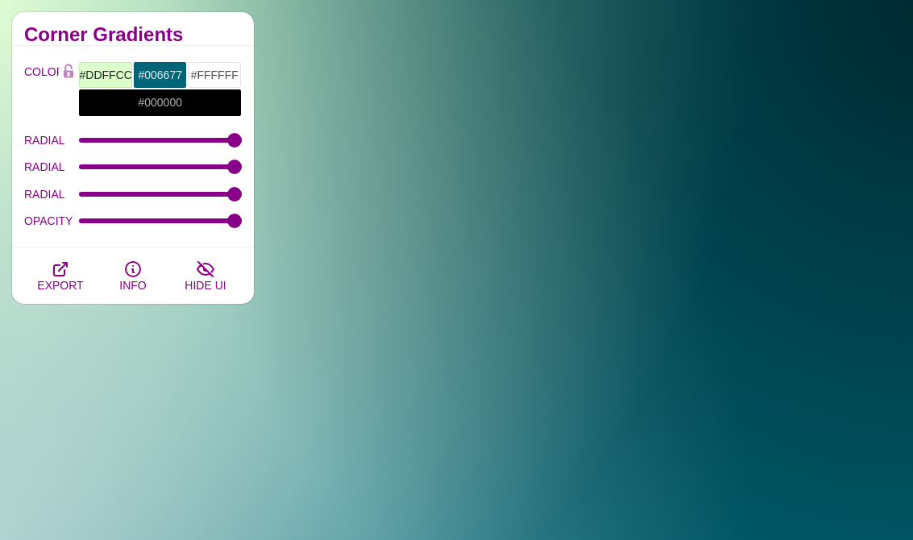
click at [569, 227] on button "PREVIEW" at bounding box center [474, 144] width 193 height 193
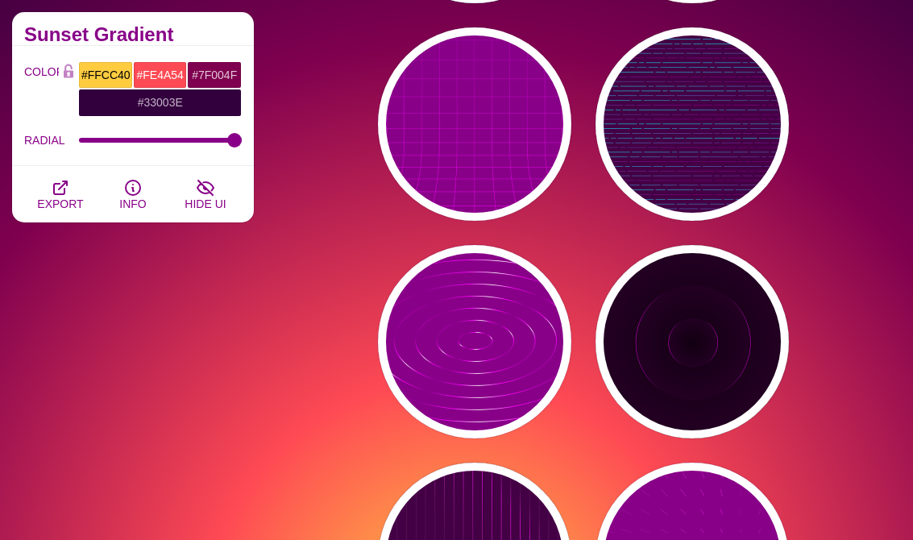
scroll to position [33407, 0]
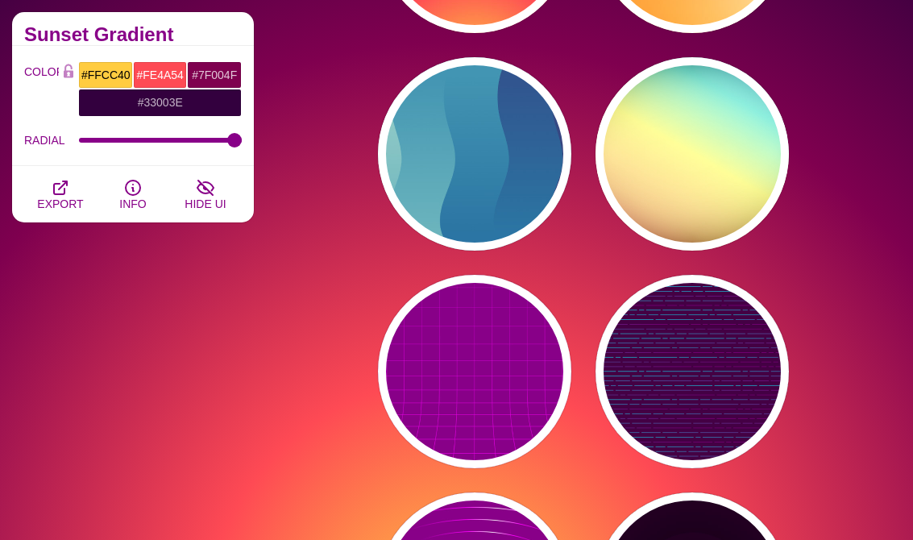
click at [549, 193] on div "PREVIEW" at bounding box center [474, 153] width 193 height 193
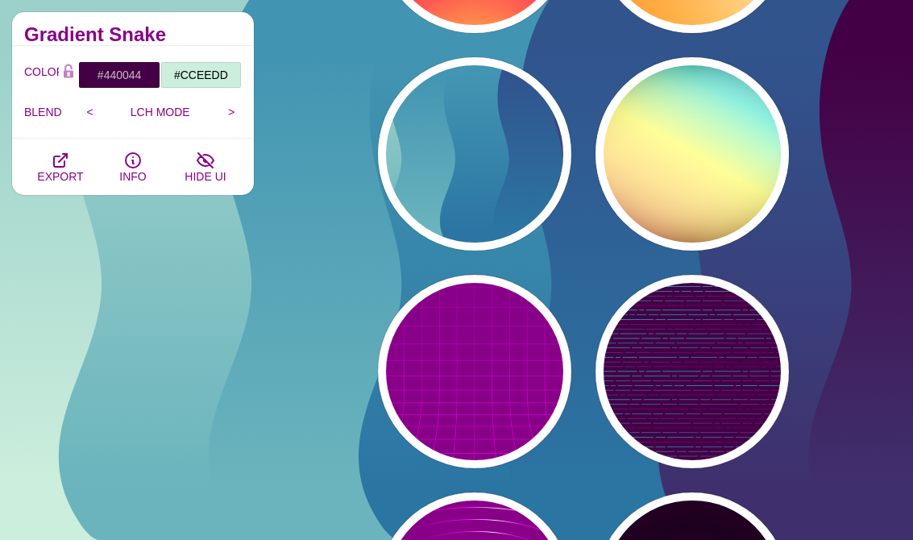
scroll to position [33962, 0]
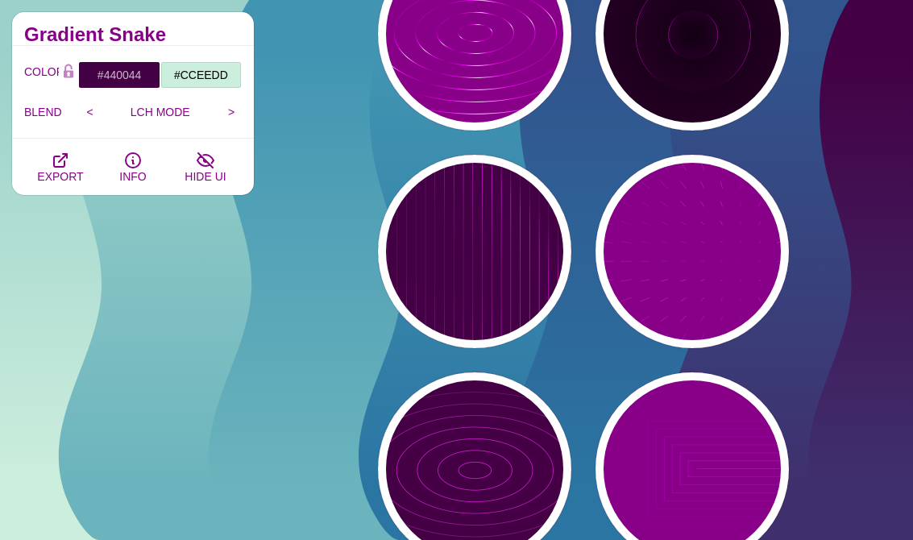
click at [762, 287] on div "PREVIEW" at bounding box center [691, 251] width 193 height 193
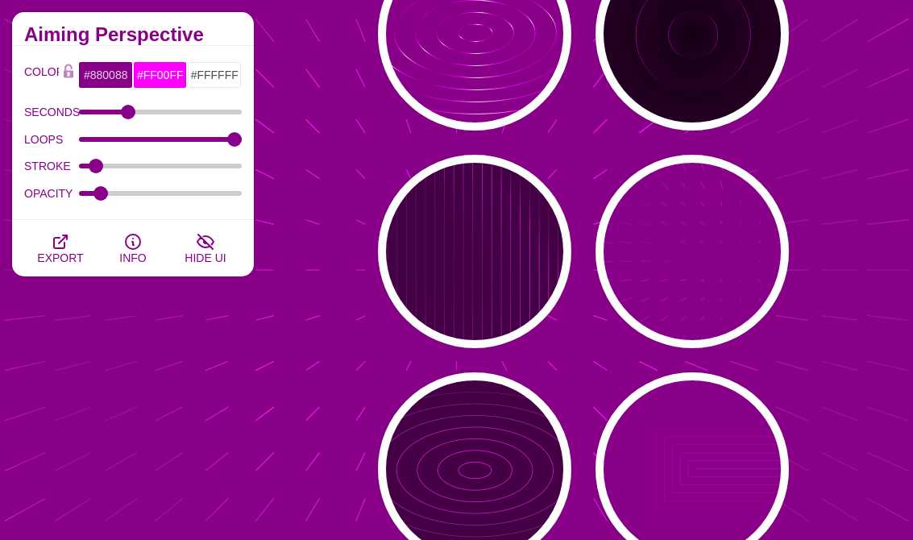
click at [731, 463] on div "PREVIEW" at bounding box center [691, 468] width 193 height 193
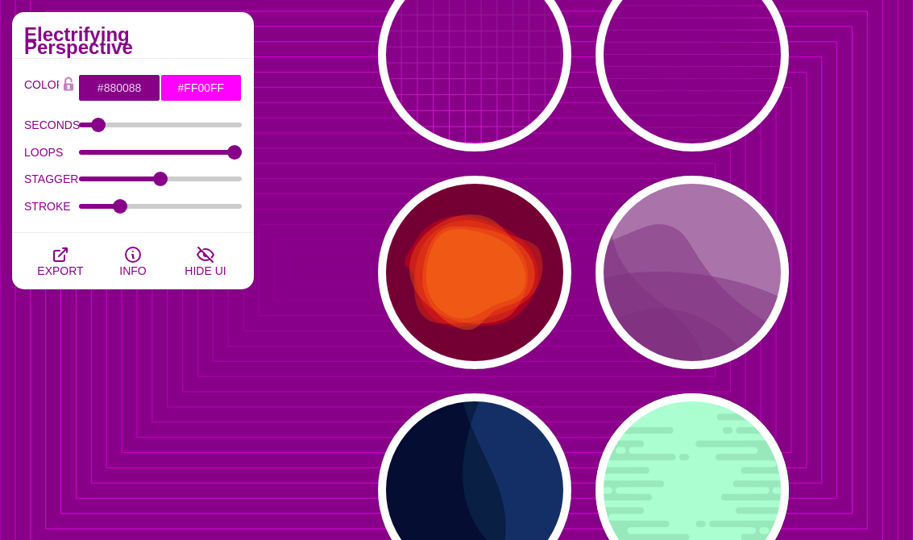
scroll to position [34621, 0]
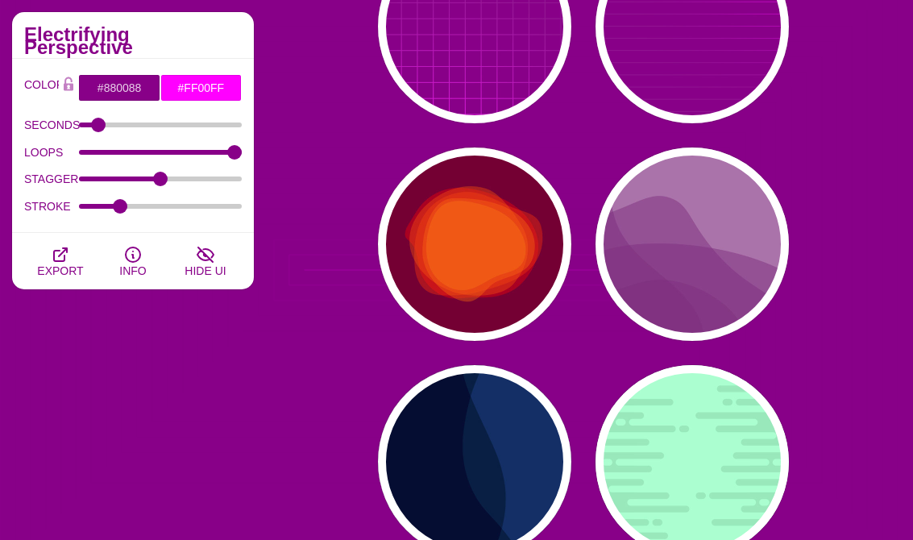
click at [698, 479] on div "PREVIEW" at bounding box center [691, 461] width 193 height 193
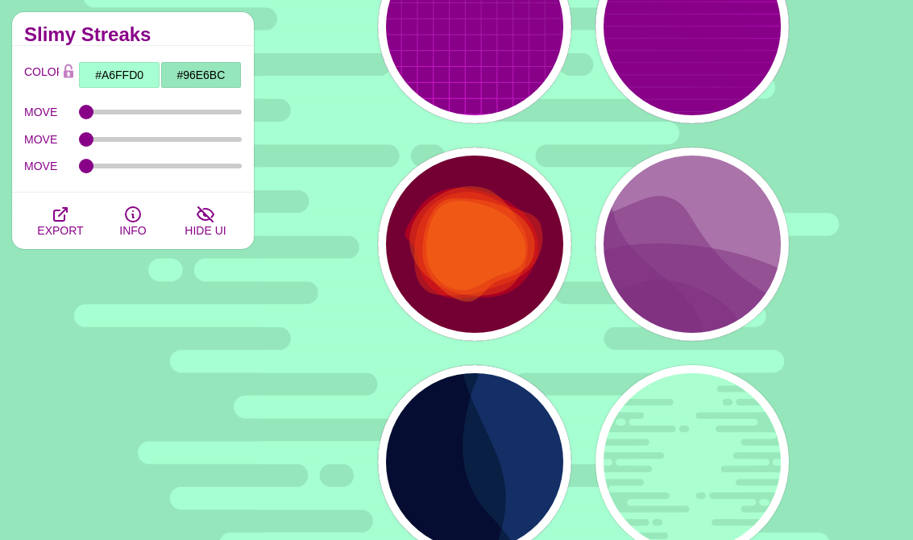
click at [520, 497] on div "PREVIEW" at bounding box center [474, 461] width 193 height 193
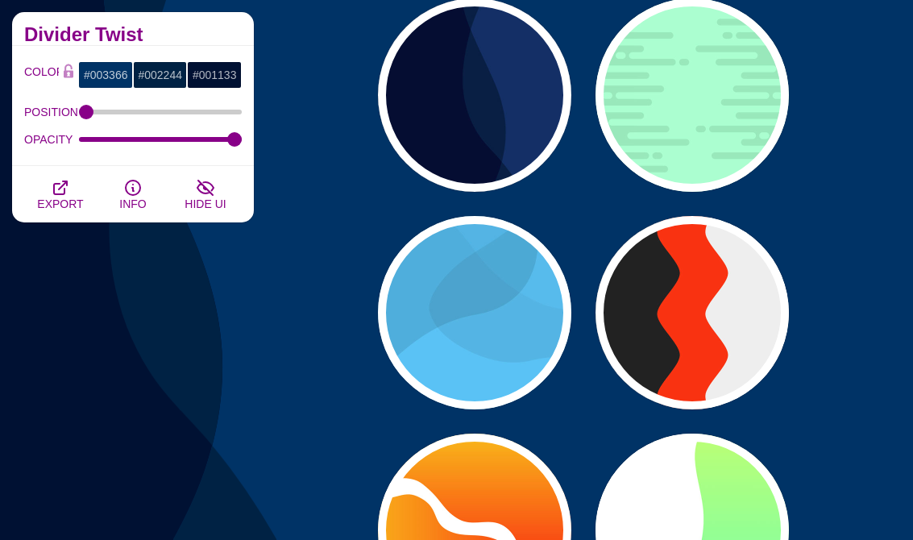
scroll to position [35100, 0]
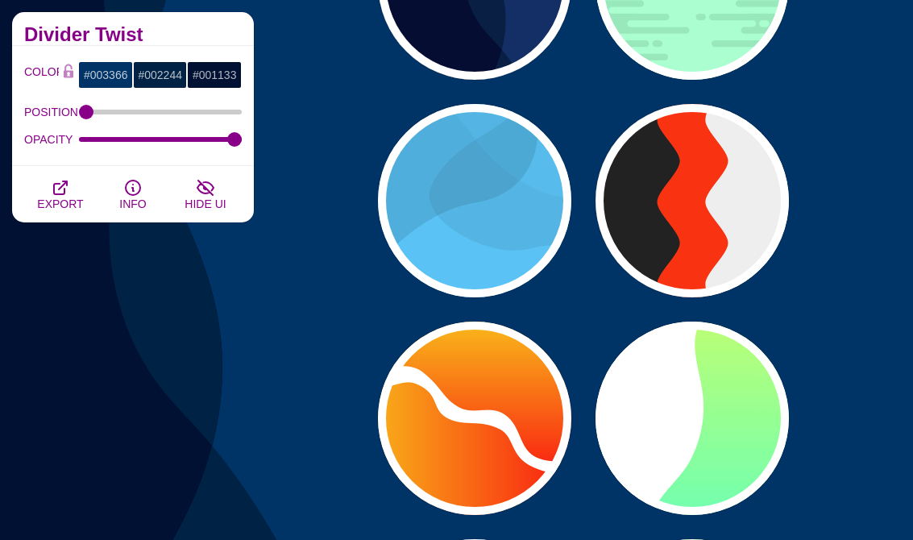
click at [548, 225] on div "PREVIEW" at bounding box center [474, 200] width 193 height 193
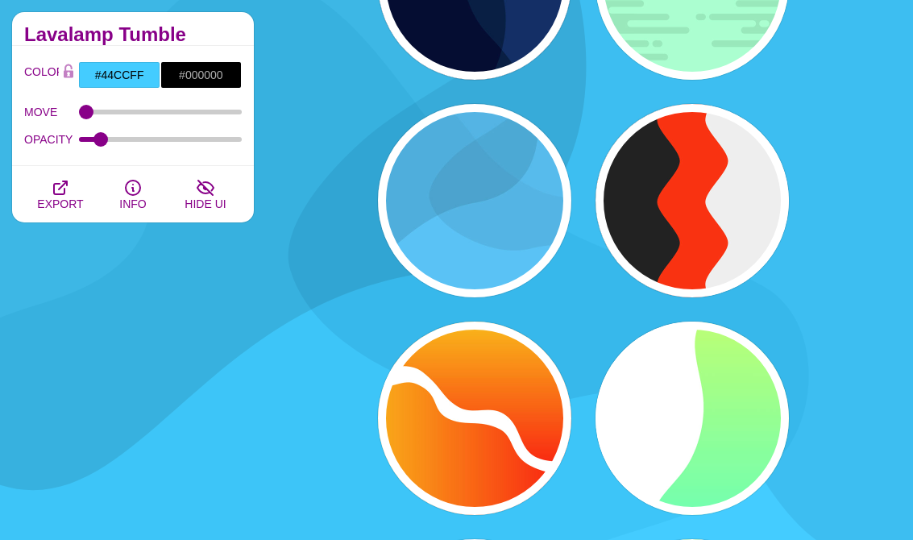
scroll to position [35213, 0]
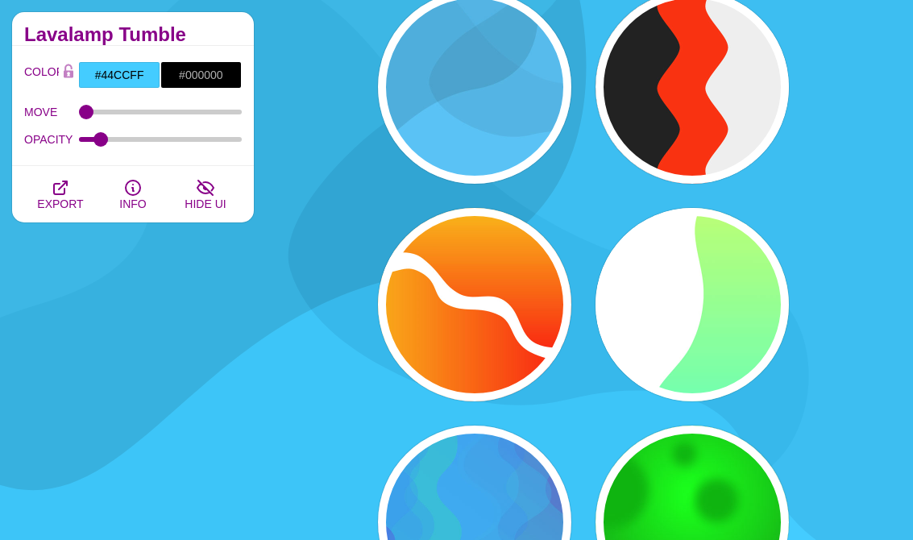
click at [727, 342] on div "PREVIEW" at bounding box center [691, 304] width 193 height 193
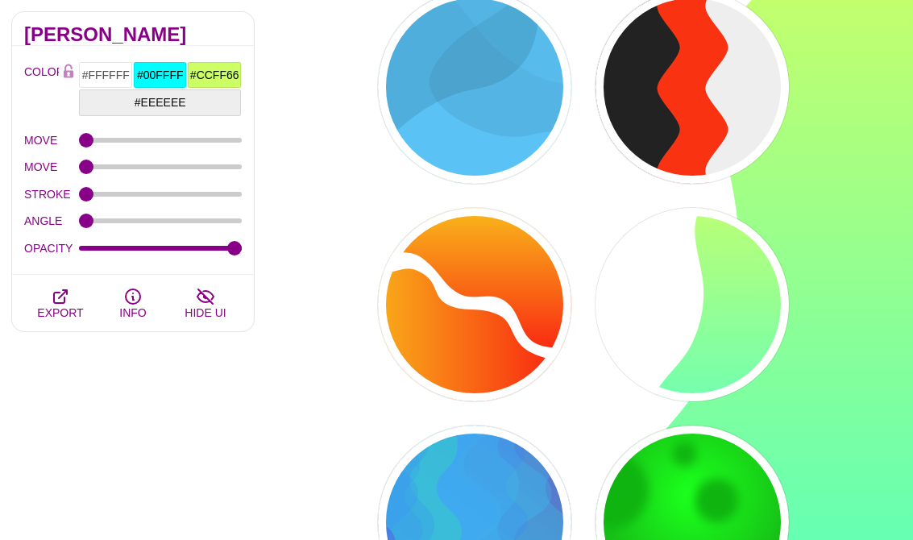
click at [708, 522] on p "PREVIEW" at bounding box center [692, 522] width 72 height 23
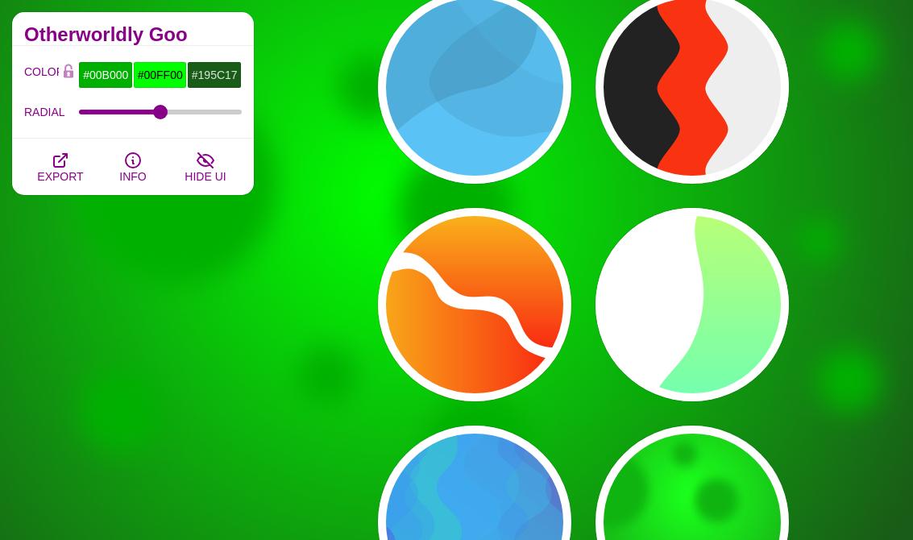
click at [732, 335] on div "PREVIEW" at bounding box center [691, 304] width 193 height 193
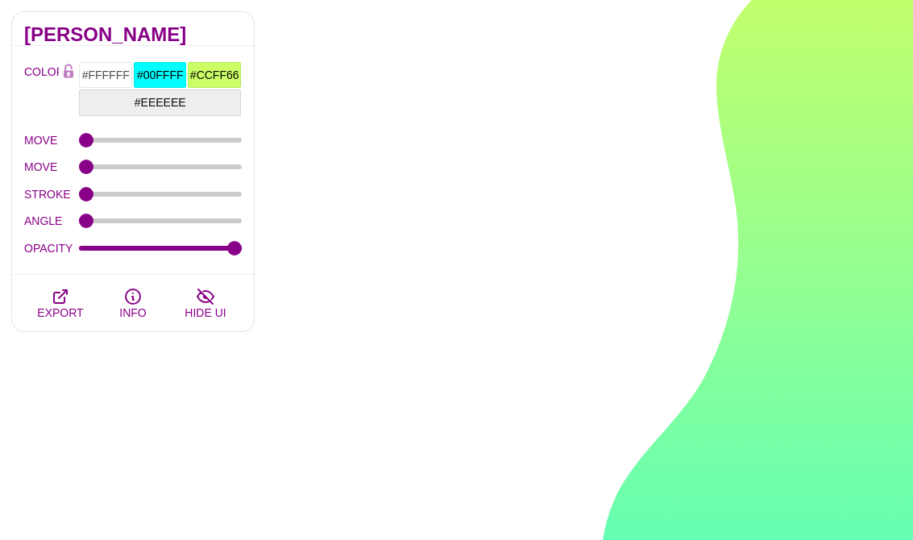
click at [206, 300] on icon "button" at bounding box center [205, 296] width 19 height 19
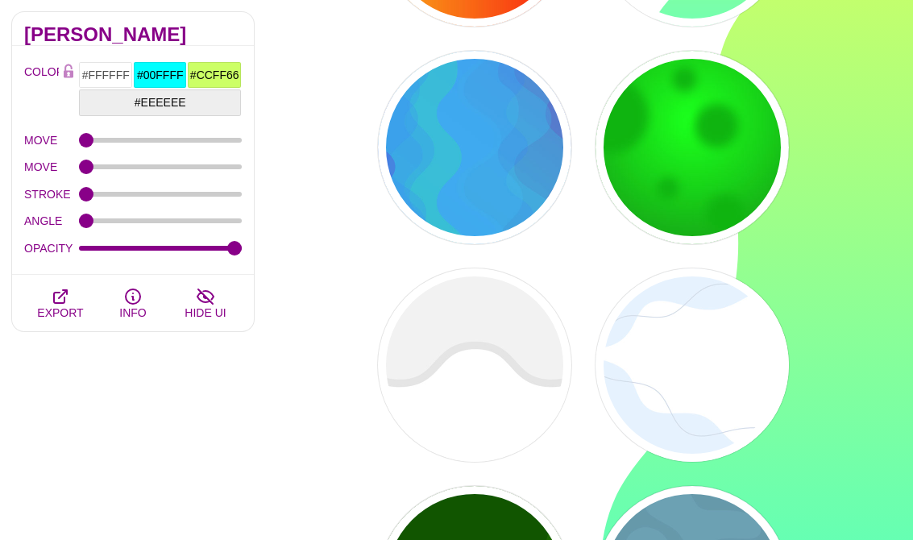
scroll to position [35567, 0]
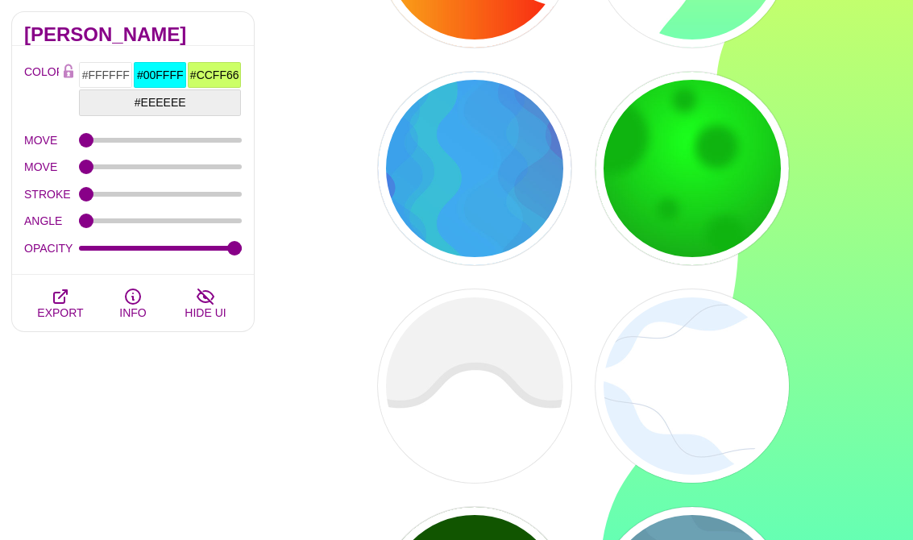
click at [501, 424] on div "PREVIEW" at bounding box center [474, 385] width 193 height 193
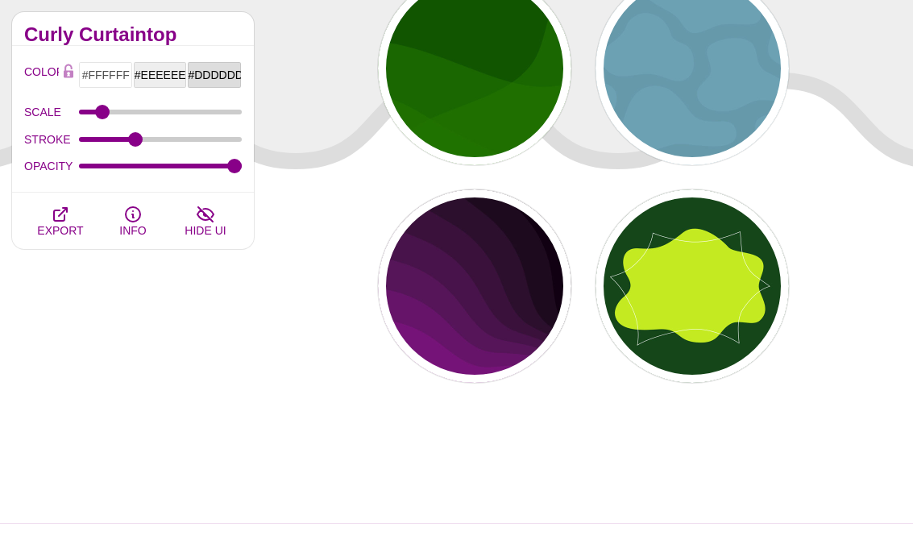
scroll to position [35940, 0]
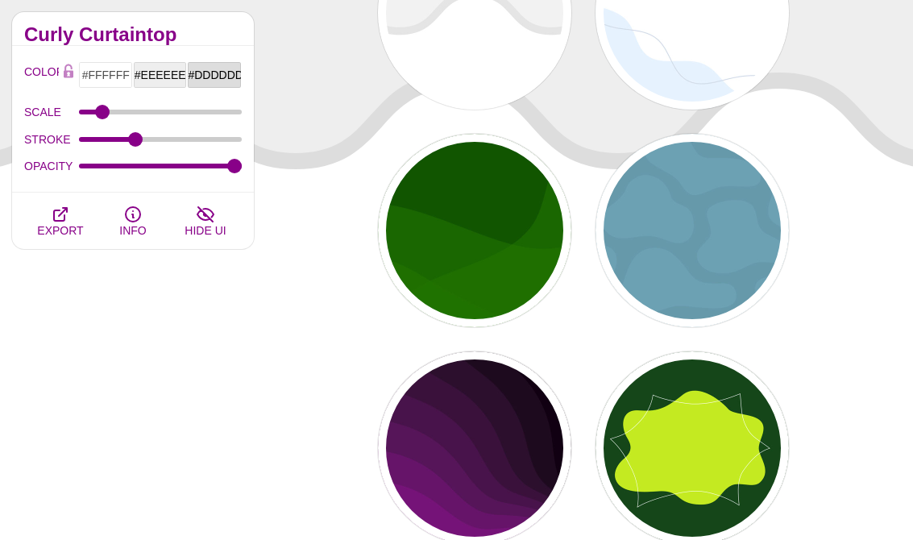
click at [710, 449] on p "PREVIEW" at bounding box center [692, 448] width 72 height 23
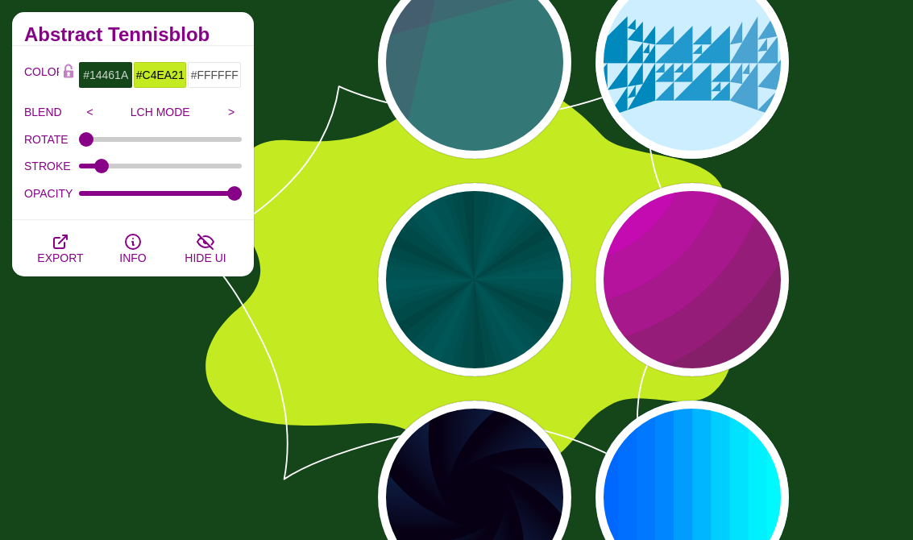
scroll to position [0, 0]
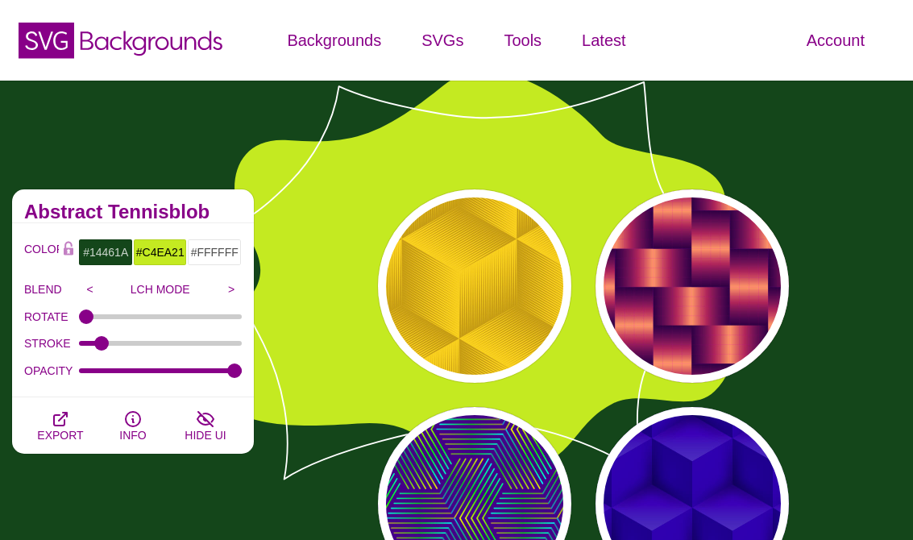
click at [168, 44] on icon at bounding box center [152, 43] width 143 height 25
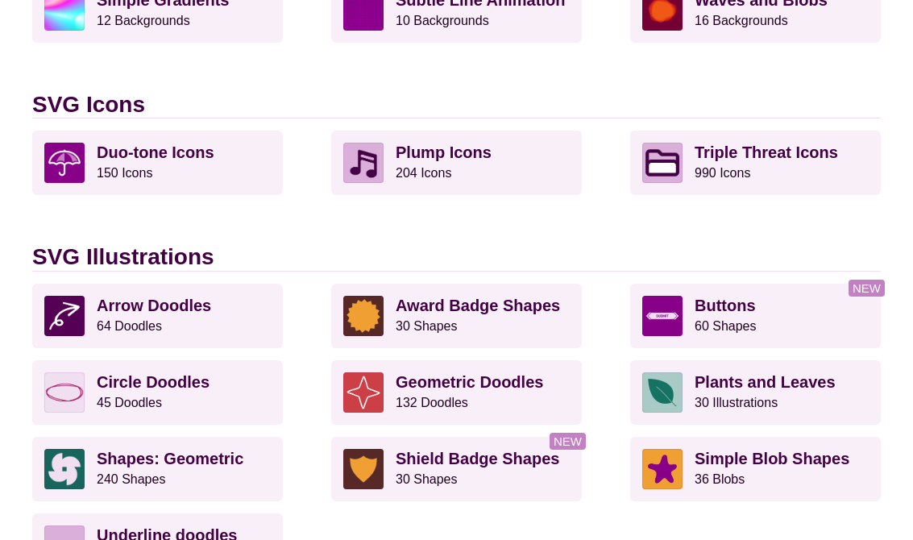
scroll to position [1241, 0]
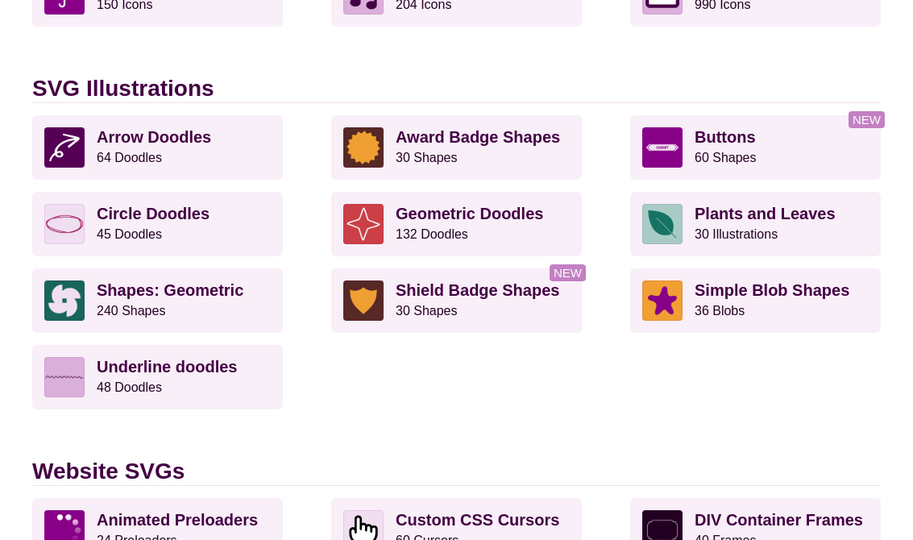
click at [242, 313] on p "Shapes: Geometric 240 Shapes" at bounding box center [184, 300] width 174 height 40
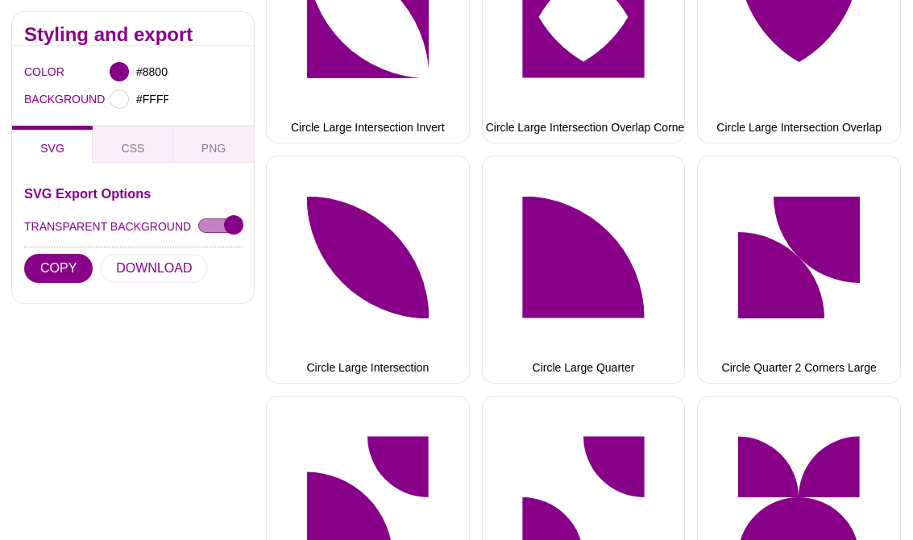
scroll to position [3935, 0]
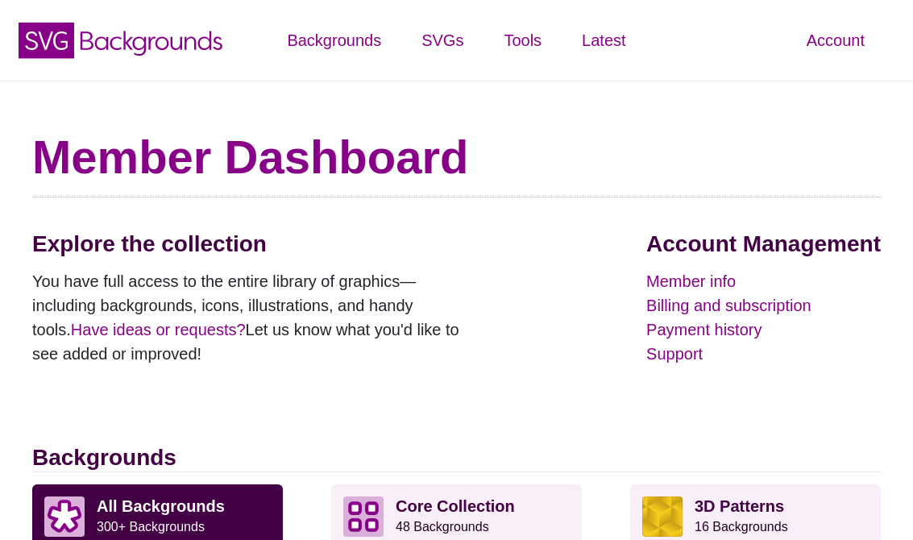
click at [787, 284] on link "Logout" at bounding box center [769, 293] width 49 height 18
